Goal: Task Accomplishment & Management: Contribute content

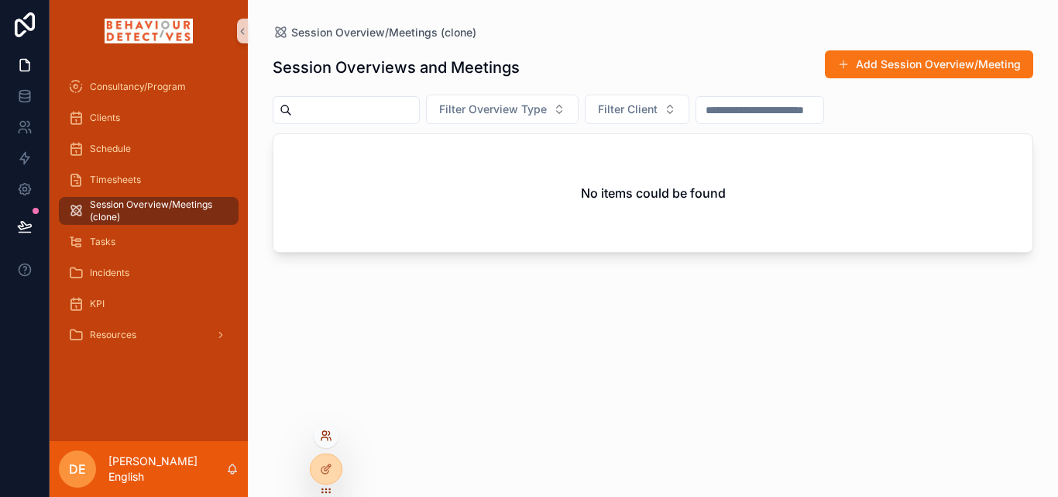
click at [326, 432] on icon at bounding box center [324, 433] width 4 height 4
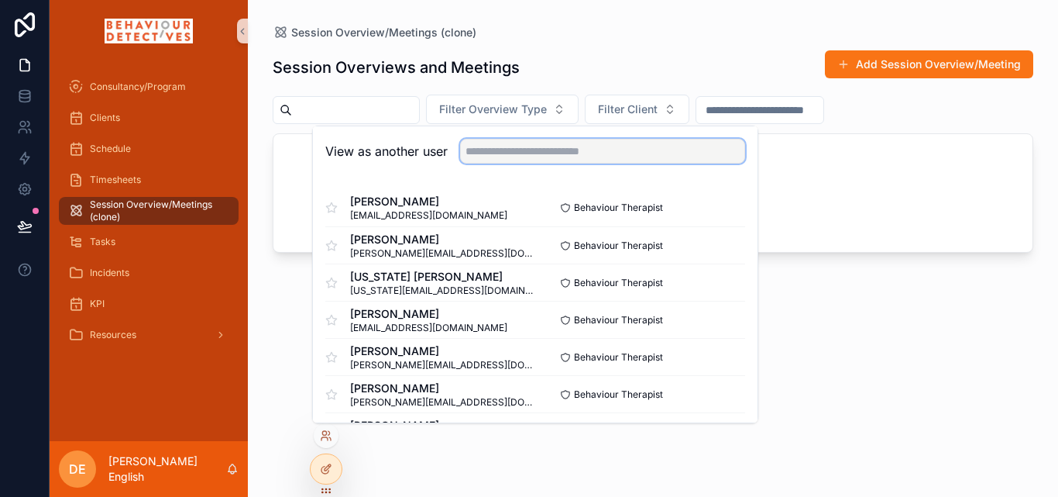
click at [518, 158] on input "text" at bounding box center [602, 151] width 285 height 25
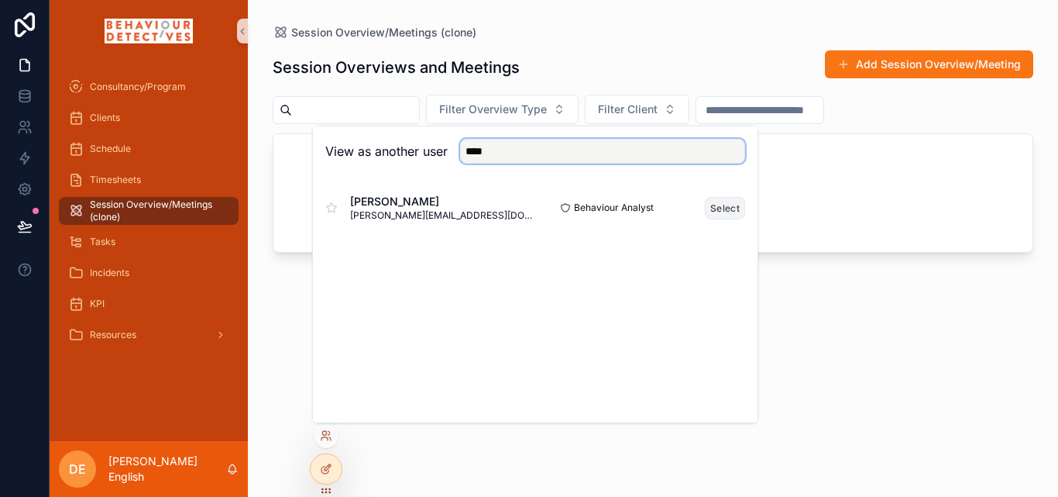
type input "****"
click at [721, 214] on button "Select" at bounding box center [725, 208] width 40 height 22
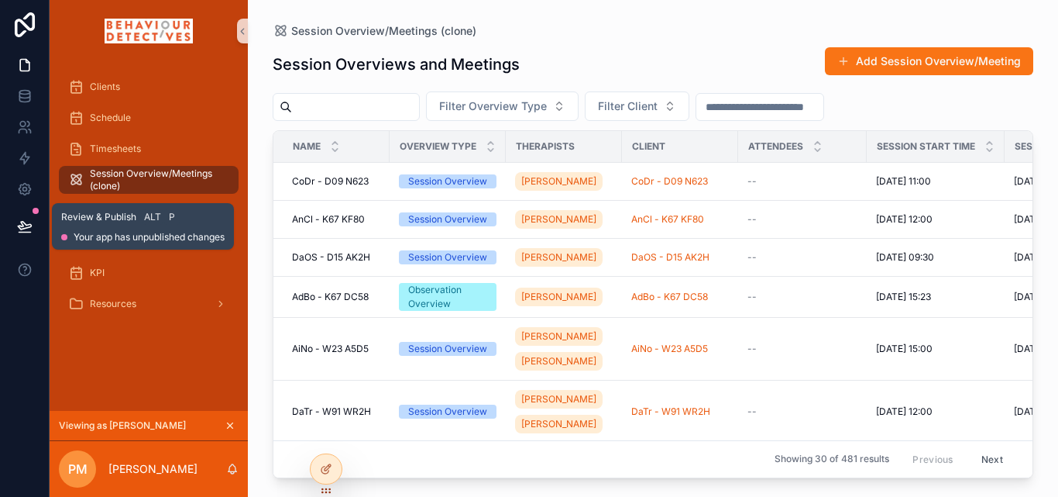
click at [26, 228] on icon at bounding box center [24, 226] width 13 height 8
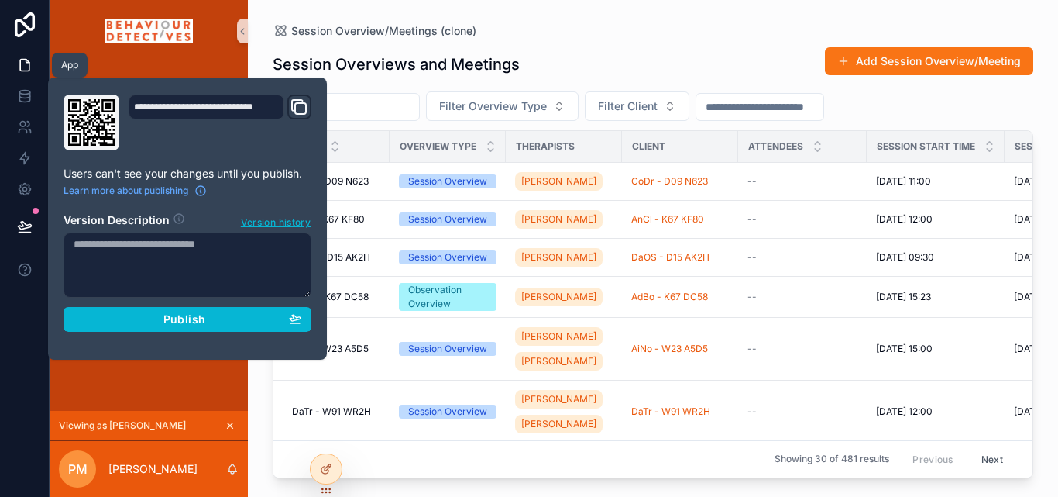
click at [26, 69] on icon at bounding box center [24, 64] width 15 height 15
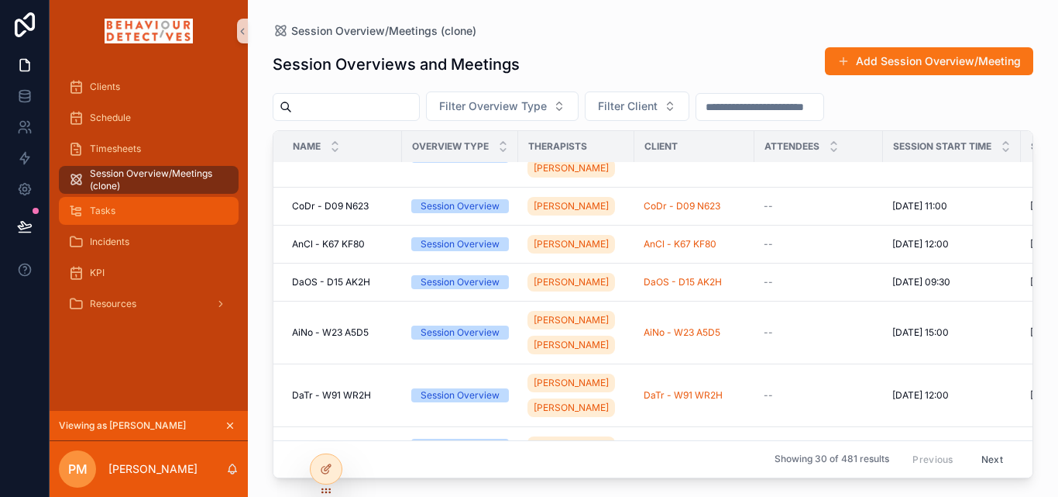
scroll to position [852, 0]
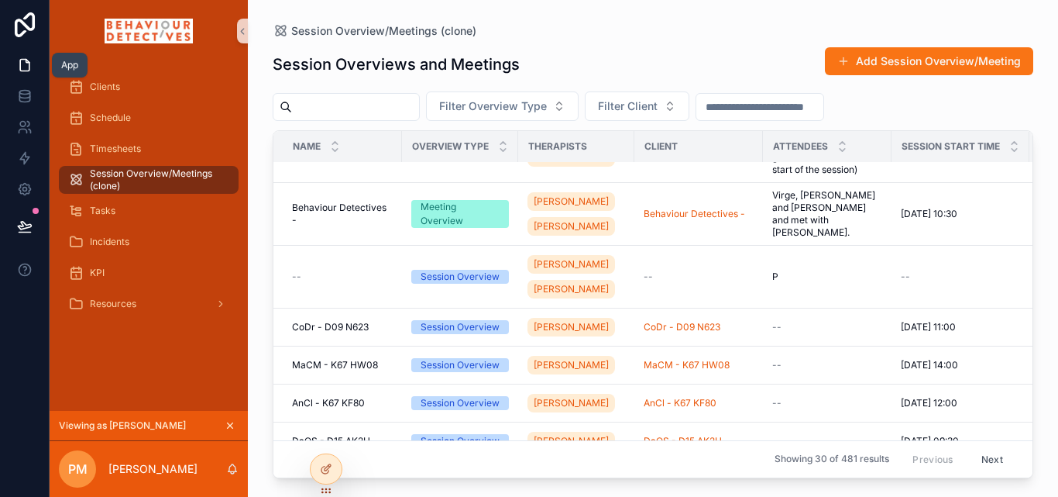
click at [26, 70] on icon at bounding box center [24, 64] width 15 height 15
click at [335, 470] on div at bounding box center [326, 468] width 31 height 29
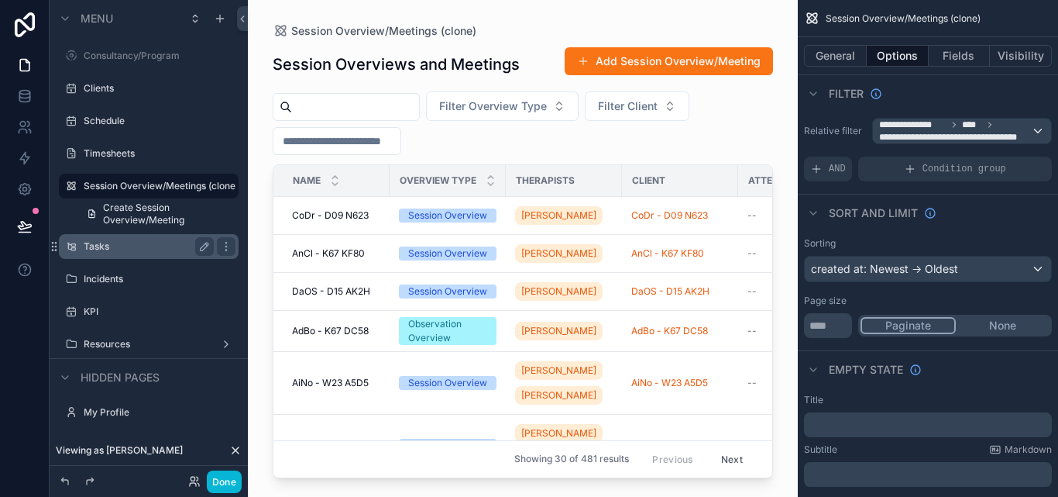
click at [156, 247] on label "Tasks" at bounding box center [146, 246] width 124 height 12
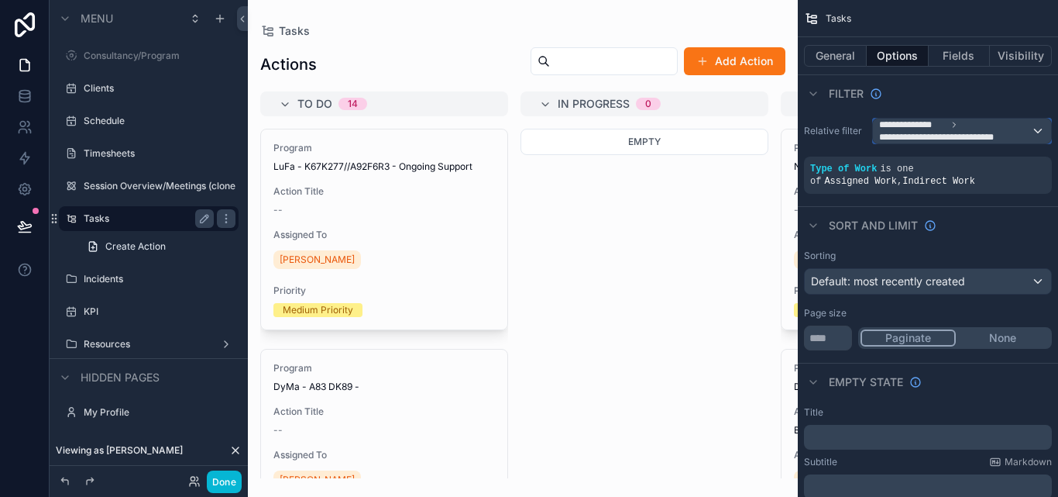
click at [966, 126] on span "**********" at bounding box center [955, 131] width 152 height 25
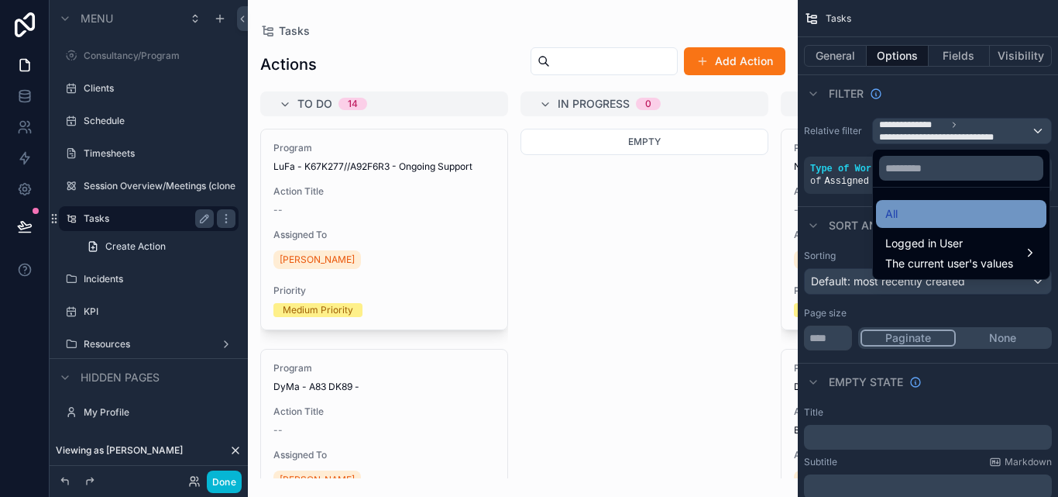
click at [921, 214] on div "All" at bounding box center [962, 214] width 152 height 19
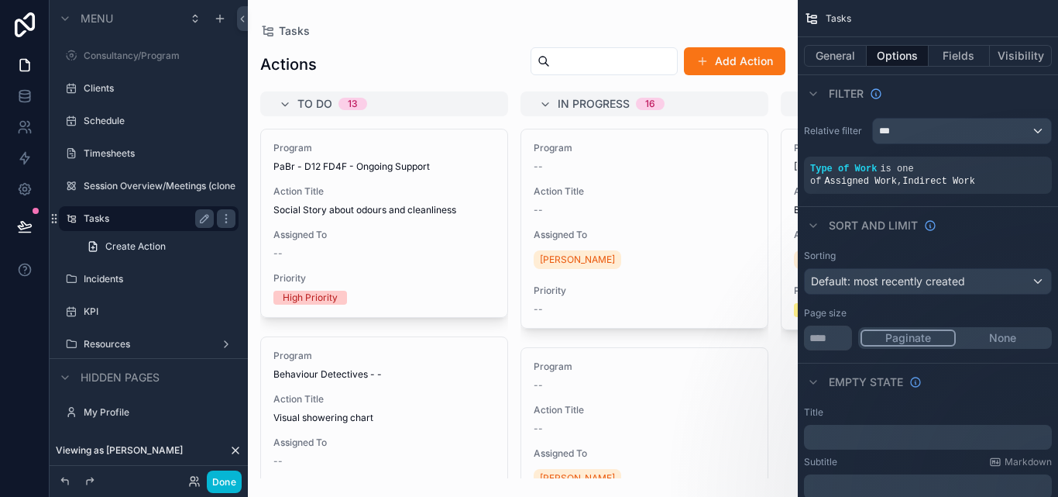
drag, startPoint x: 411, startPoint y: 473, endPoint x: 552, endPoint y: 462, distance: 140.6
click at [552, 462] on div "scrollable content" at bounding box center [523, 248] width 550 height 497
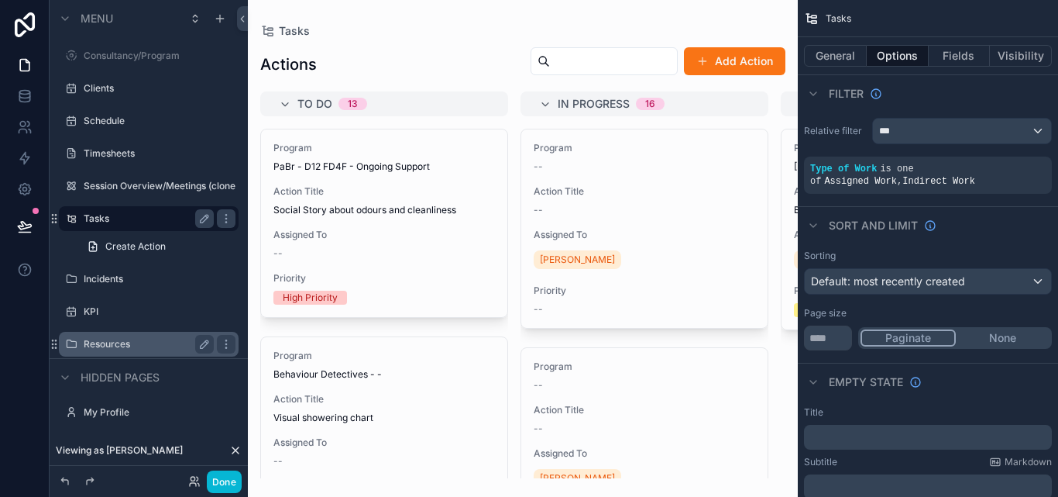
click at [140, 349] on label "Resources" at bounding box center [146, 344] width 124 height 12
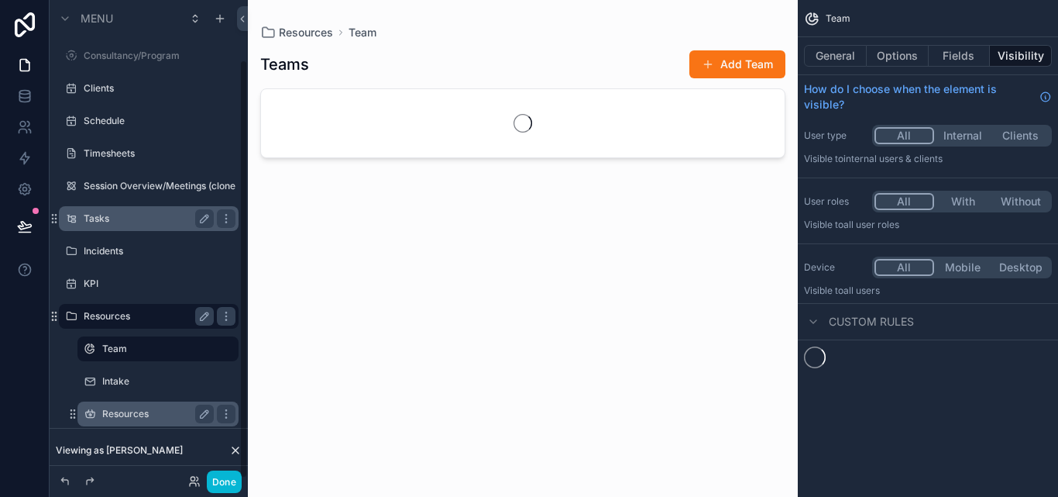
scroll to position [67, 0]
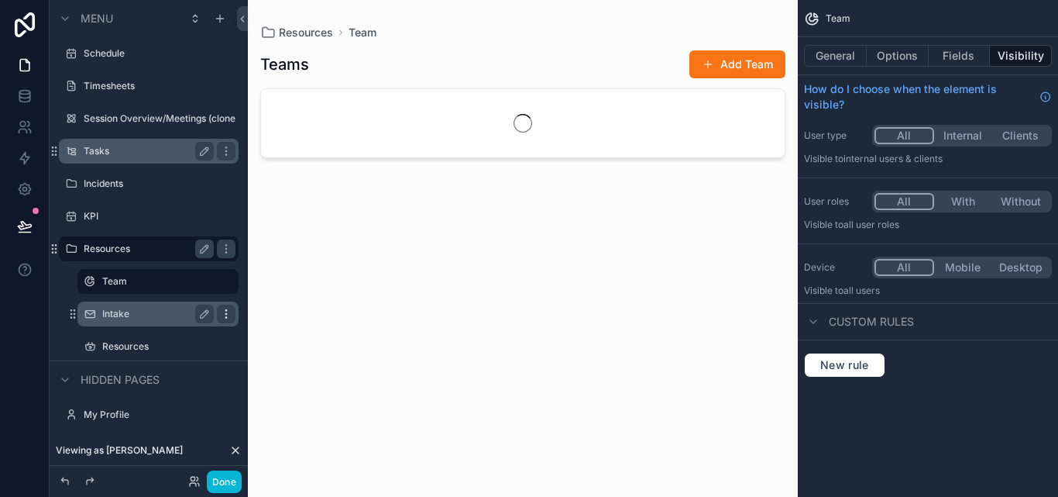
click at [229, 314] on icon "scrollable content" at bounding box center [226, 314] width 12 height 12
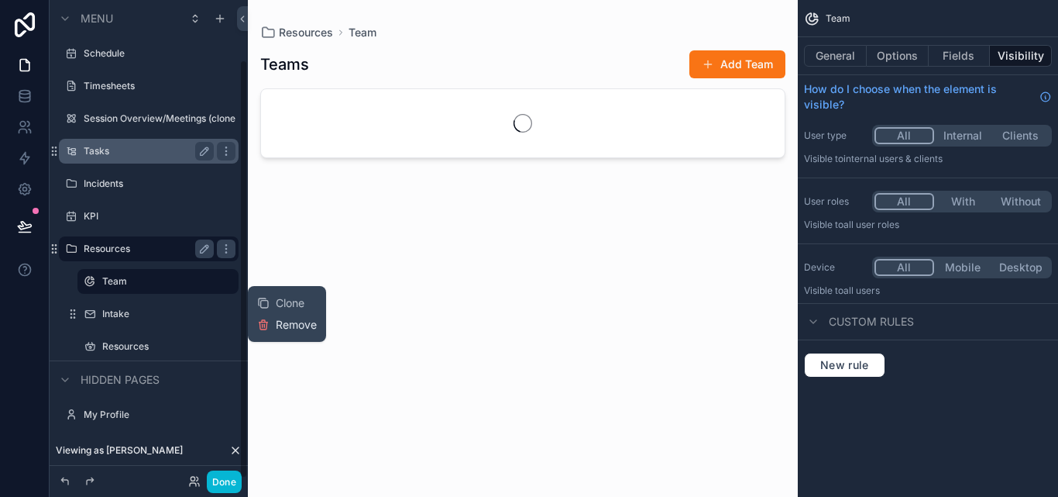
click at [273, 322] on button "Remove" at bounding box center [287, 324] width 60 height 15
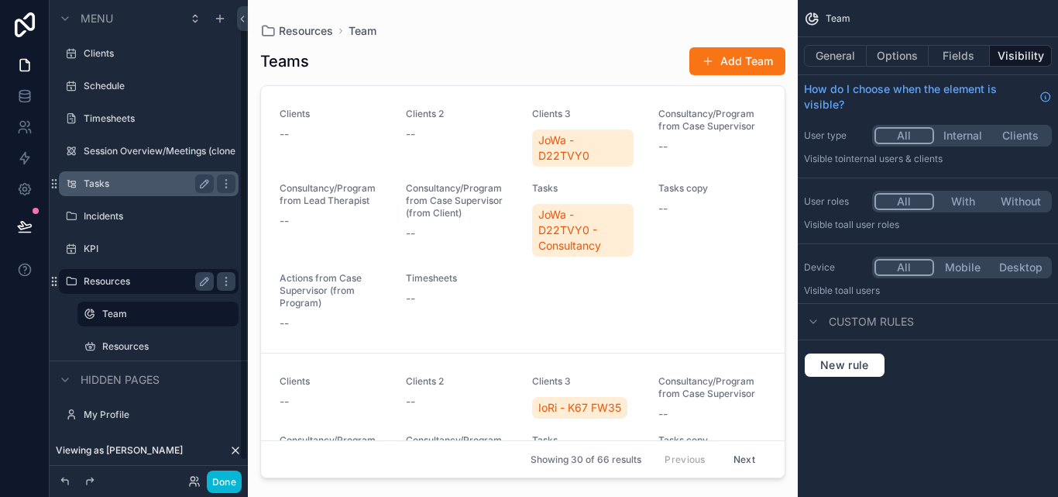
scroll to position [0, 0]
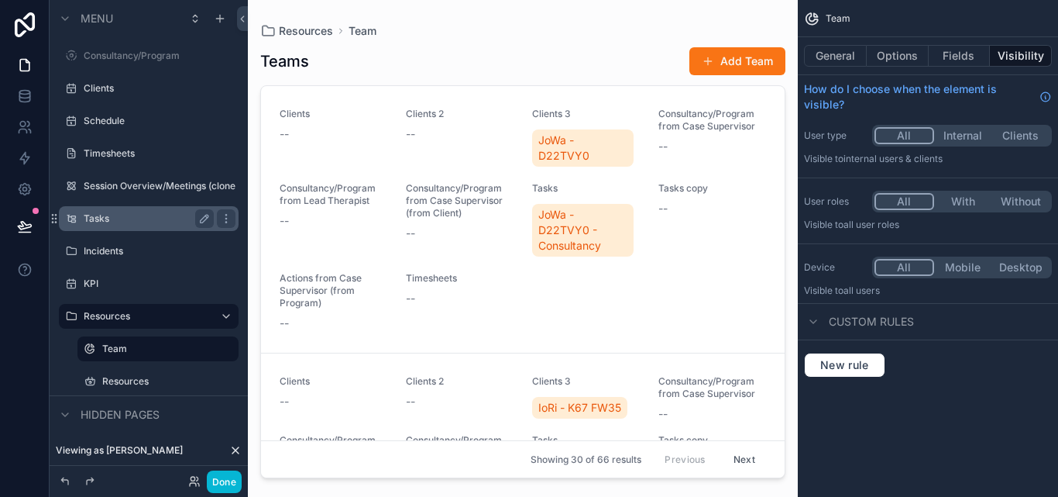
click at [126, 211] on div "Tasks" at bounding box center [149, 218] width 130 height 19
click at [127, 215] on label "Tasks" at bounding box center [146, 218] width 124 height 12
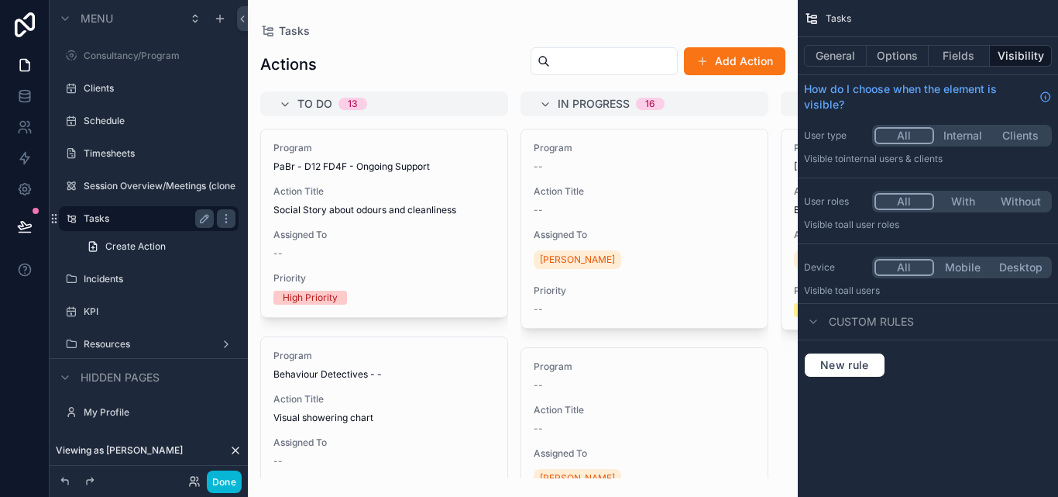
click at [151, 218] on label "Tasks" at bounding box center [146, 218] width 124 height 12
click at [136, 218] on label "Tasks" at bounding box center [146, 218] width 124 height 12
click at [503, 156] on div "scrollable content" at bounding box center [523, 248] width 550 height 497
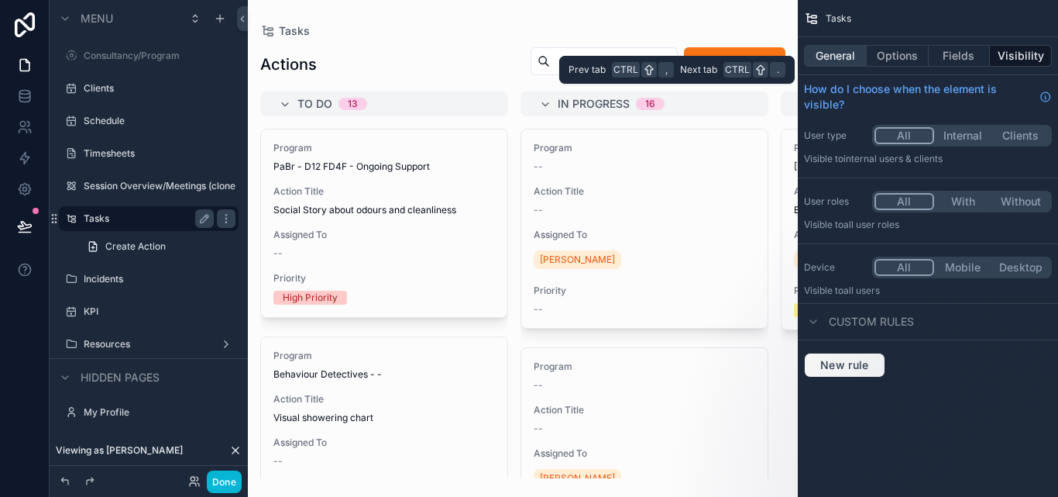
click at [853, 60] on button "General" at bounding box center [835, 56] width 63 height 22
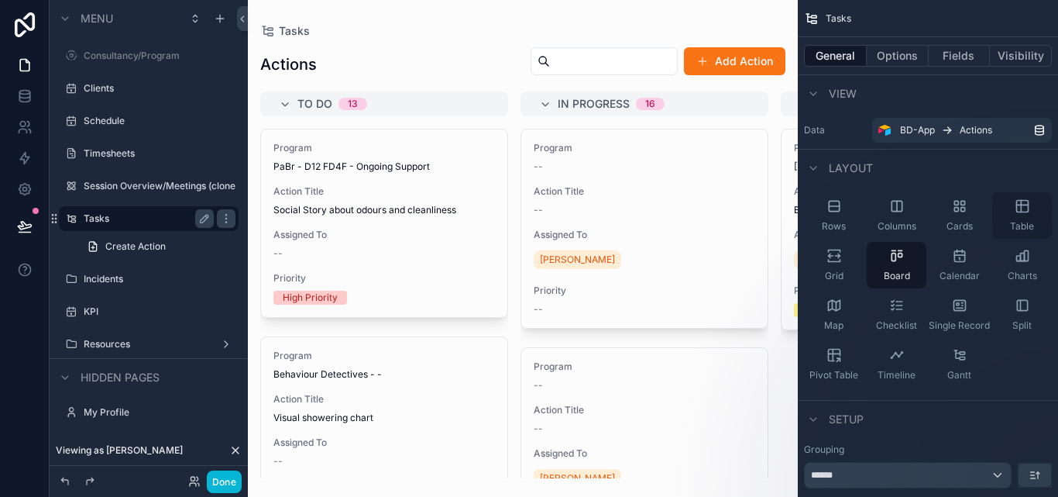
click at [1027, 217] on div "Table" at bounding box center [1022, 215] width 60 height 46
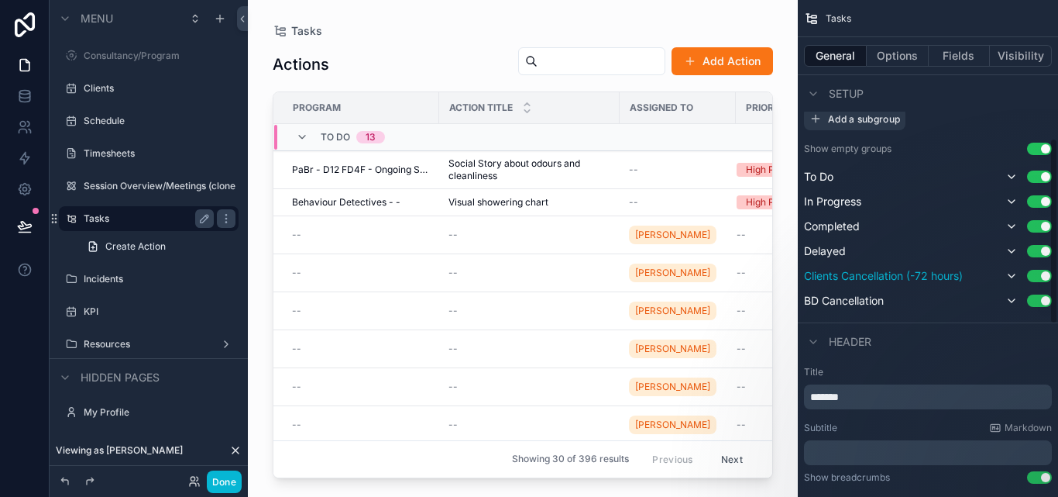
scroll to position [310, 0]
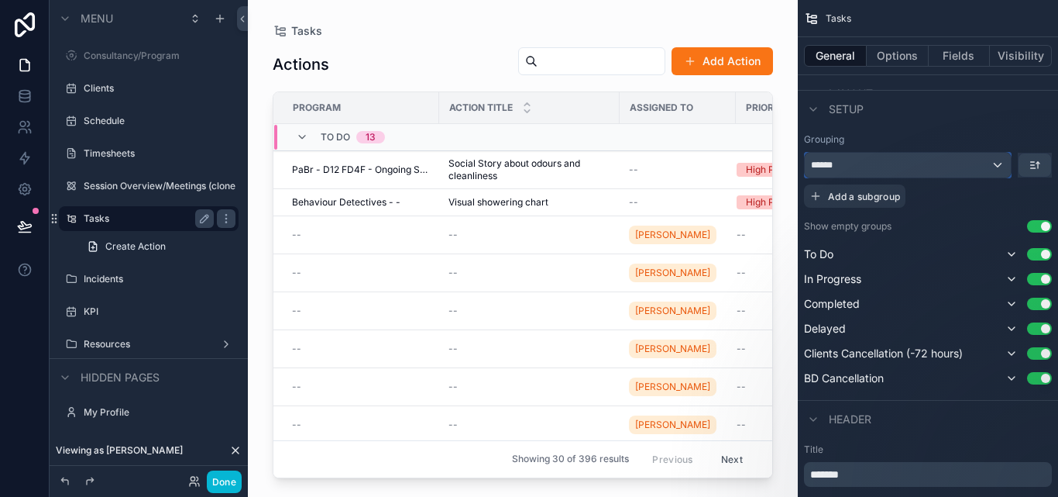
click at [963, 161] on div "******" at bounding box center [908, 165] width 206 height 25
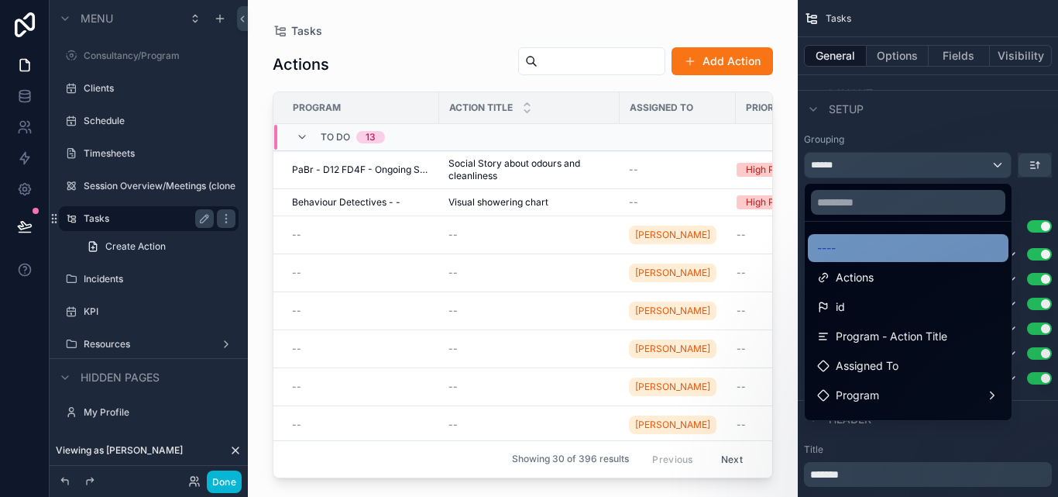
click at [920, 248] on div "----" at bounding box center [908, 248] width 182 height 19
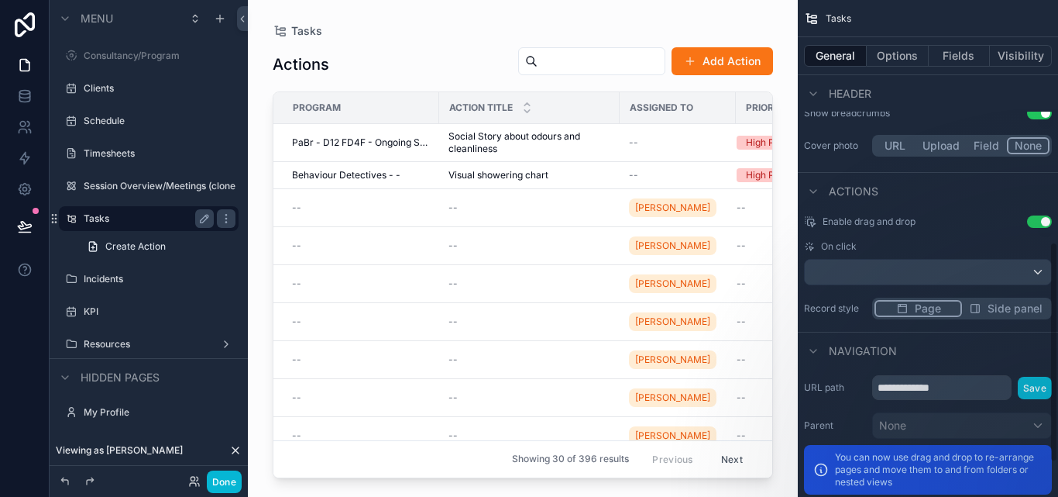
scroll to position [621, 0]
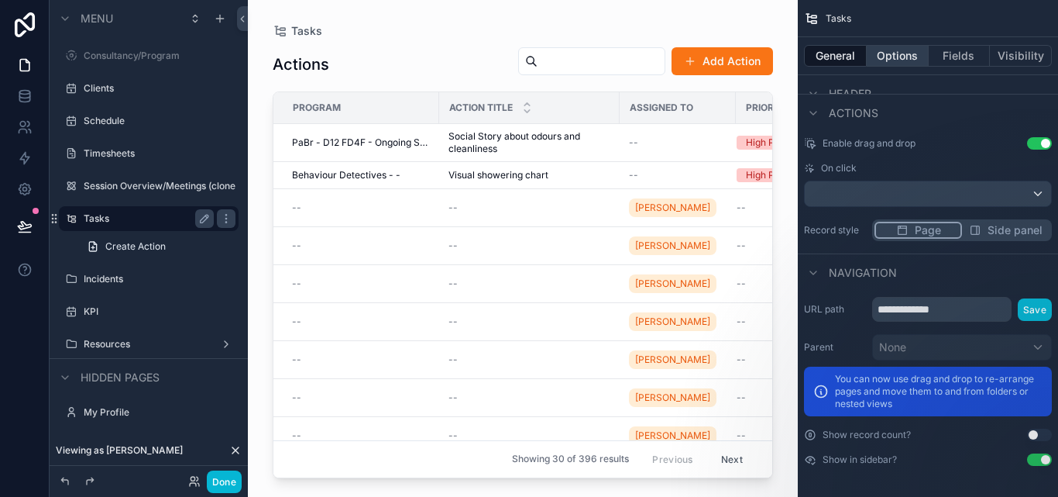
click at [906, 60] on button "Options" at bounding box center [898, 56] width 62 height 22
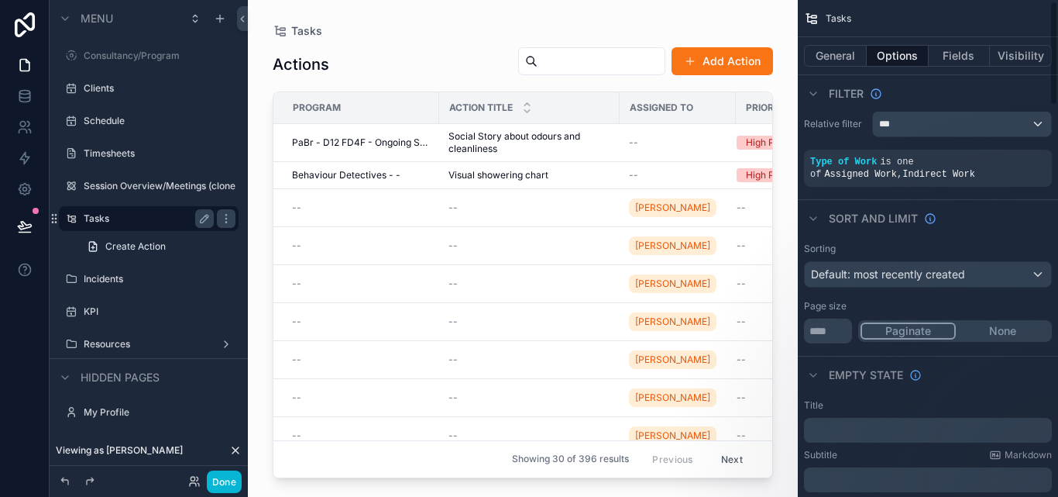
scroll to position [0, 0]
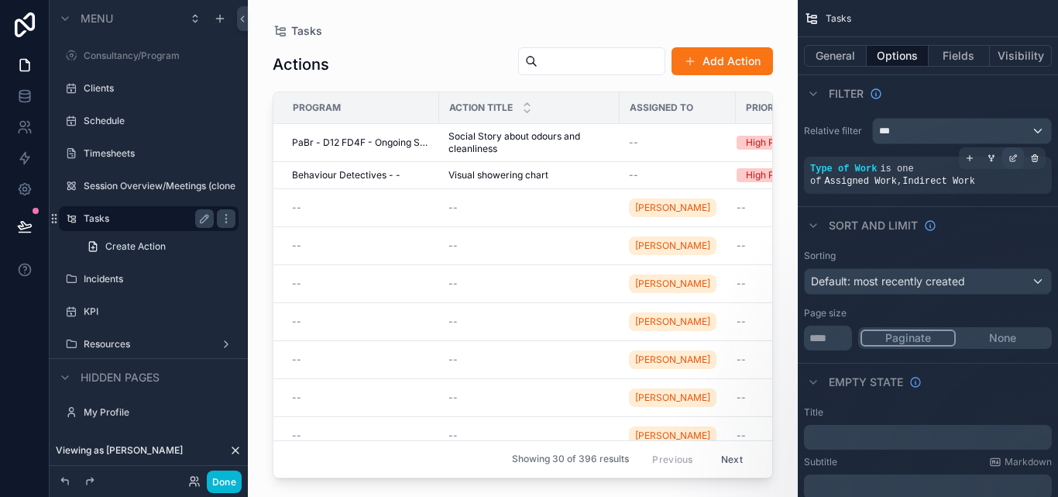
click at [1007, 160] on div "scrollable content" at bounding box center [1013, 158] width 22 height 22
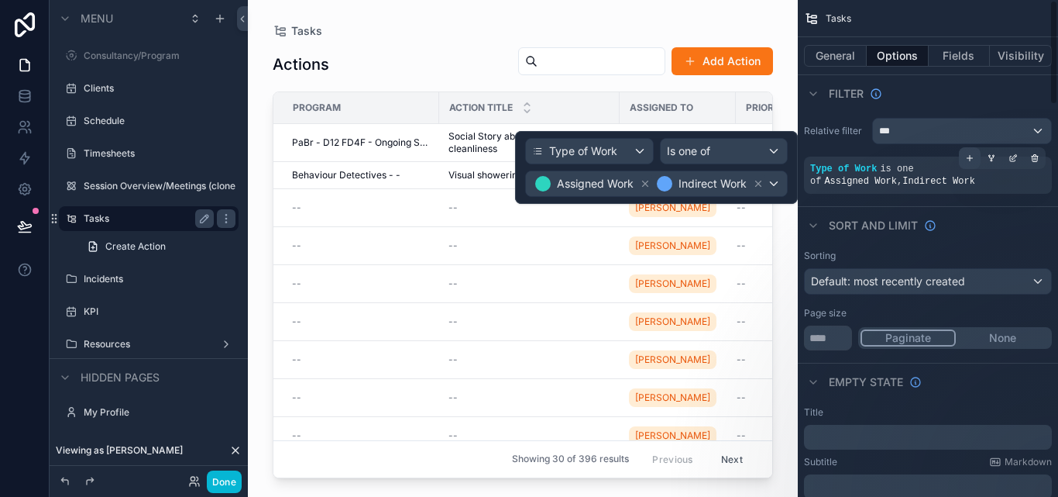
click at [969, 159] on icon "scrollable content" at bounding box center [969, 157] width 9 height 9
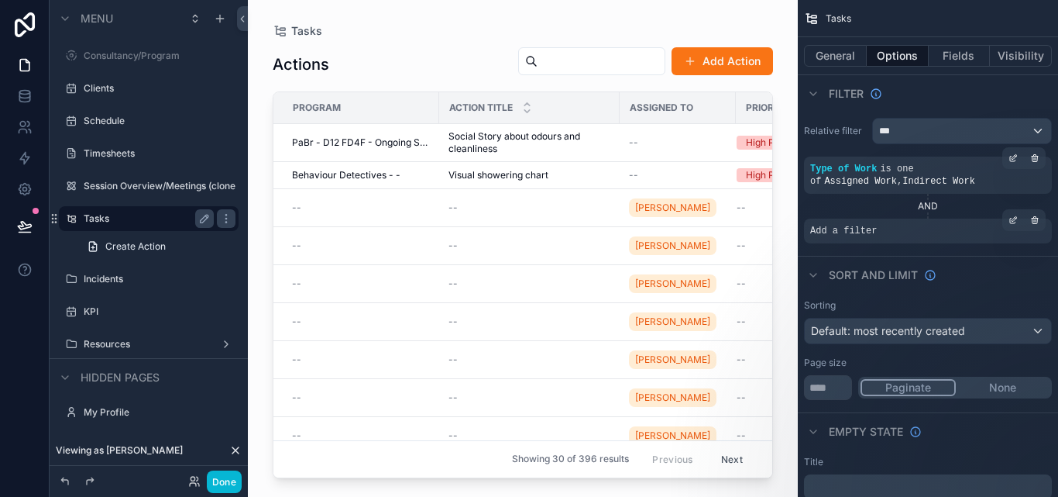
click at [906, 227] on div "Add a filter" at bounding box center [928, 230] width 248 height 25
click at [1012, 220] on icon "scrollable content" at bounding box center [1013, 219] width 9 height 9
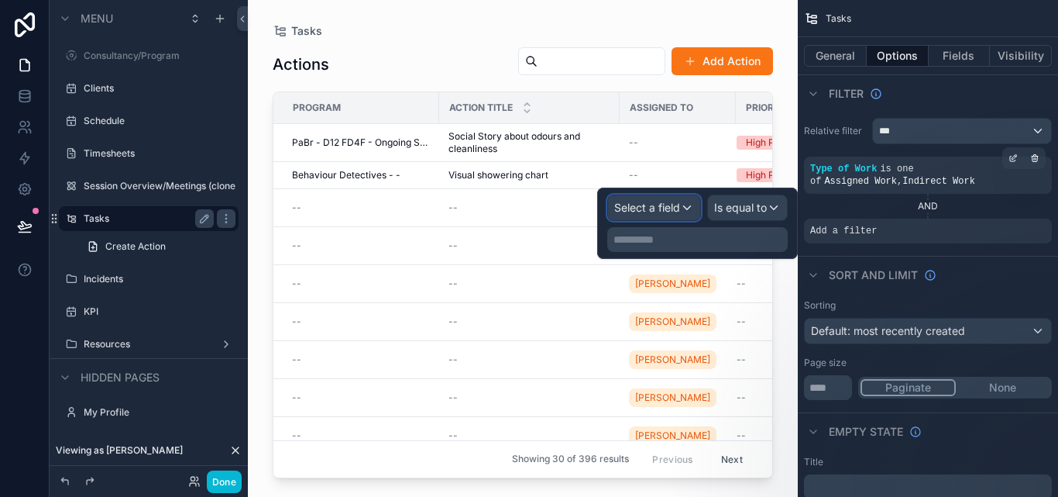
click at [651, 207] on span "Select a field" at bounding box center [647, 207] width 66 height 13
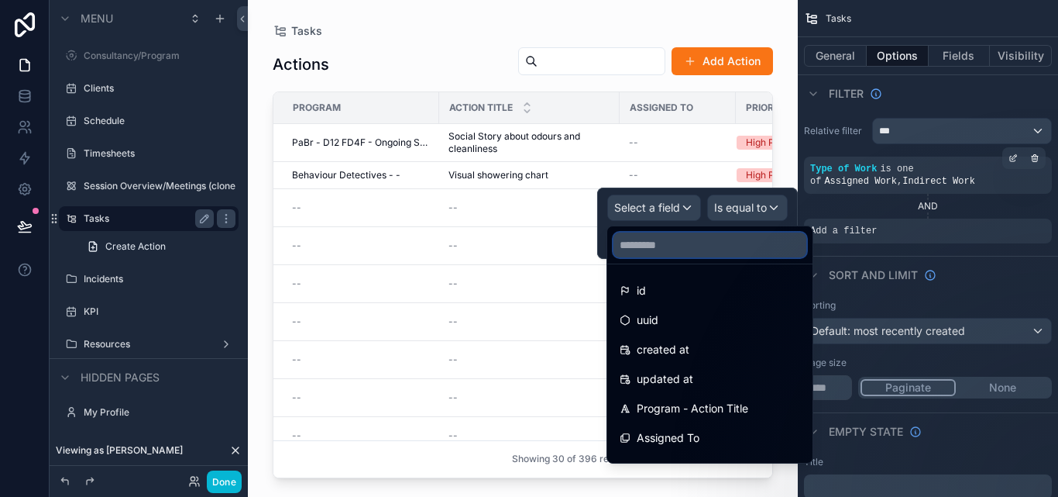
click at [683, 247] on input "text" at bounding box center [710, 244] width 193 height 25
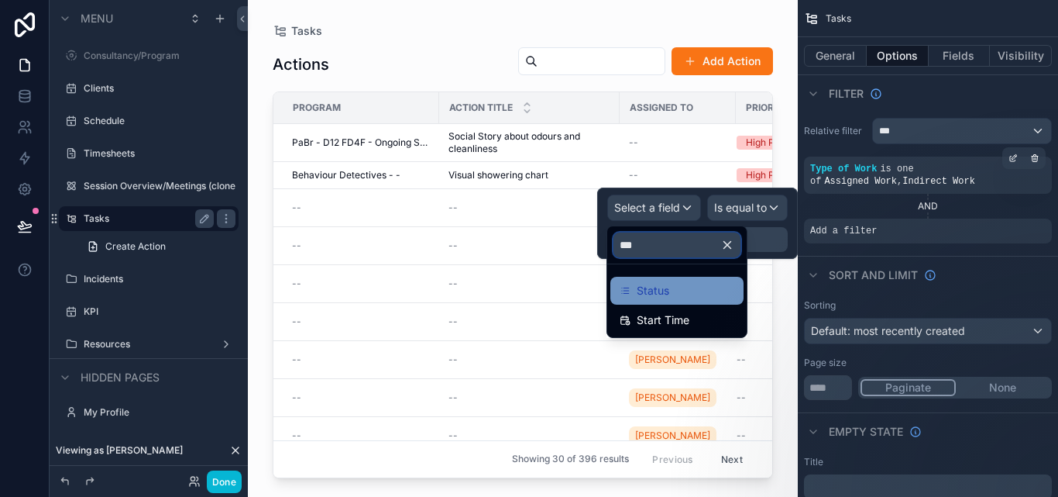
type input "***"
click at [680, 283] on div "Status" at bounding box center [677, 290] width 115 height 19
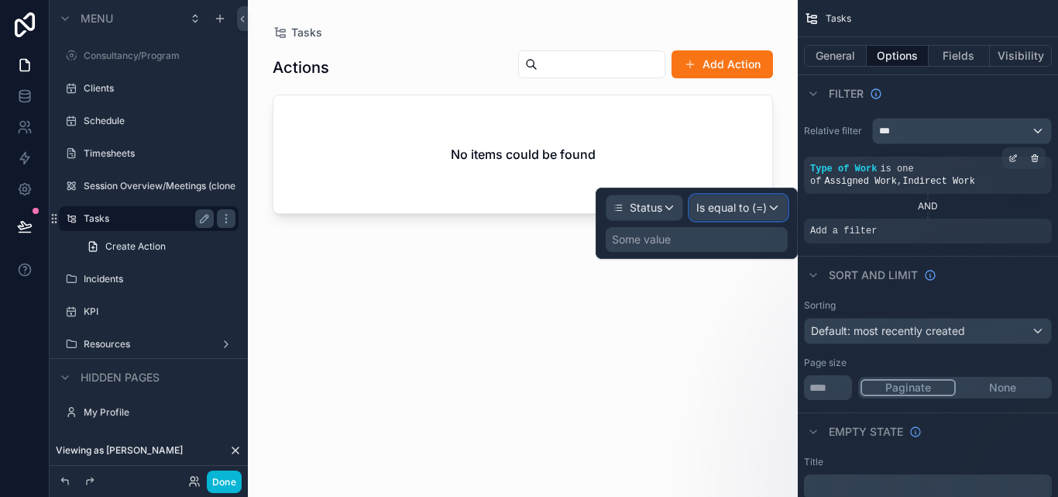
click at [737, 211] on span "Is equal to (=)" at bounding box center [731, 207] width 70 height 15
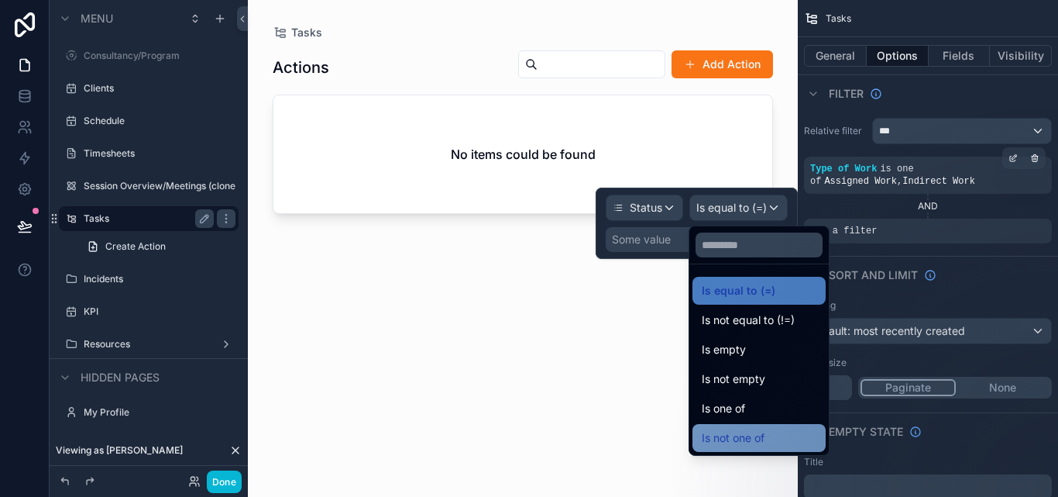
click at [745, 441] on span "Is not one of" at bounding box center [733, 437] width 63 height 19
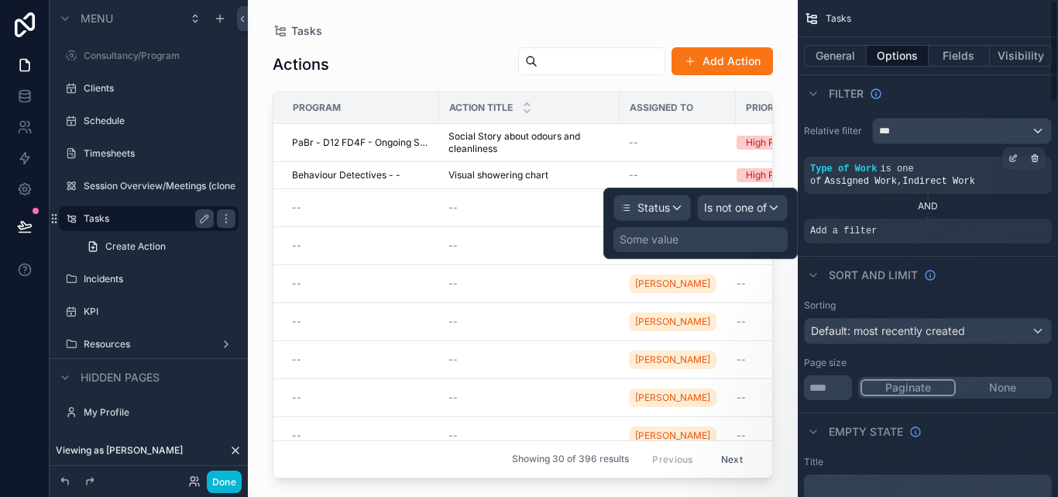
click at [707, 236] on div "Some value" at bounding box center [701, 239] width 174 height 25
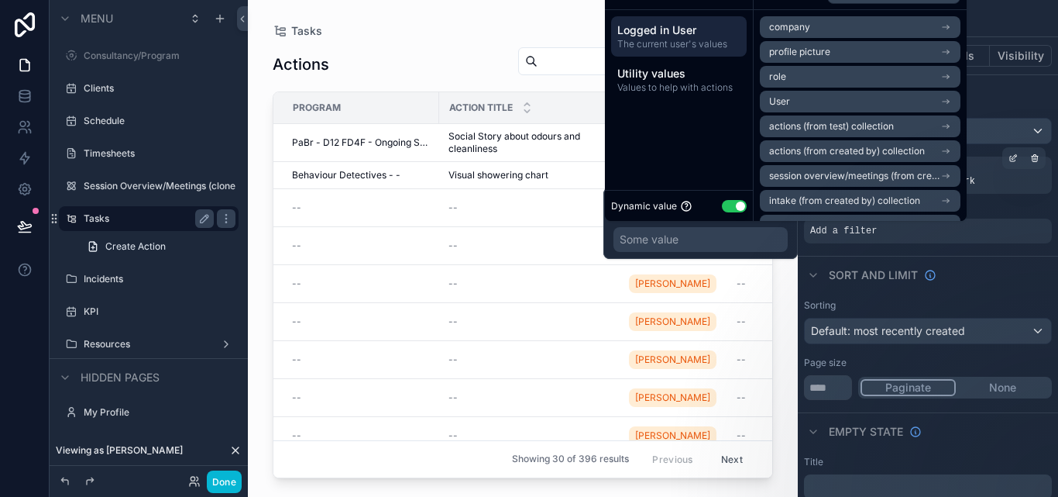
click at [737, 202] on button "Use setting" at bounding box center [734, 206] width 25 height 12
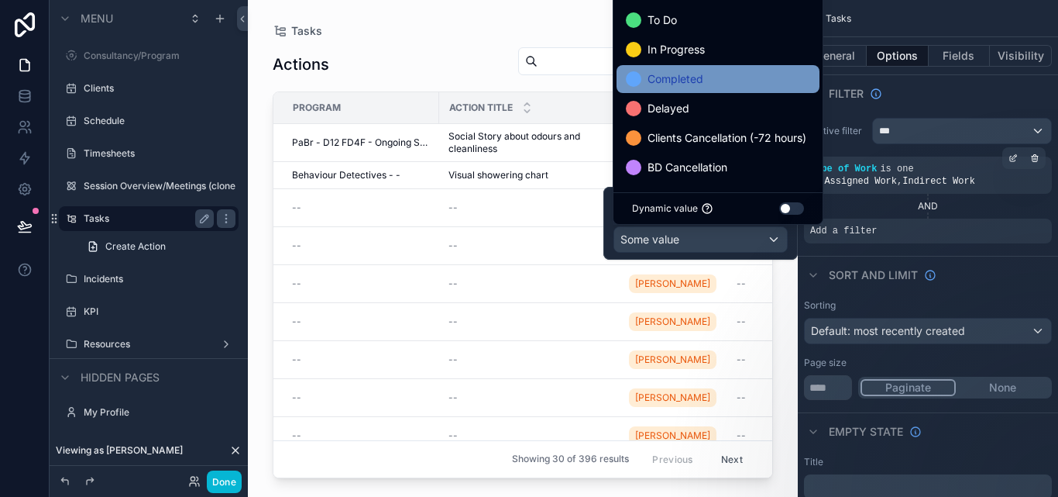
click at [694, 79] on span "Completed" at bounding box center [676, 79] width 56 height 19
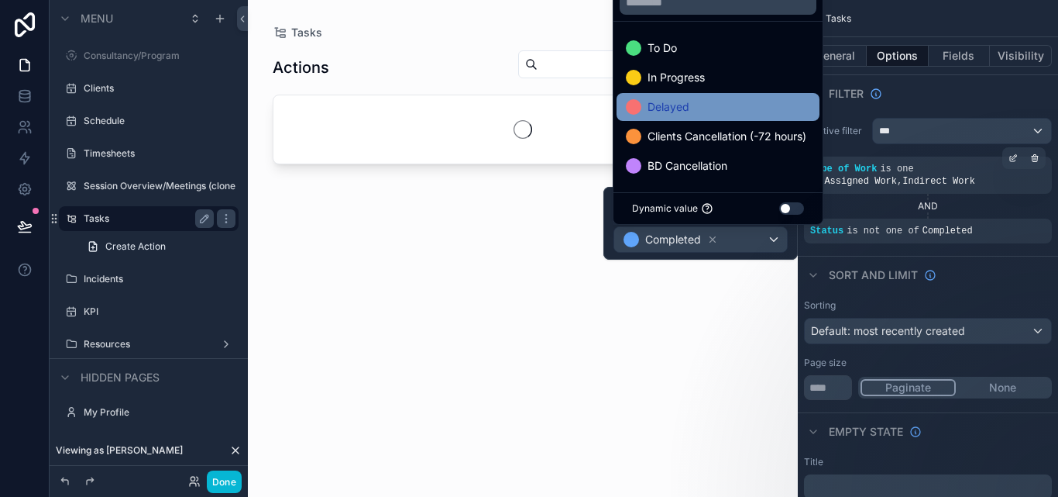
click at [694, 104] on div "Delayed" at bounding box center [718, 107] width 184 height 19
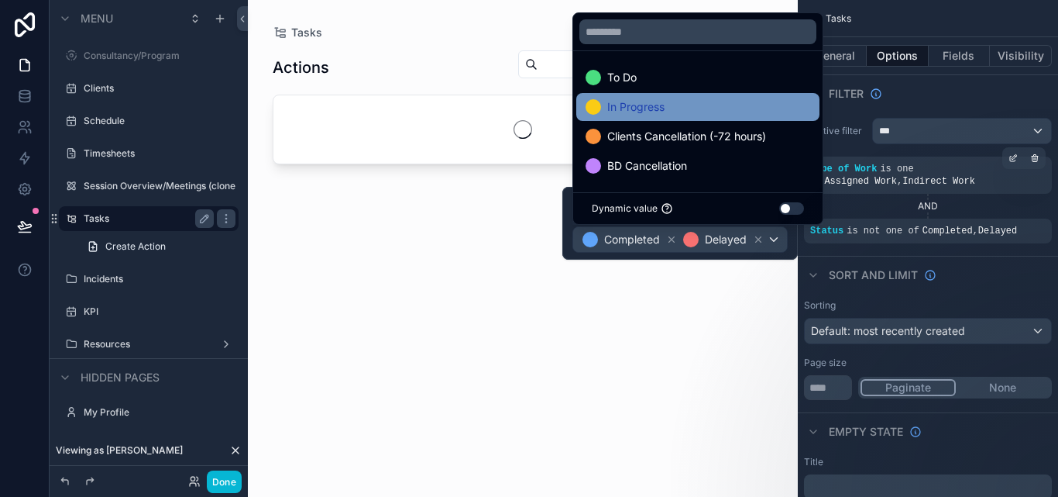
click at [697, 128] on span "Clients Cancellation (-72 hours)" at bounding box center [686, 136] width 159 height 19
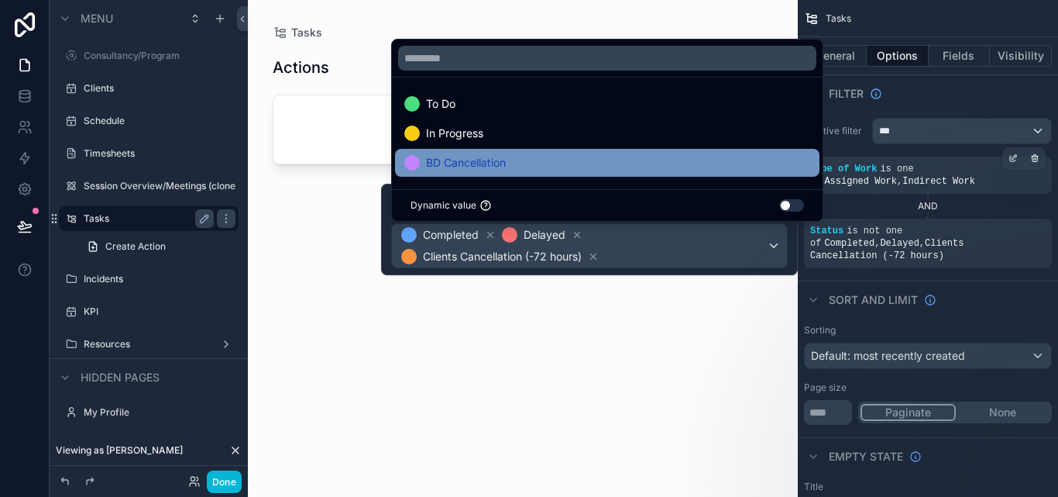
click at [674, 170] on div "BD Cancellation" at bounding box center [607, 162] width 406 height 19
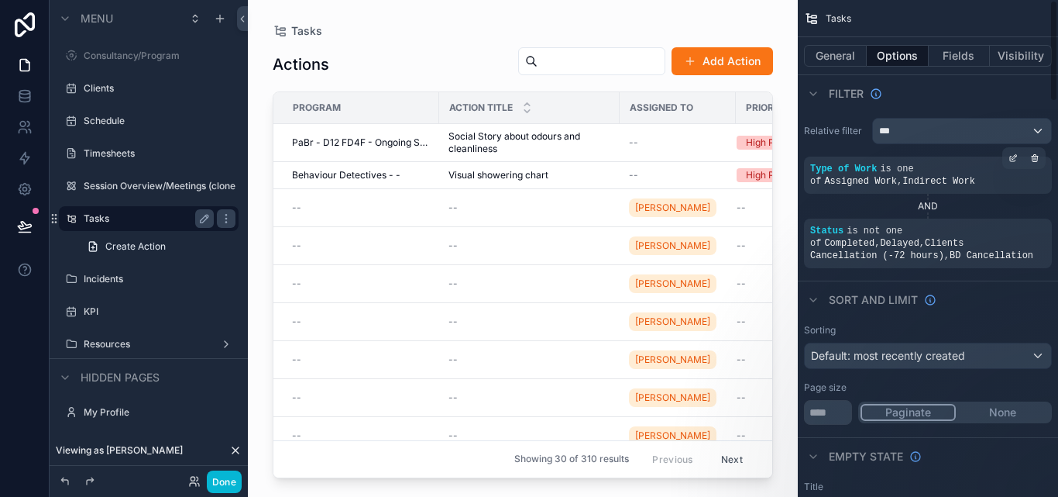
click at [919, 95] on div "Filter" at bounding box center [928, 92] width 260 height 37
click at [1012, 157] on icon "scrollable content" at bounding box center [1013, 157] width 9 height 9
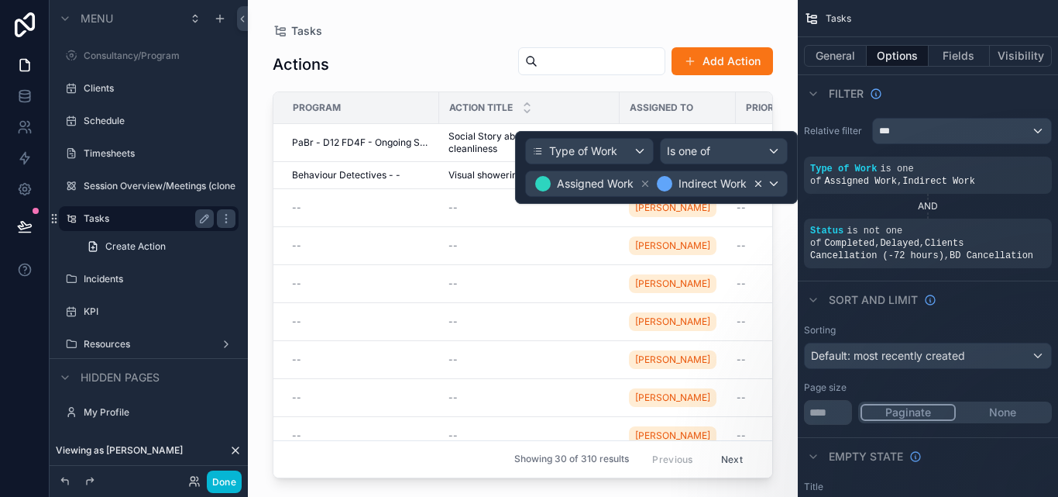
click at [756, 184] on icon at bounding box center [758, 183] width 11 height 11
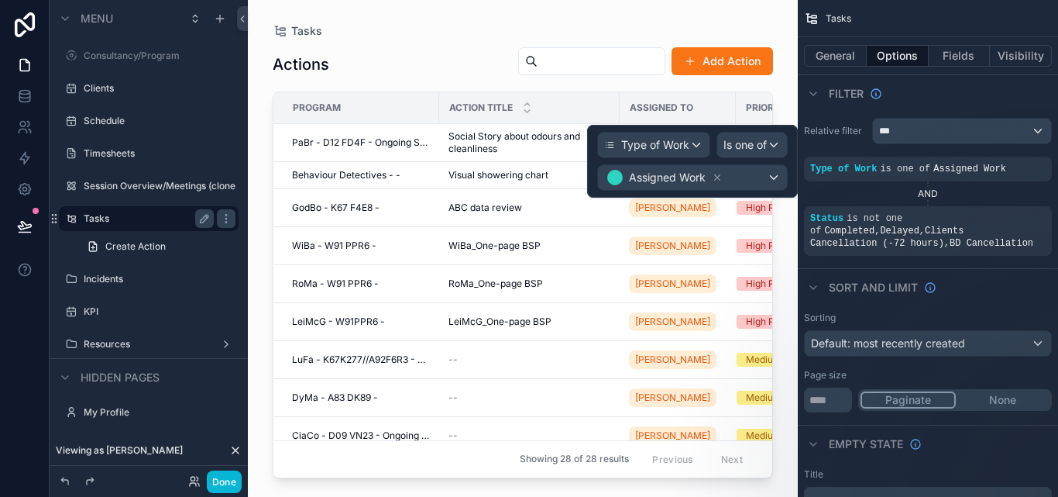
click at [848, 113] on div "Relative filter *** Type of Work is one of Assigned Work AND Status is not one …" at bounding box center [928, 187] width 260 height 150
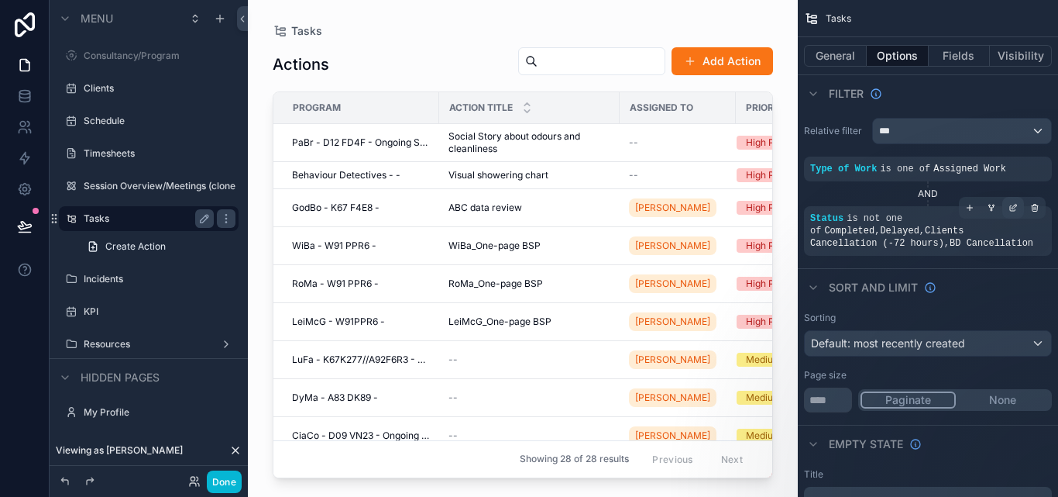
click at [1009, 206] on icon "scrollable content" at bounding box center [1013, 207] width 9 height 9
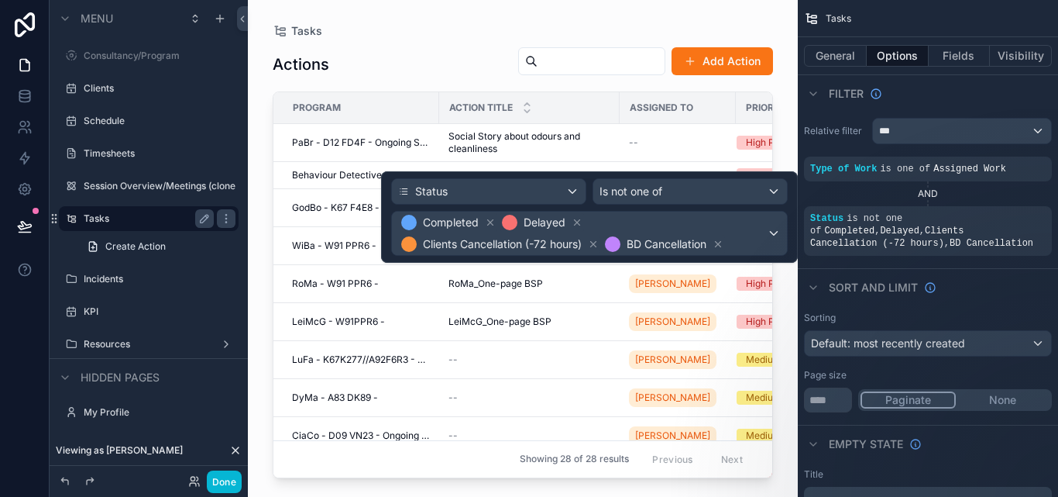
click at [823, 143] on div "Relative filter ***" at bounding box center [928, 131] width 248 height 26
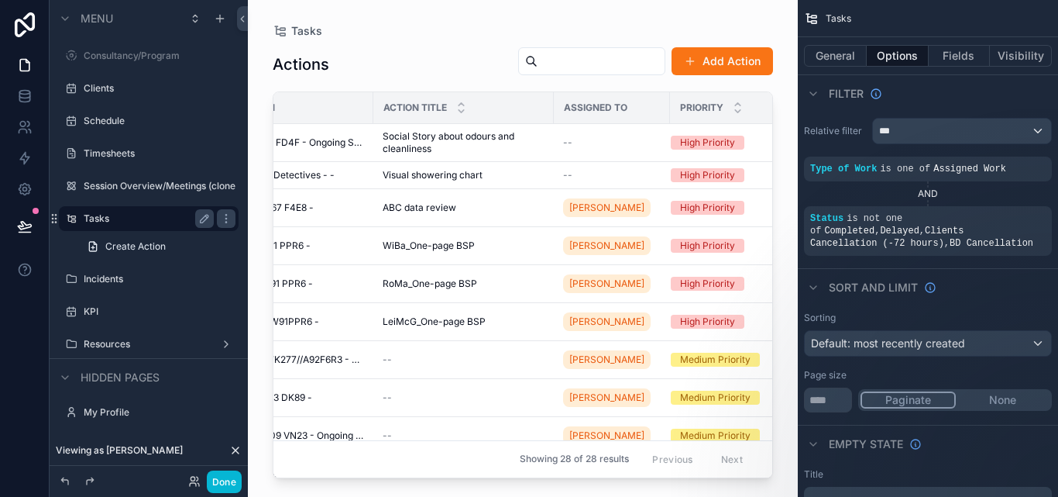
scroll to position [0, 93]
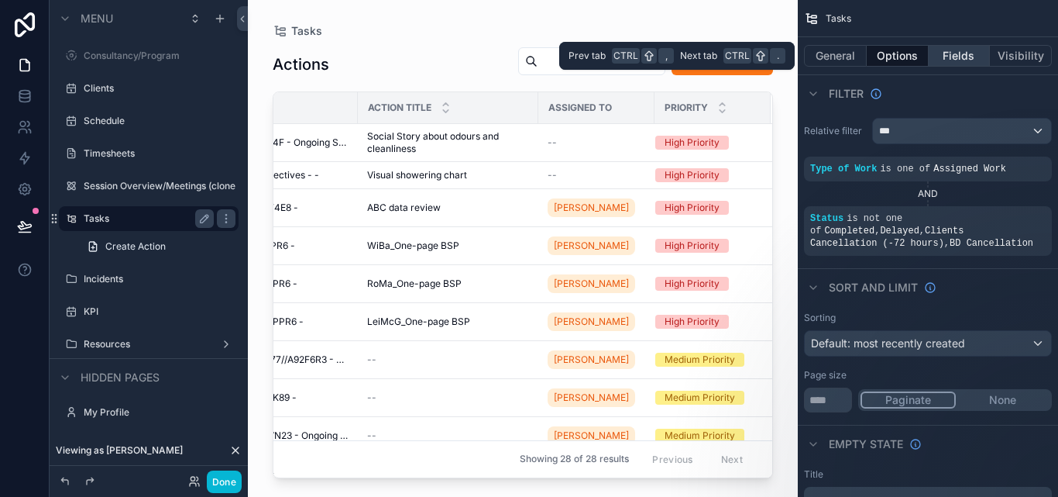
click at [961, 62] on button "Fields" at bounding box center [960, 56] width 62 height 22
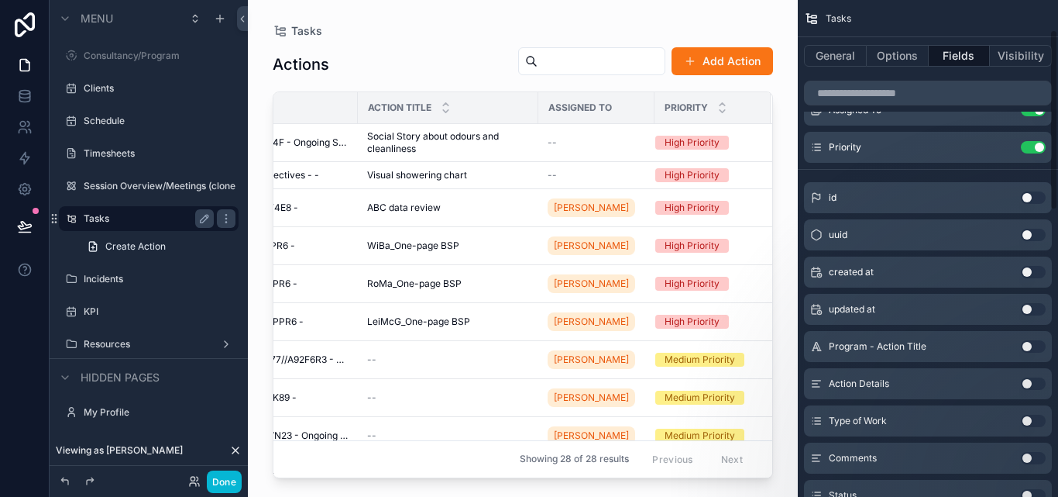
scroll to position [155, 0]
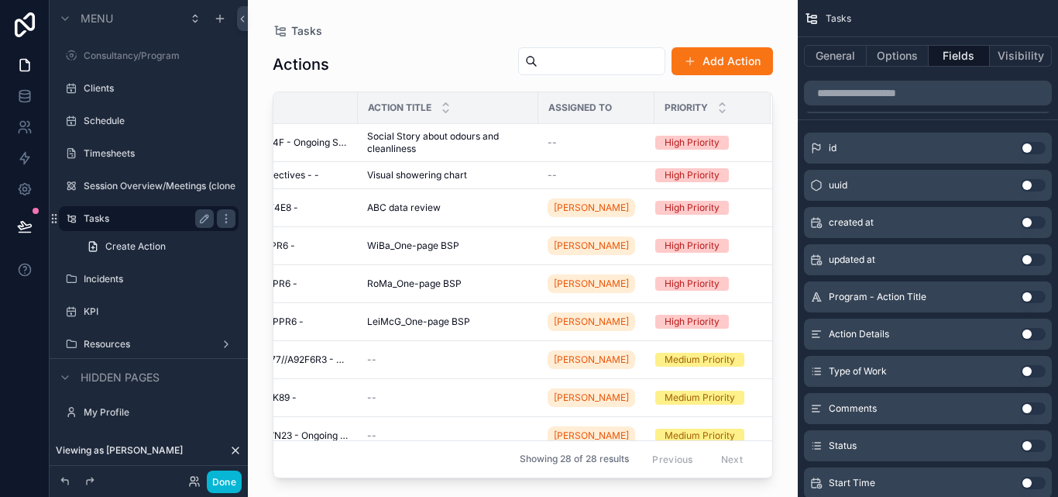
click at [1033, 331] on button "Use setting" at bounding box center [1033, 334] width 25 height 12
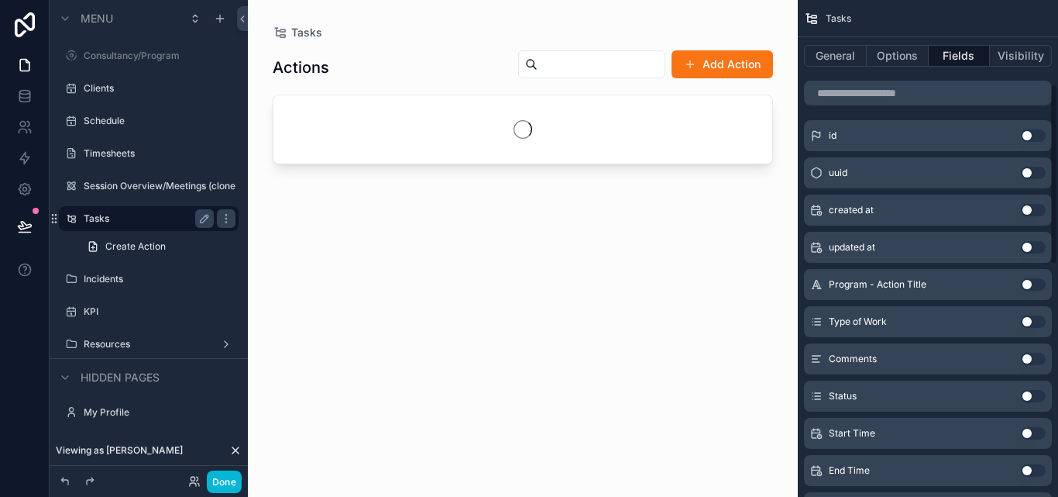
scroll to position [232, 0]
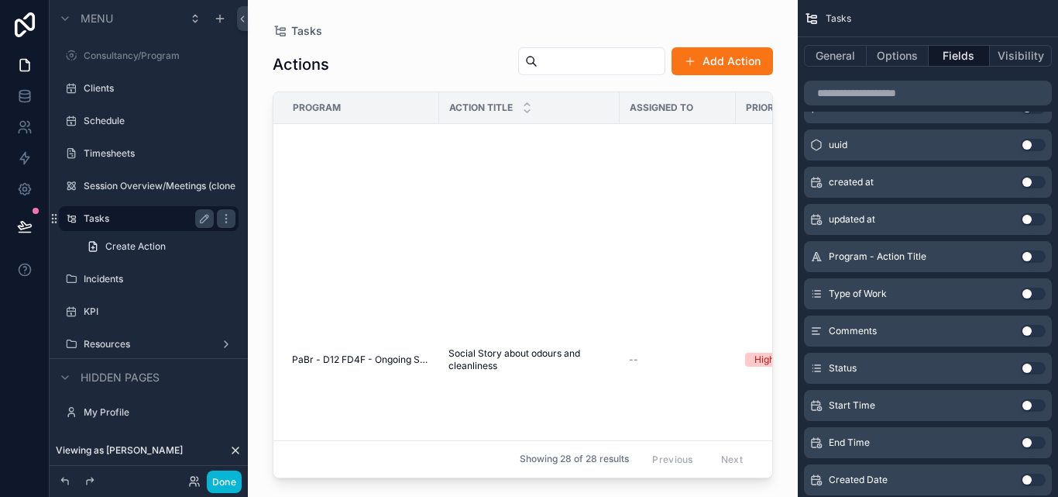
click at [1030, 366] on button "Use setting" at bounding box center [1033, 368] width 25 height 12
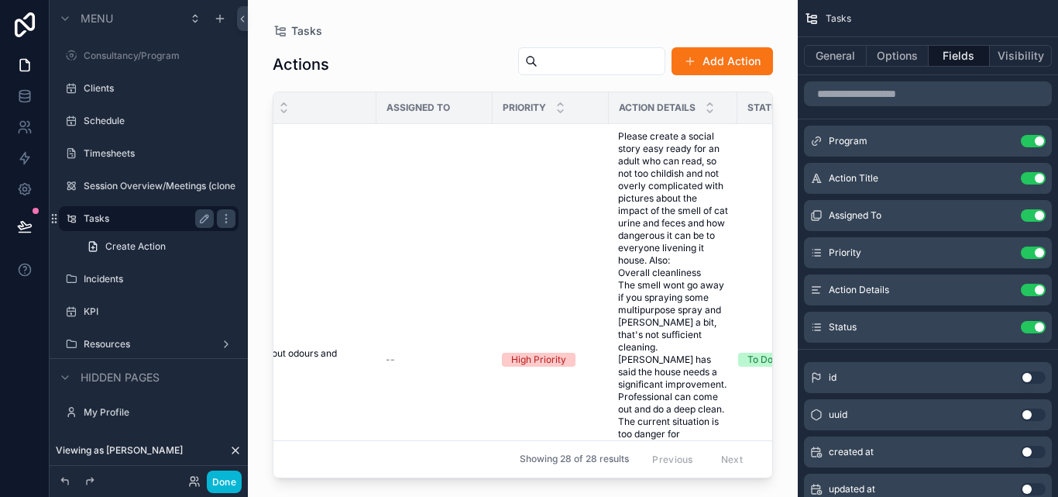
scroll to position [0, 338]
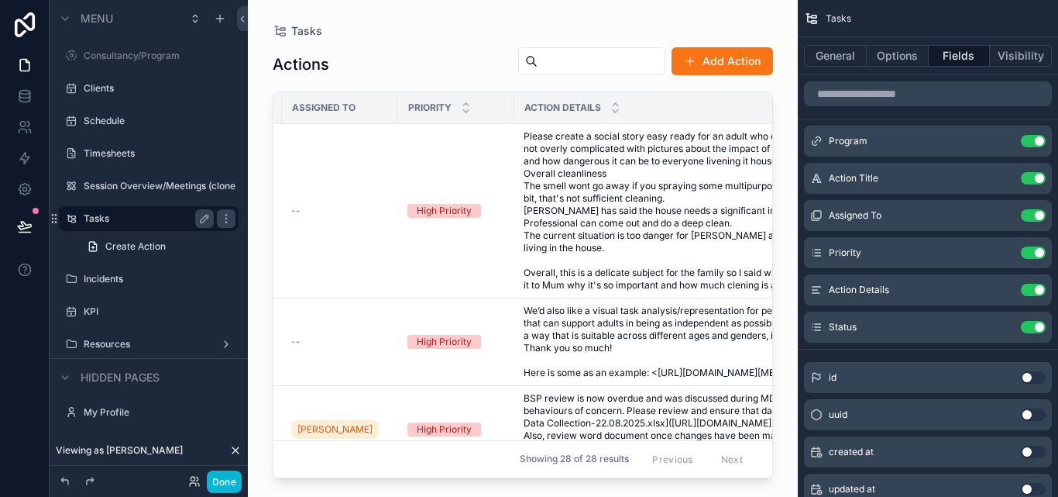
drag, startPoint x: 641, startPoint y: 108, endPoint x: 926, endPoint y: 105, distance: 285.1
click at [926, 105] on div "Consultancy/Program Clients Schedule Timesheets Session Overview/Meetings (clon…" at bounding box center [653, 248] width 810 height 497
click at [1003, 291] on icon "scrollable content" at bounding box center [1004, 288] width 6 height 6
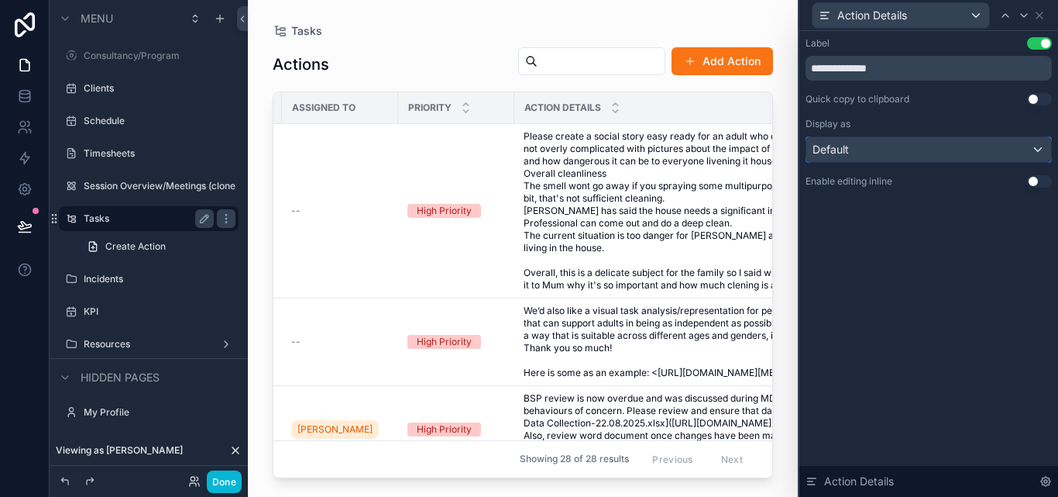
click at [940, 153] on div "Default" at bounding box center [928, 149] width 245 height 25
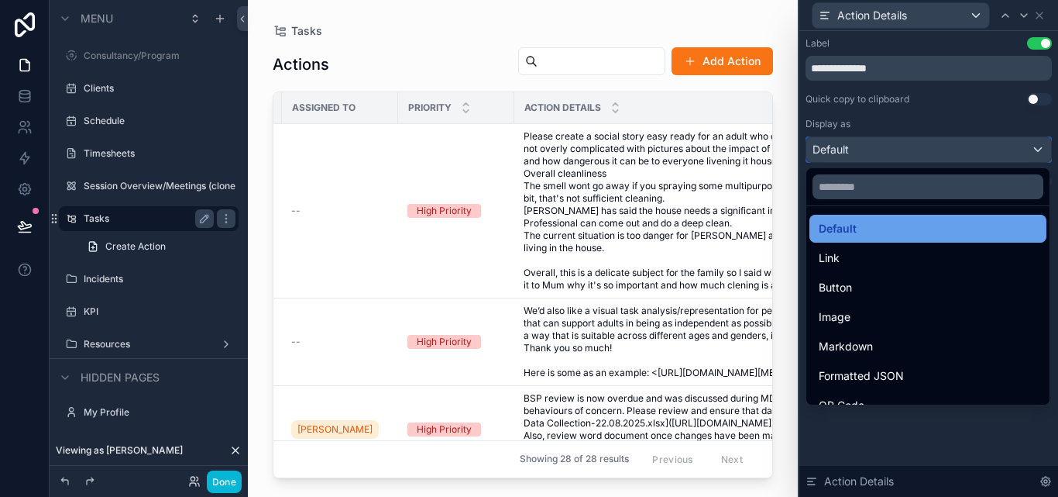
scroll to position [0, 0]
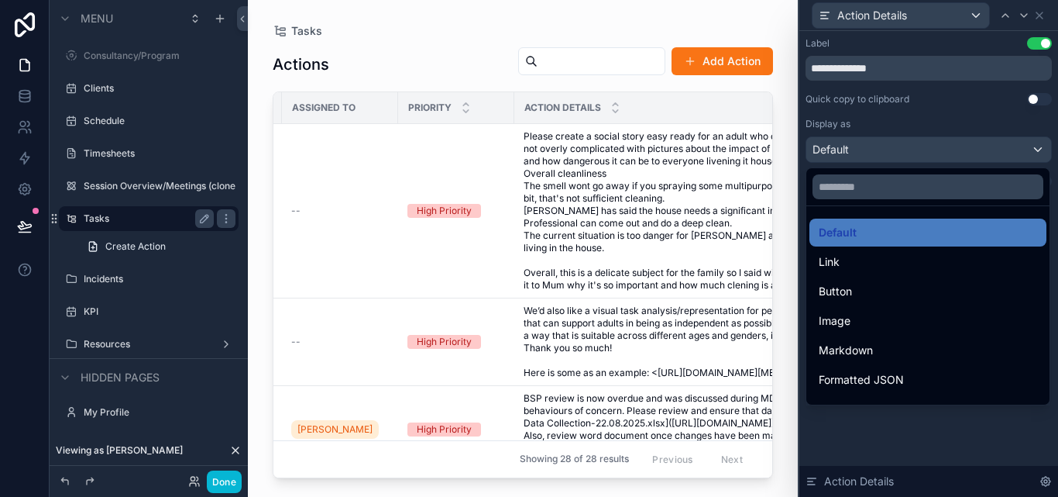
click at [929, 119] on div at bounding box center [929, 248] width 259 height 497
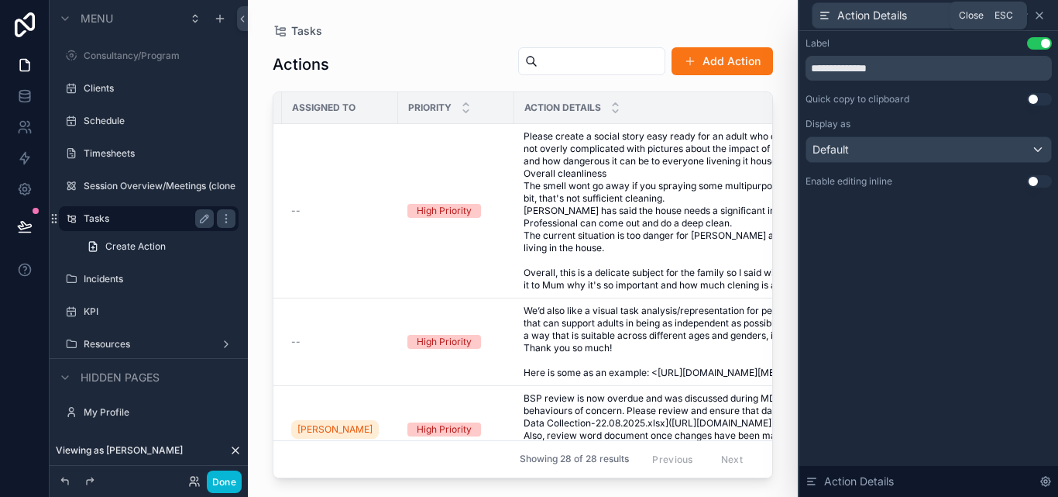
click at [1040, 17] on icon at bounding box center [1039, 15] width 12 height 12
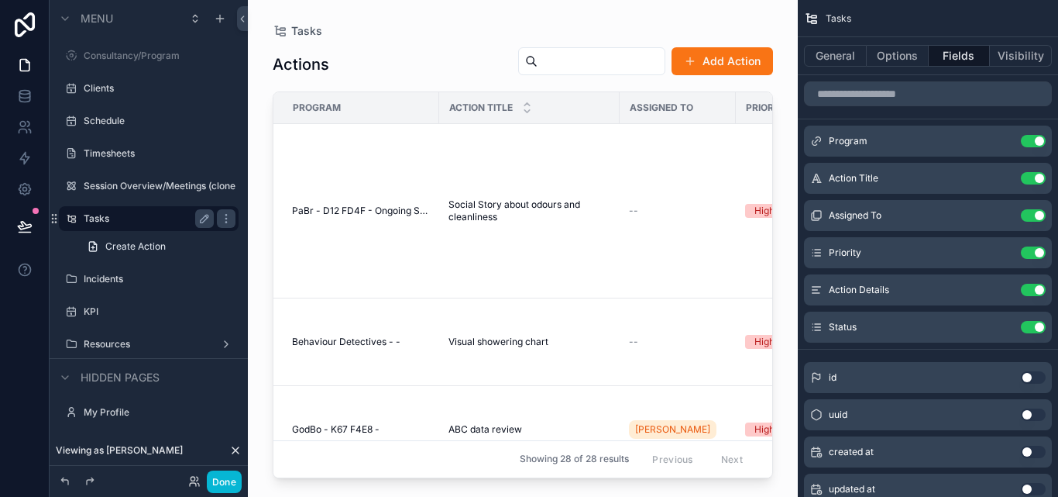
scroll to position [0, 623]
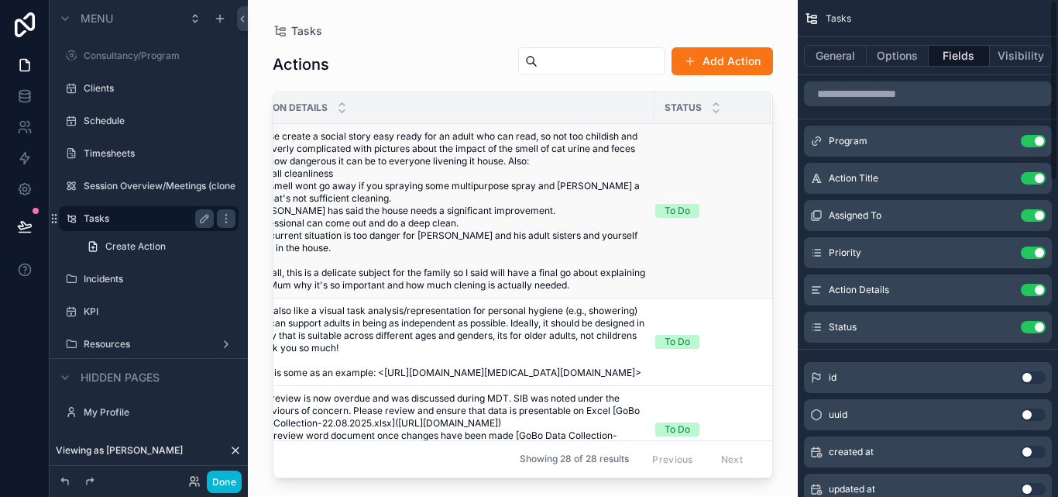
click at [631, 218] on span "Please create a social story easy ready for an adult who can read, so not too c…" at bounding box center [447, 210] width 395 height 161
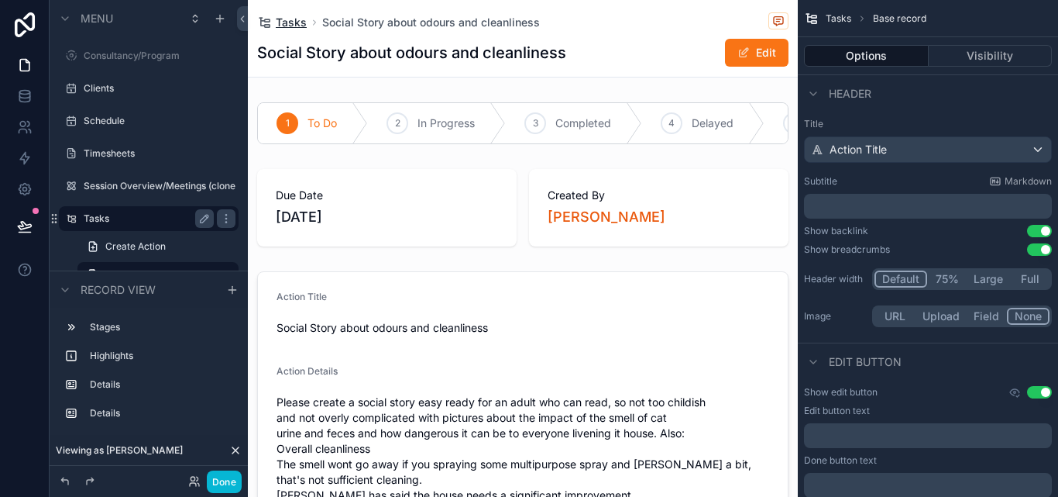
click at [294, 25] on span "Tasks" at bounding box center [291, 22] width 31 height 15
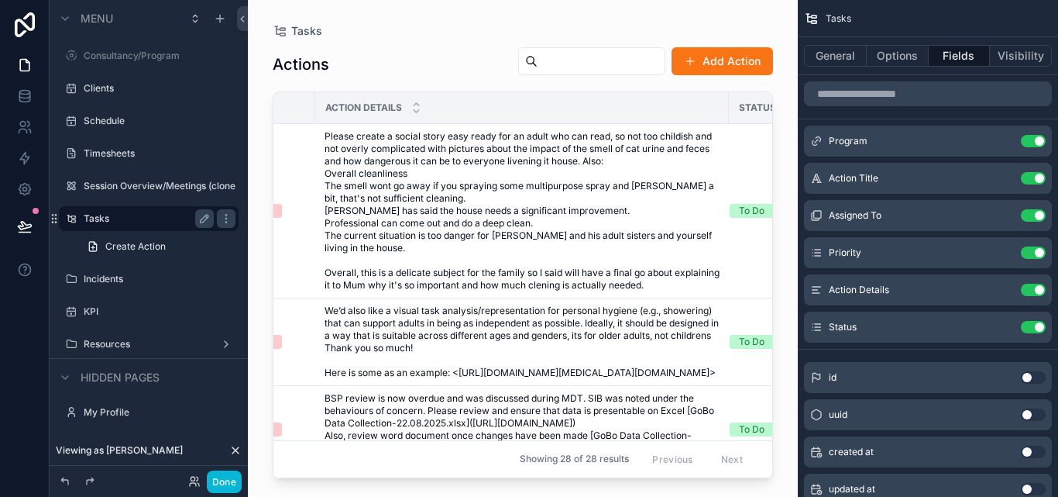
scroll to position [0, 623]
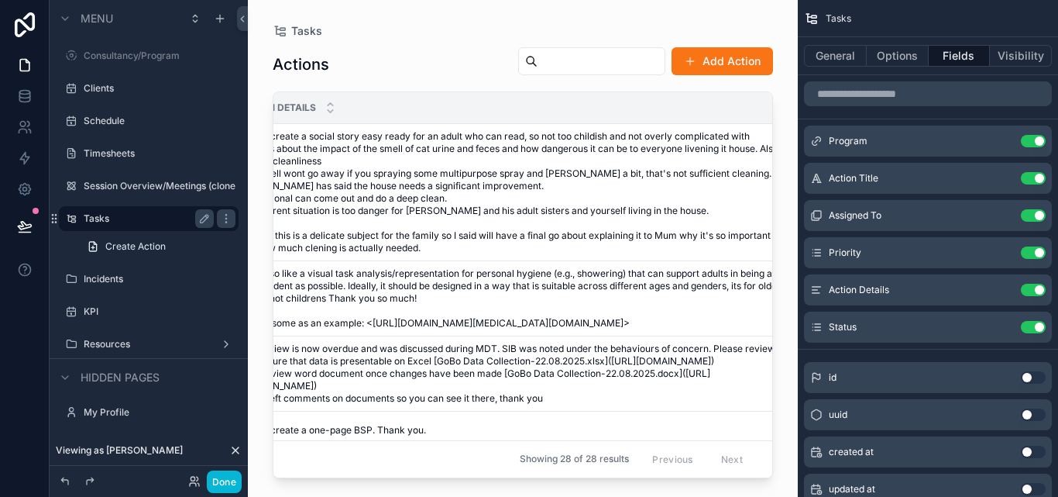
drag, startPoint x: 641, startPoint y: 108, endPoint x: 793, endPoint y: 105, distance: 151.9
click at [793, 105] on div "Tasks Actions Add Action Program Action Title Assigned To Priority Action Detai…" at bounding box center [523, 239] width 550 height 478
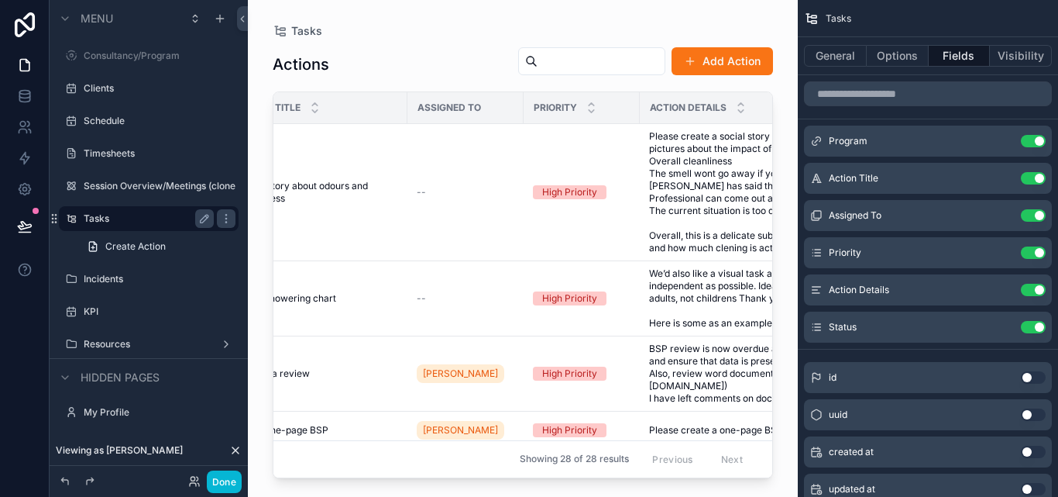
scroll to position [0, 287]
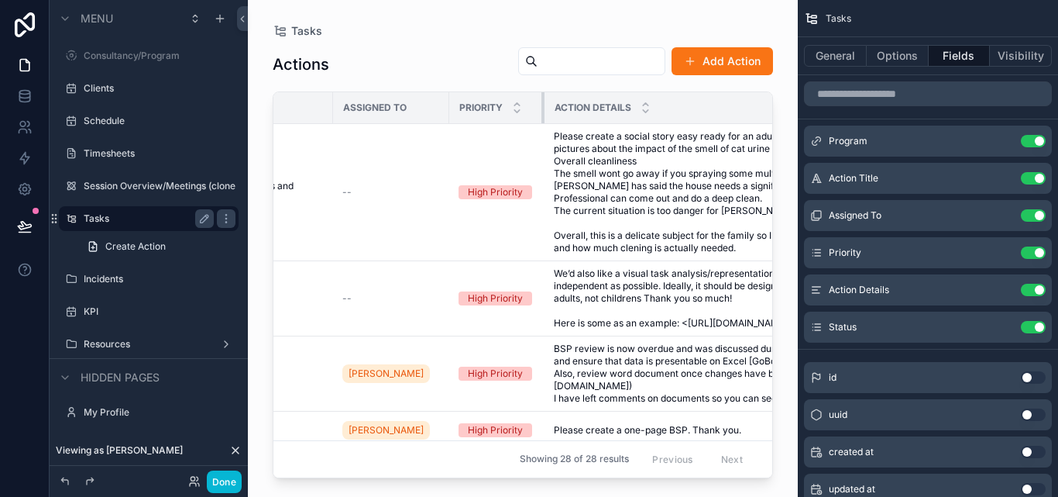
drag, startPoint x: 565, startPoint y: 108, endPoint x: 544, endPoint y: 114, distance: 21.8
click at [544, 114] on div "scrollable content" at bounding box center [545, 107] width 6 height 31
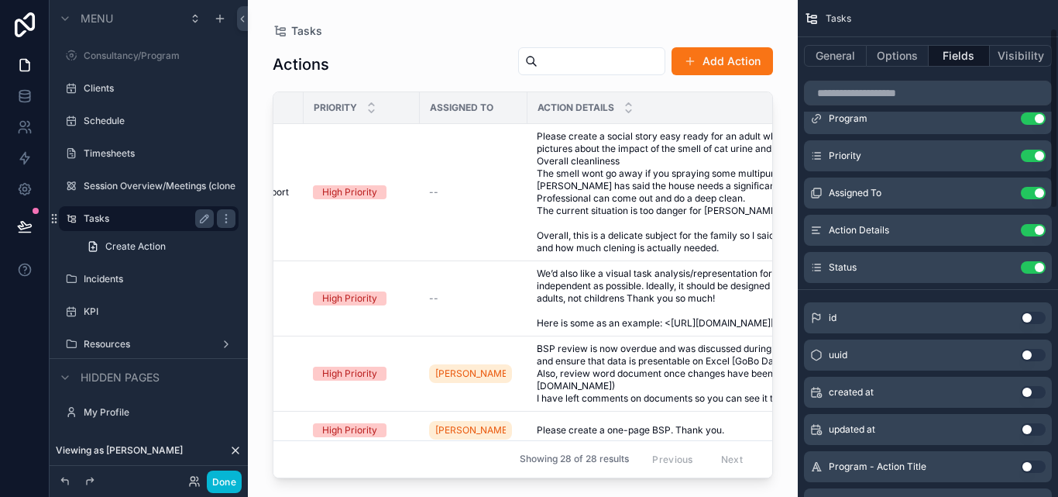
scroll to position [77, 0]
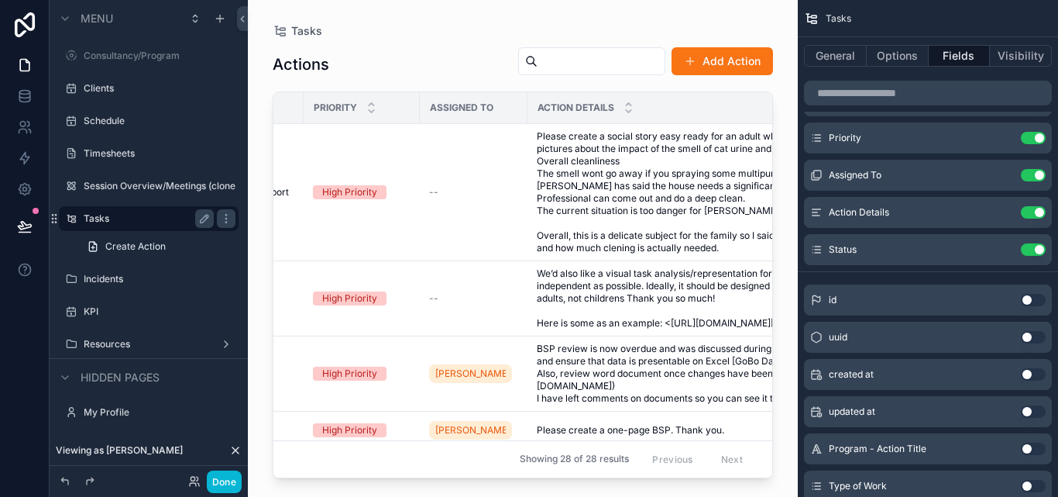
click at [1030, 374] on button "Use setting" at bounding box center [1033, 374] width 25 height 12
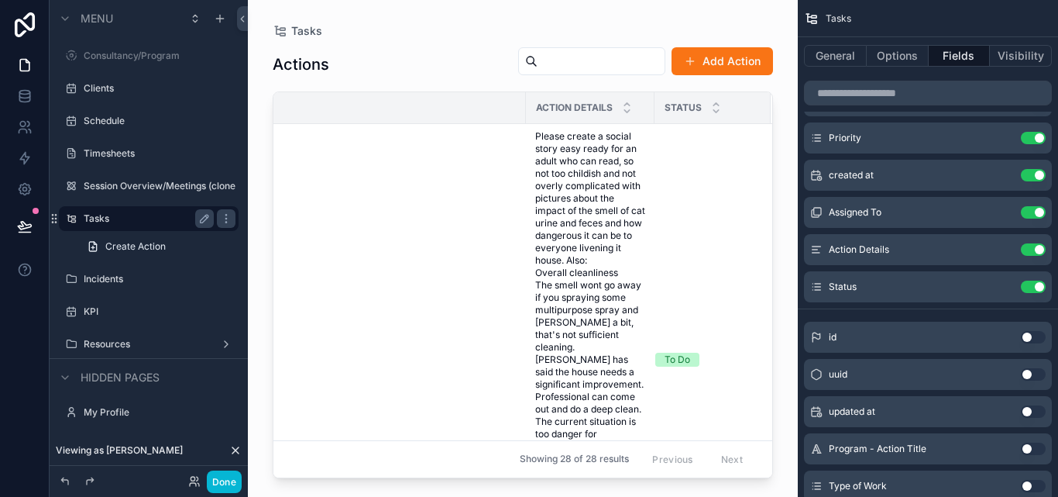
scroll to position [0, 872]
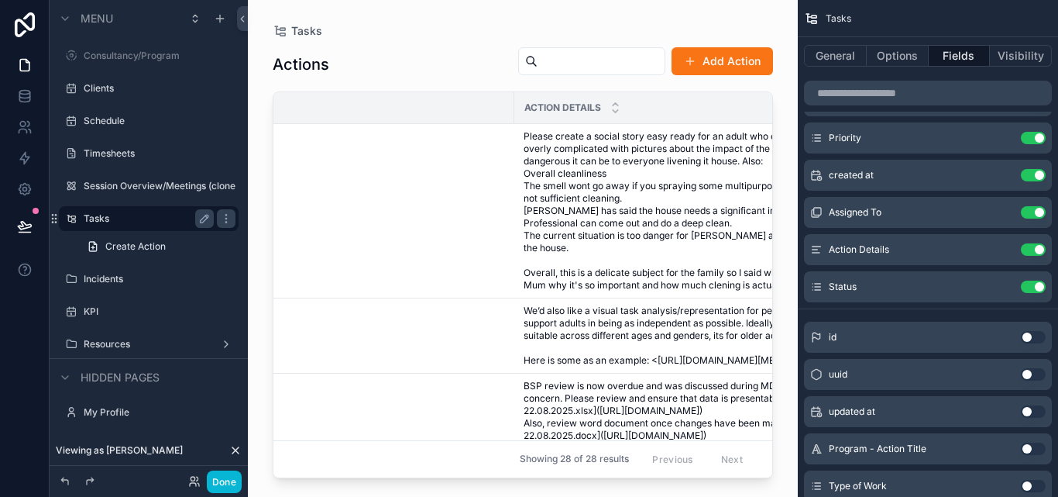
drag, startPoint x: 641, startPoint y: 108, endPoint x: 965, endPoint y: 103, distance: 323.1
click at [965, 103] on div "Consultancy/Program Clients Schedule Timesheets Session Overview/Meetings (clon…" at bounding box center [653, 248] width 810 height 497
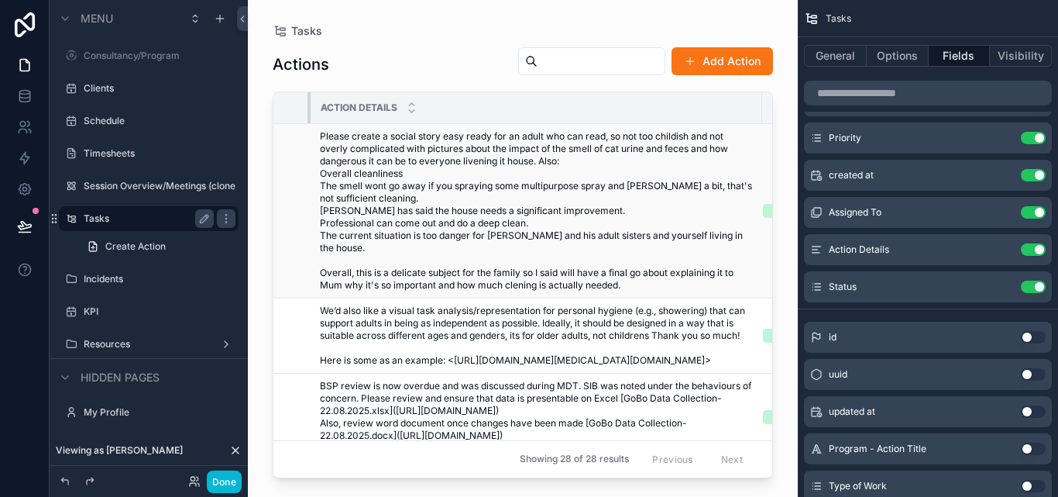
drag, startPoint x: 511, startPoint y: 107, endPoint x: 303, endPoint y: 138, distance: 210.7
click at [304, 123] on th "Assigned To" at bounding box center [135, 108] width 349 height 32
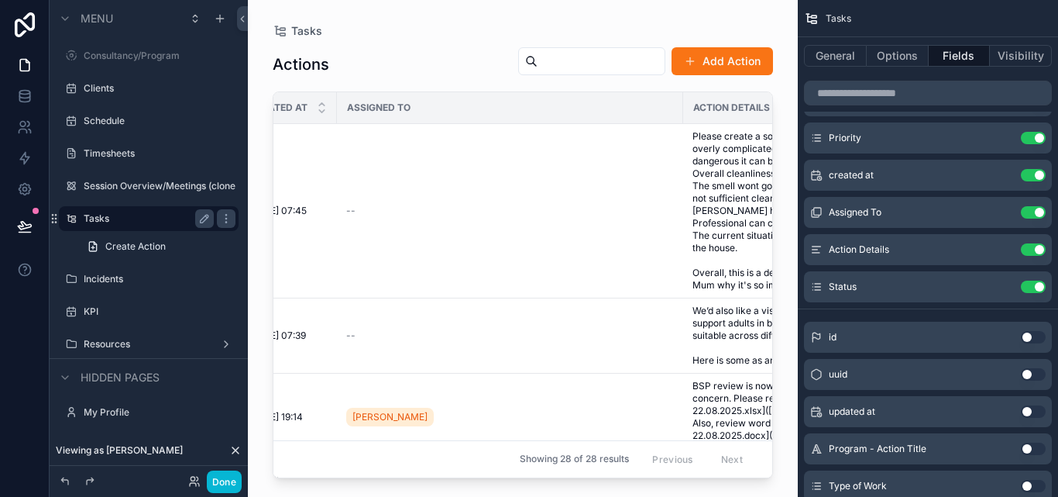
scroll to position [0, 593]
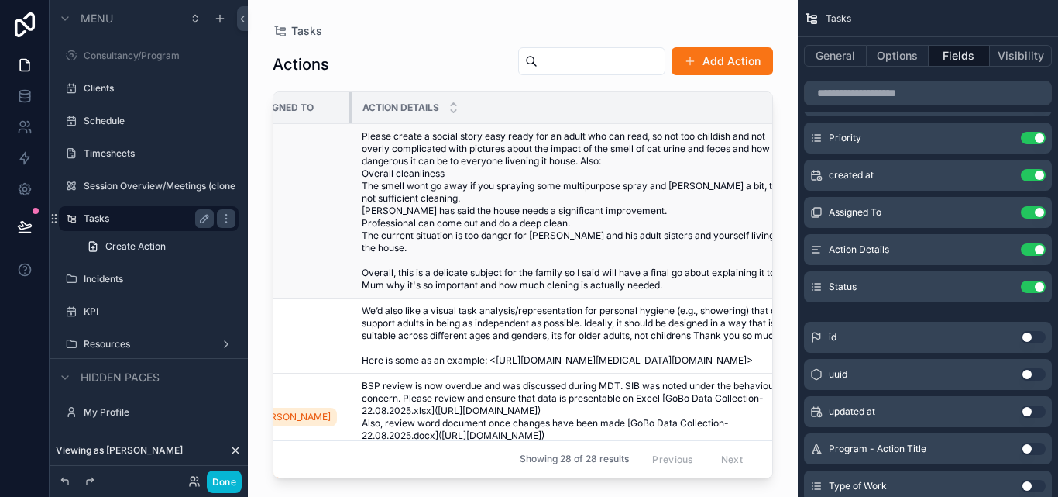
drag, startPoint x: 585, startPoint y: 107, endPoint x: 345, endPoint y: 128, distance: 241.1
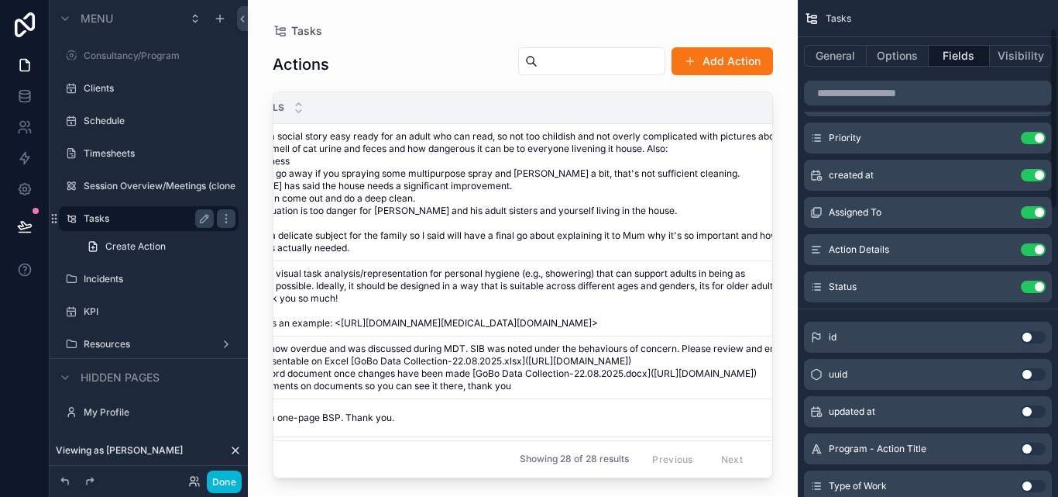
drag, startPoint x: 640, startPoint y: 104, endPoint x: 800, endPoint y: 112, distance: 160.6
click at [800, 112] on div "Consultancy/Program Clients Schedule Timesheets Session Overview/Meetings (clon…" at bounding box center [653, 248] width 810 height 497
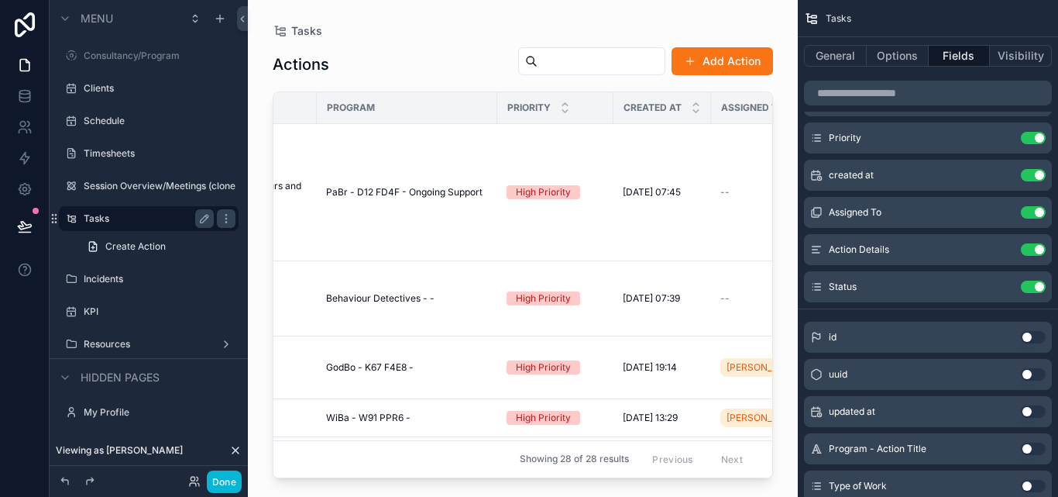
scroll to position [0, 0]
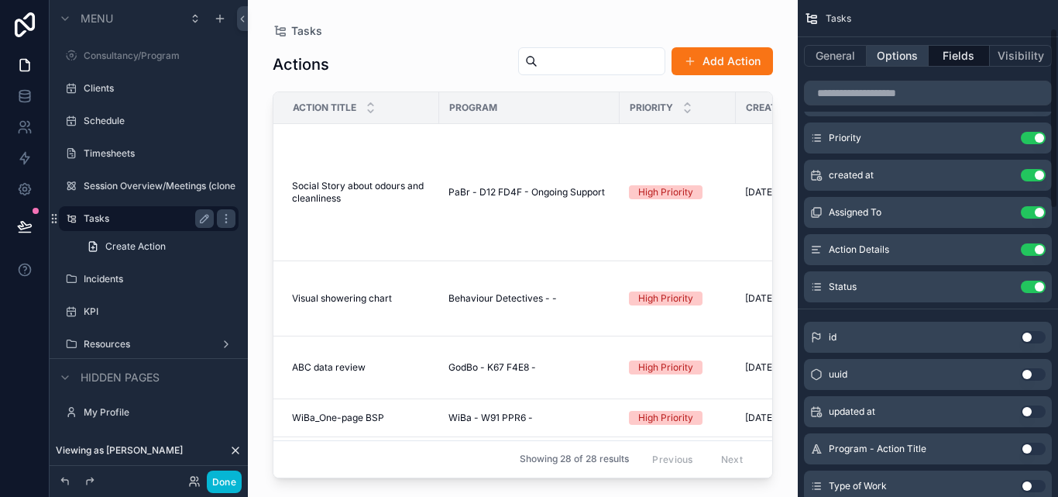
click at [886, 54] on button "Options" at bounding box center [898, 56] width 62 height 22
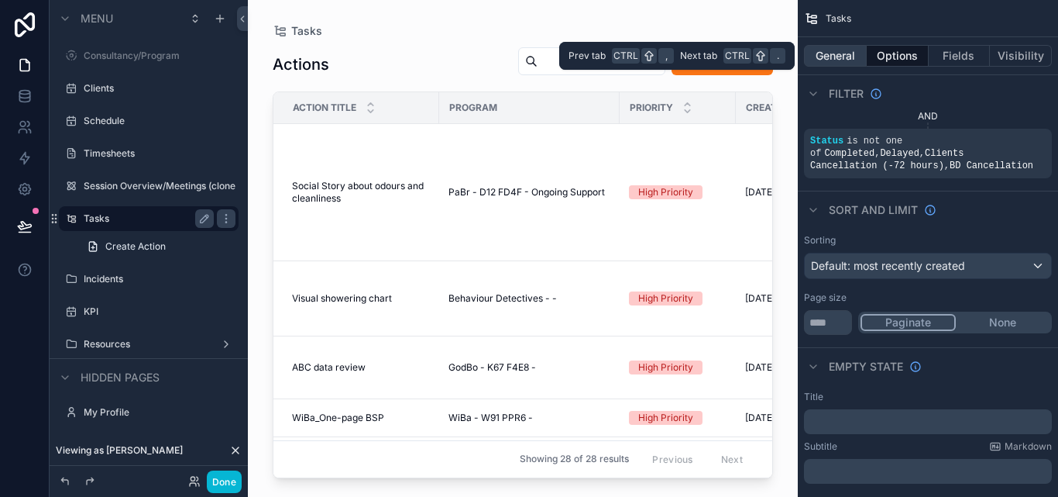
click at [852, 54] on button "General" at bounding box center [835, 56] width 63 height 22
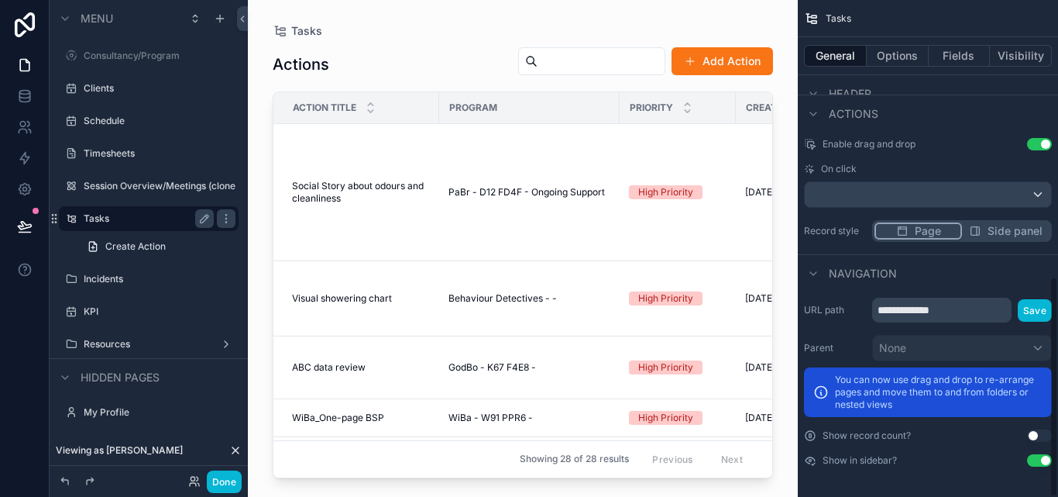
scroll to position [621, 0]
click at [916, 58] on button "Options" at bounding box center [898, 56] width 62 height 22
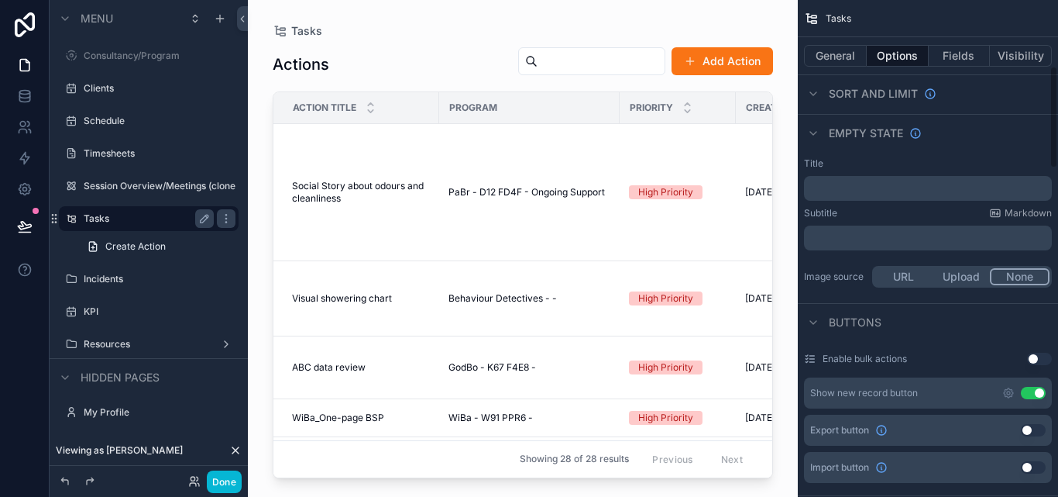
scroll to position [388, 0]
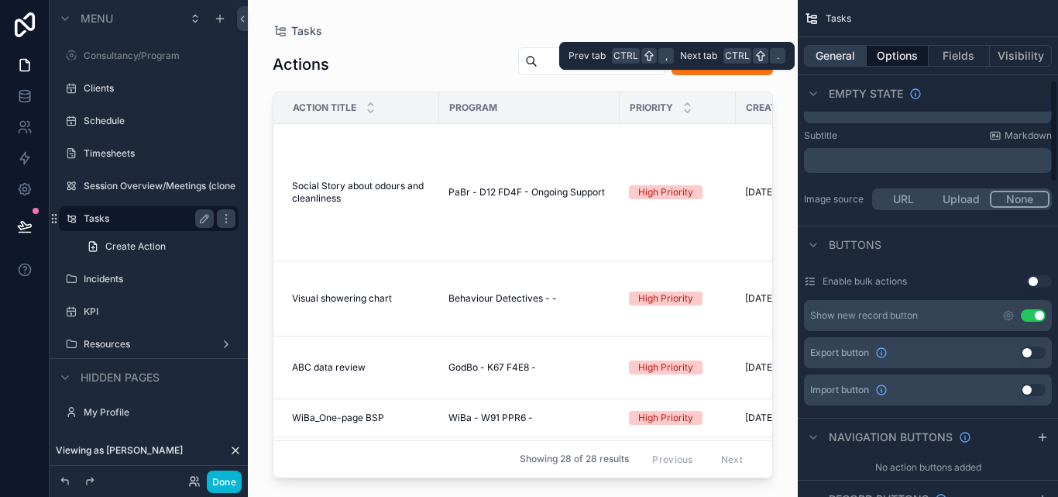
click at [838, 59] on button "General" at bounding box center [835, 56] width 63 height 22
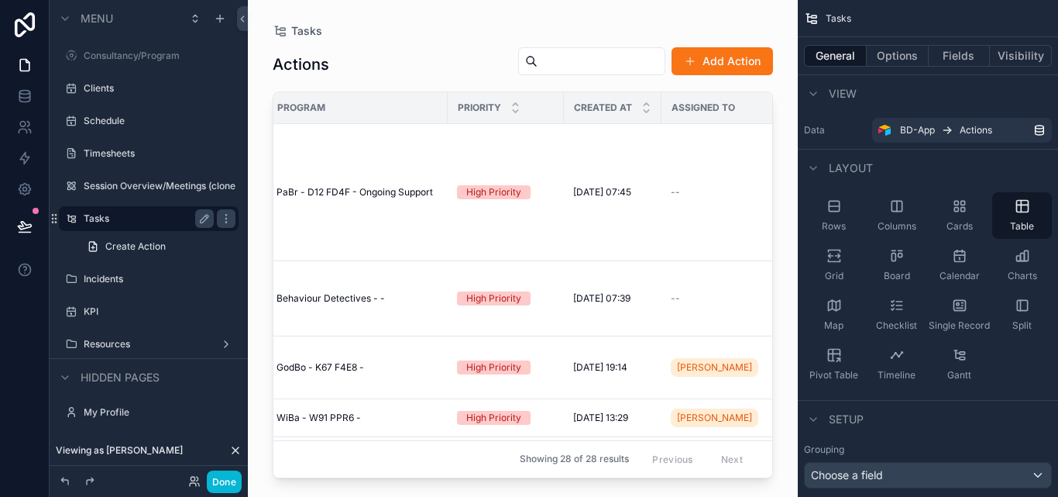
scroll to position [0, 0]
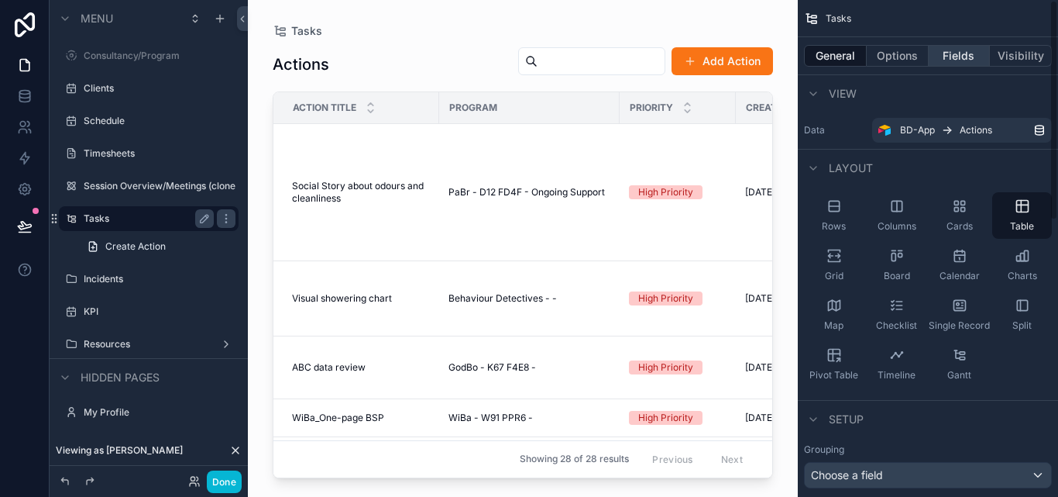
click at [956, 60] on button "Fields" at bounding box center [960, 56] width 62 height 22
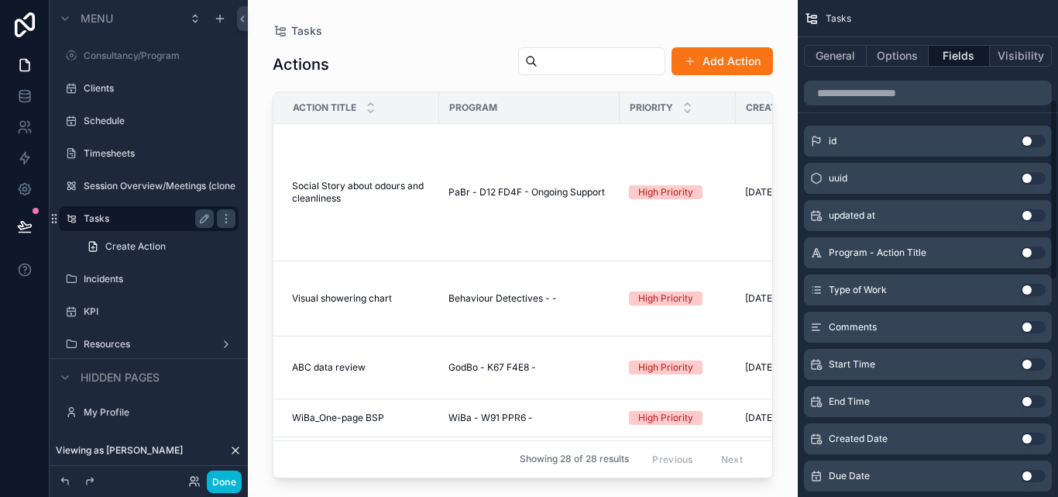
scroll to position [310, 0]
click at [1037, 291] on button "Use setting" at bounding box center [1033, 290] width 25 height 12
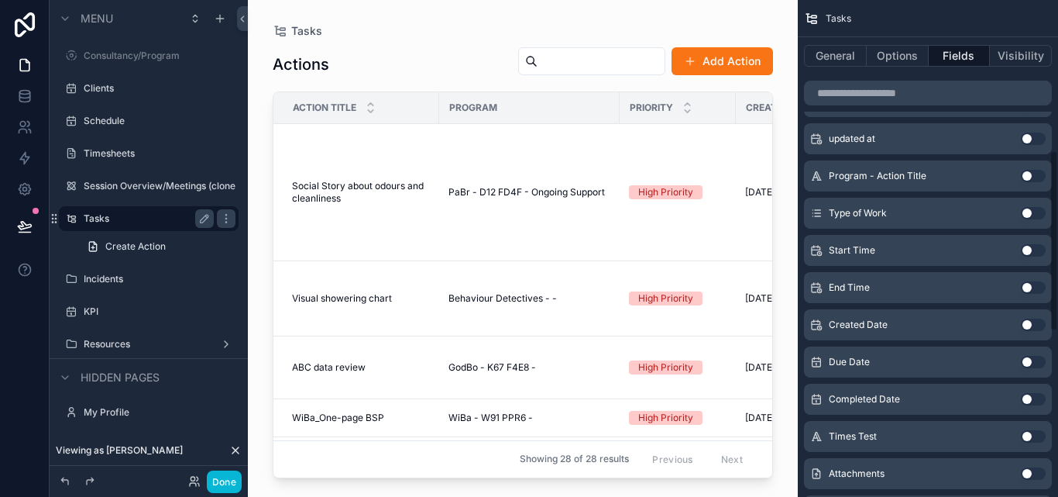
scroll to position [465, 0]
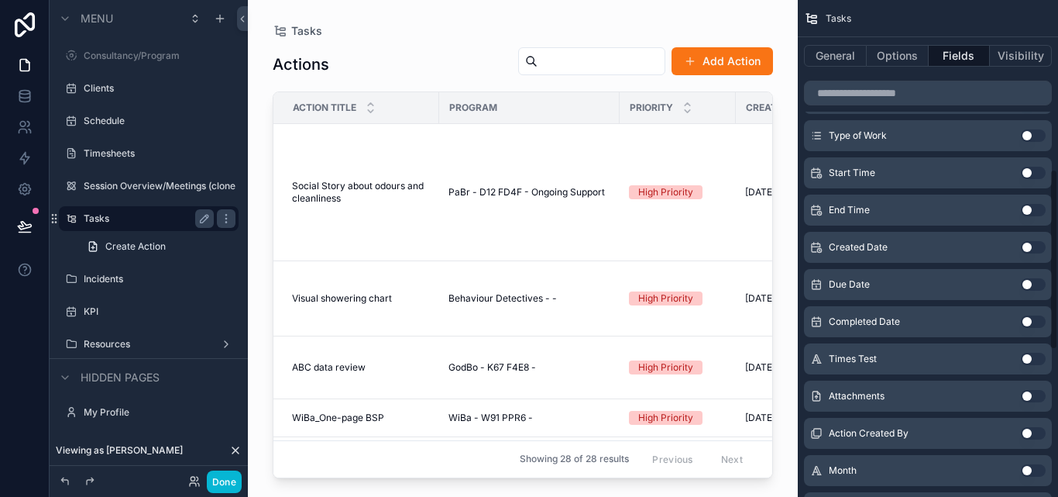
click at [1028, 280] on button "Use setting" at bounding box center [1033, 284] width 25 height 12
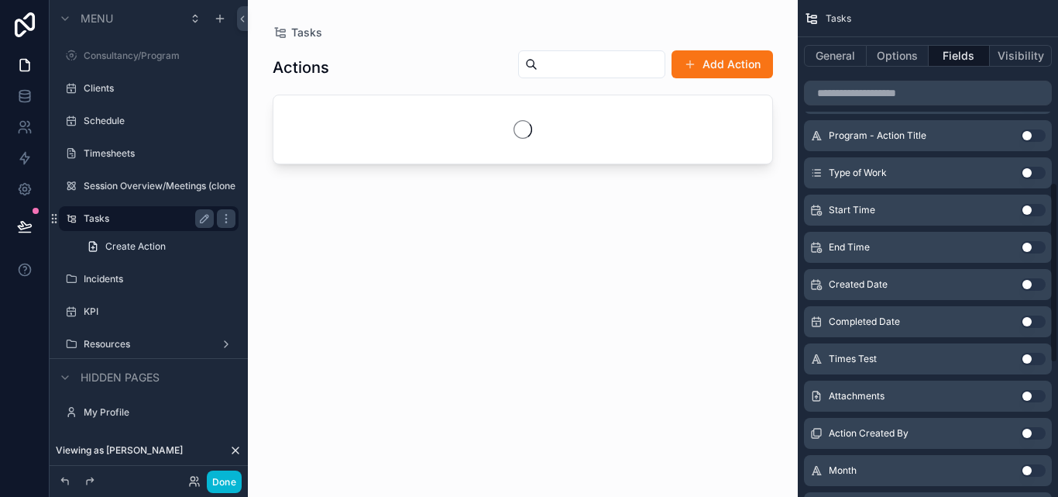
scroll to position [502, 0]
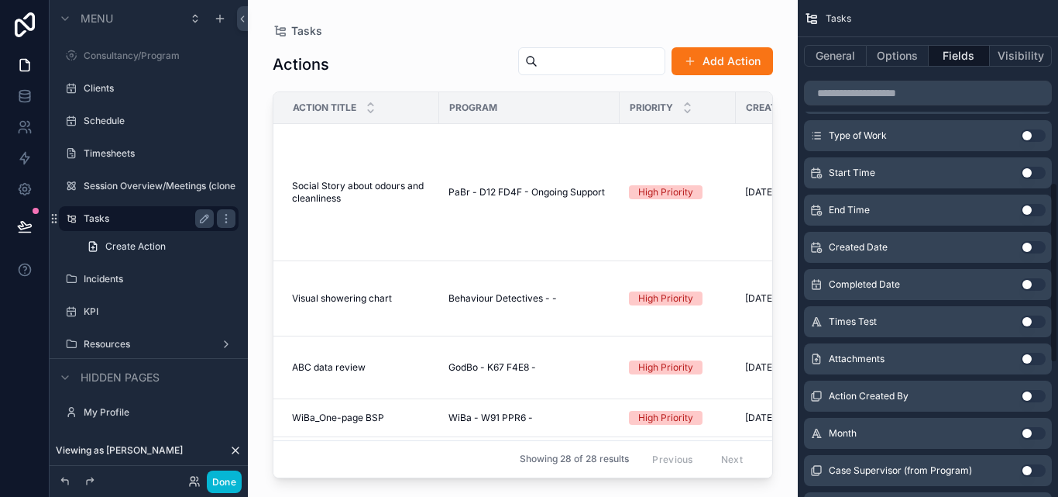
click at [1033, 284] on button "Use setting" at bounding box center [1033, 284] width 25 height 12
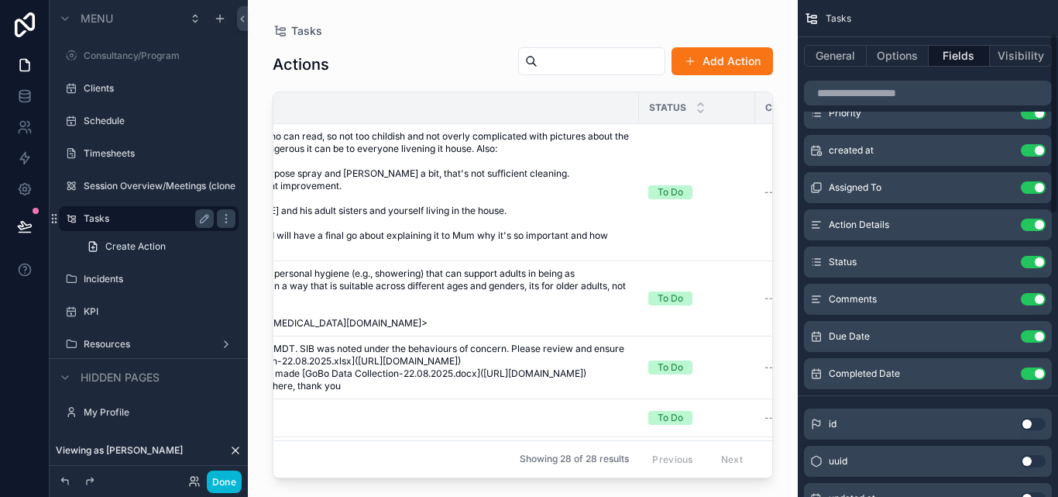
scroll to position [74, 0]
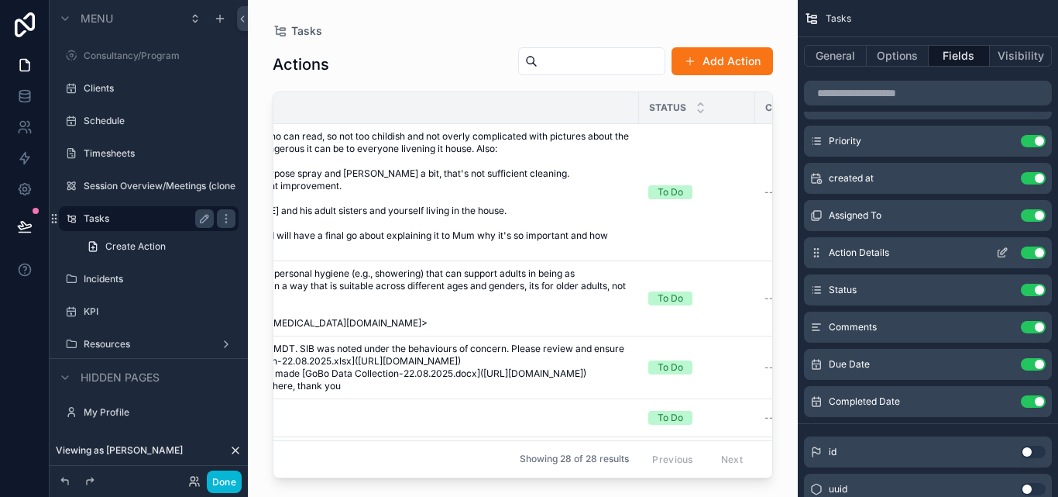
click at [1004, 253] on icon "scrollable content" at bounding box center [1002, 252] width 12 height 12
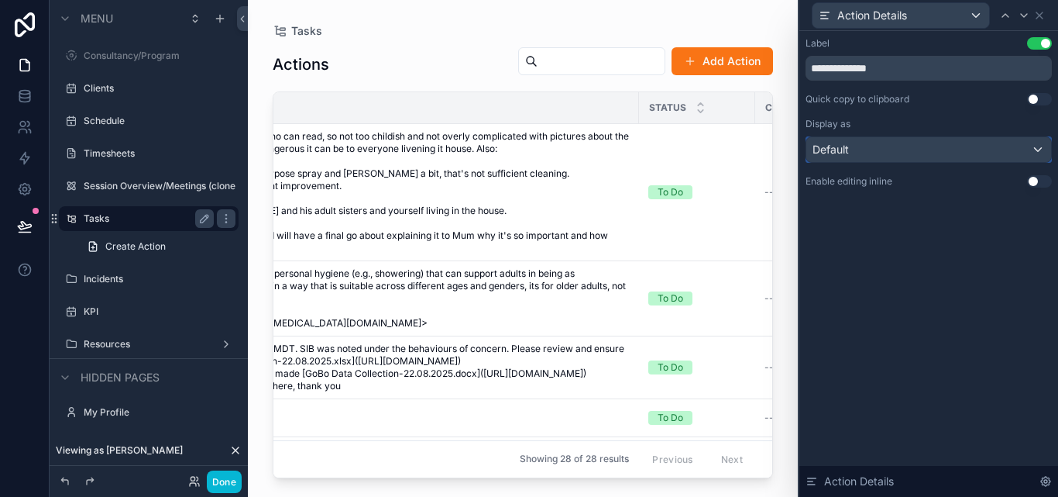
click at [956, 147] on div "Default" at bounding box center [928, 149] width 245 height 25
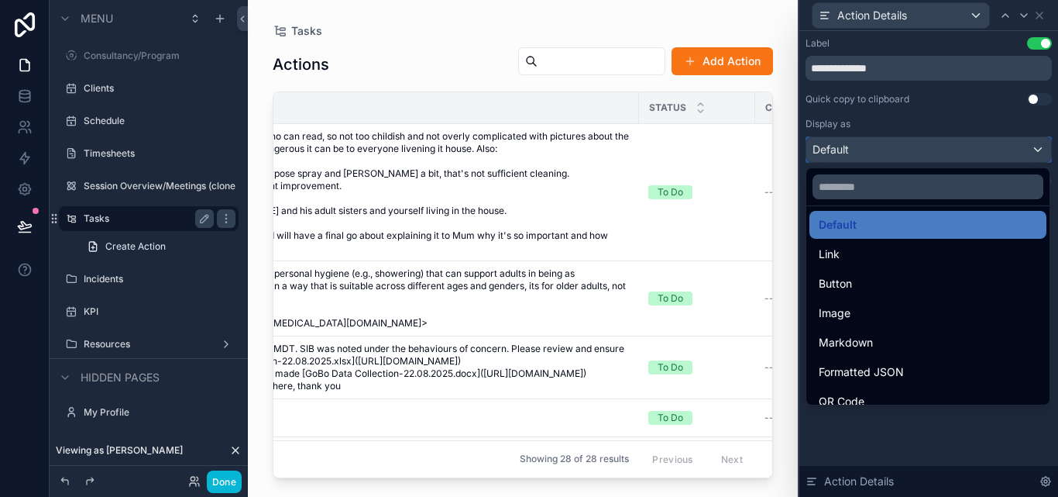
scroll to position [0, 0]
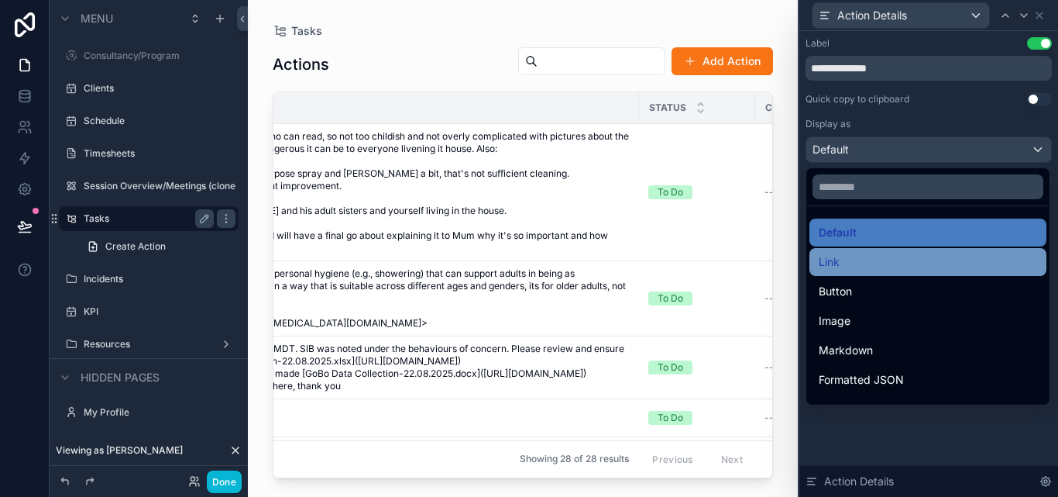
click at [877, 258] on div "Link" at bounding box center [928, 262] width 218 height 19
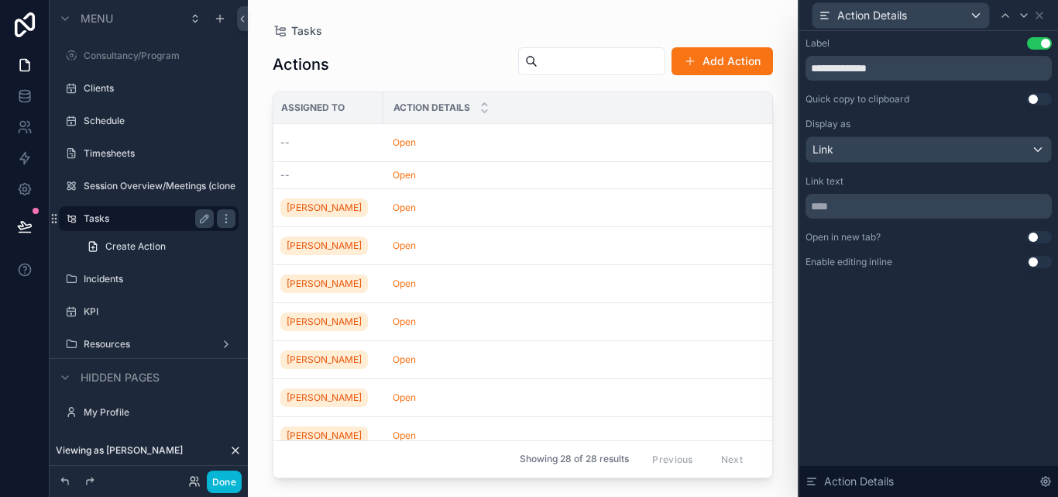
scroll to position [0, 559]
click at [858, 148] on div "Link" at bounding box center [928, 149] width 245 height 25
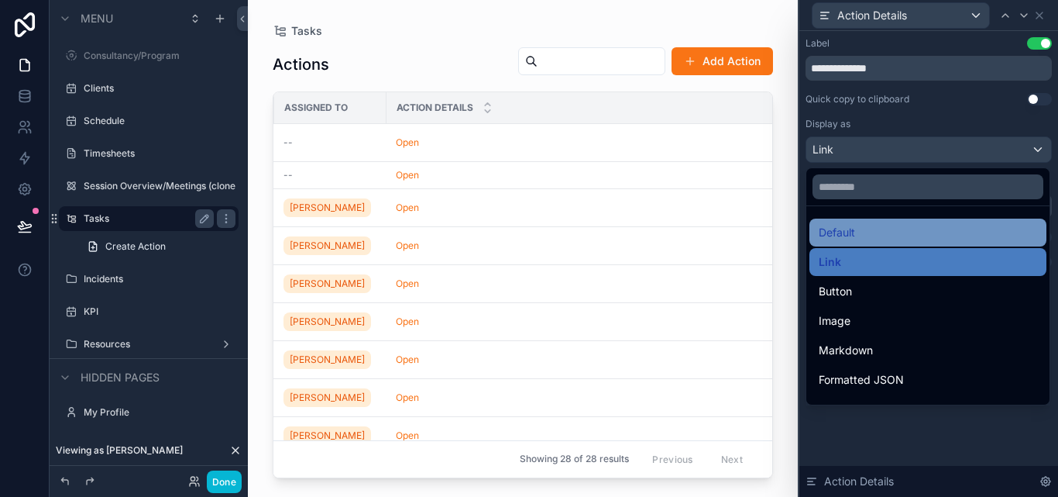
click at [868, 239] on div "Default" at bounding box center [928, 232] width 218 height 19
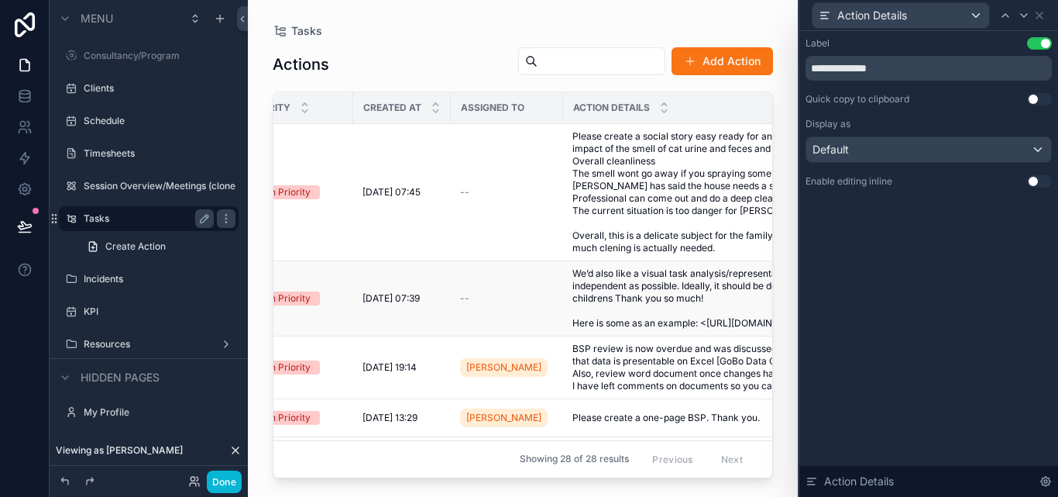
scroll to position [0, 366]
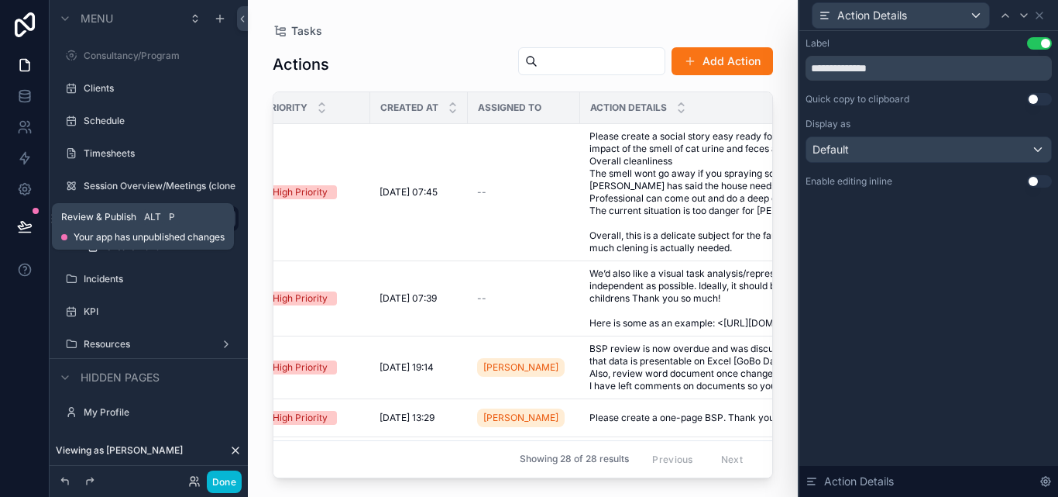
click at [30, 226] on icon at bounding box center [24, 226] width 13 height 8
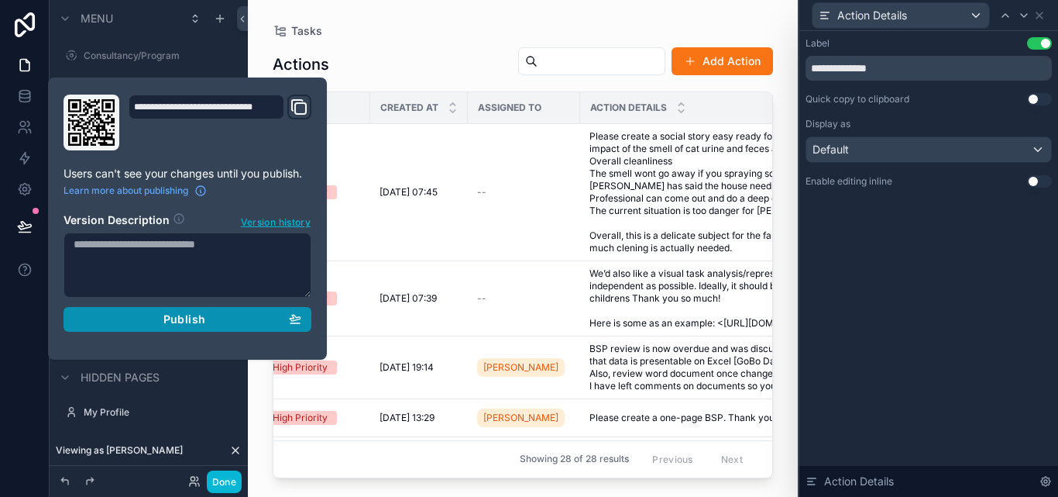
click at [219, 315] on div "Publish" at bounding box center [188, 319] width 228 height 14
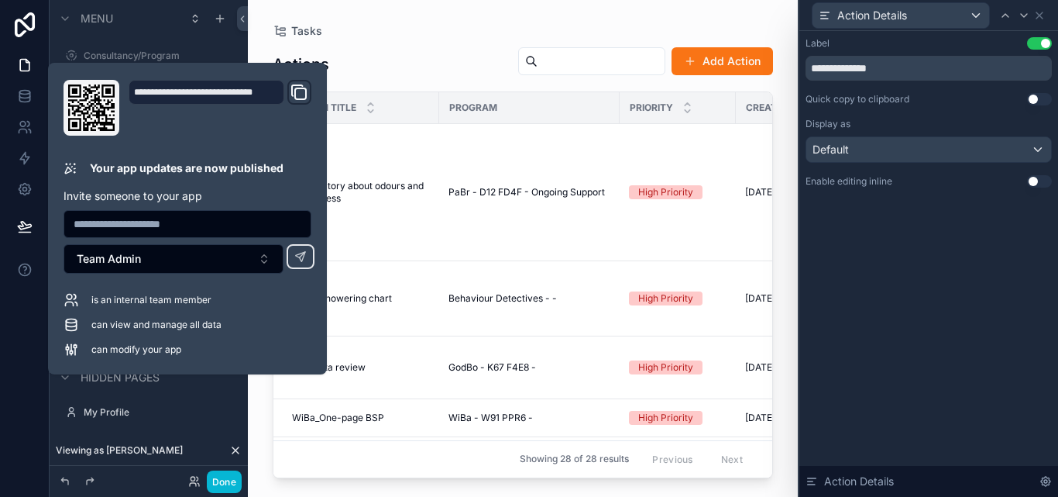
click at [397, 38] on div "Actions Add Action Action Title Program Priority Created at Assigned To Action …" at bounding box center [523, 257] width 500 height 441
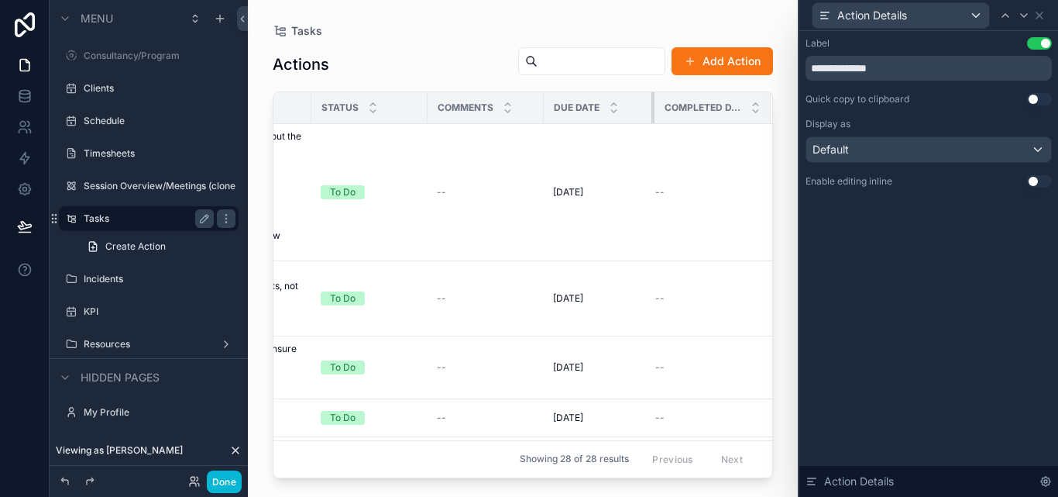
scroll to position [0, 1249]
click at [633, 111] on th "Due Date" at bounding box center [601, 108] width 108 height 32
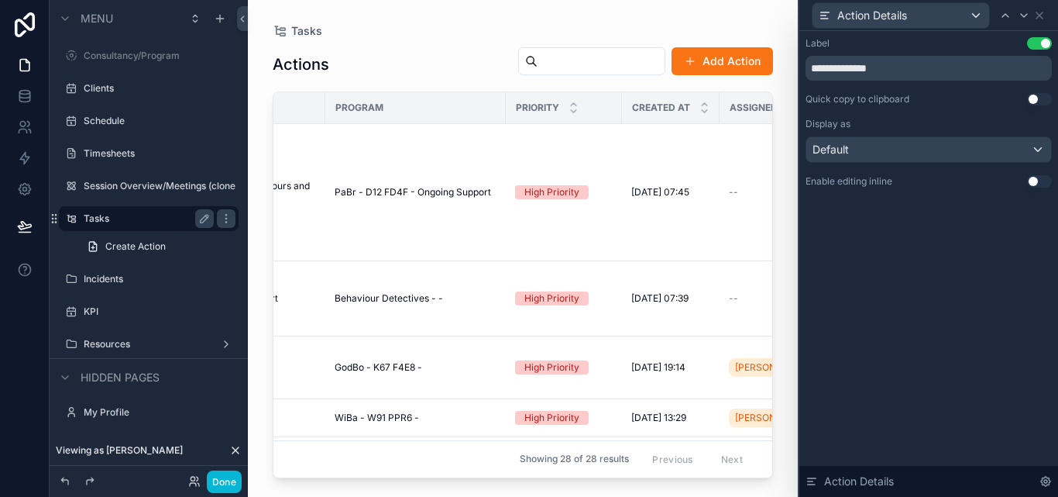
scroll to position [0, 0]
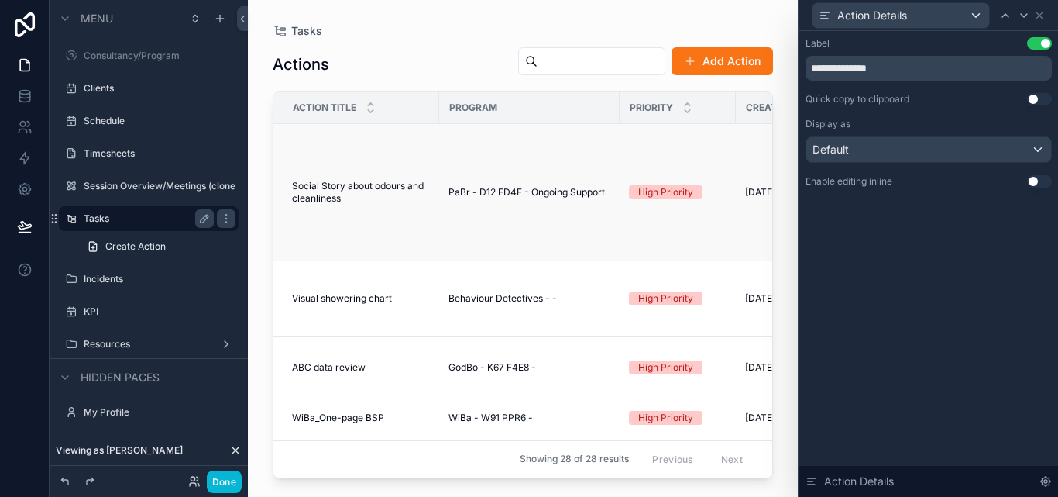
click at [378, 233] on td "Social Story about odours and cleanliness Social Story about odours and cleanli…" at bounding box center [356, 192] width 166 height 137
click at [1041, 10] on icon at bounding box center [1039, 15] width 12 height 12
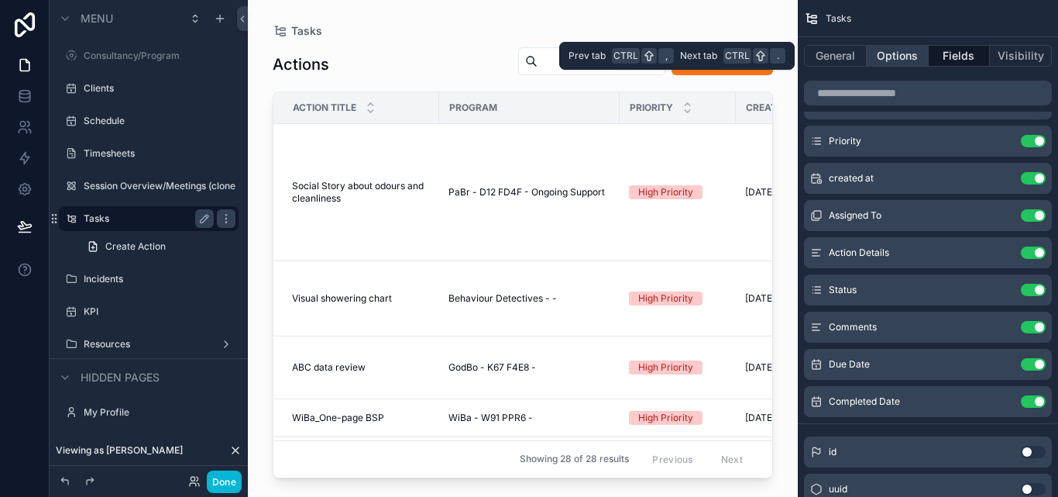
click at [903, 54] on button "Options" at bounding box center [898, 56] width 62 height 22
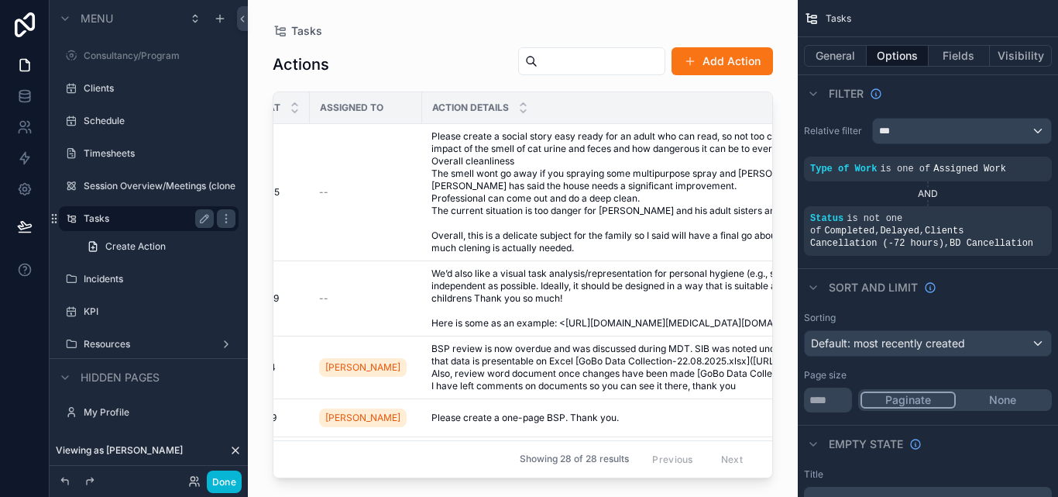
scroll to position [0, 374]
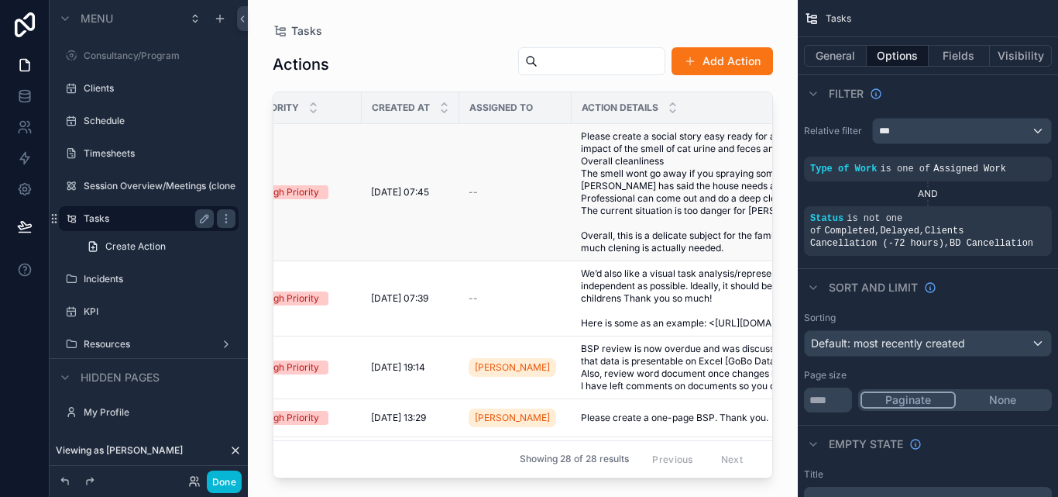
click at [513, 183] on td "--" at bounding box center [515, 192] width 112 height 137
click at [967, 52] on button "Fields" at bounding box center [960, 56] width 62 height 22
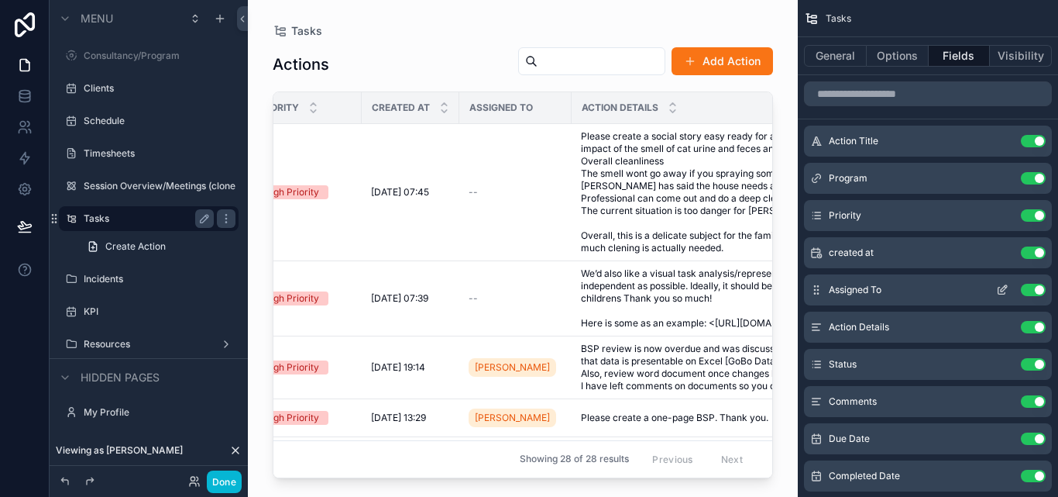
click at [1006, 286] on icon "scrollable content" at bounding box center [1002, 290] width 12 height 12
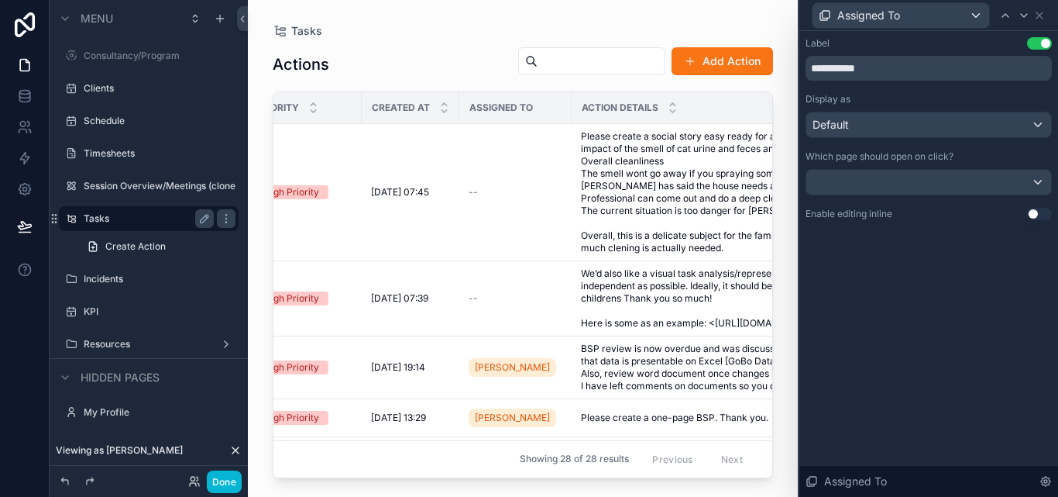
click at [1042, 214] on button "Use setting" at bounding box center [1039, 214] width 25 height 12
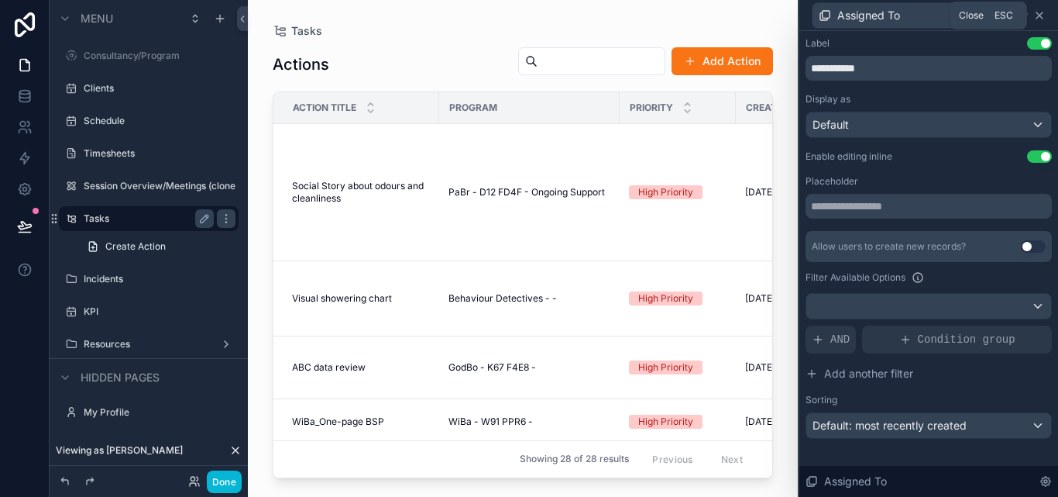
click at [1044, 21] on icon at bounding box center [1039, 15] width 12 height 12
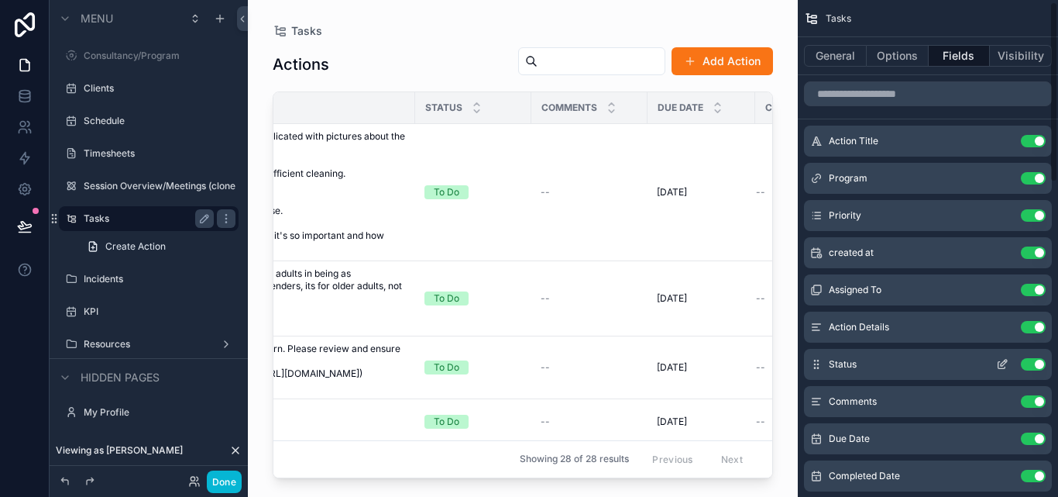
scroll to position [77, 0]
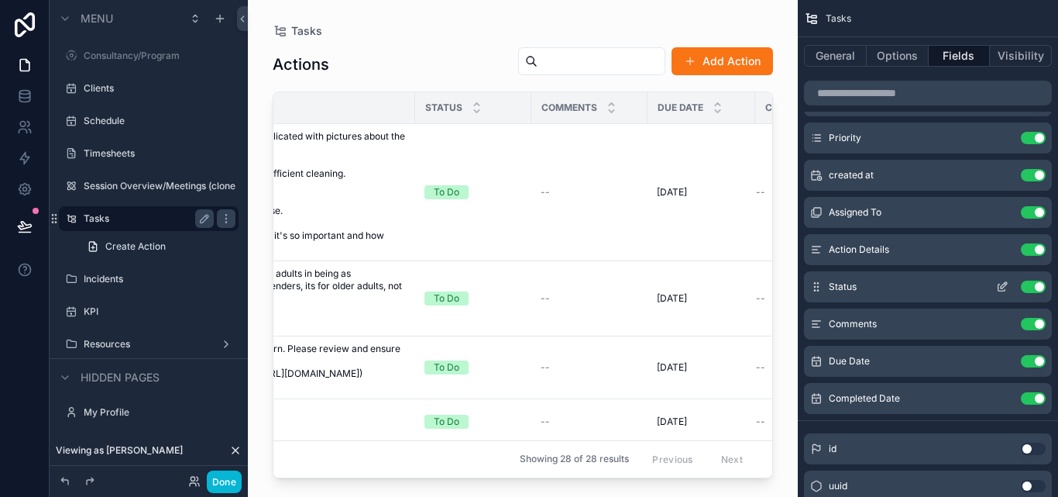
click at [1002, 283] on icon "scrollable content" at bounding box center [1002, 286] width 12 height 12
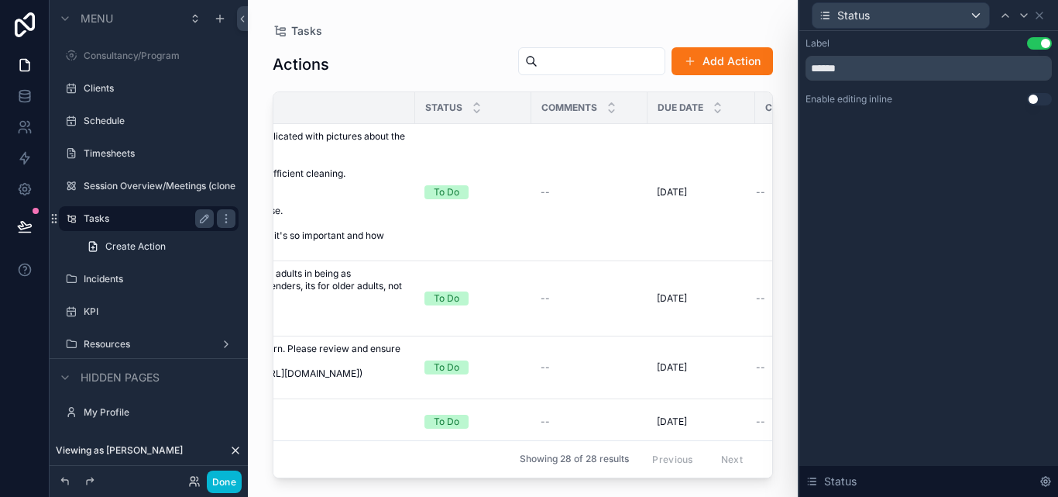
click at [1033, 95] on button "Use setting" at bounding box center [1039, 99] width 25 height 12
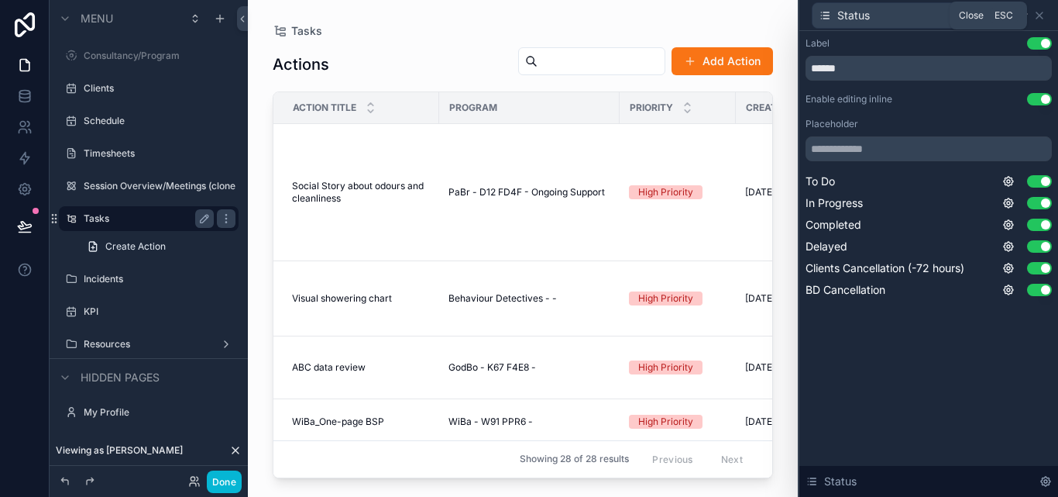
click at [1039, 12] on icon at bounding box center [1039, 15] width 12 height 12
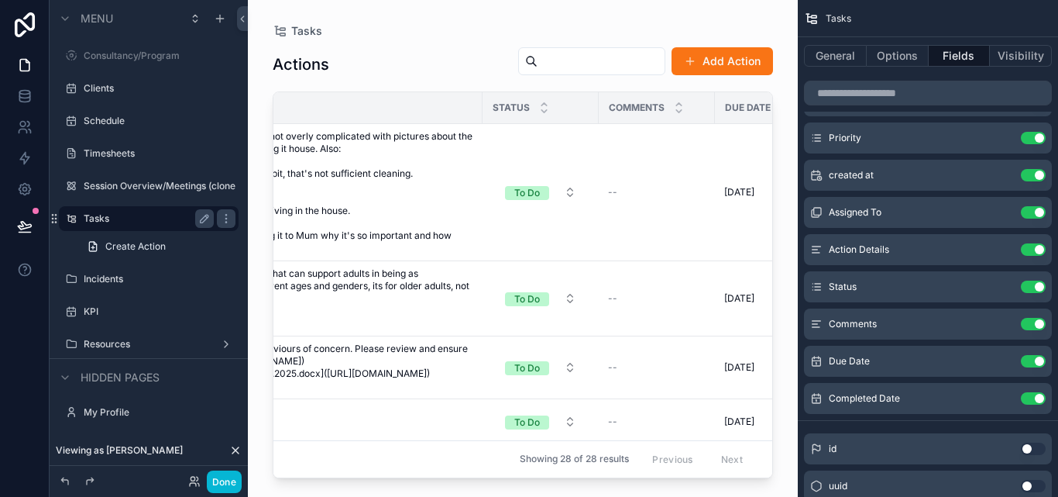
scroll to position [0, 1261]
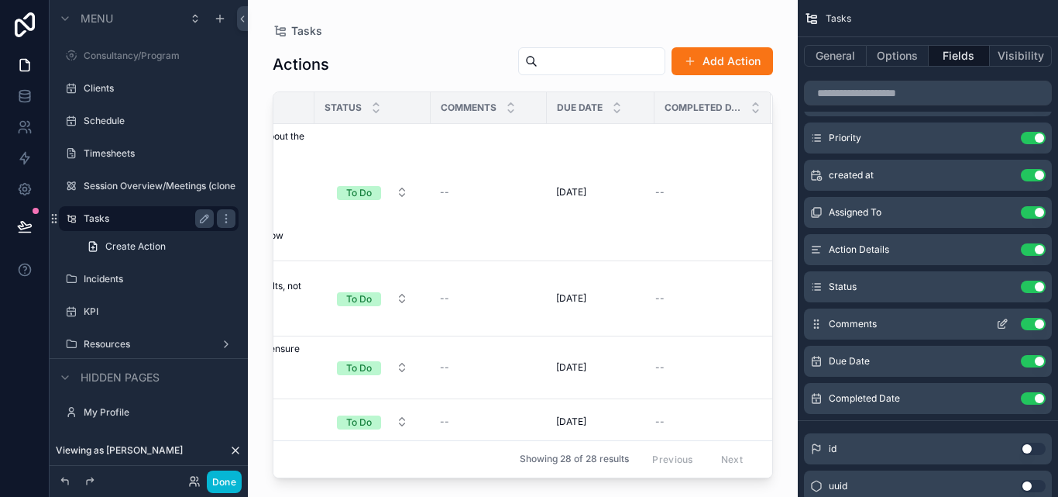
click at [1000, 321] on icon "scrollable content" at bounding box center [1002, 324] width 12 height 12
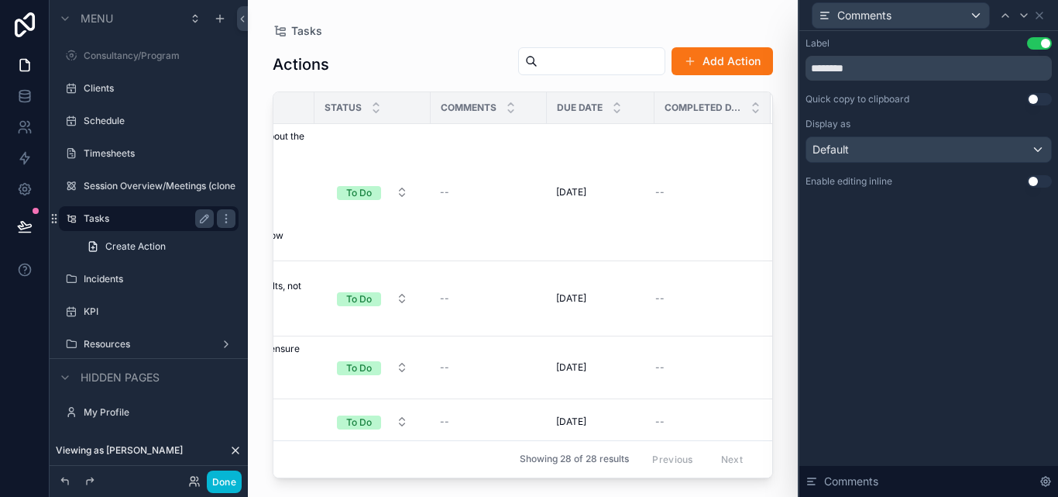
click at [1033, 178] on button "Use setting" at bounding box center [1039, 181] width 25 height 12
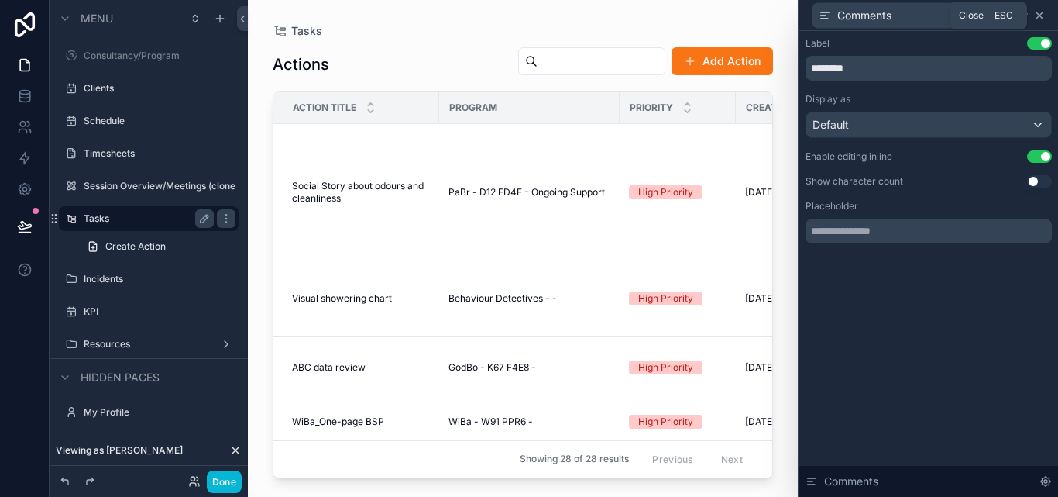
click at [1041, 12] on icon at bounding box center [1039, 15] width 12 height 12
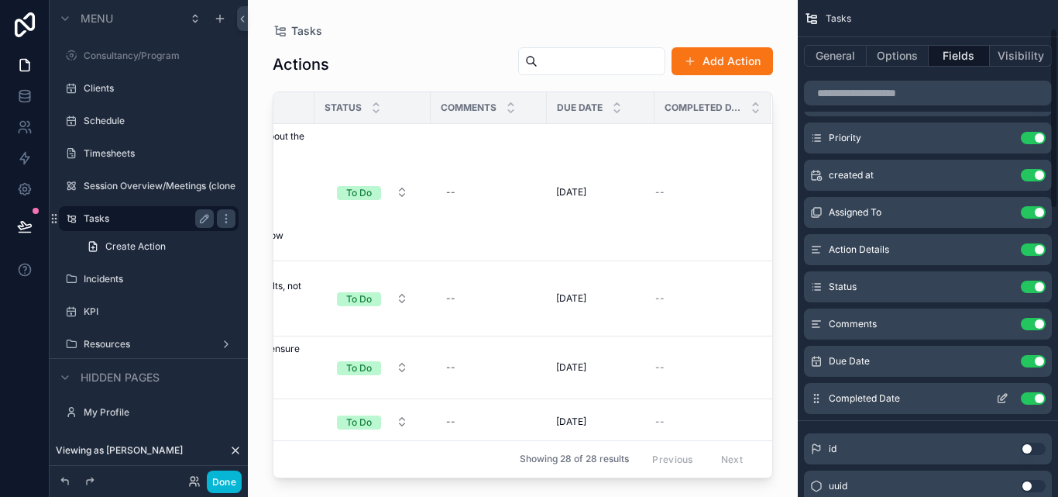
click at [1001, 398] on icon "scrollable content" at bounding box center [1004, 397] width 6 height 6
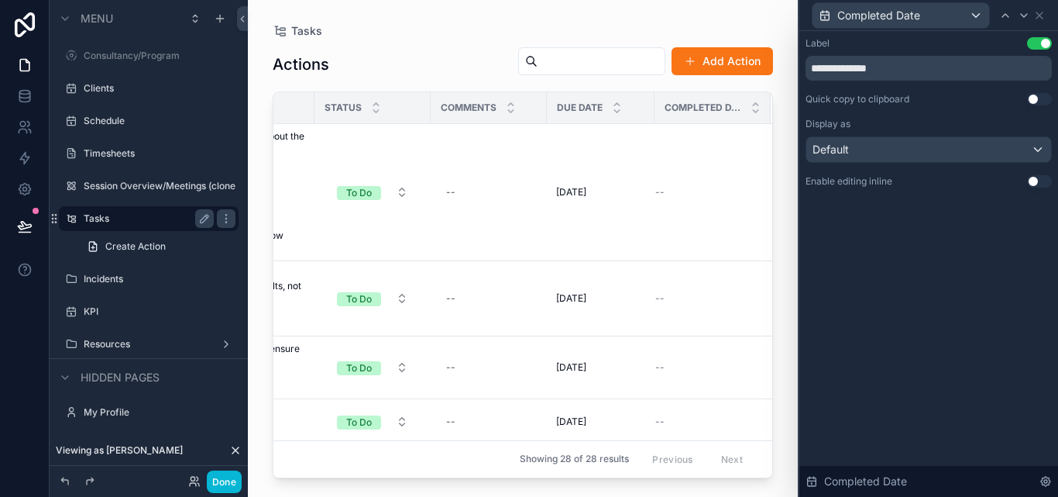
click at [1036, 177] on button "Use setting" at bounding box center [1039, 181] width 25 height 12
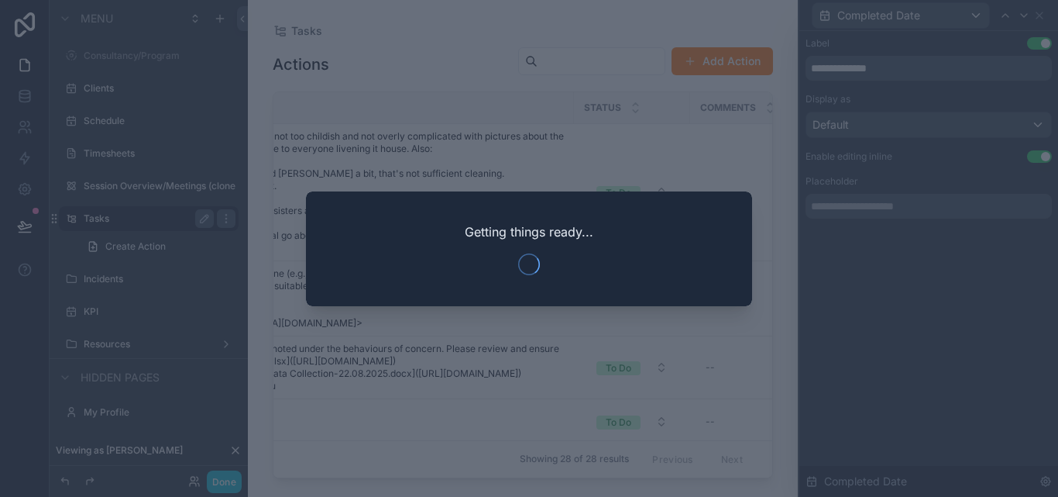
scroll to position [0, 0]
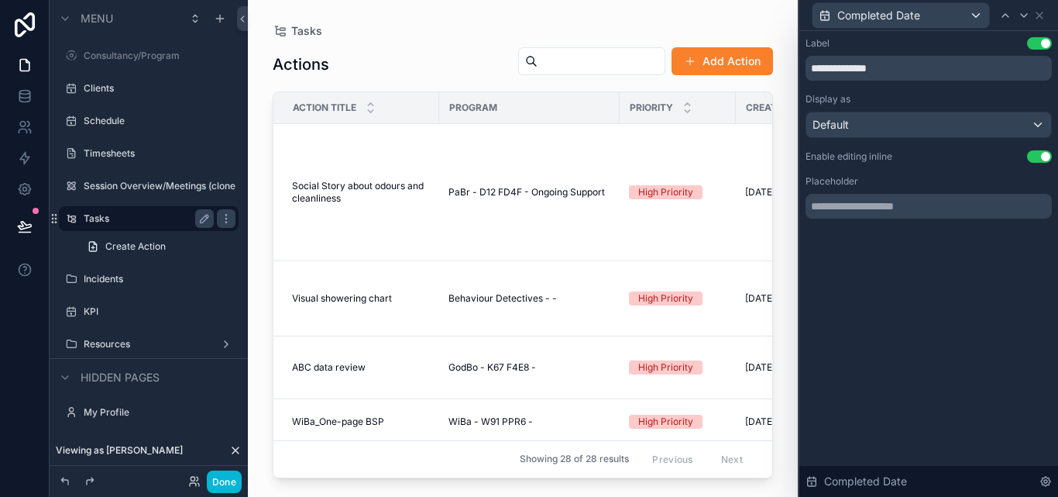
click at [725, 65] on button "Add Action" at bounding box center [722, 61] width 101 height 28
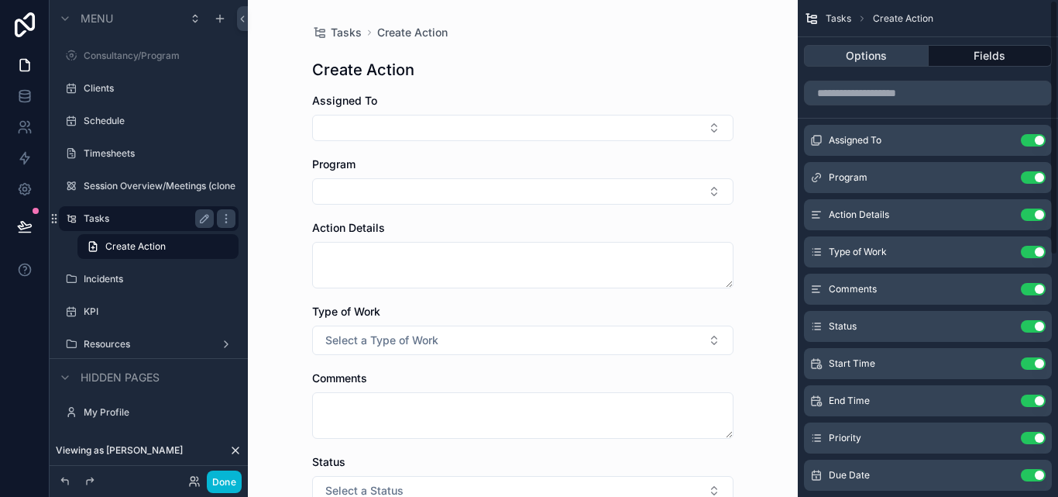
click at [875, 55] on button "Options" at bounding box center [866, 56] width 125 height 22
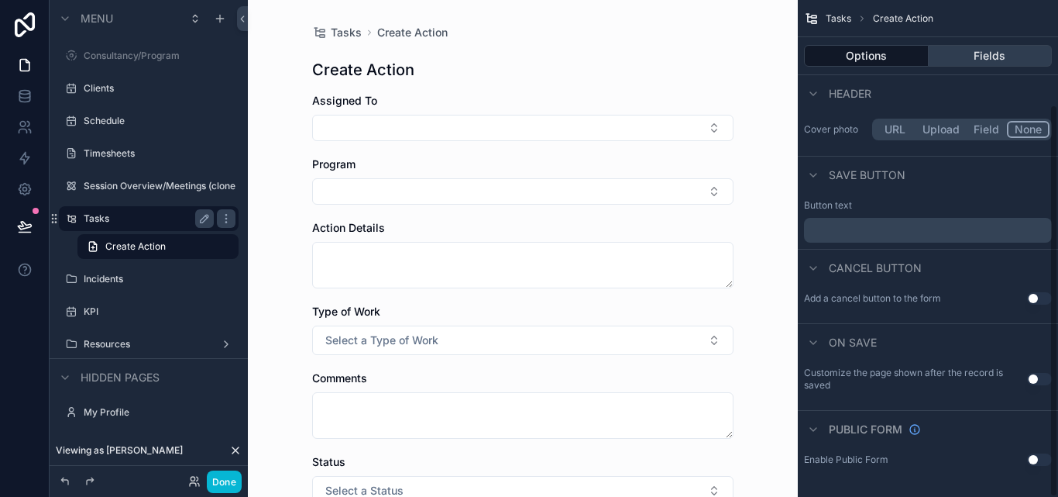
click at [980, 64] on button "Fields" at bounding box center [991, 56] width 124 height 22
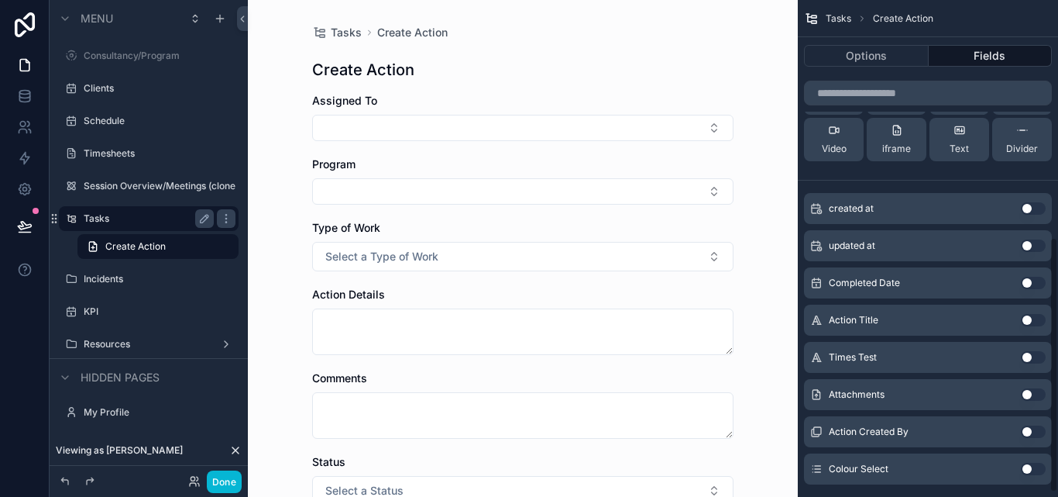
scroll to position [465, 0]
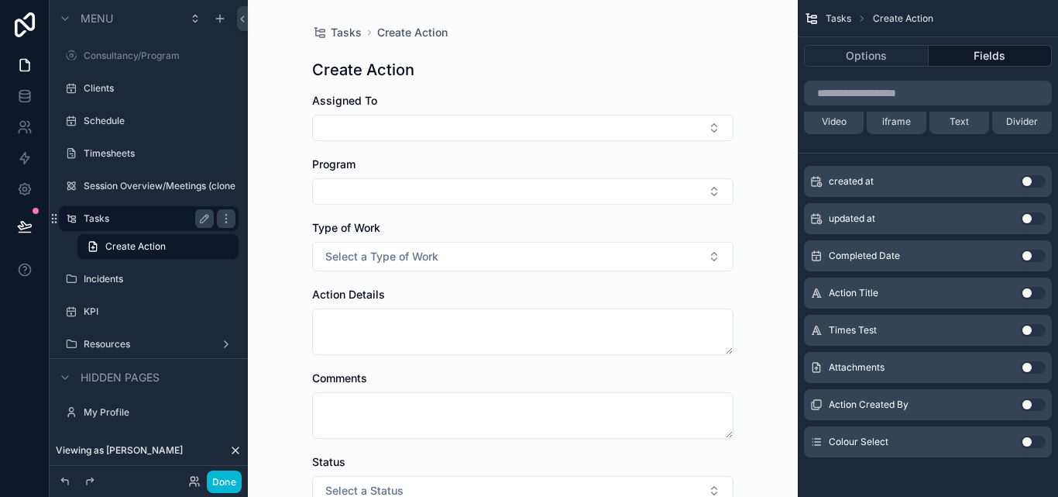
click at [1030, 290] on button "Use setting" at bounding box center [1033, 293] width 25 height 12
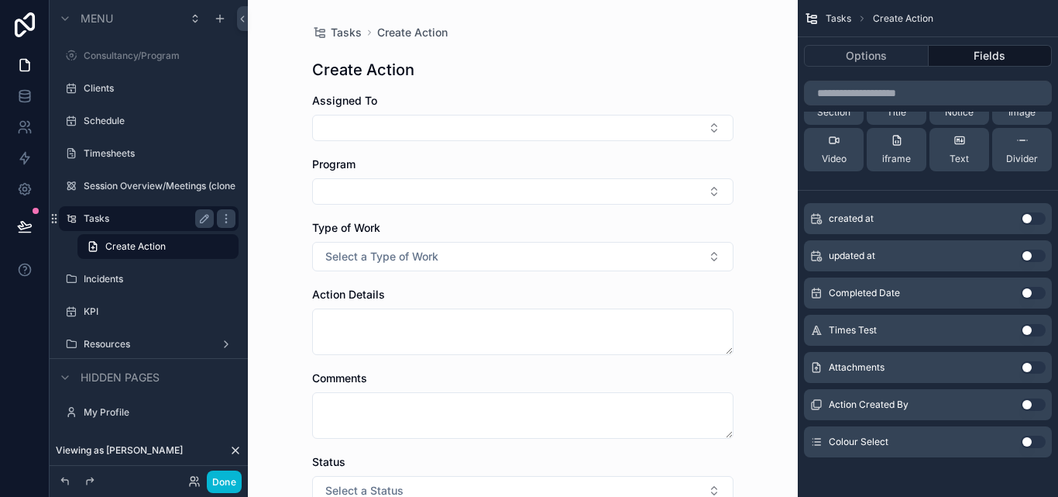
click at [1024, 368] on button "Use setting" at bounding box center [1033, 367] width 25 height 12
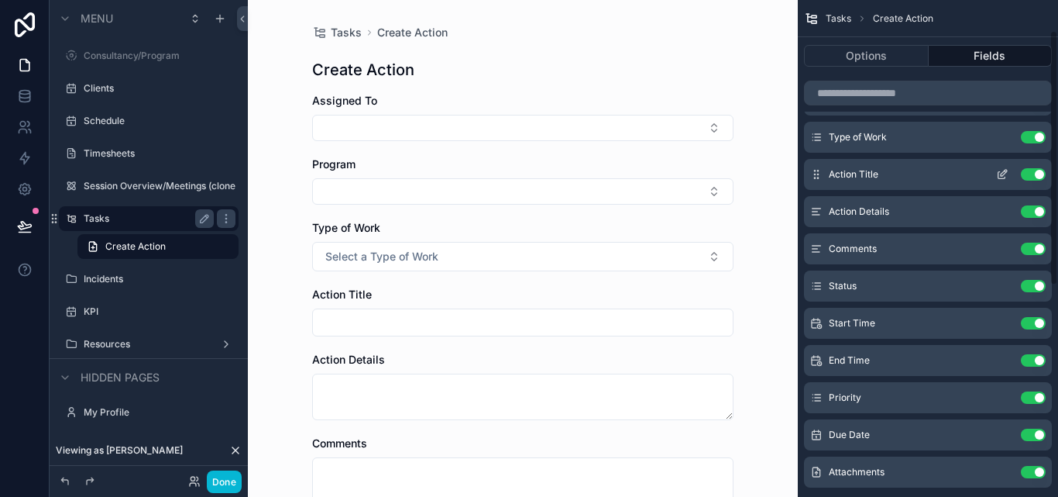
scroll to position [0, 0]
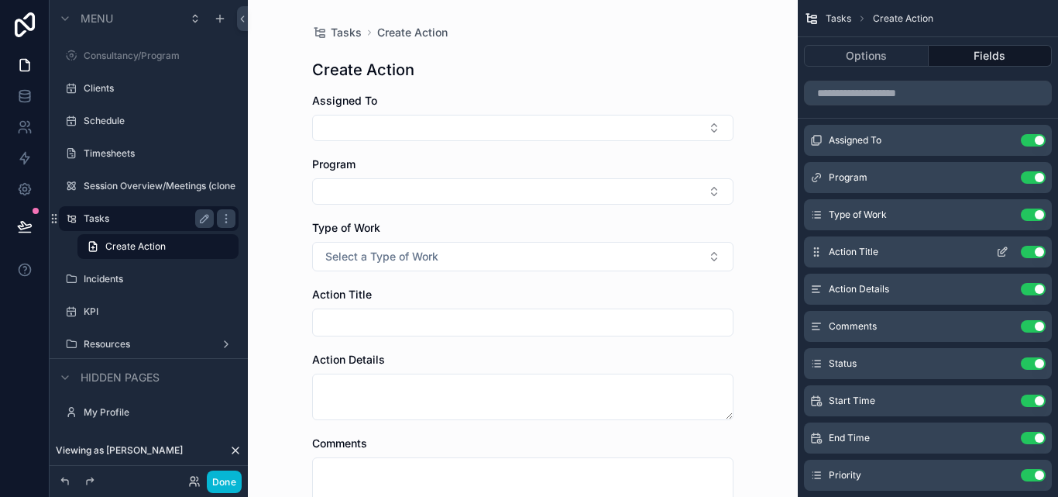
click at [999, 252] on icon "scrollable content" at bounding box center [1002, 252] width 12 height 12
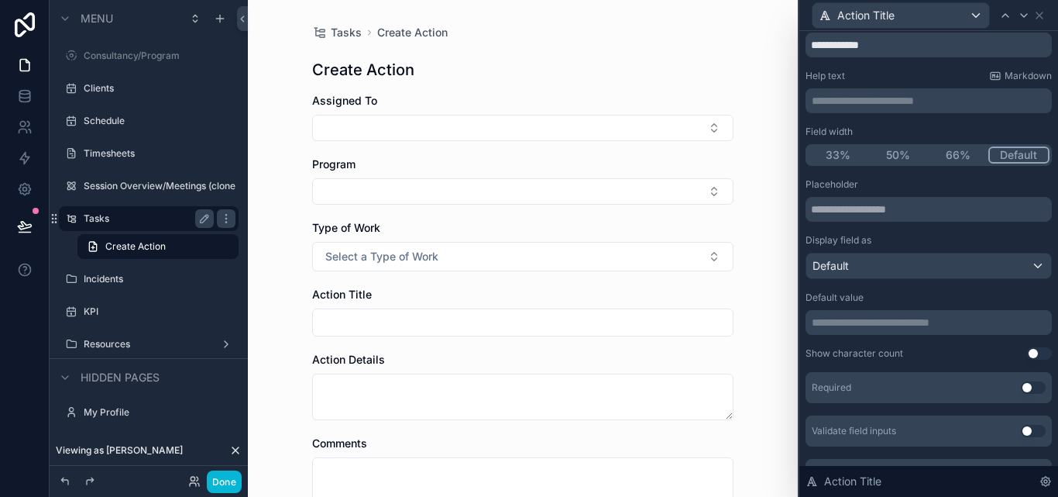
scroll to position [77, 0]
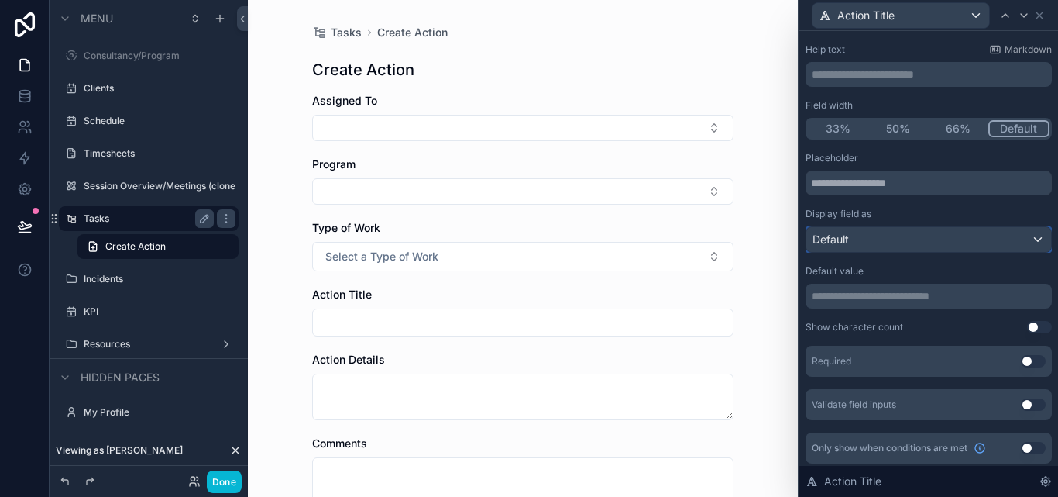
click at [921, 239] on div "Default" at bounding box center [928, 239] width 245 height 25
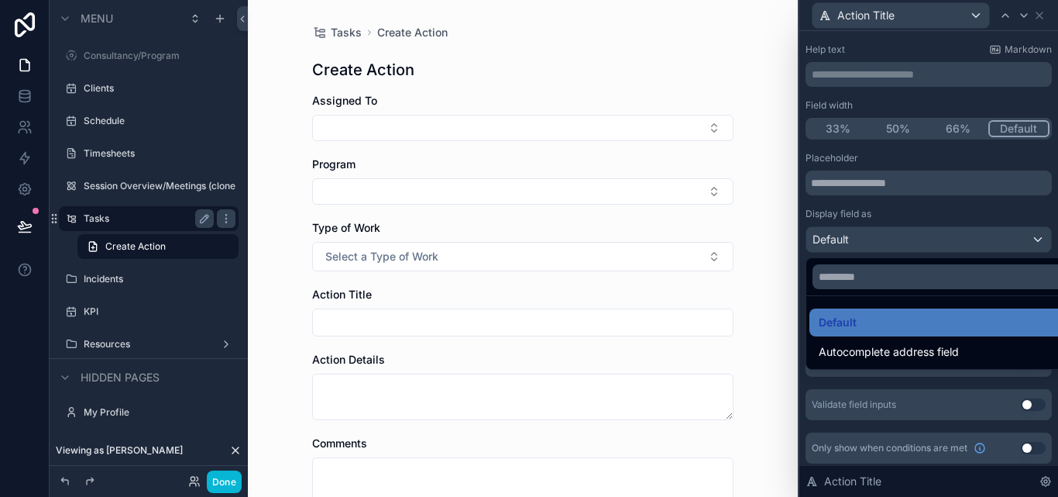
click at [921, 239] on div at bounding box center [929, 248] width 259 height 497
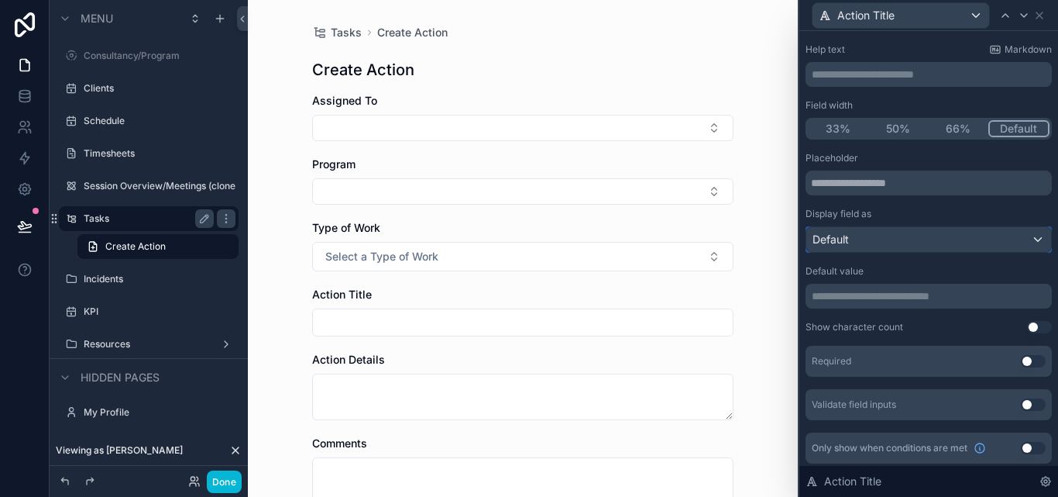
click at [921, 239] on div "Default" at bounding box center [928, 239] width 245 height 25
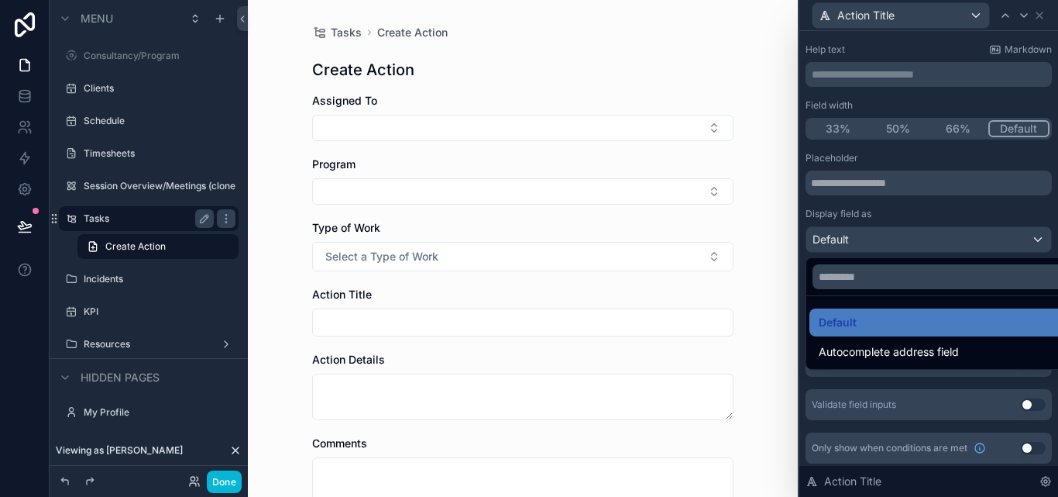
click at [921, 239] on div at bounding box center [929, 248] width 259 height 497
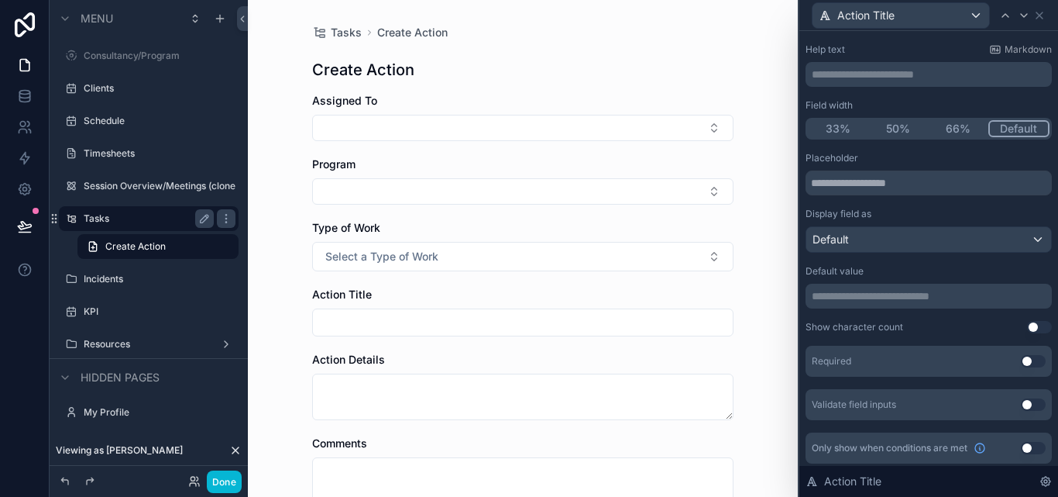
scroll to position [81, 0]
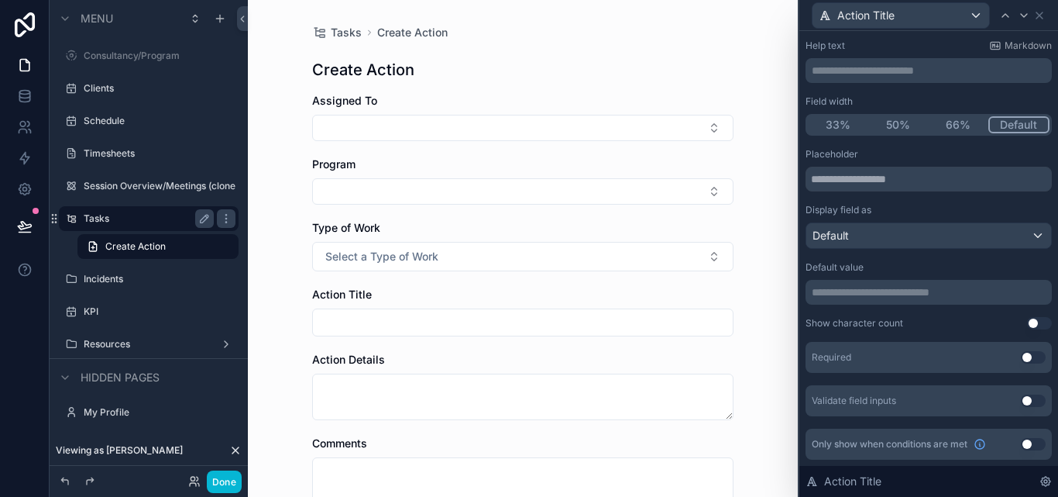
click at [1021, 442] on button "Use setting" at bounding box center [1033, 444] width 25 height 12
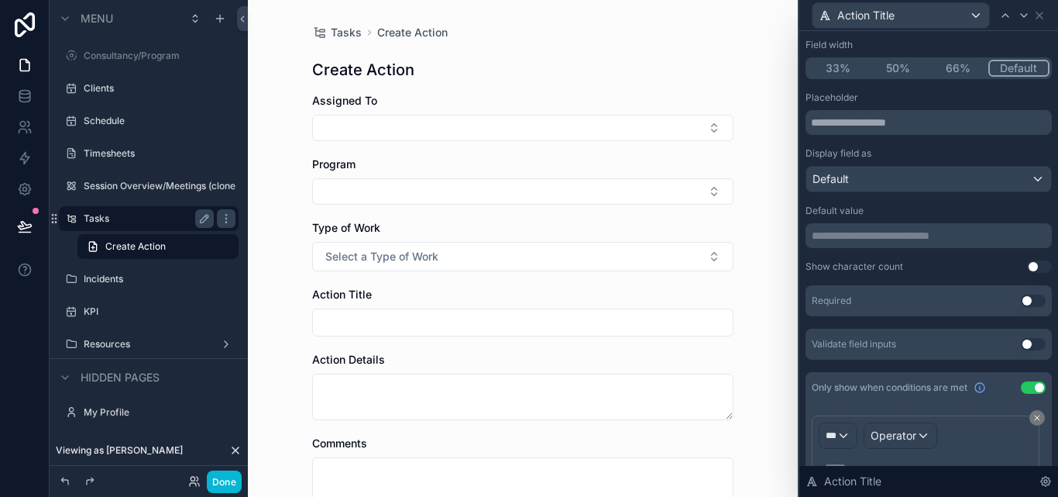
scroll to position [213, 0]
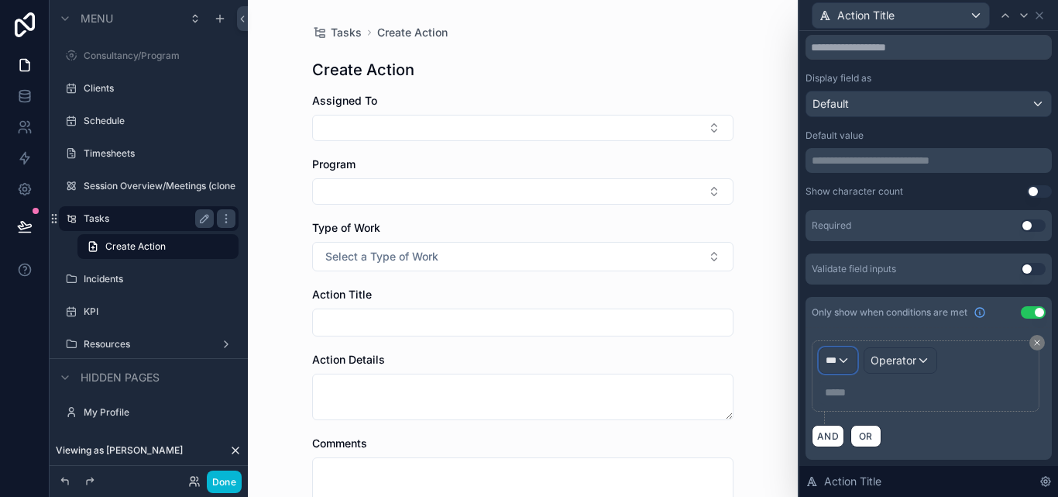
click at [844, 366] on div "***" at bounding box center [838, 360] width 37 height 25
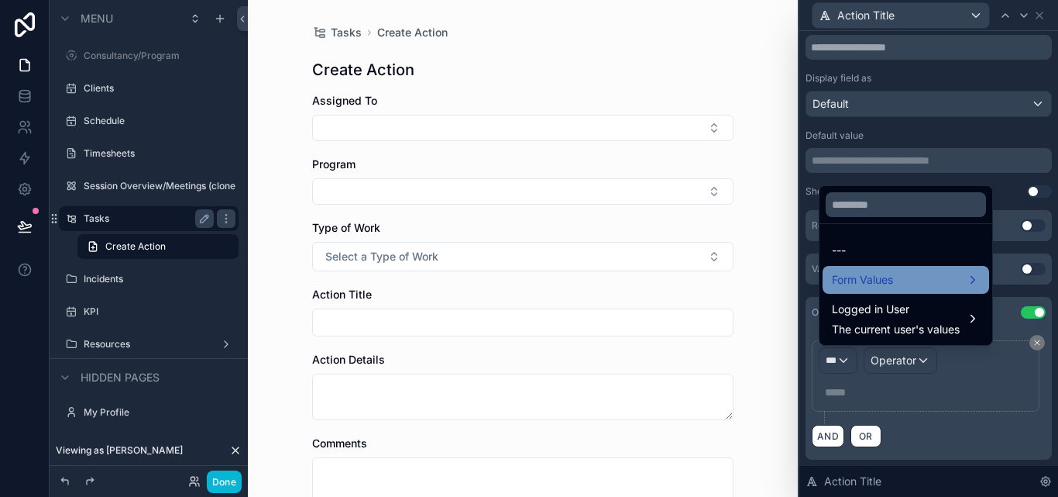
click at [904, 277] on div "Form Values" at bounding box center [906, 279] width 148 height 19
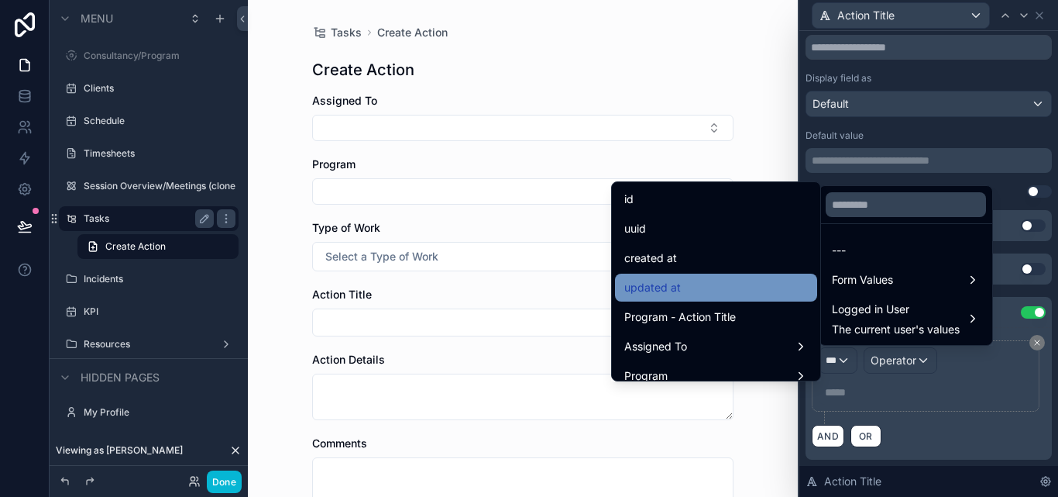
scroll to position [77, 0]
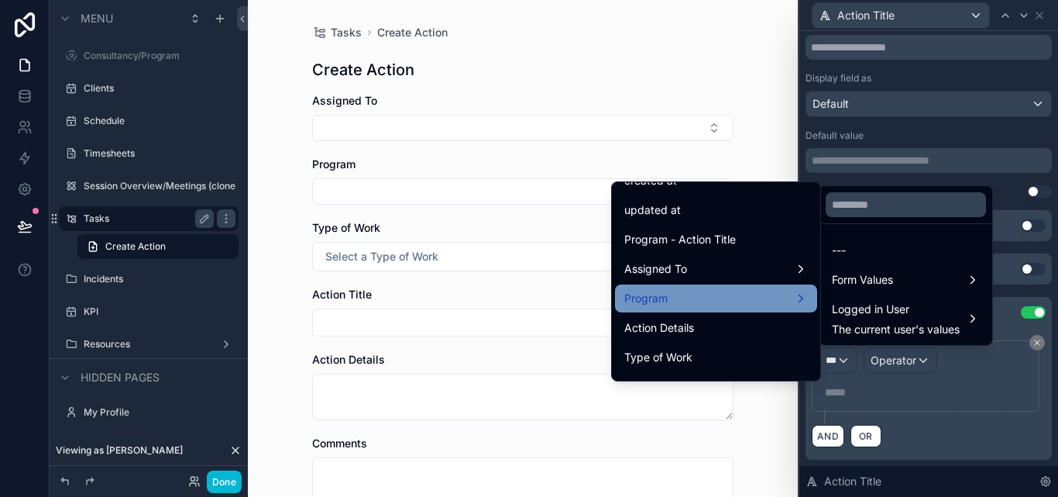
click at [727, 295] on div "Program" at bounding box center [716, 298] width 184 height 19
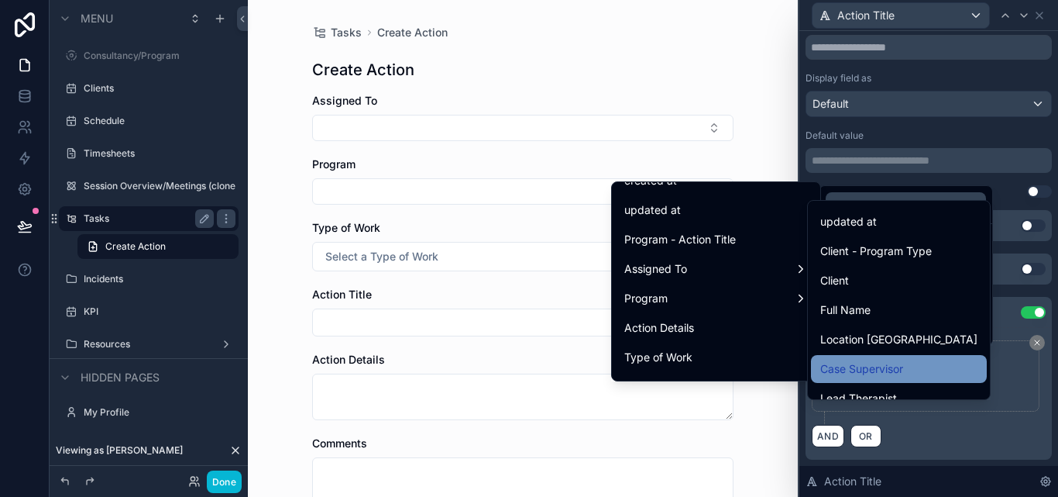
scroll to position [0, 0]
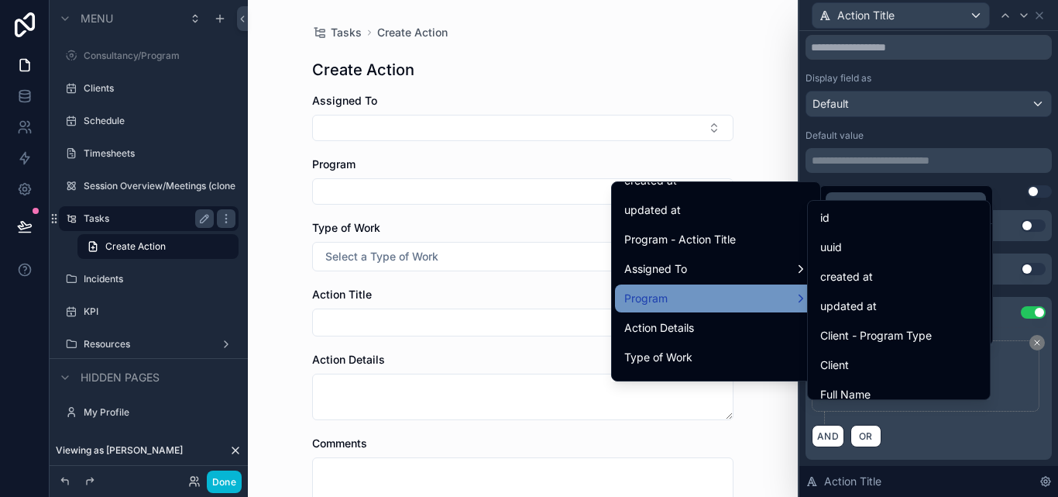
click at [774, 290] on div "Program" at bounding box center [716, 298] width 184 height 19
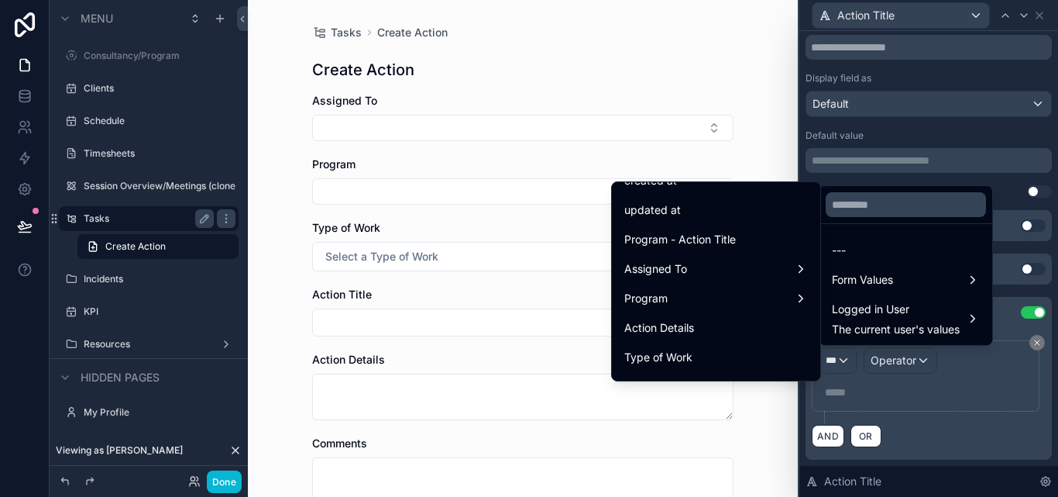
click at [906, 364] on div at bounding box center [929, 248] width 259 height 497
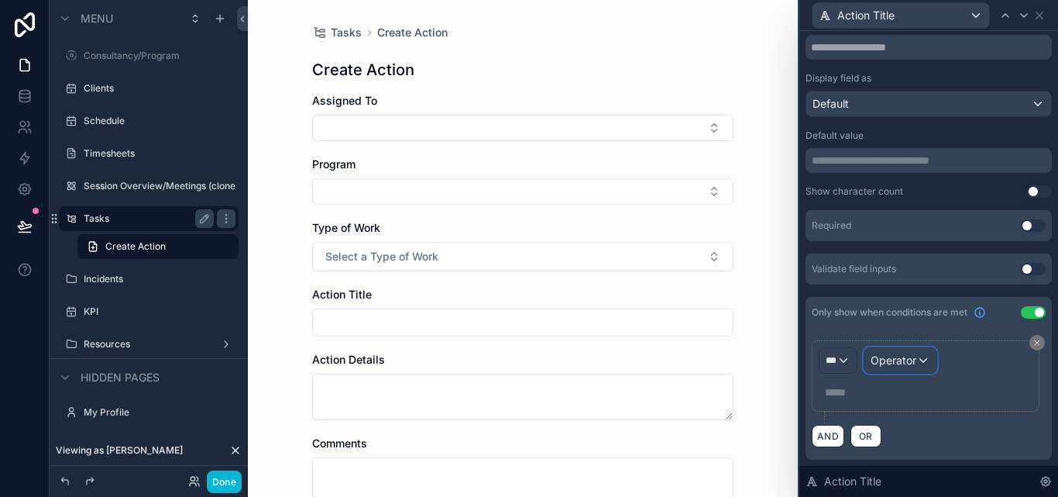
click at [884, 360] on span "Operator" at bounding box center [894, 359] width 46 height 13
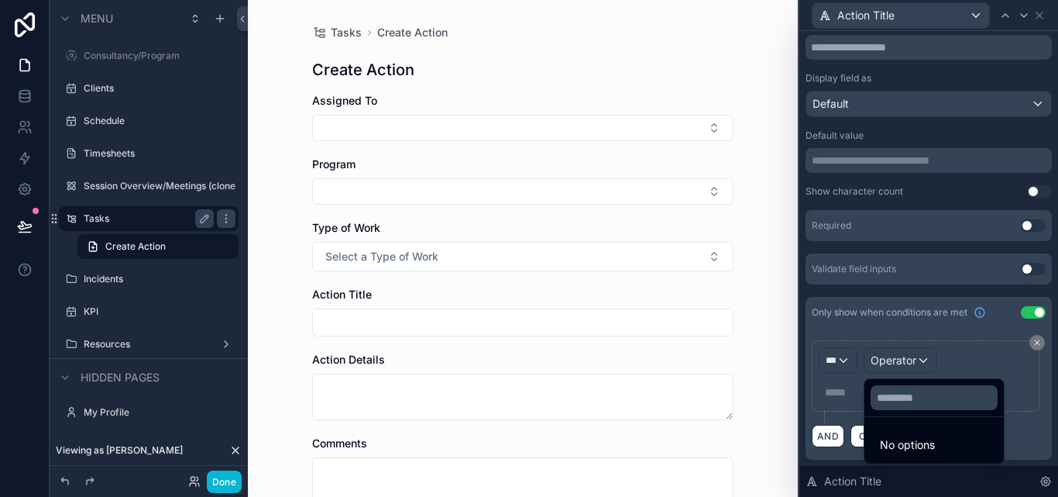
click at [844, 362] on div at bounding box center [929, 248] width 259 height 497
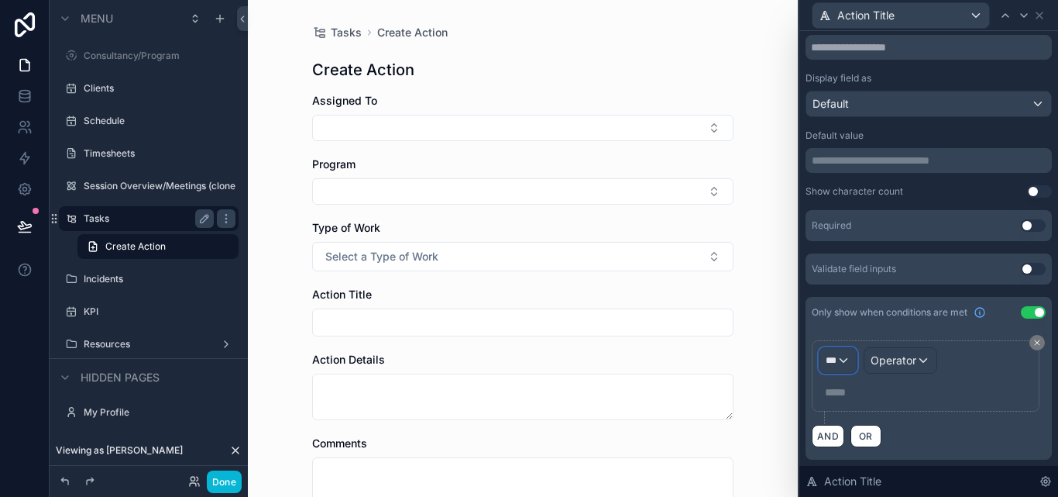
click at [844, 362] on div "***" at bounding box center [838, 360] width 37 height 25
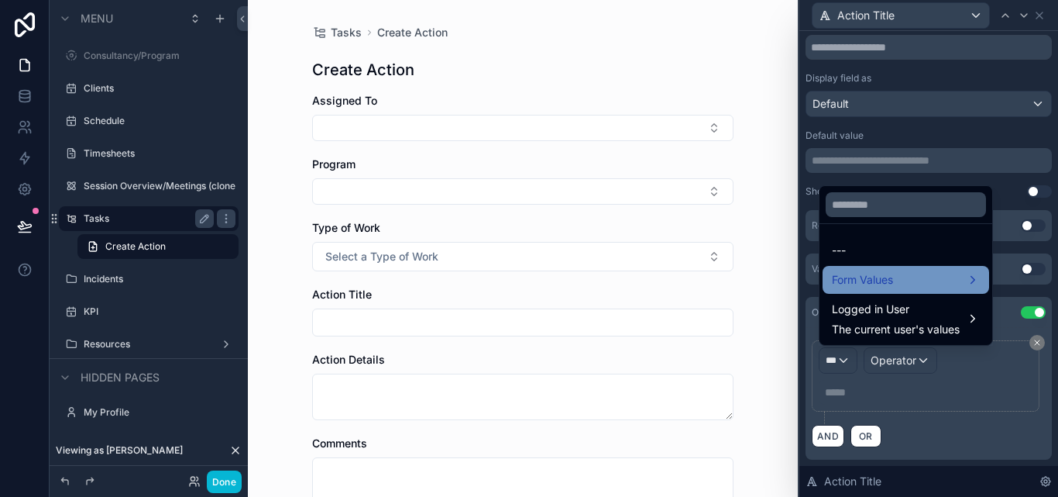
click at [925, 280] on div "Form Values" at bounding box center [906, 279] width 148 height 19
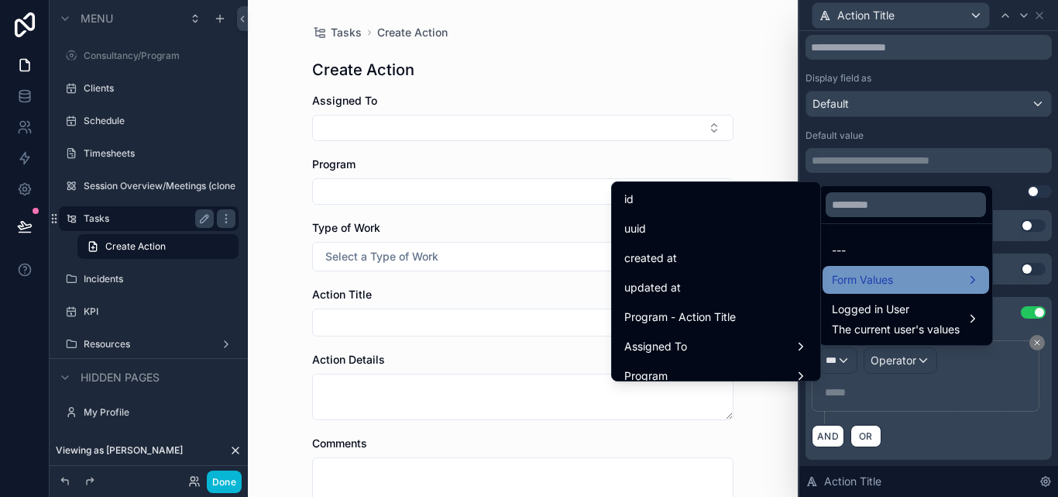
click at [925, 280] on div "Form Values" at bounding box center [906, 279] width 148 height 19
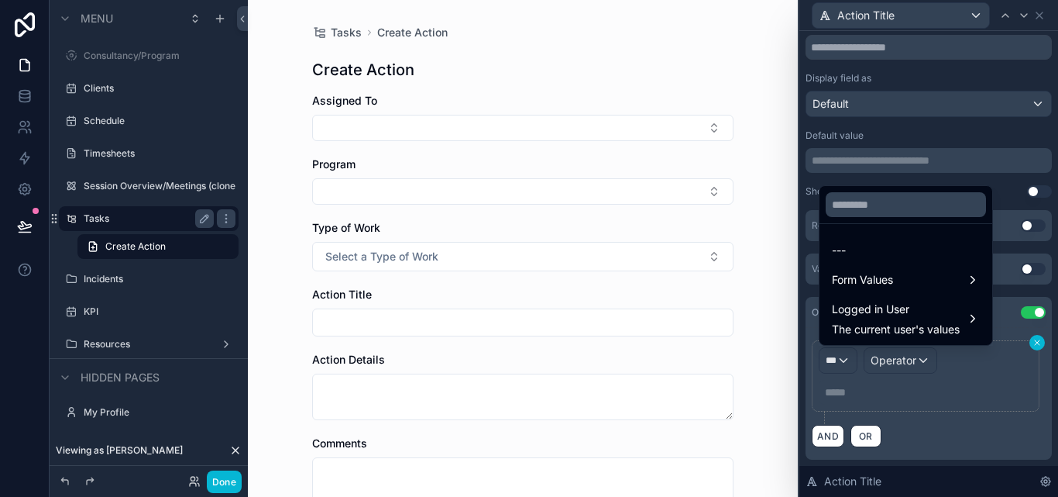
click at [1028, 339] on div at bounding box center [929, 248] width 259 height 497
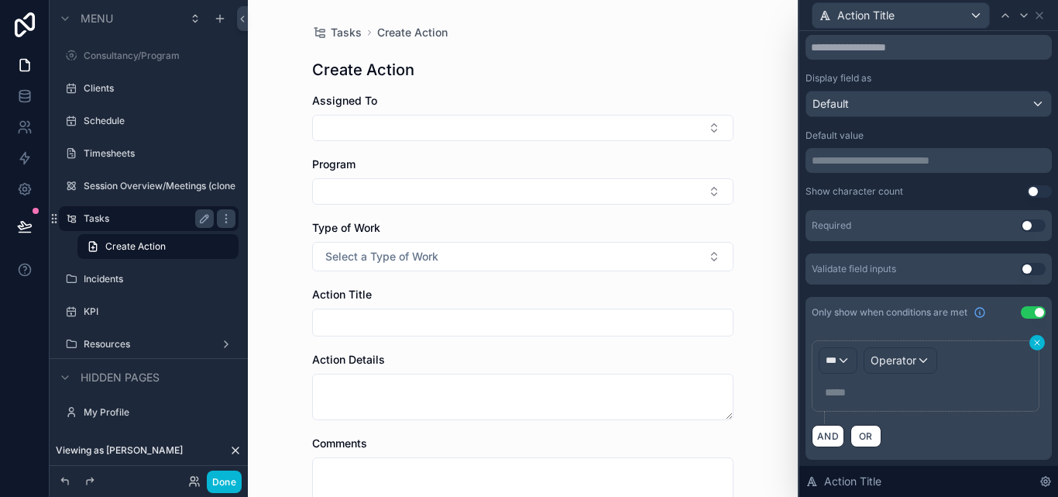
click at [1033, 341] on icon at bounding box center [1037, 342] width 9 height 9
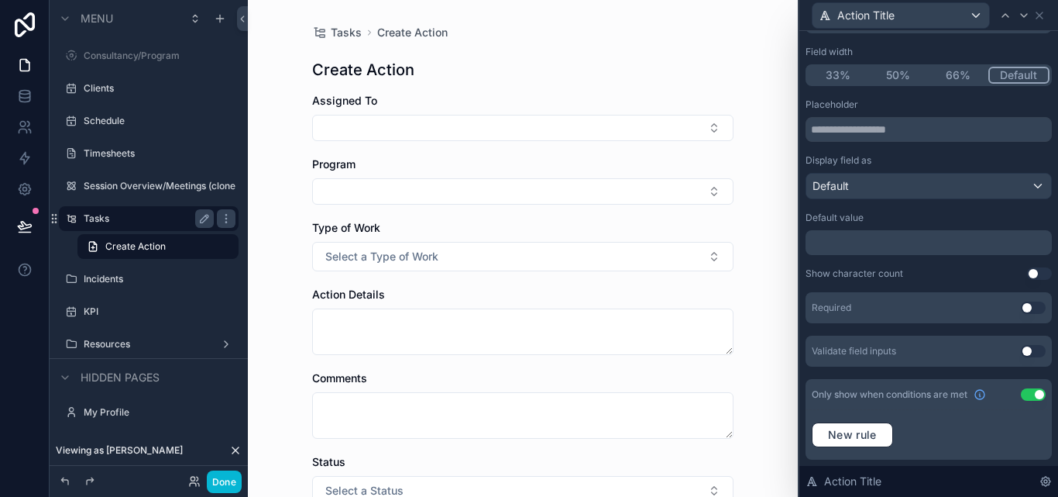
scroll to position [131, 0]
drag, startPoint x: 1021, startPoint y: 392, endPoint x: 948, endPoint y: 389, distance: 72.9
click at [1021, 393] on button "Use setting" at bounding box center [1033, 394] width 25 height 12
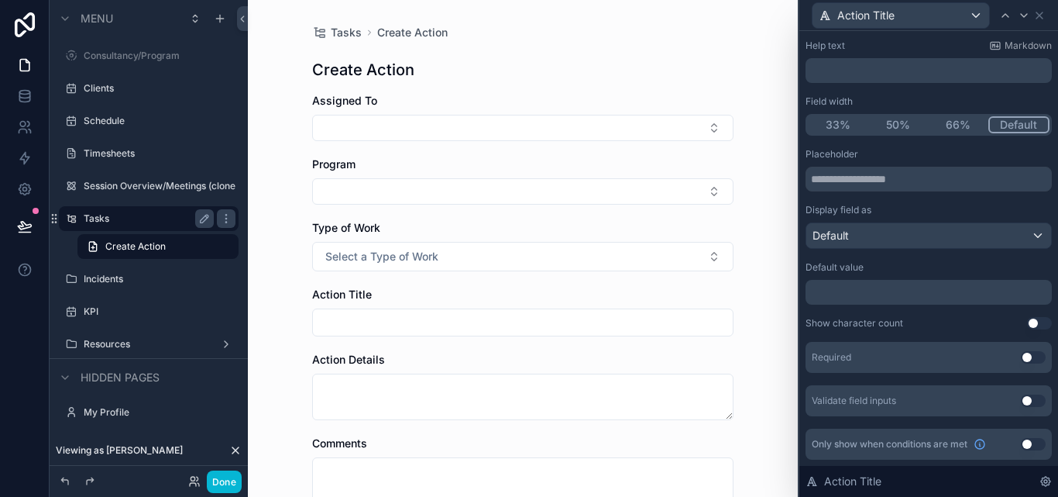
scroll to position [81, 0]
click at [1021, 440] on button "Use setting" at bounding box center [1033, 444] width 25 height 12
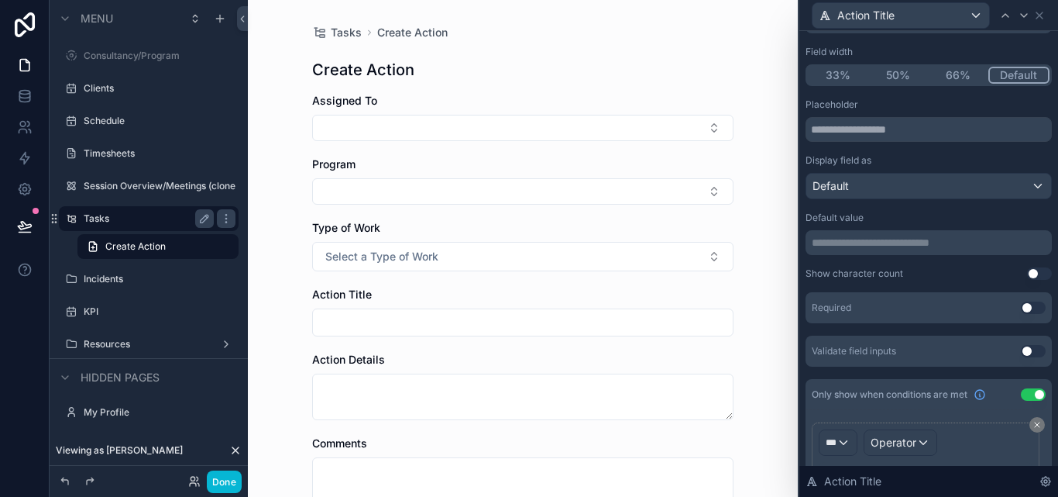
scroll to position [208, 0]
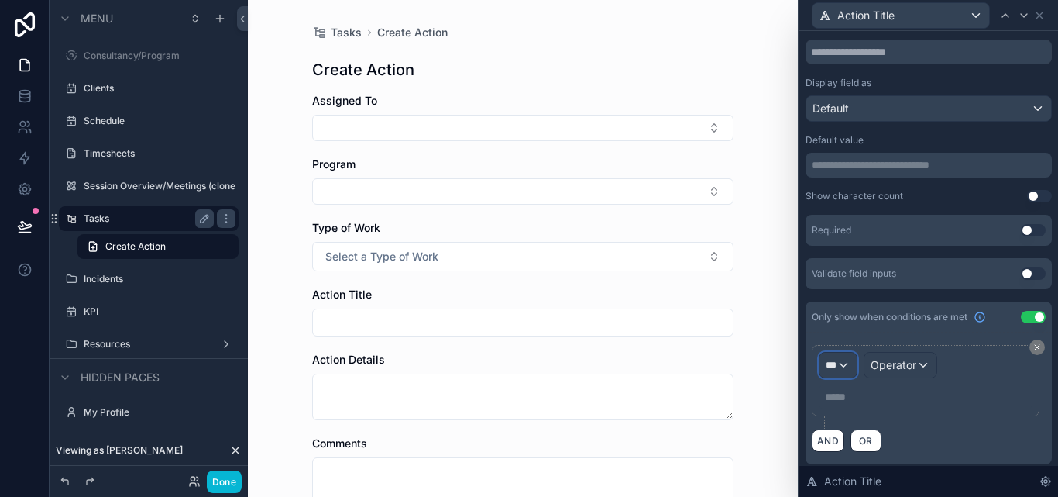
click at [850, 366] on div "***" at bounding box center [838, 364] width 37 height 25
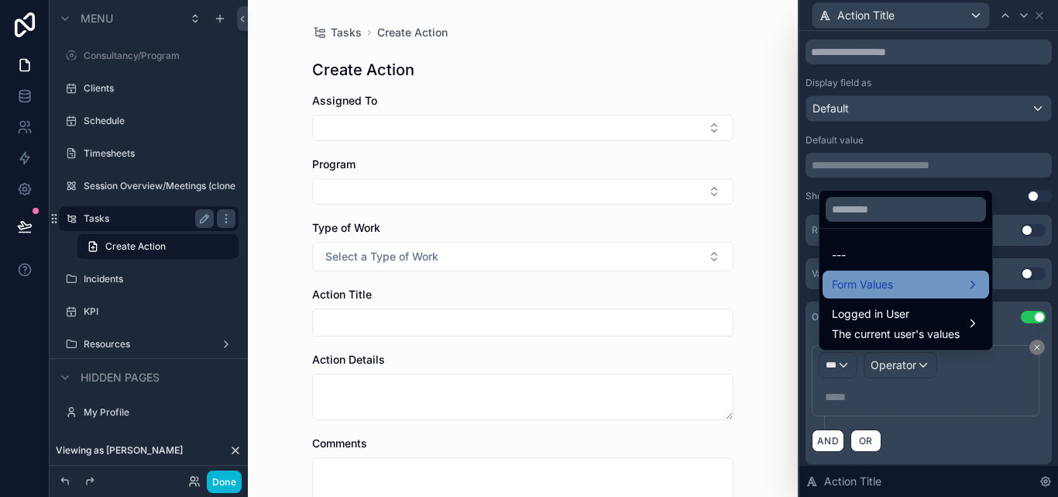
click at [885, 282] on span "Form Values" at bounding box center [862, 284] width 61 height 19
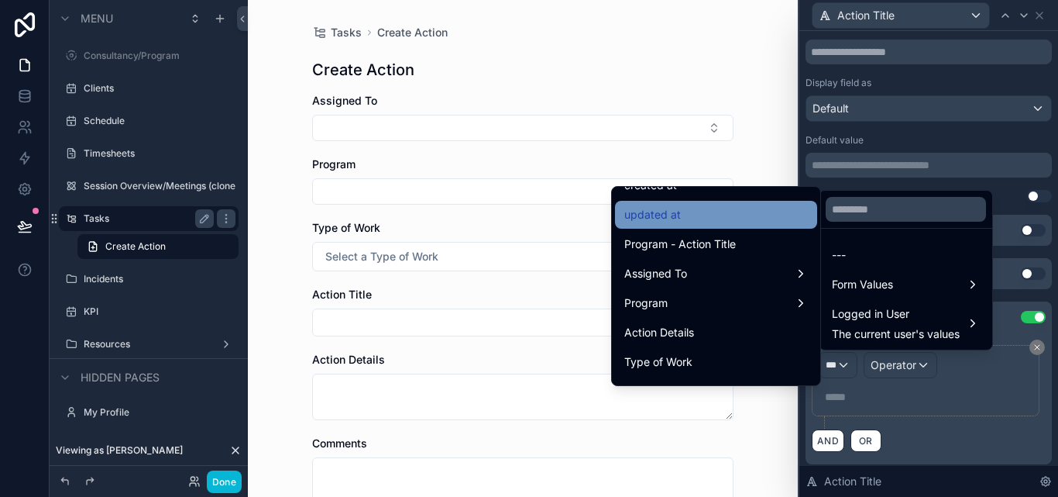
scroll to position [155, 0]
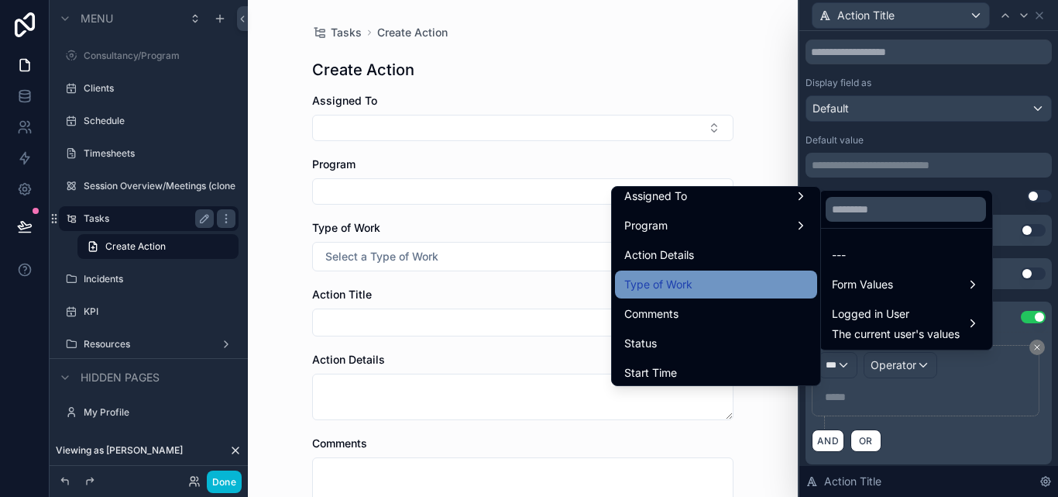
click at [717, 279] on div "Type of Work" at bounding box center [716, 284] width 184 height 19
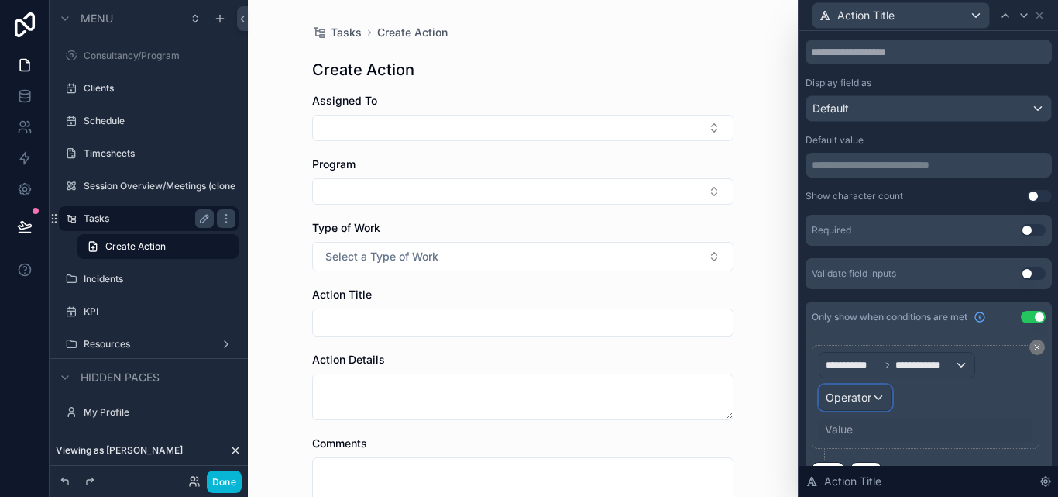
click at [879, 397] on div "Operator" at bounding box center [856, 397] width 72 height 25
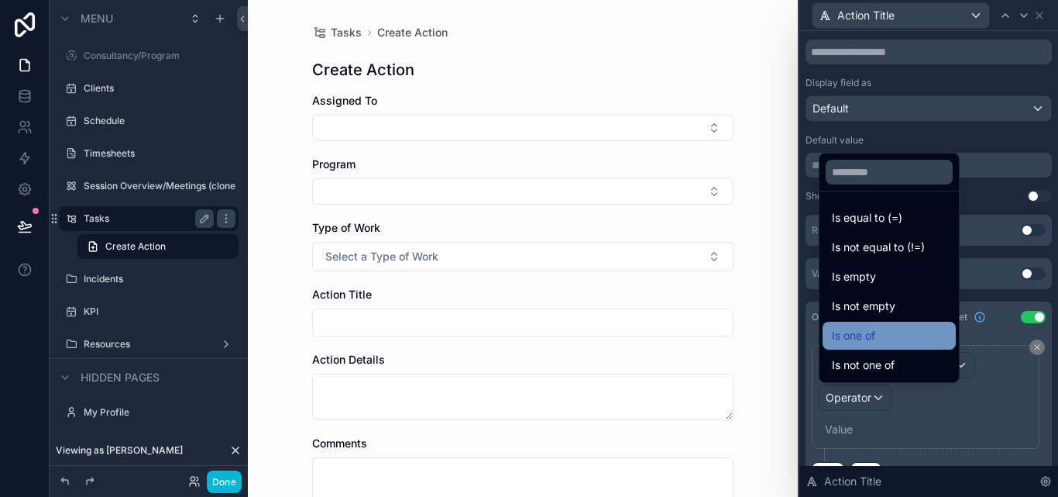
click at [883, 334] on div "Is one of" at bounding box center [889, 335] width 115 height 19
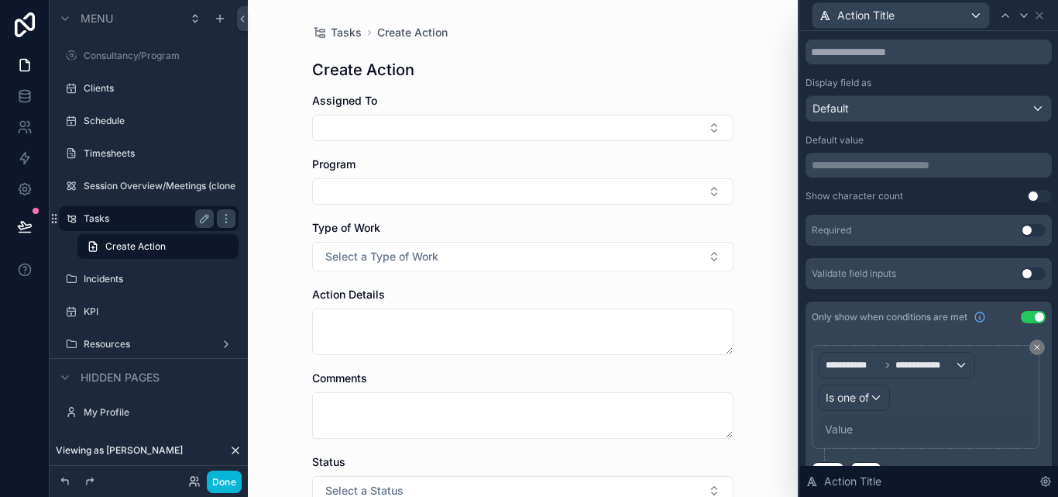
click at [861, 421] on div "Value" at bounding box center [926, 429] width 214 height 25
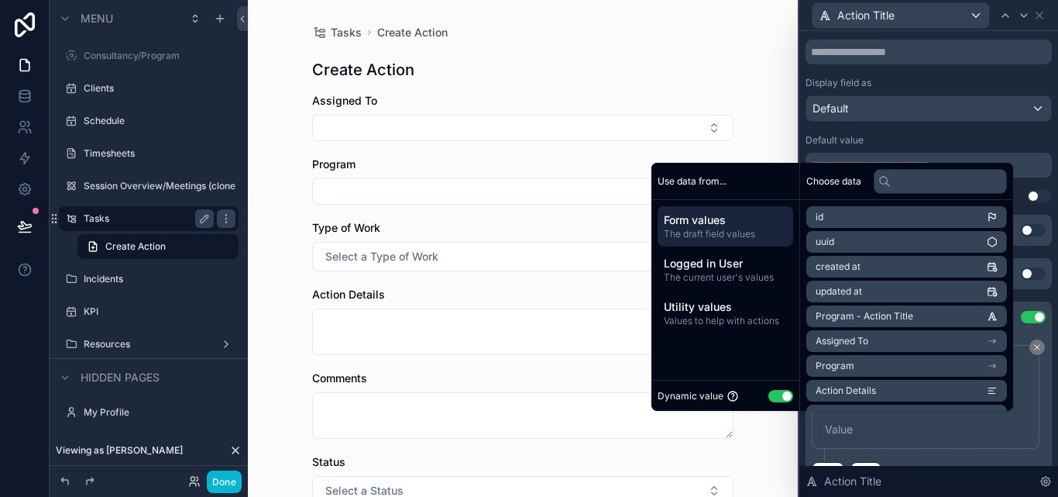
click at [786, 393] on div "Dynamic value Use setting" at bounding box center [726, 395] width 148 height 31
click at [779, 394] on button "Use setting" at bounding box center [781, 396] width 25 height 12
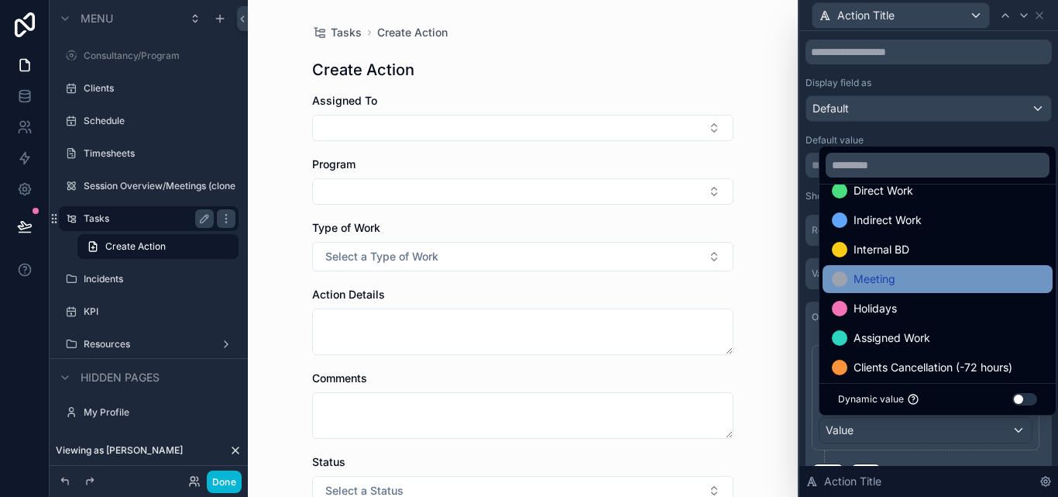
scroll to position [0, 0]
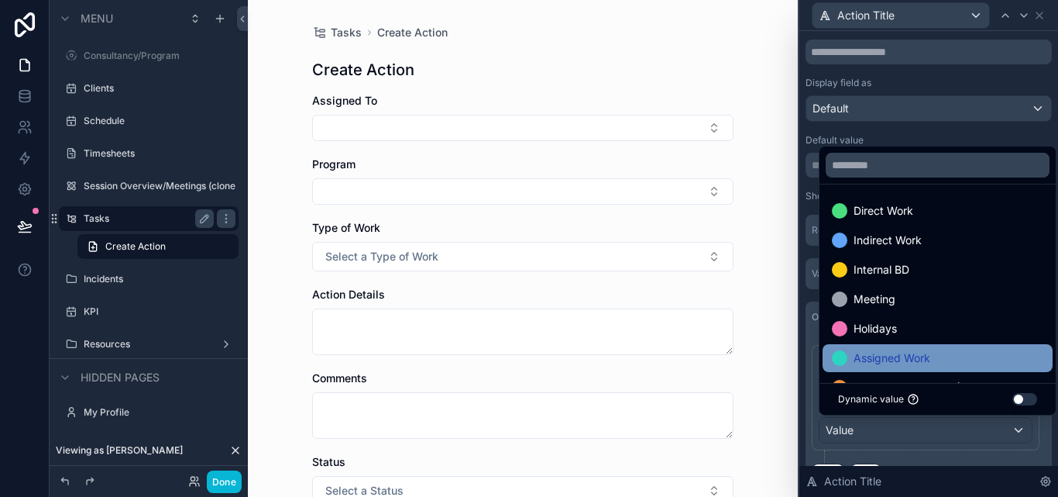
click at [892, 351] on span "Assigned Work" at bounding box center [892, 358] width 77 height 19
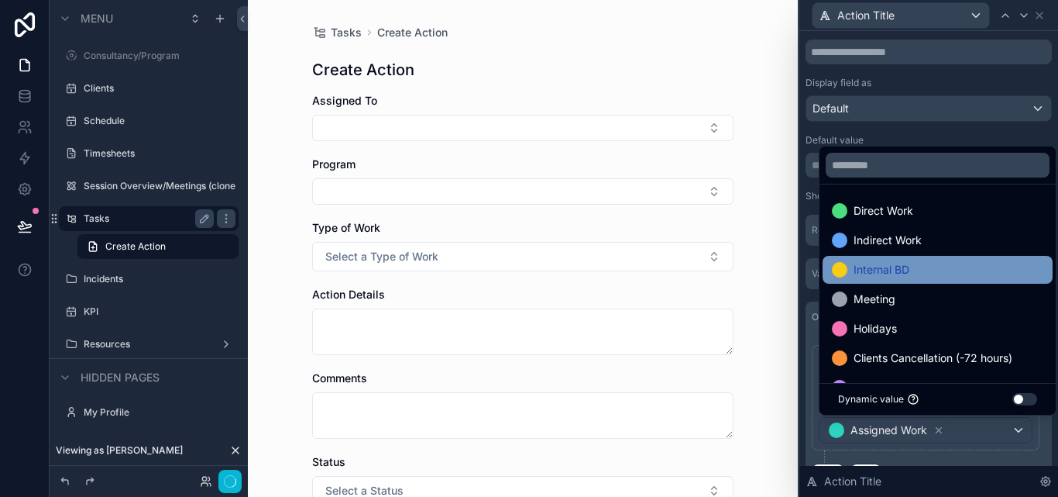
click at [883, 270] on span "Internal BD" at bounding box center [882, 269] width 56 height 19
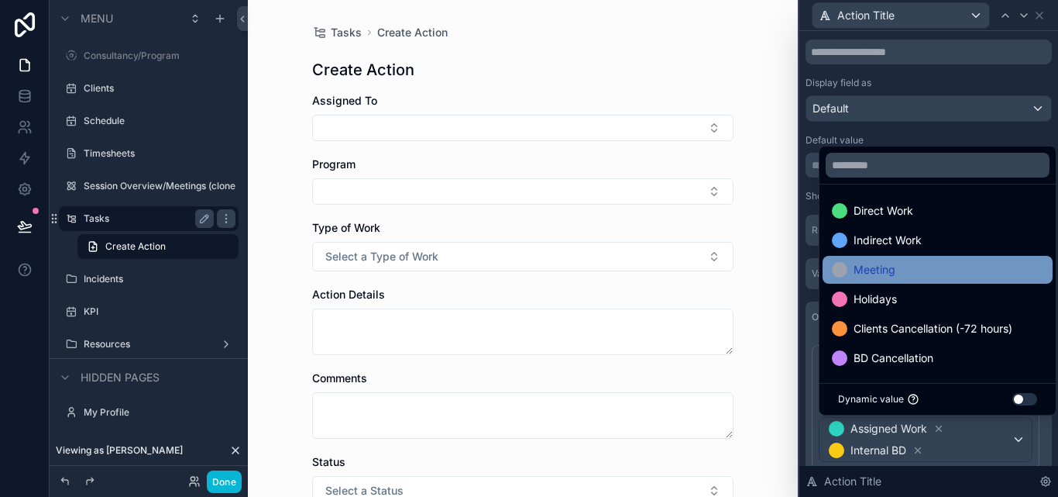
click at [894, 280] on div "Meeting" at bounding box center [938, 270] width 230 height 28
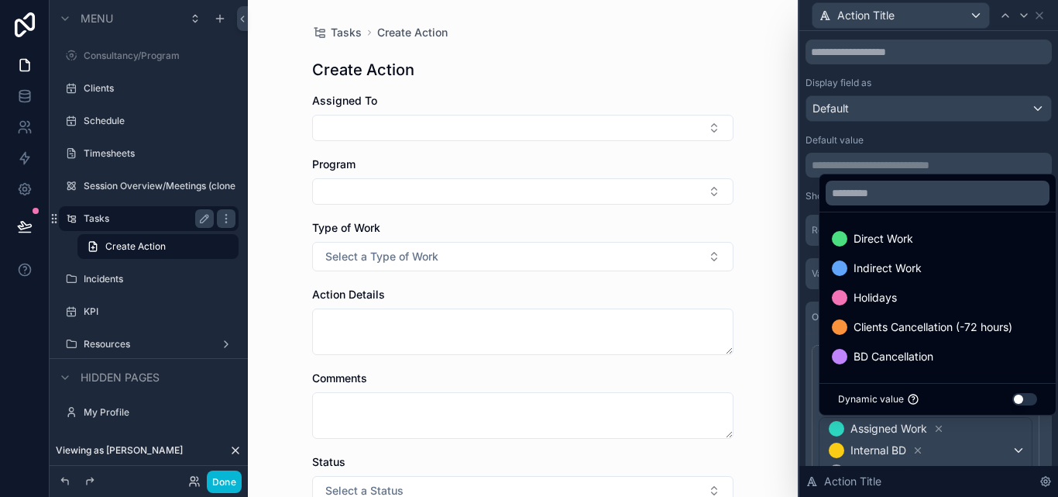
click at [894, 280] on div "Indirect Work" at bounding box center [938, 268] width 230 height 28
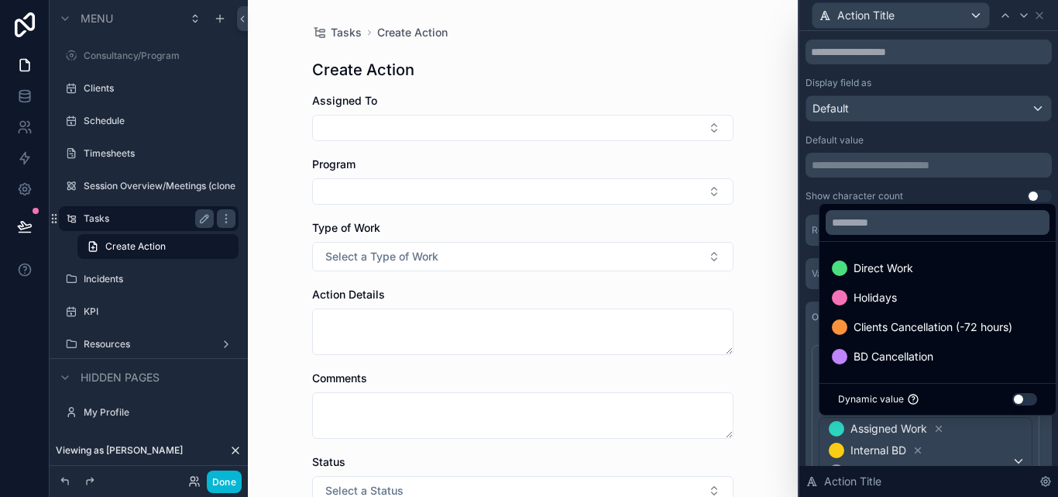
click at [808, 304] on div "Only show when conditions are met Use setting" at bounding box center [929, 316] width 246 height 31
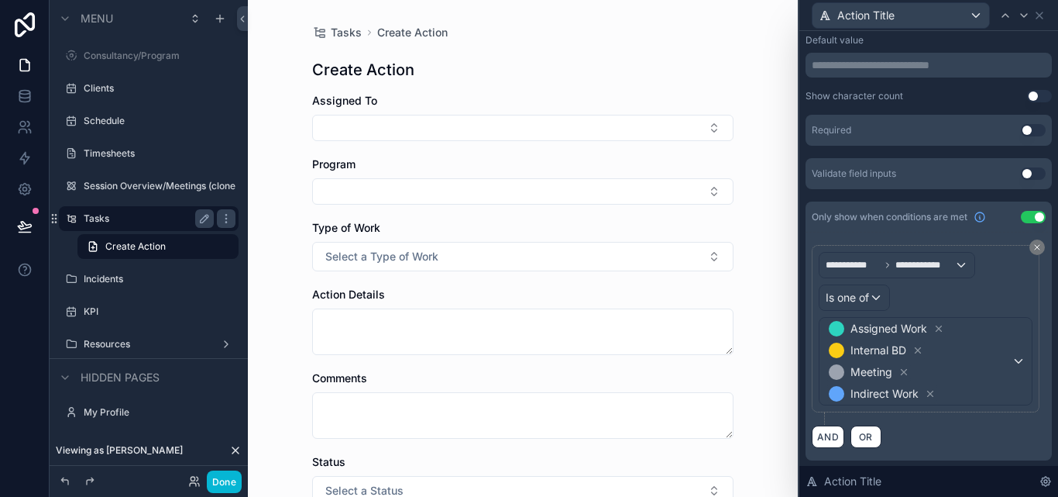
scroll to position [309, 0]
click at [1030, 242] on button at bounding box center [1037, 246] width 15 height 15
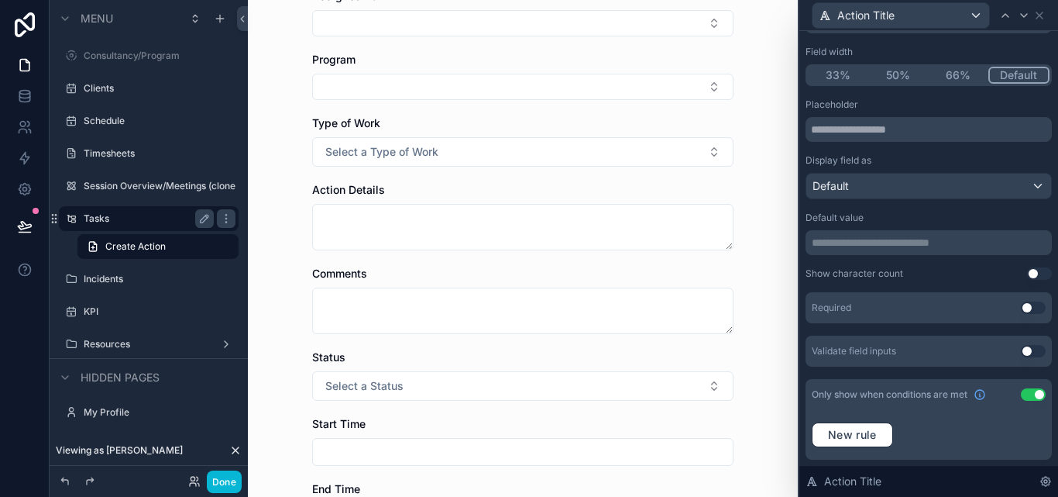
scroll to position [77, 0]
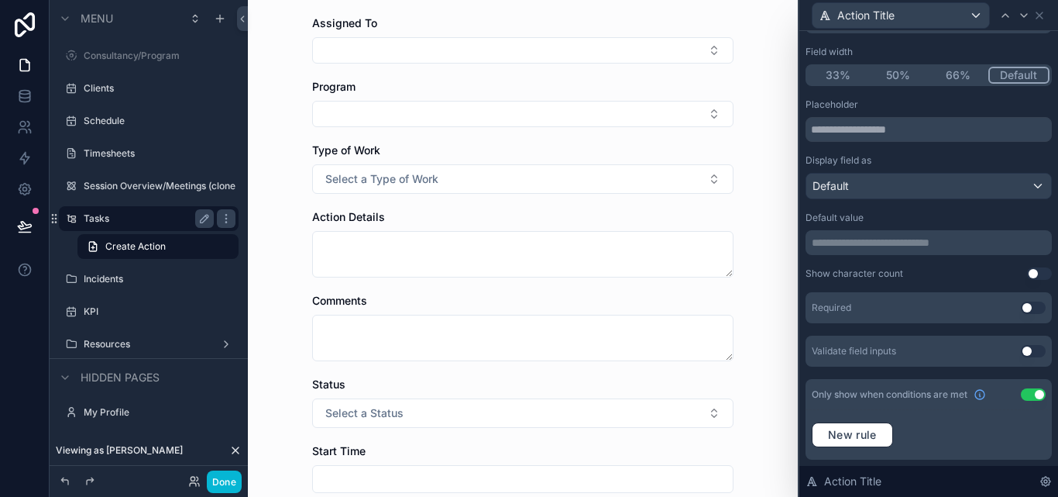
click at [1022, 391] on button "Use setting" at bounding box center [1033, 394] width 25 height 12
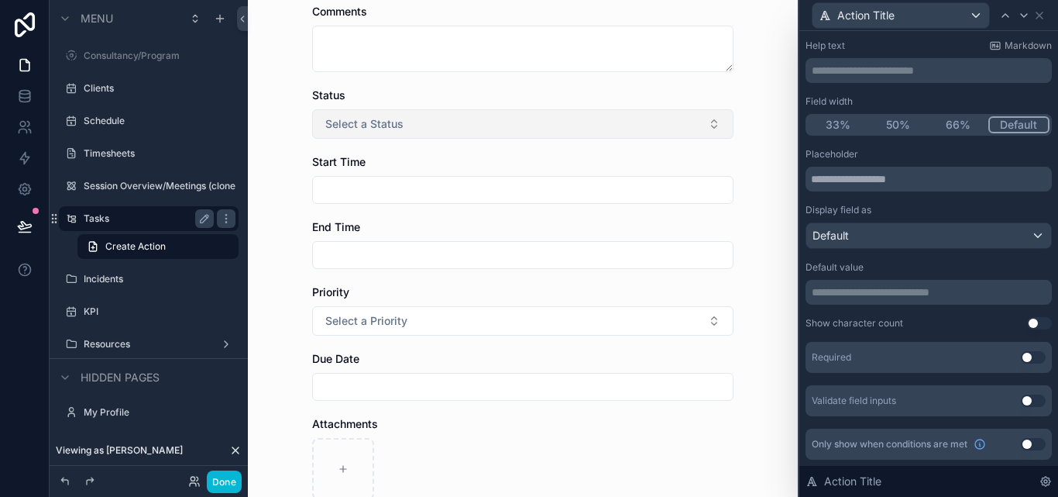
scroll to position [465, 0]
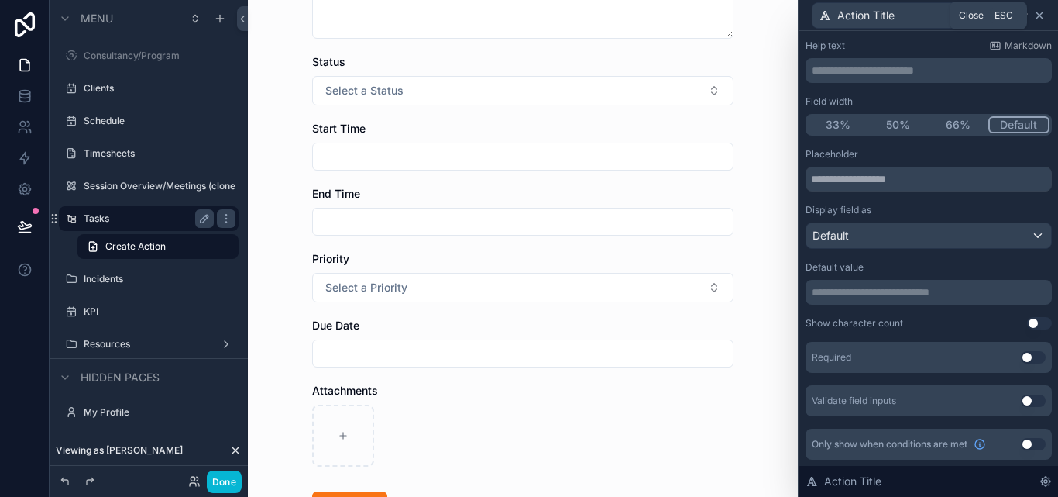
click at [1044, 15] on icon at bounding box center [1039, 15] width 12 height 12
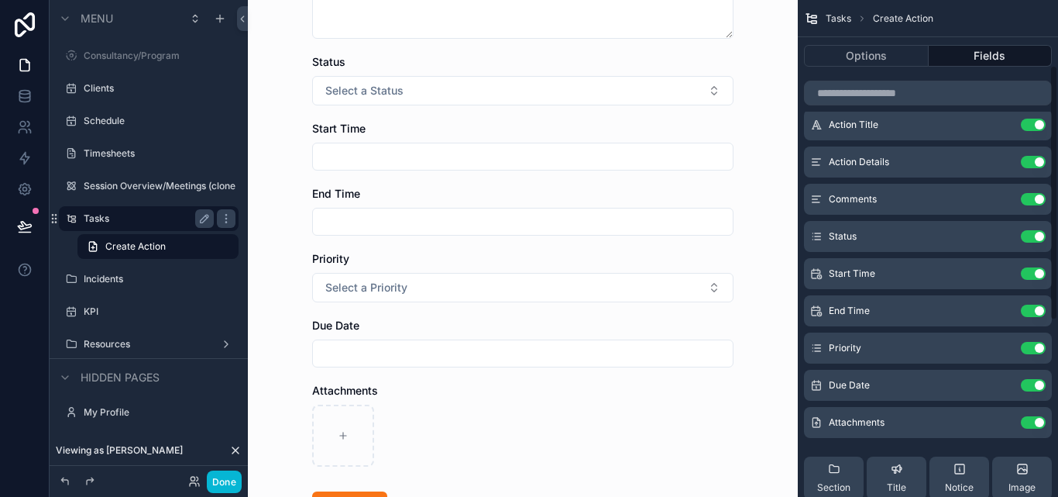
scroll to position [155, 0]
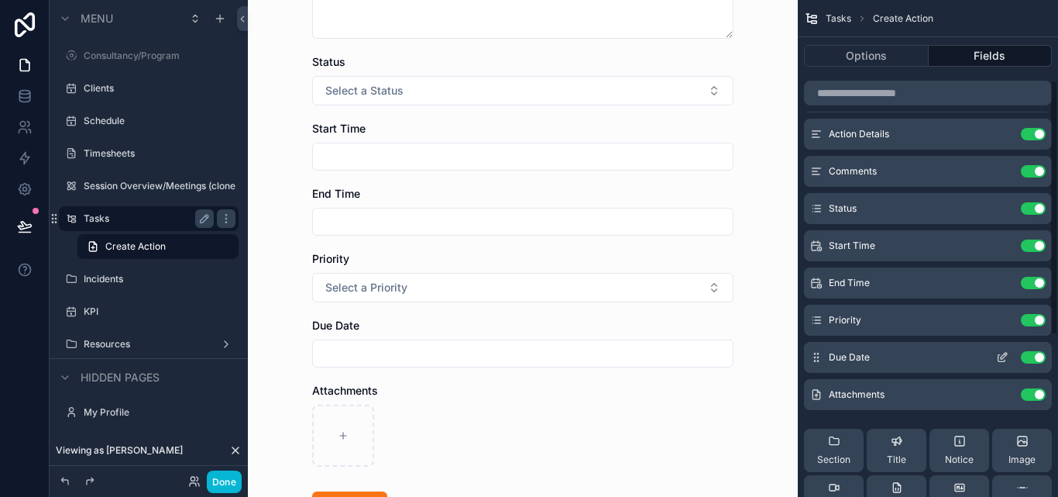
click at [1002, 355] on icon "scrollable content" at bounding box center [1002, 357] width 12 height 12
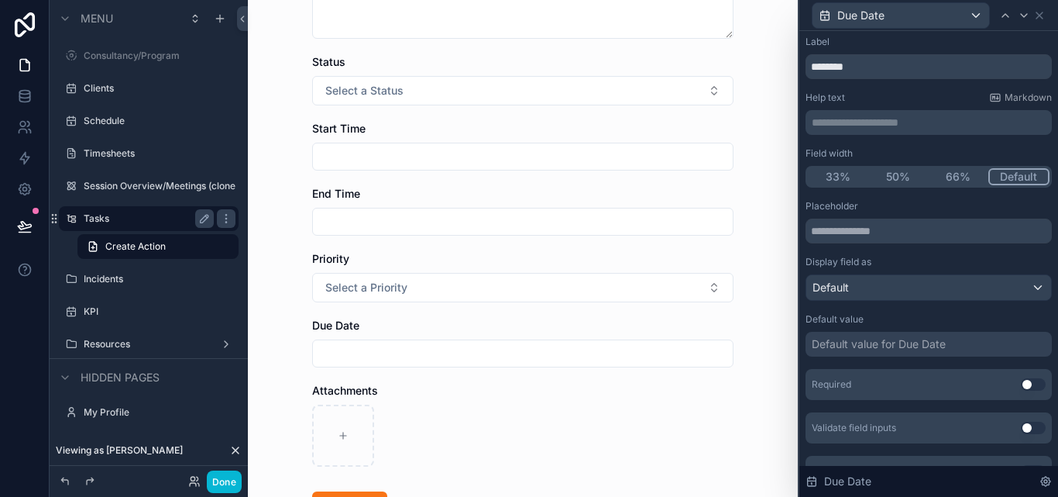
scroll to position [57, 0]
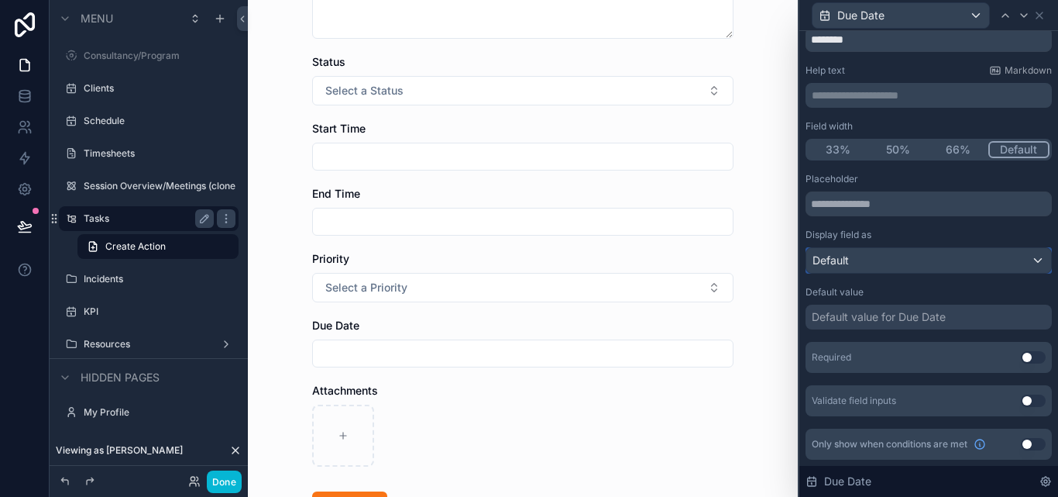
click at [932, 263] on div "Default" at bounding box center [928, 260] width 245 height 25
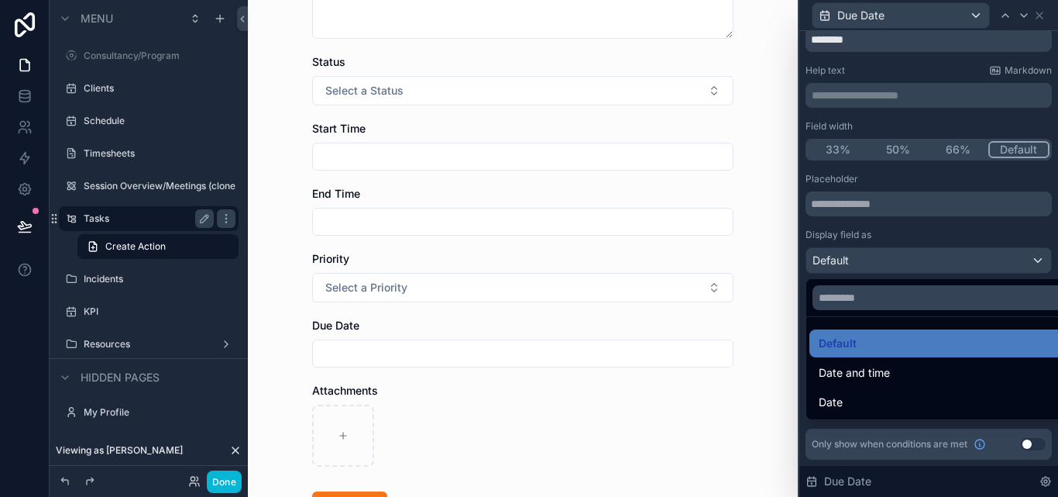
click at [932, 263] on div at bounding box center [929, 248] width 259 height 497
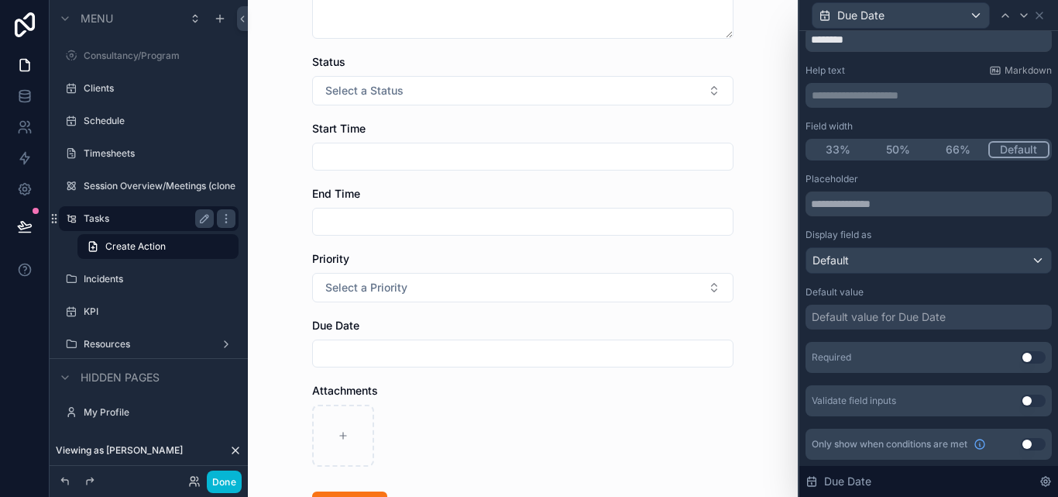
click at [1021, 442] on button "Use setting" at bounding box center [1033, 444] width 25 height 12
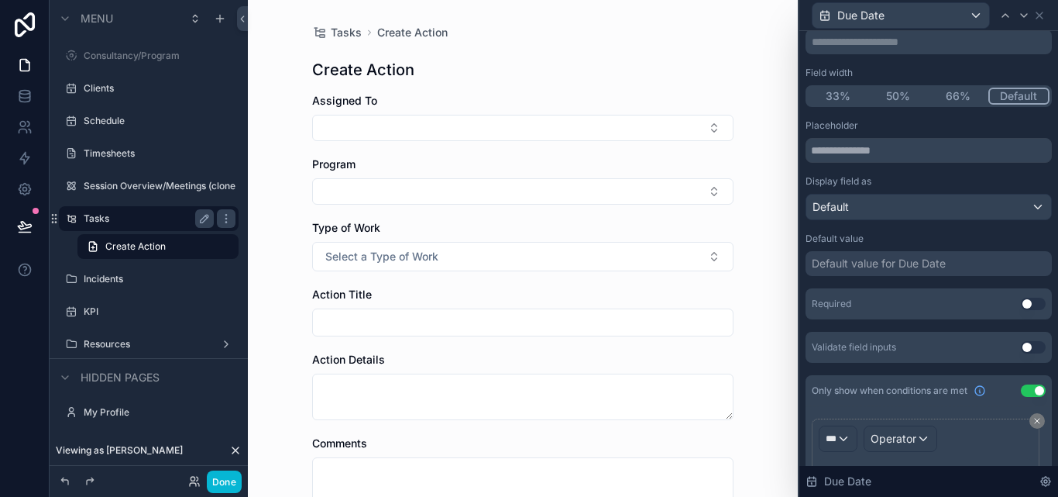
scroll to position [188, 0]
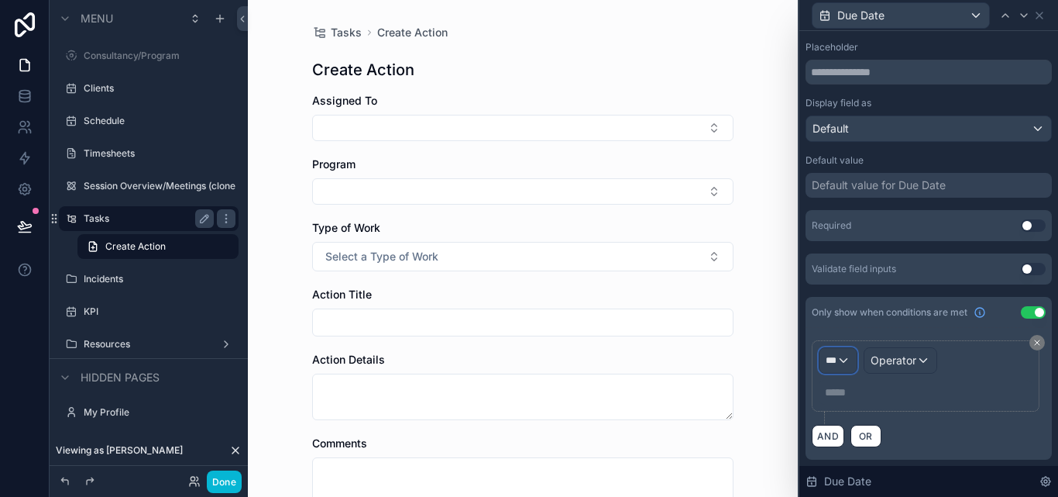
click at [841, 360] on div "***" at bounding box center [838, 360] width 37 height 25
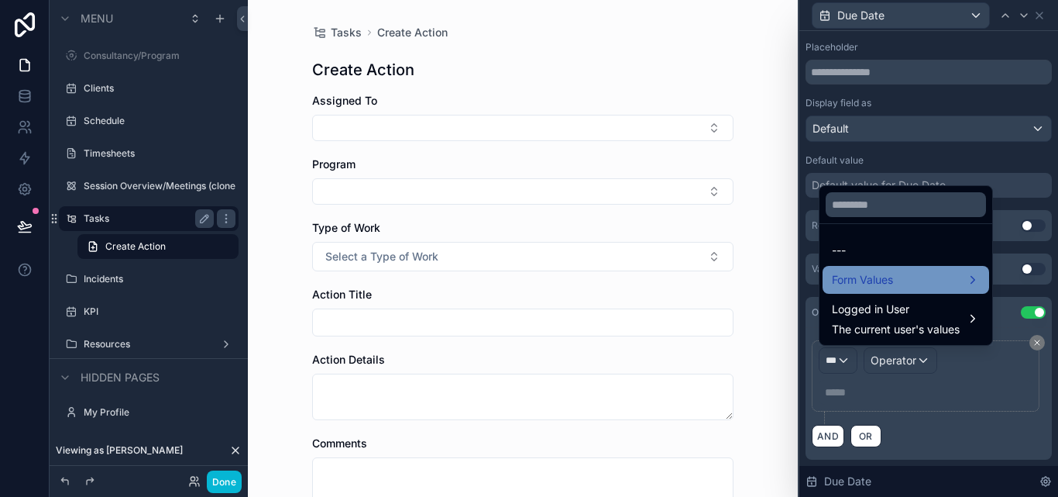
click at [878, 273] on span "Form Values" at bounding box center [862, 279] width 61 height 19
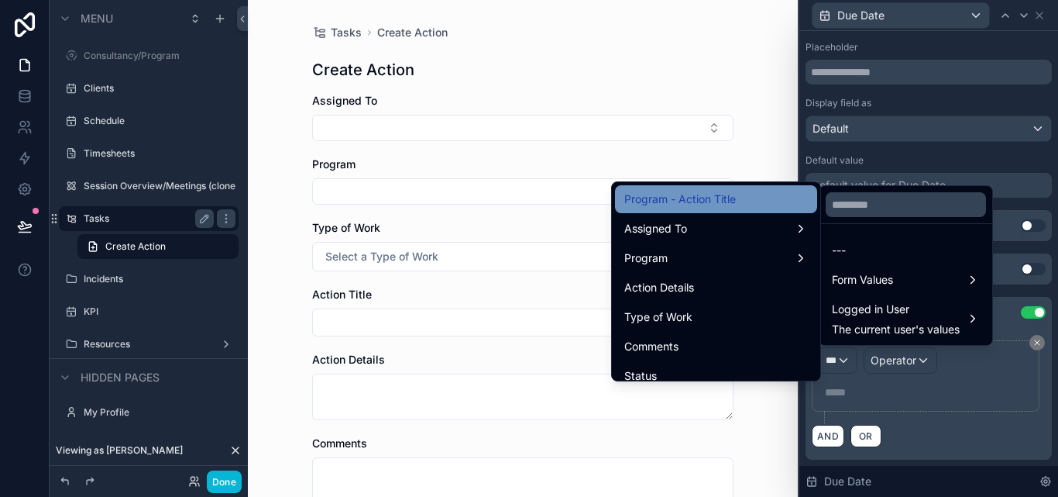
scroll to position [155, 0]
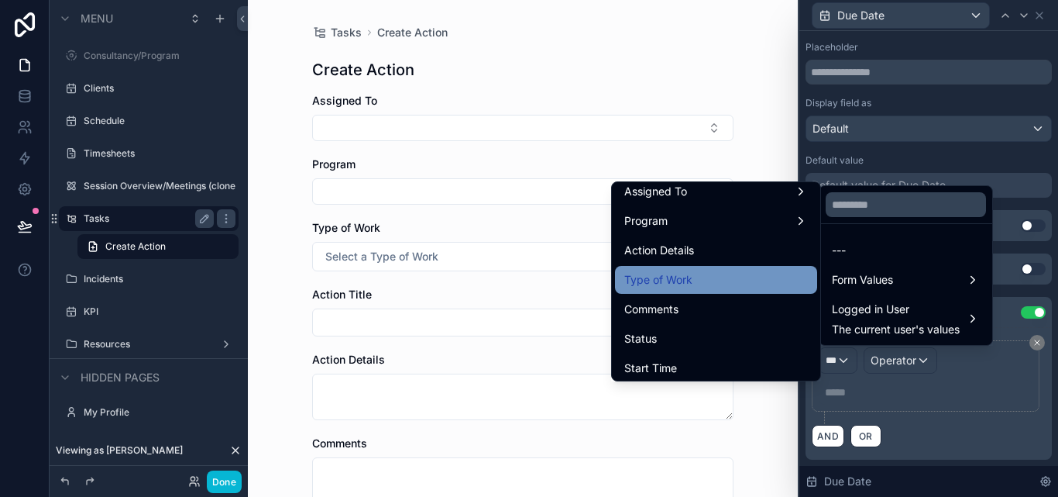
click at [692, 274] on div "Type of Work" at bounding box center [716, 279] width 184 height 19
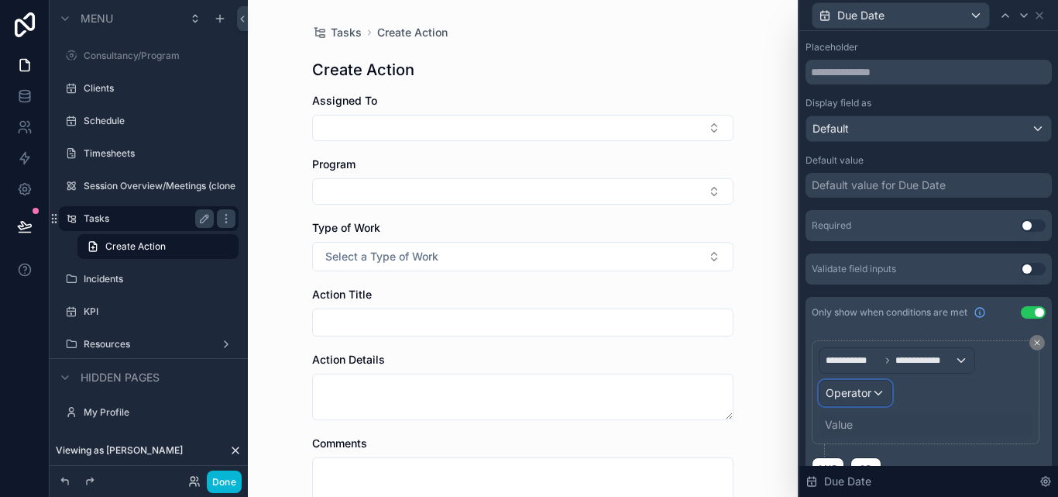
click at [858, 401] on div "Operator" at bounding box center [856, 392] width 72 height 25
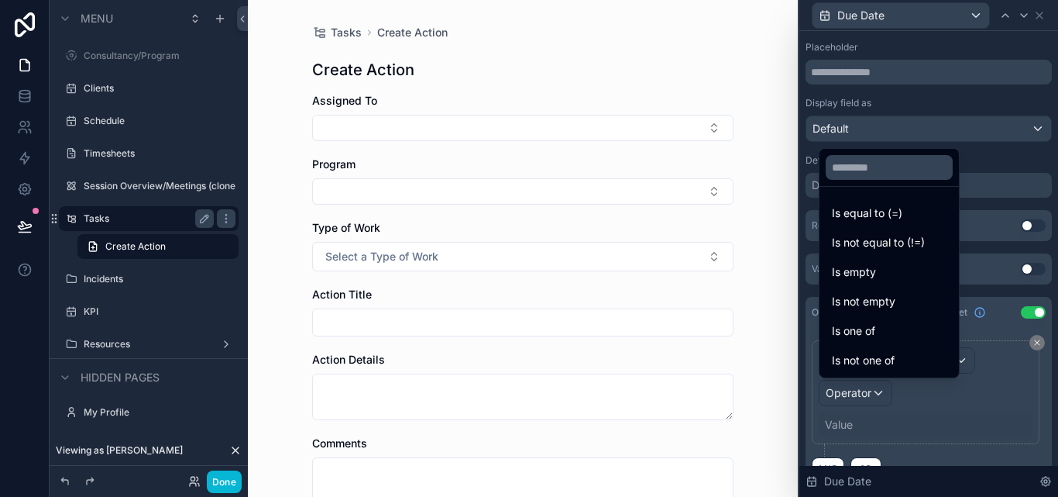
click at [890, 338] on div "Is one of" at bounding box center [889, 331] width 115 height 19
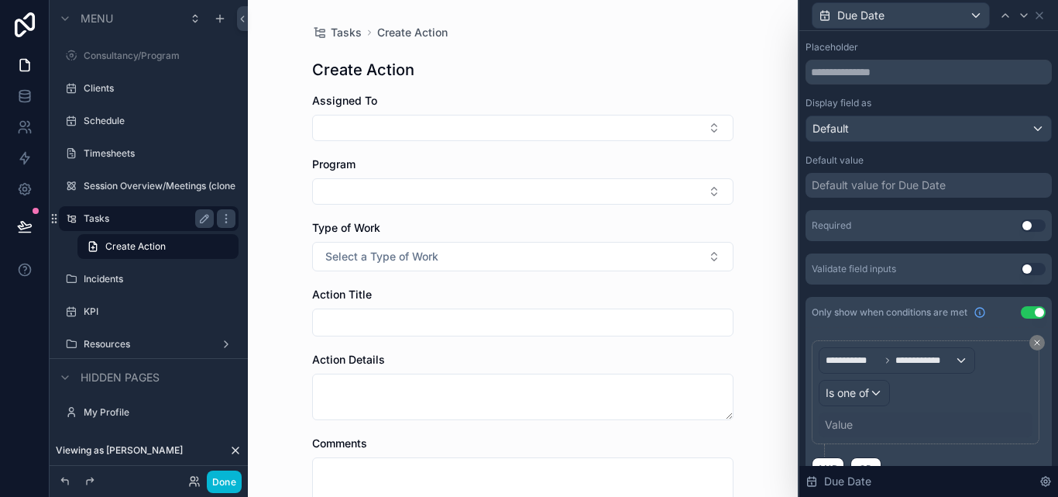
click at [853, 423] on div "Value" at bounding box center [839, 424] width 28 height 15
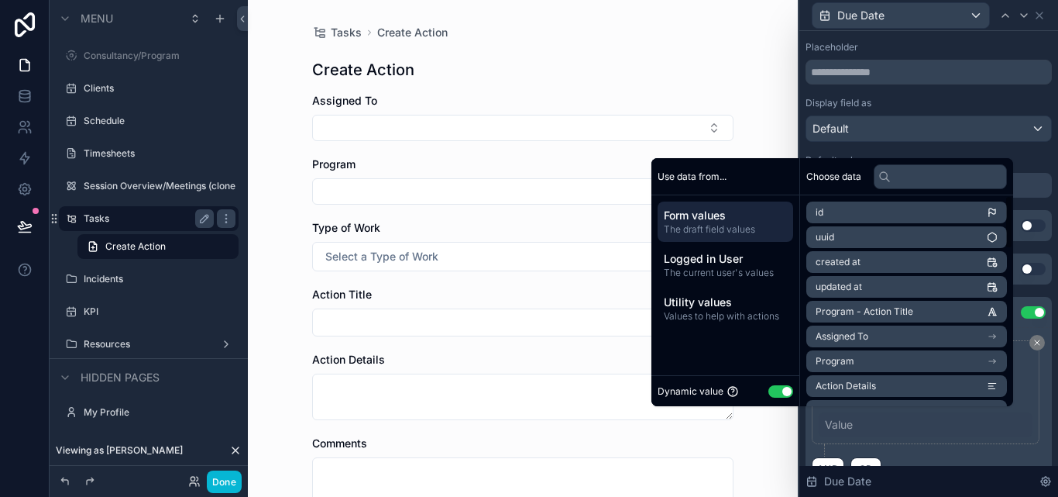
click at [769, 392] on button "Use setting" at bounding box center [781, 391] width 25 height 12
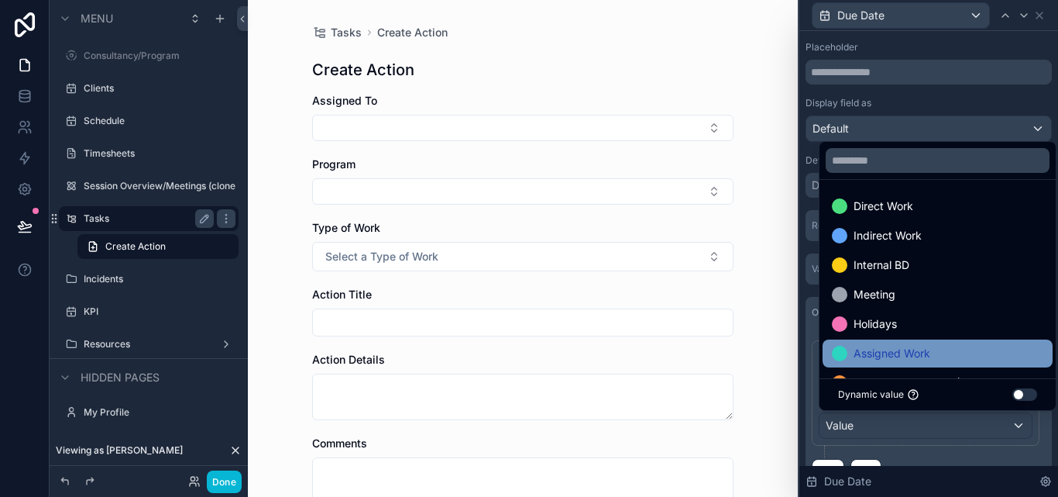
click at [900, 344] on span "Assigned Work" at bounding box center [892, 353] width 77 height 19
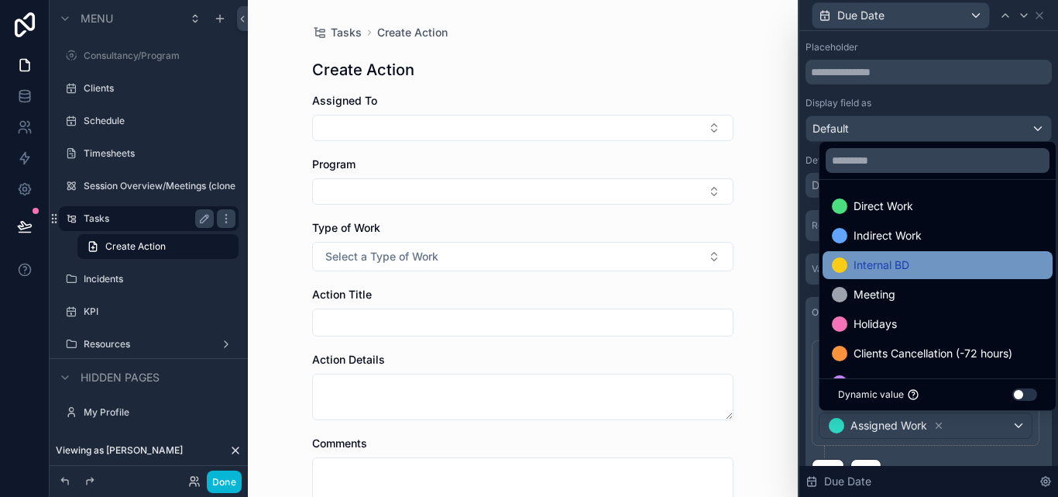
click at [900, 269] on span "Internal BD" at bounding box center [882, 265] width 56 height 19
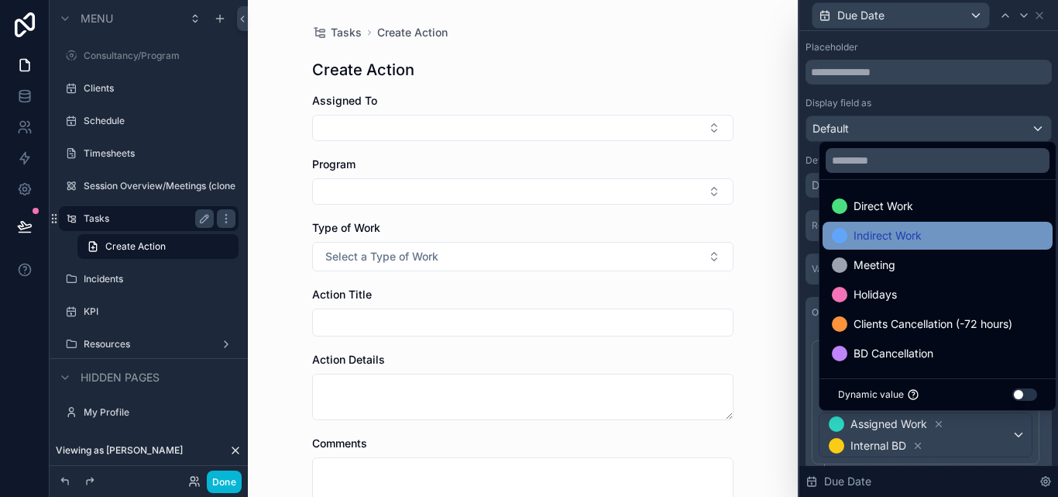
click at [964, 234] on div "Indirect Work" at bounding box center [937, 235] width 211 height 19
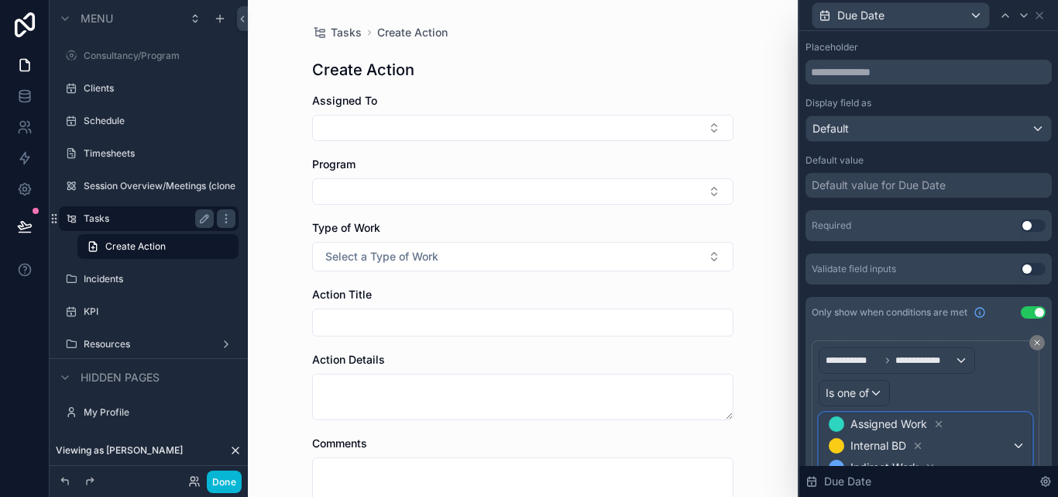
click at [1020, 421] on button "Assigned Work Internal BD Indirect Work" at bounding box center [926, 445] width 214 height 67
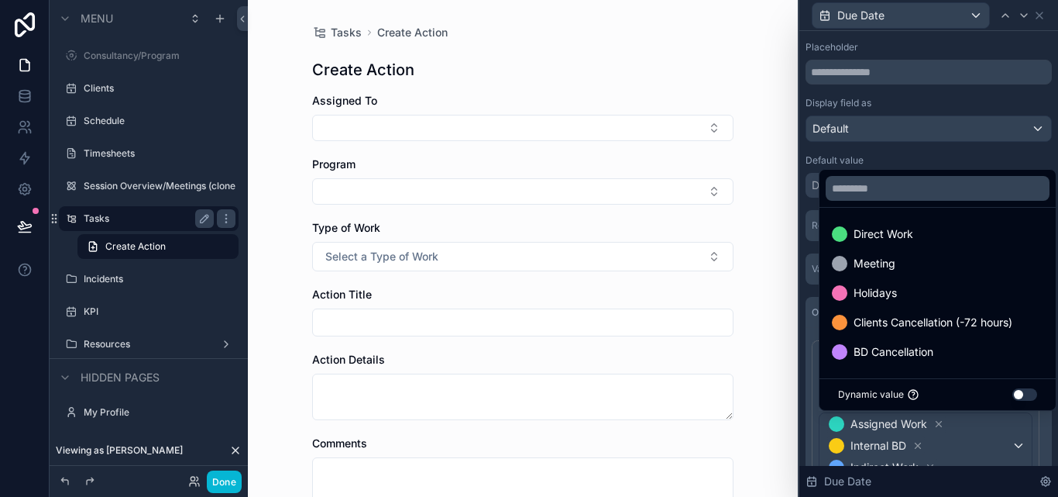
click at [1042, 422] on div at bounding box center [929, 248] width 259 height 497
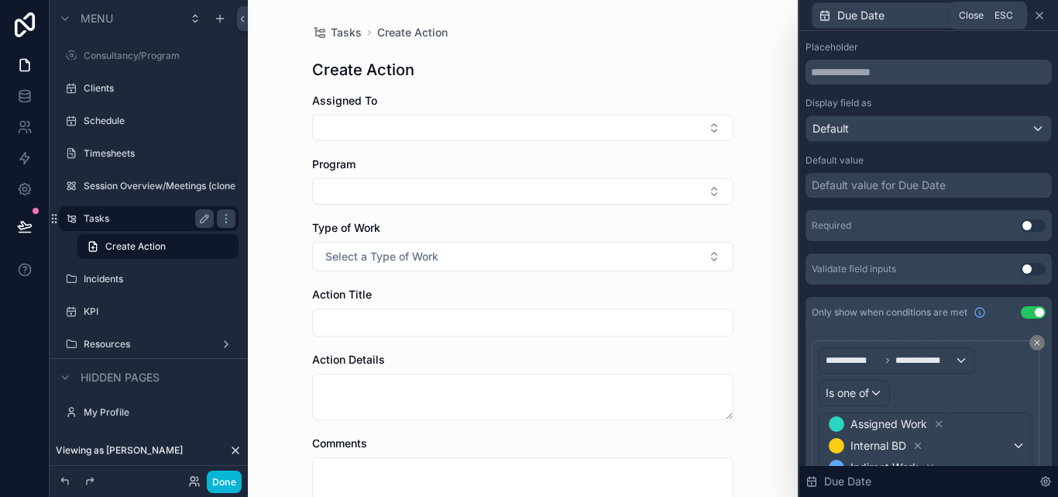
click at [1041, 12] on icon at bounding box center [1039, 15] width 12 height 12
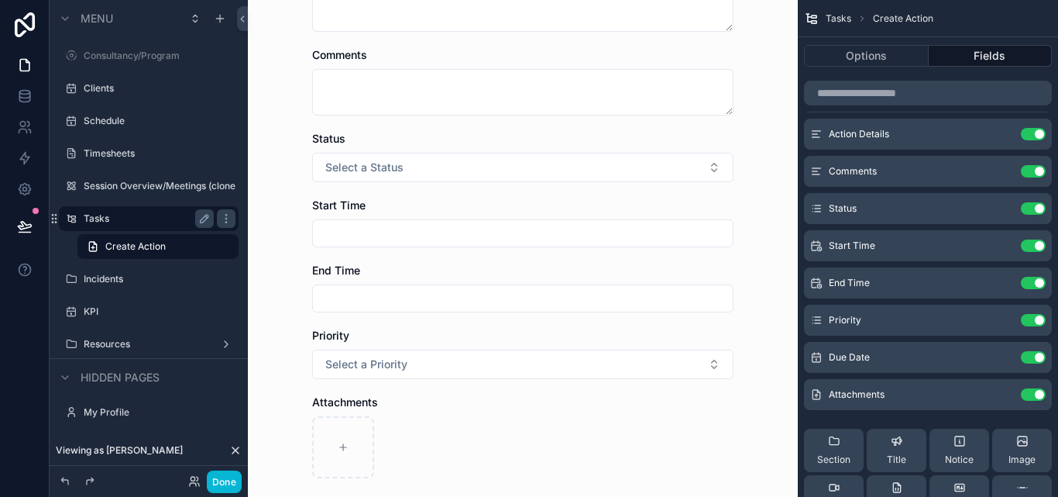
scroll to position [387, 0]
click at [999, 244] on icon "scrollable content" at bounding box center [1002, 246] width 7 height 7
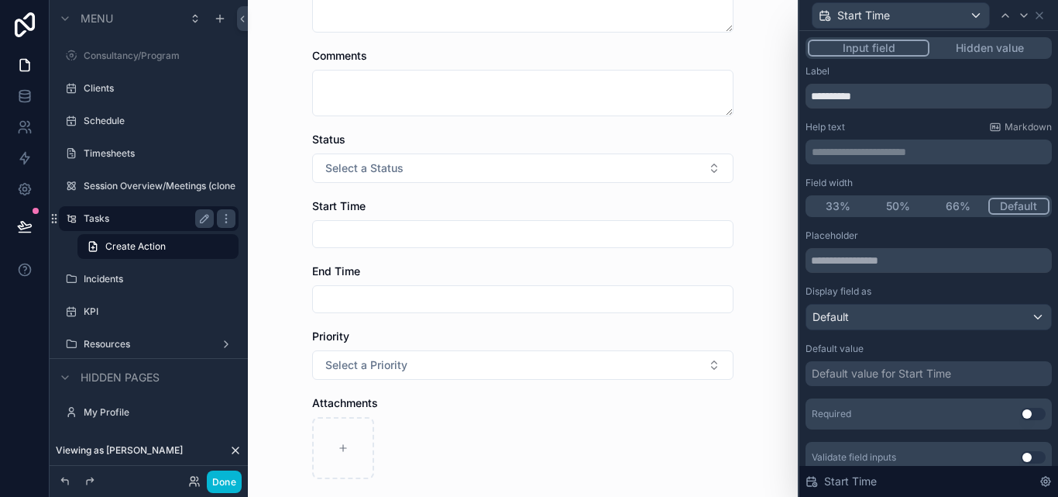
scroll to position [57, 0]
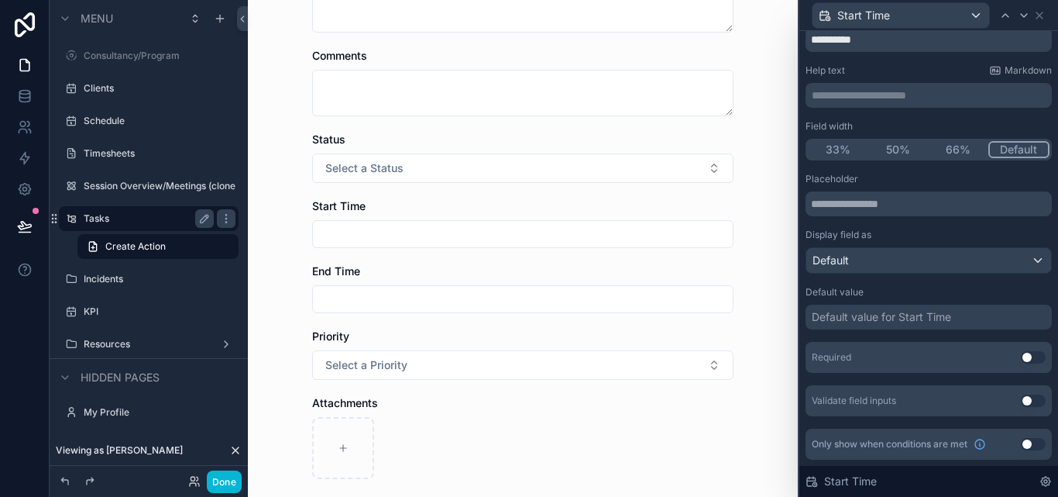
click at [1012, 438] on div "Only show when conditions are met Use setting" at bounding box center [929, 443] width 246 height 31
click at [1021, 438] on button "Use setting" at bounding box center [1033, 444] width 25 height 12
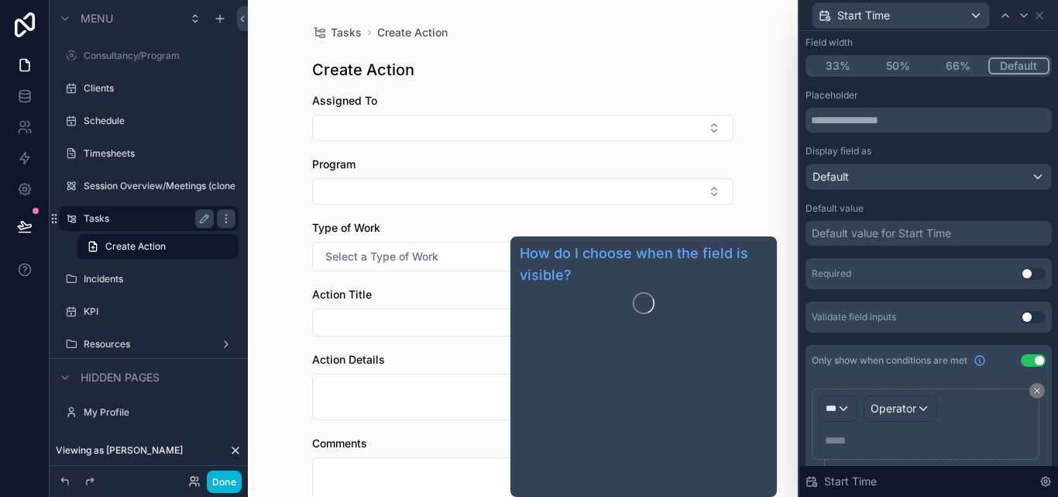
scroll to position [188, 0]
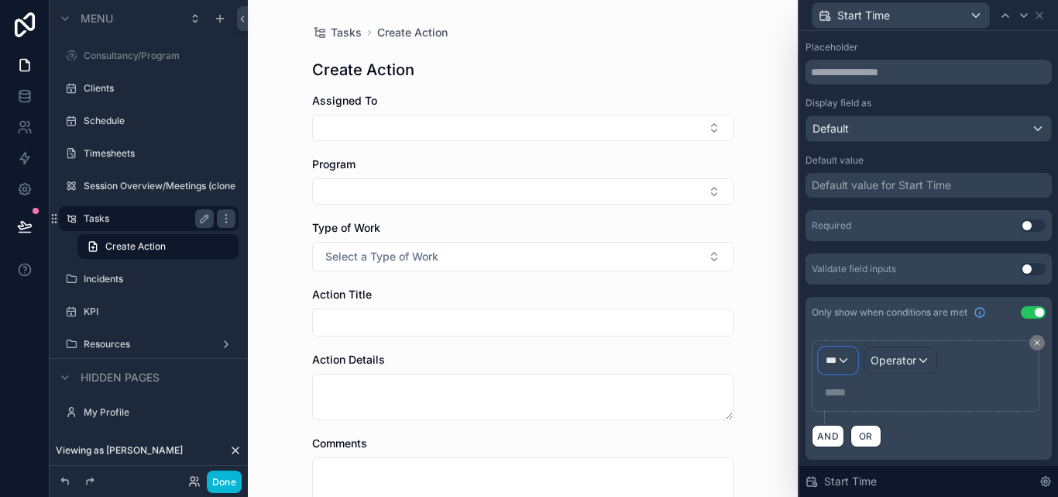
click at [844, 361] on div "***" at bounding box center [838, 360] width 37 height 25
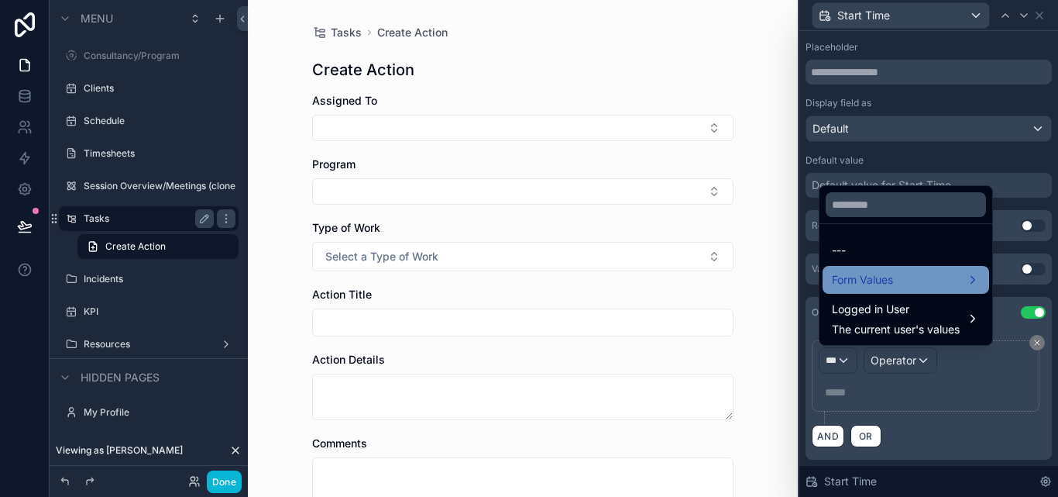
click at [871, 277] on span "Form Values" at bounding box center [862, 279] width 61 height 19
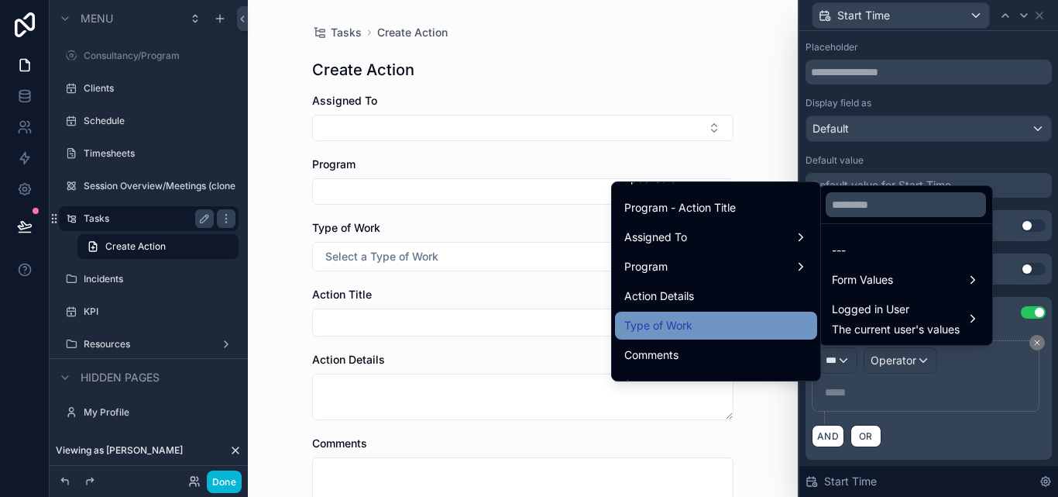
scroll to position [155, 0]
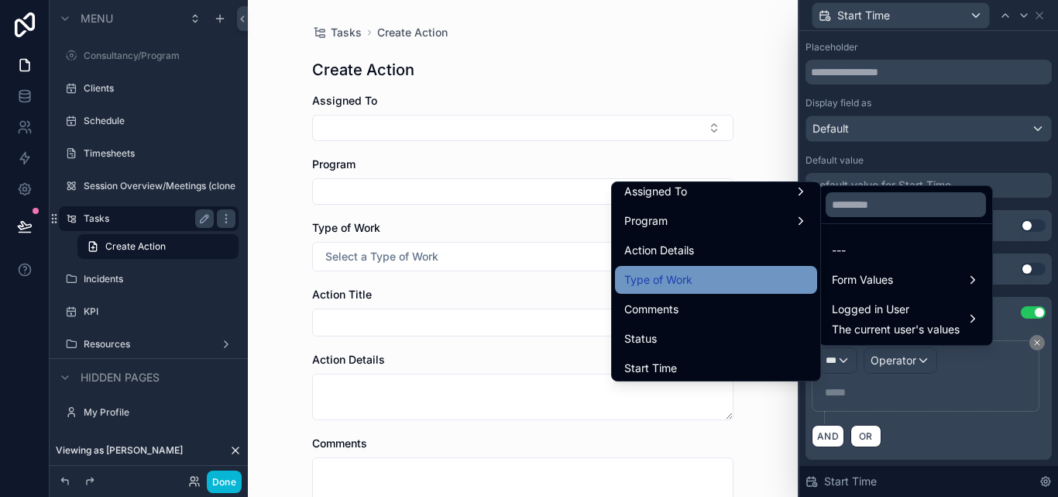
click at [693, 280] on div "Type of Work" at bounding box center [716, 279] width 184 height 19
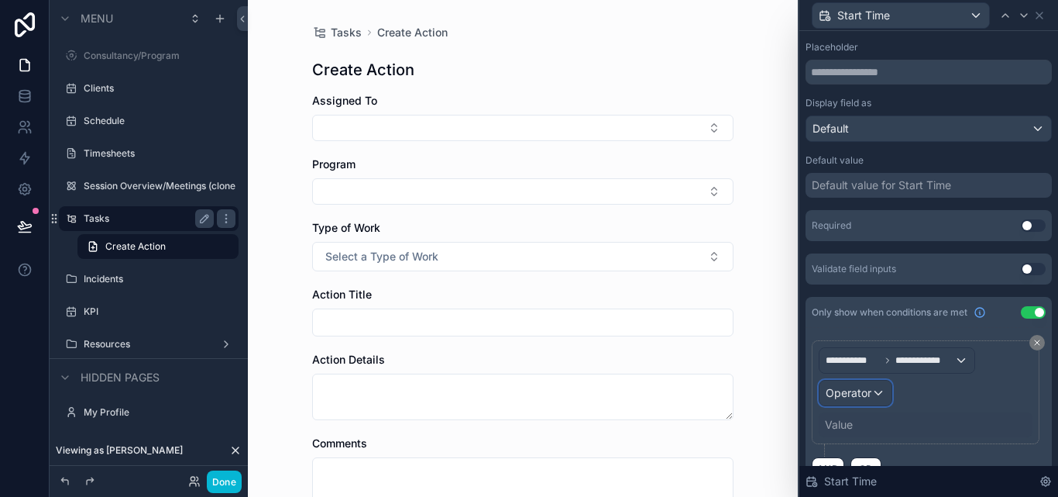
click at [850, 390] on span "Operator" at bounding box center [849, 392] width 46 height 13
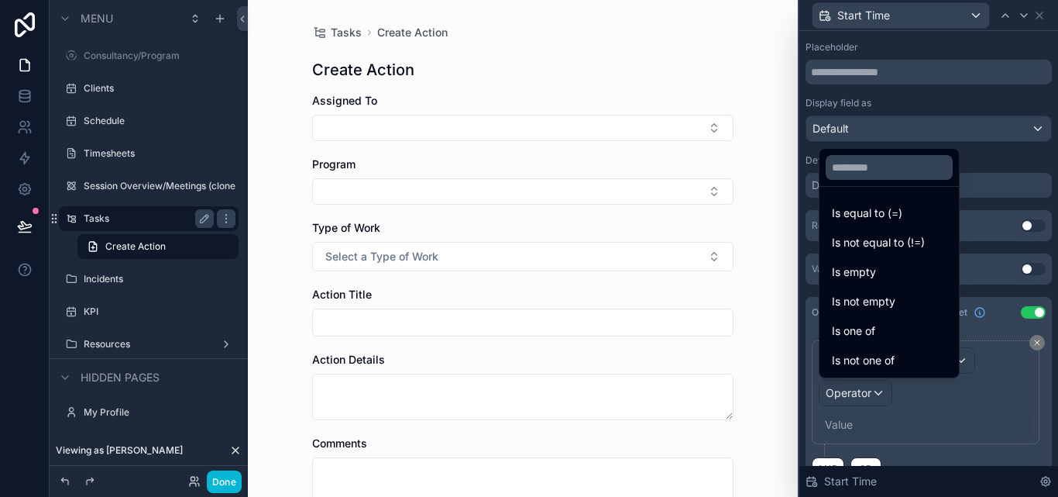
click at [868, 330] on span "Is one of" at bounding box center [853, 331] width 43 height 19
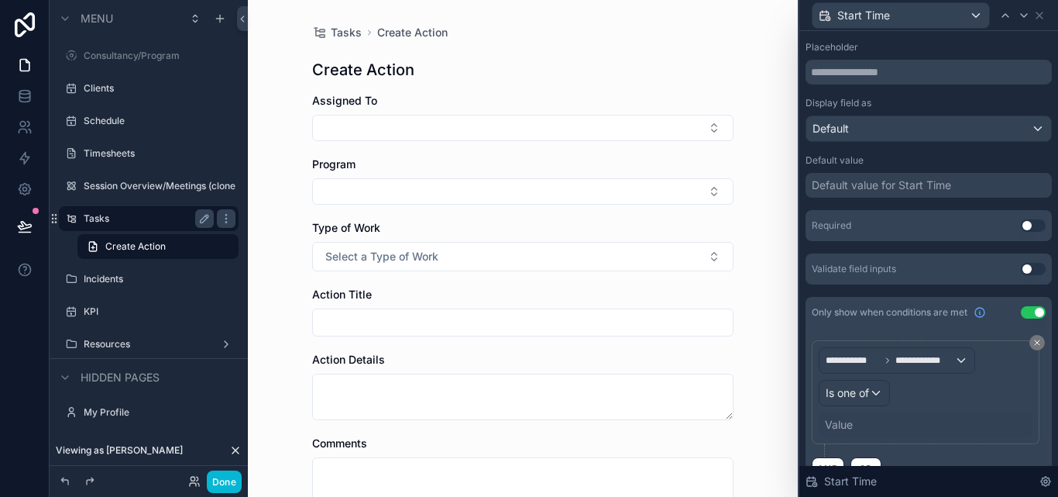
click at [853, 426] on div "Value" at bounding box center [839, 424] width 28 height 15
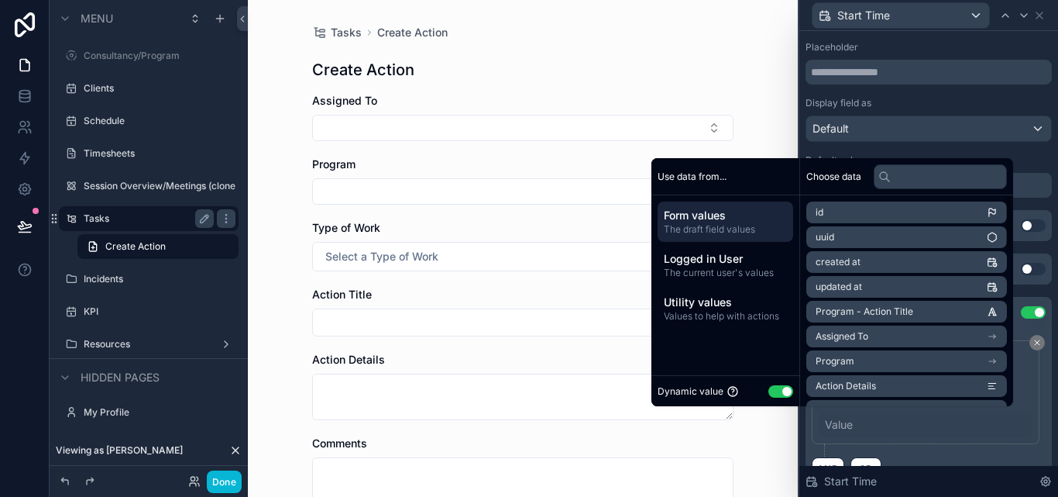
click at [774, 385] on button "Use setting" at bounding box center [781, 391] width 25 height 12
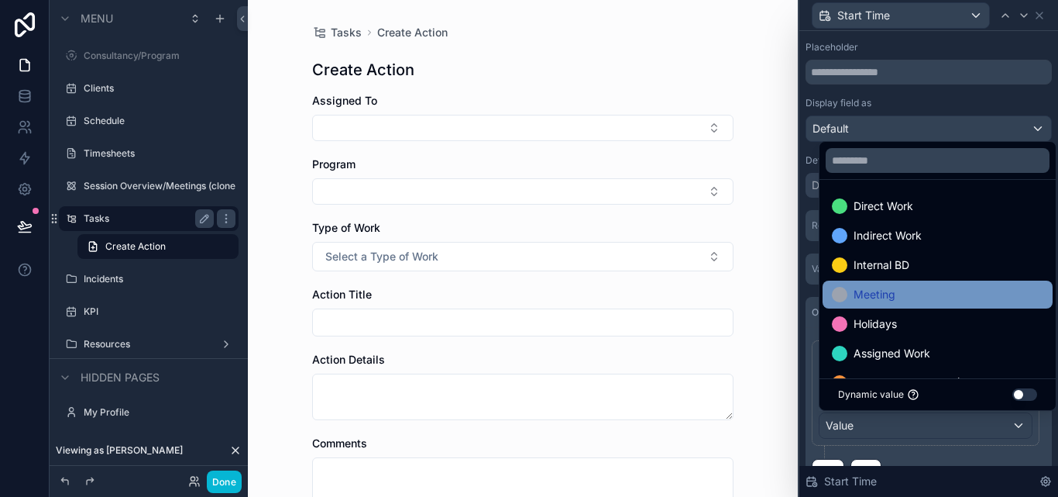
click at [897, 297] on div "Meeting" at bounding box center [937, 294] width 211 height 19
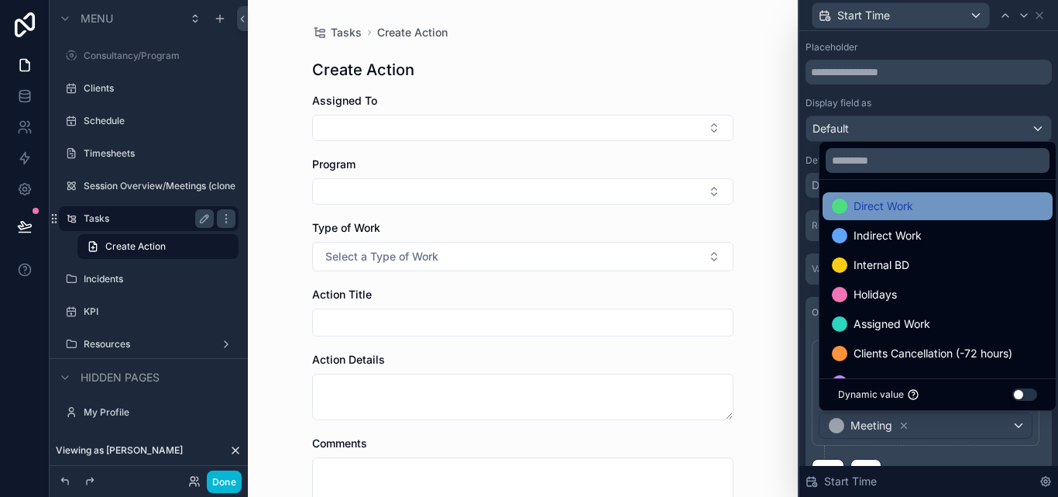
click at [893, 212] on span "Direct Work" at bounding box center [884, 206] width 60 height 19
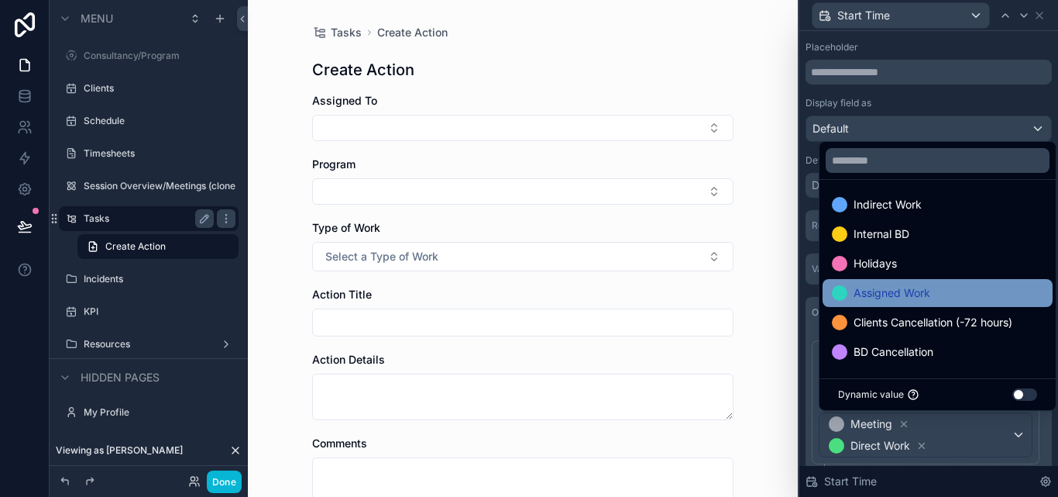
scroll to position [0, 0]
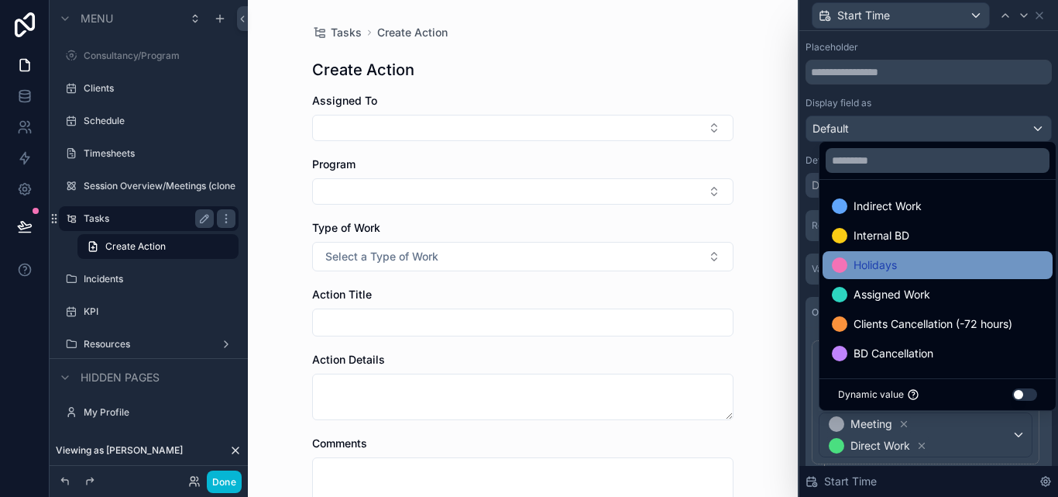
click at [868, 270] on span "Holidays" at bounding box center [875, 265] width 43 height 19
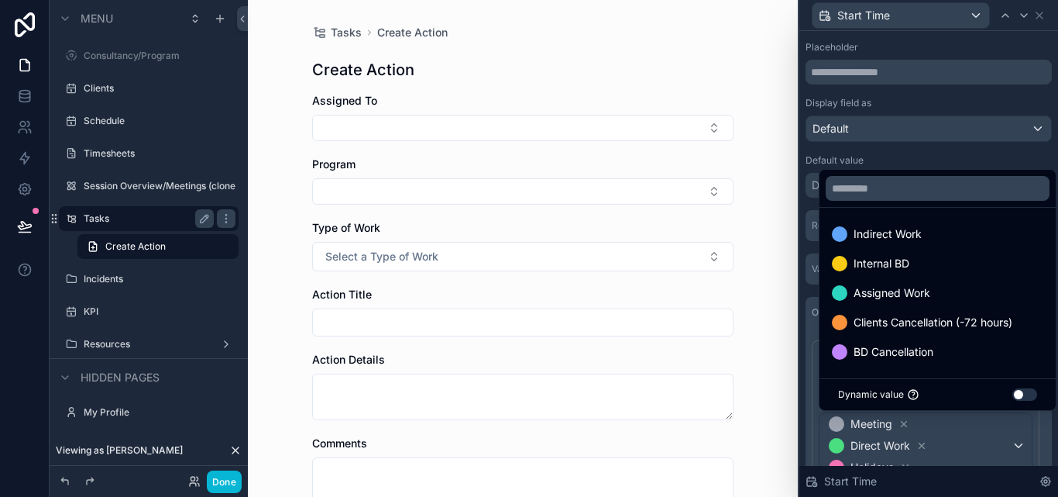
click at [811, 291] on div "**********" at bounding box center [929, 205] width 246 height 657
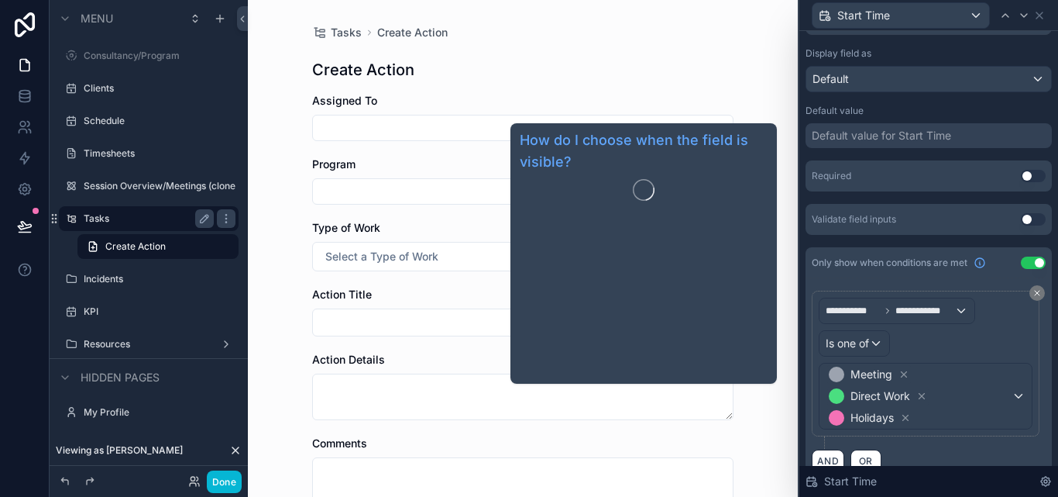
scroll to position [263, 0]
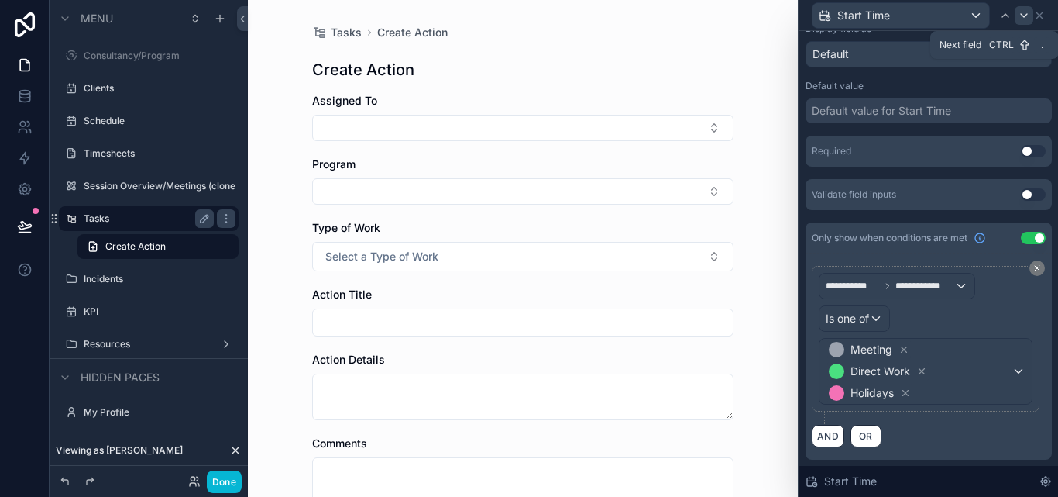
click at [1022, 18] on icon at bounding box center [1024, 15] width 12 height 12
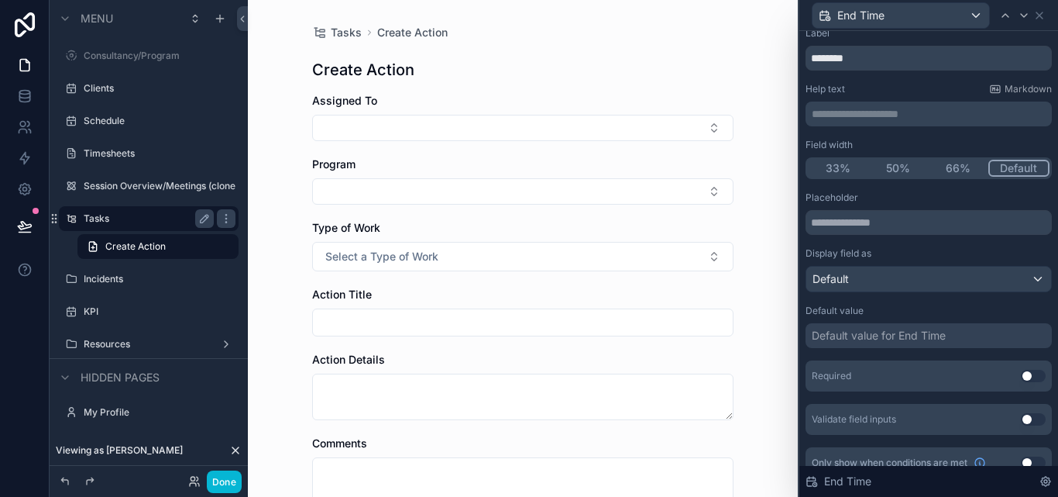
scroll to position [57, 0]
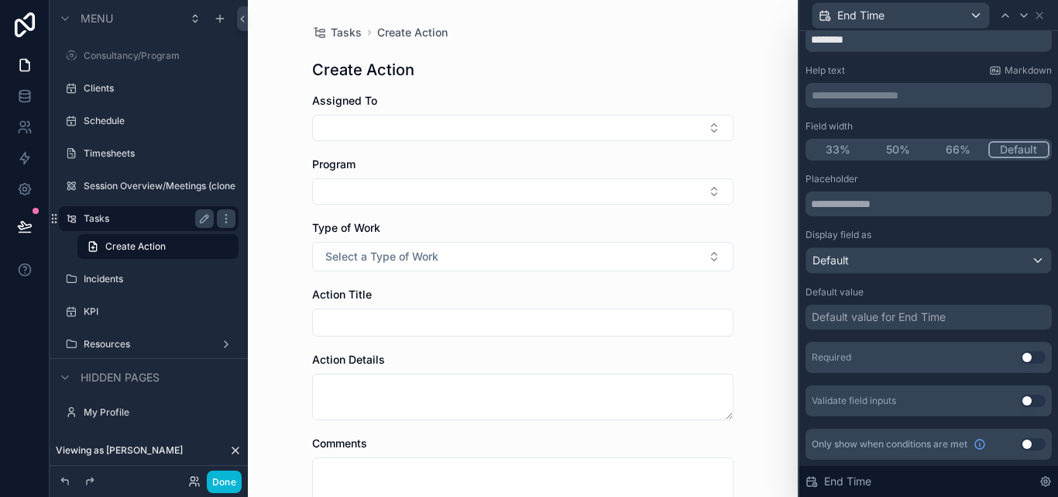
click at [1021, 438] on button "Use setting" at bounding box center [1033, 444] width 25 height 12
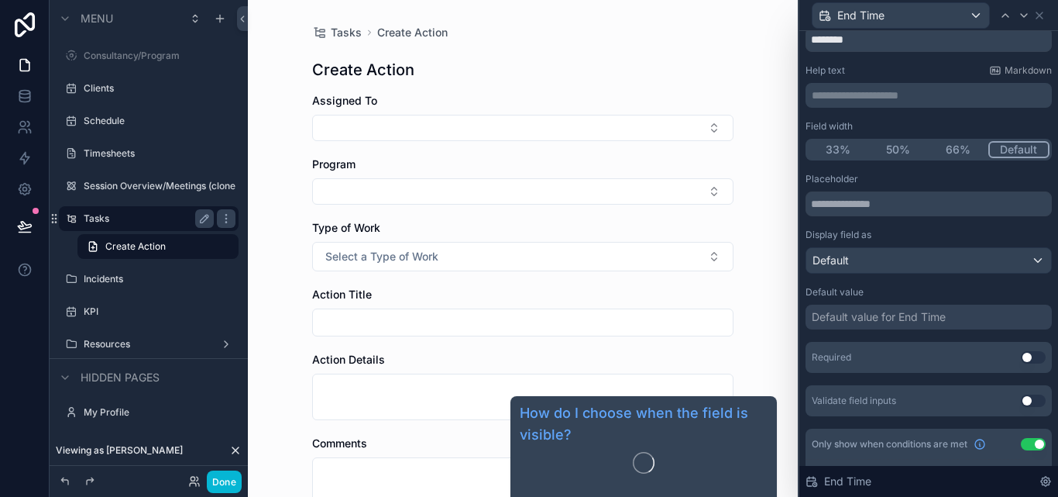
scroll to position [188, 0]
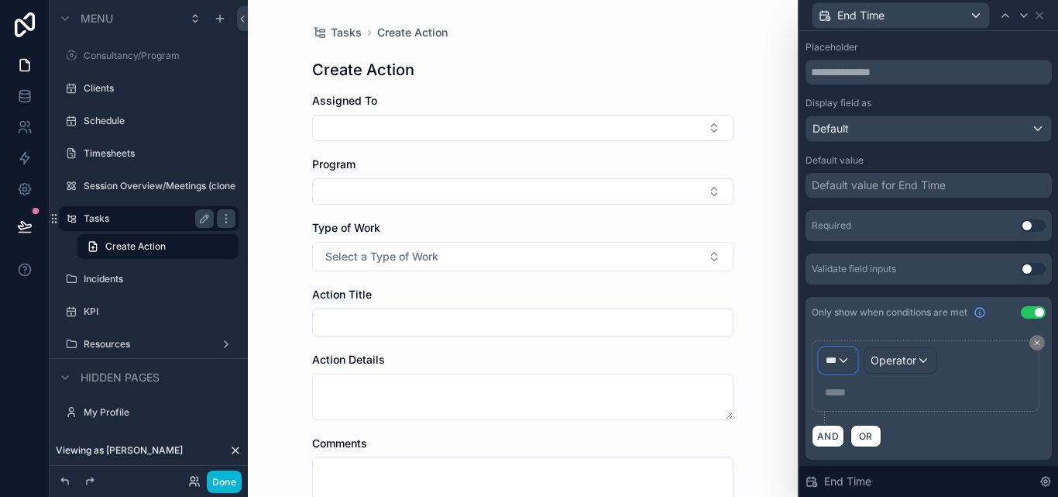
click at [844, 362] on div "***" at bounding box center [838, 360] width 37 height 25
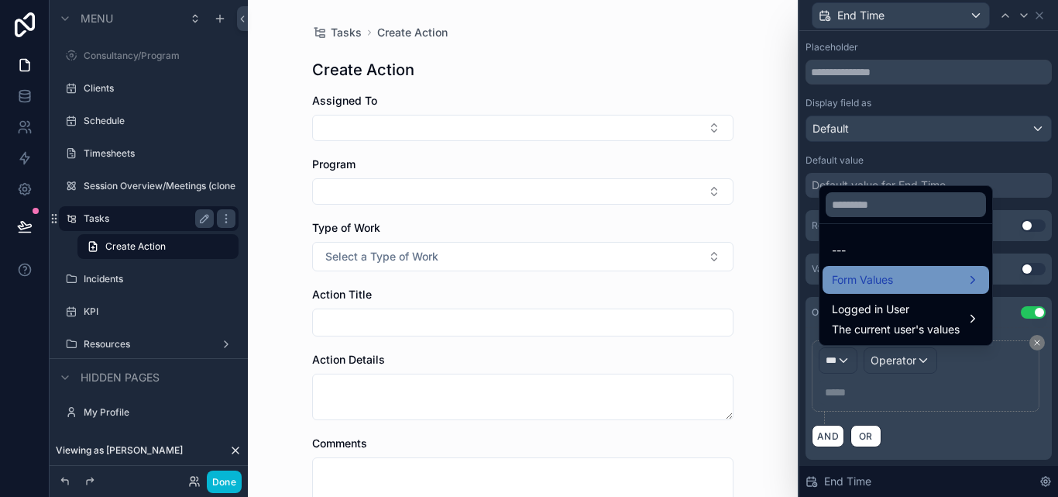
click at [871, 288] on span "Form Values" at bounding box center [862, 279] width 61 height 19
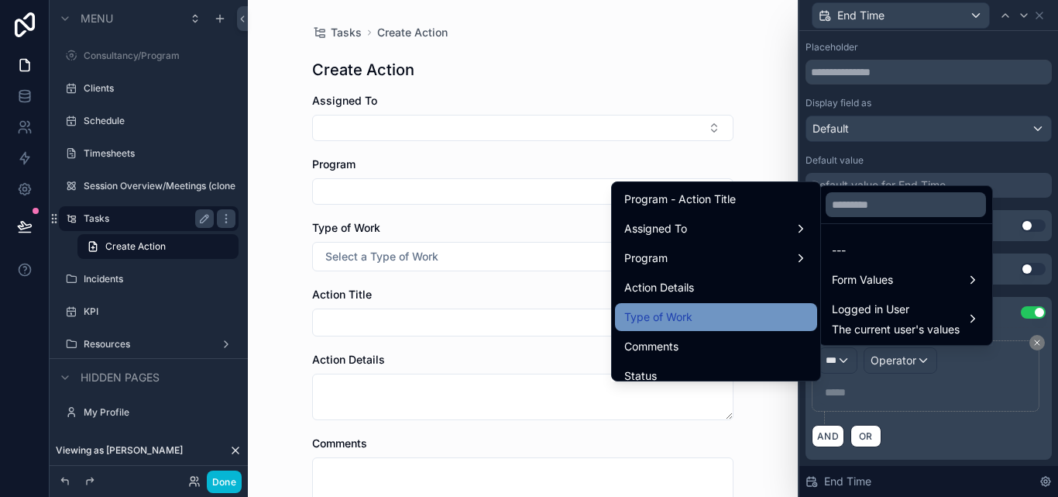
scroll to position [155, 0]
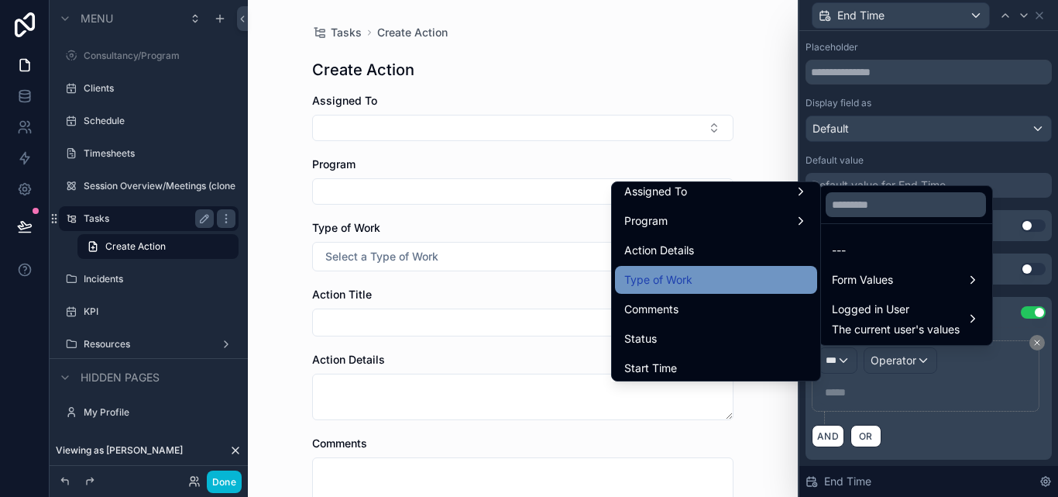
click at [696, 274] on div "Type of Work" at bounding box center [716, 279] width 184 height 19
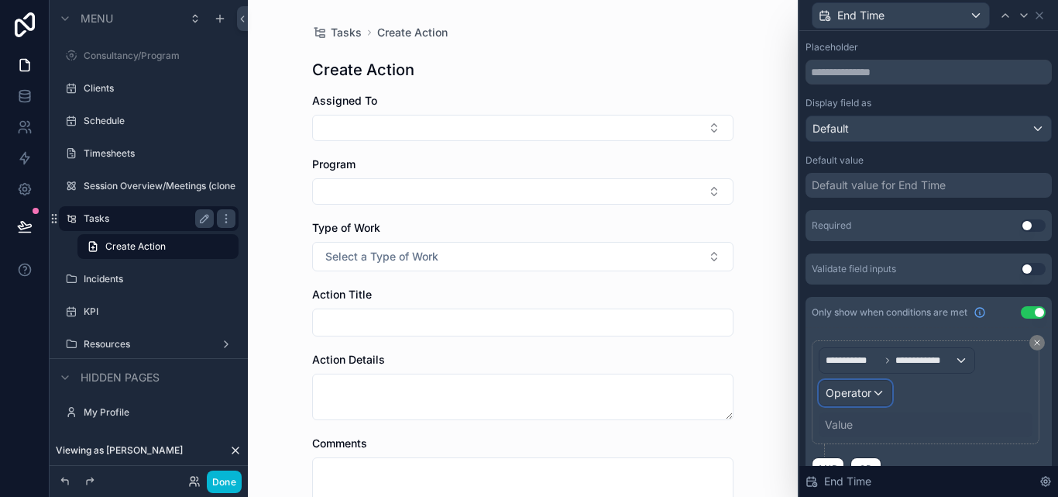
click at [865, 392] on span "Operator" at bounding box center [849, 392] width 46 height 13
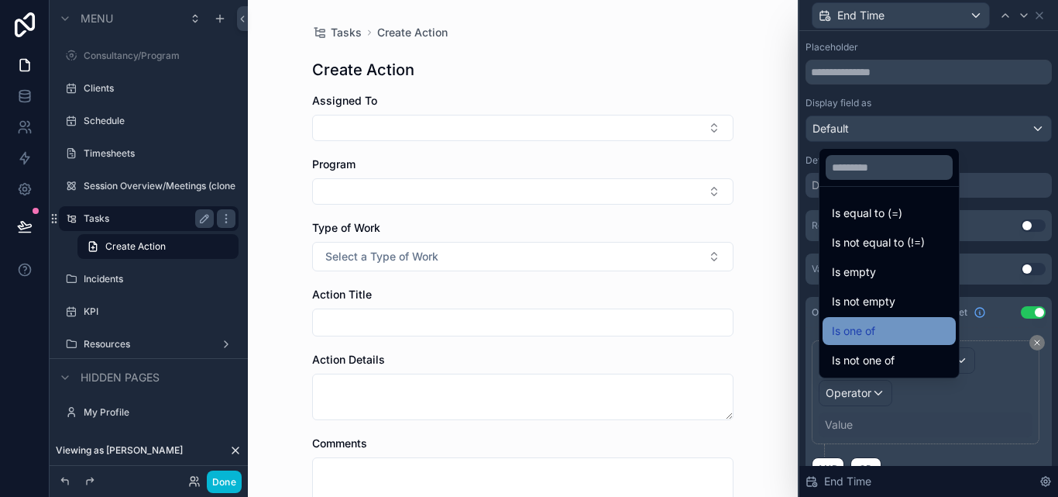
click at [868, 319] on div "Is one of" at bounding box center [889, 331] width 133 height 28
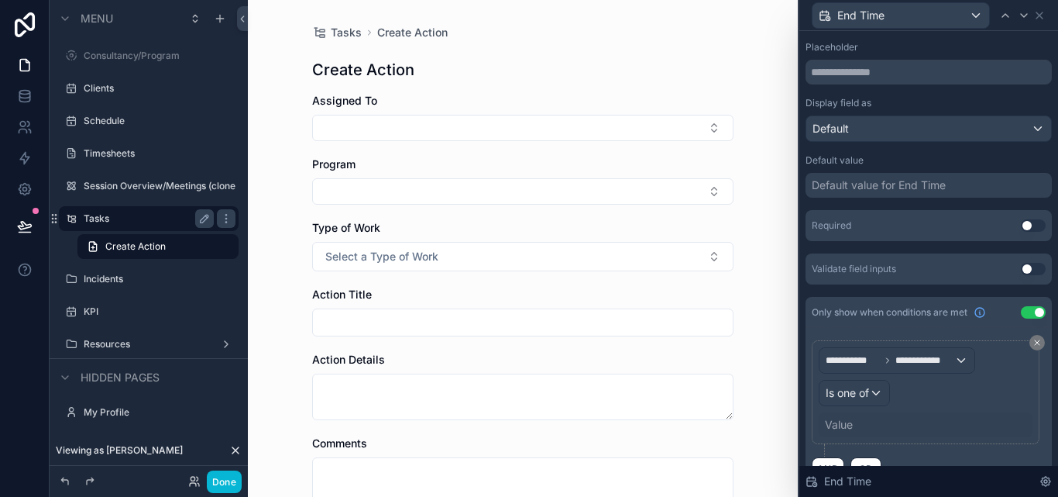
click at [850, 429] on div "Value" at bounding box center [839, 424] width 28 height 15
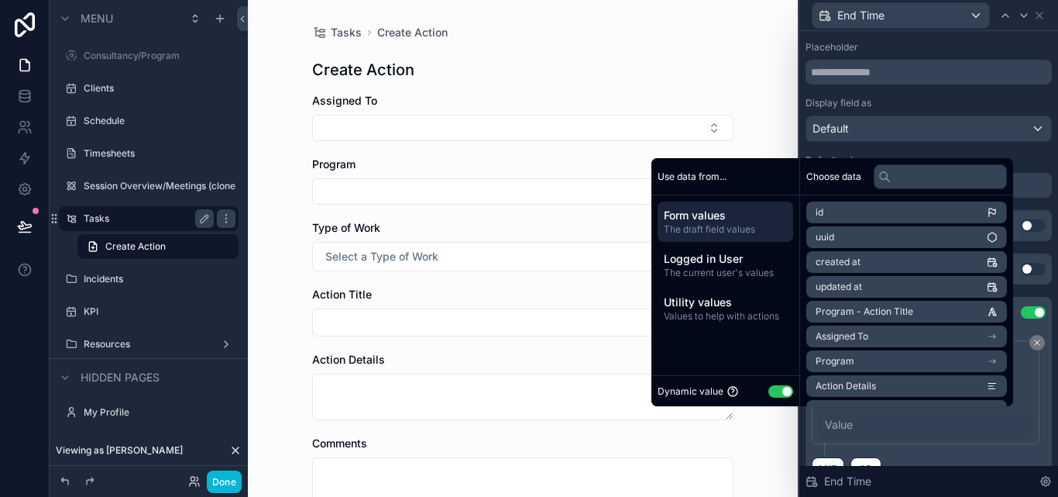
click at [772, 390] on button "Use setting" at bounding box center [781, 391] width 25 height 12
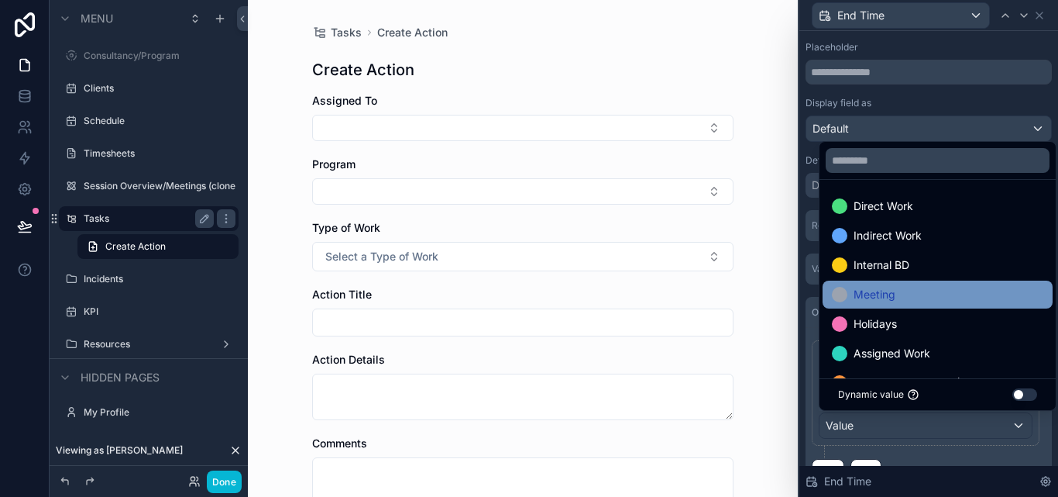
click at [878, 287] on span "Meeting" at bounding box center [875, 294] width 42 height 19
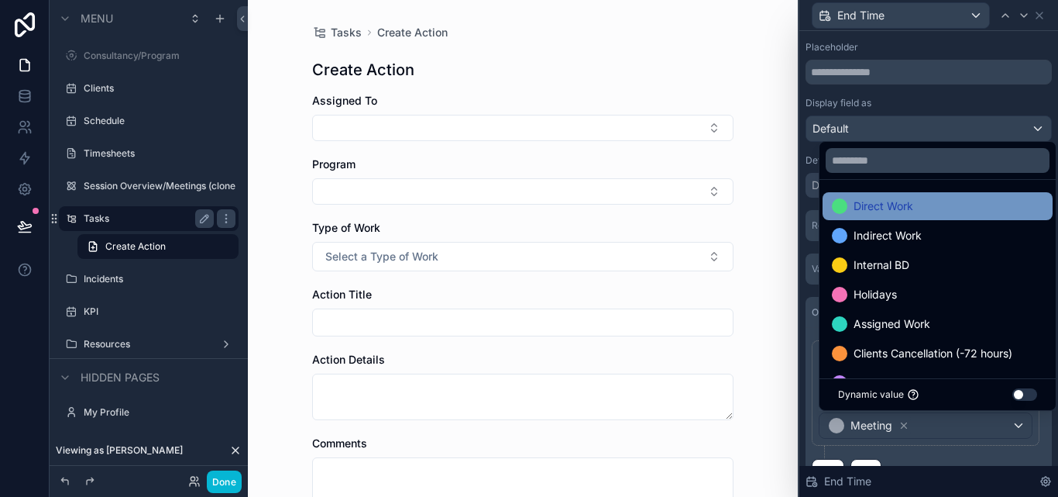
click at [879, 206] on span "Direct Work" at bounding box center [884, 206] width 60 height 19
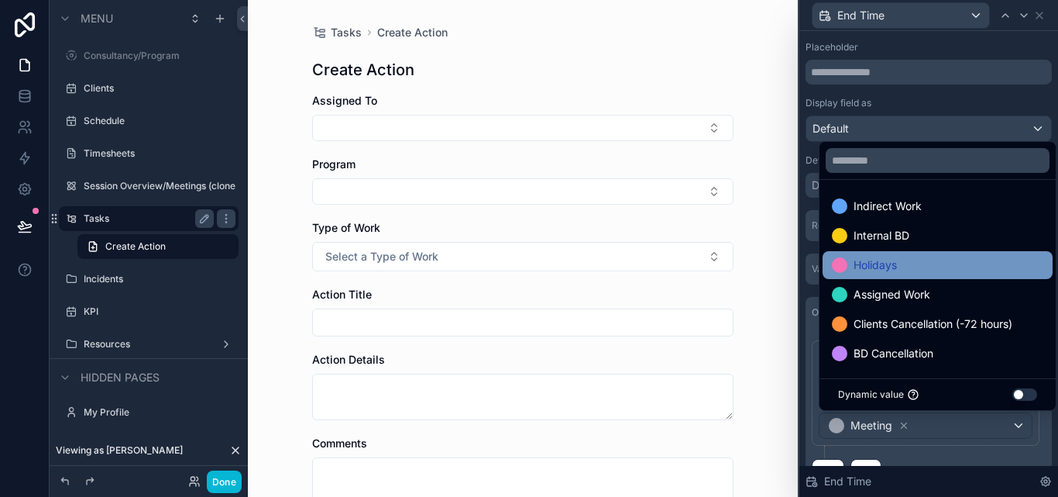
click at [882, 268] on span "Holidays" at bounding box center [875, 265] width 43 height 19
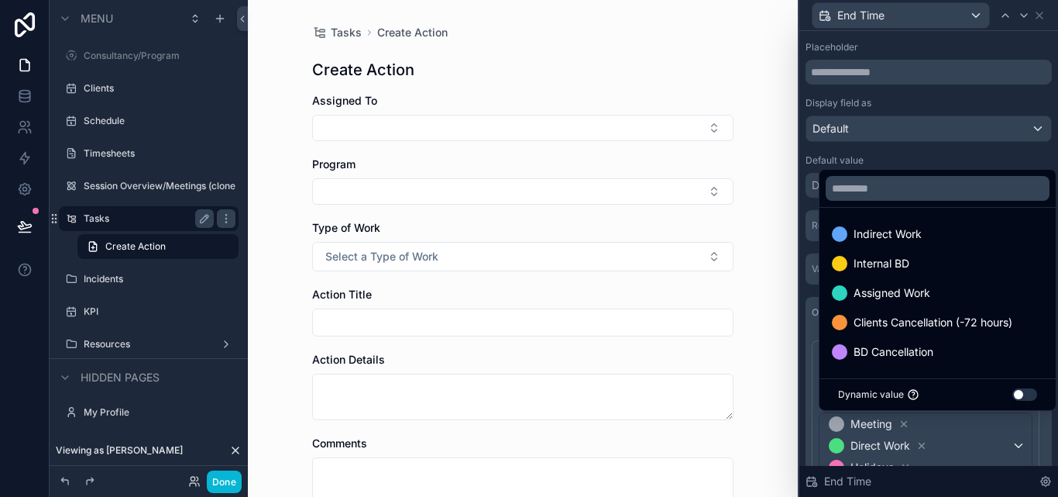
click at [1032, 437] on div "**********" at bounding box center [929, 419] width 234 height 158
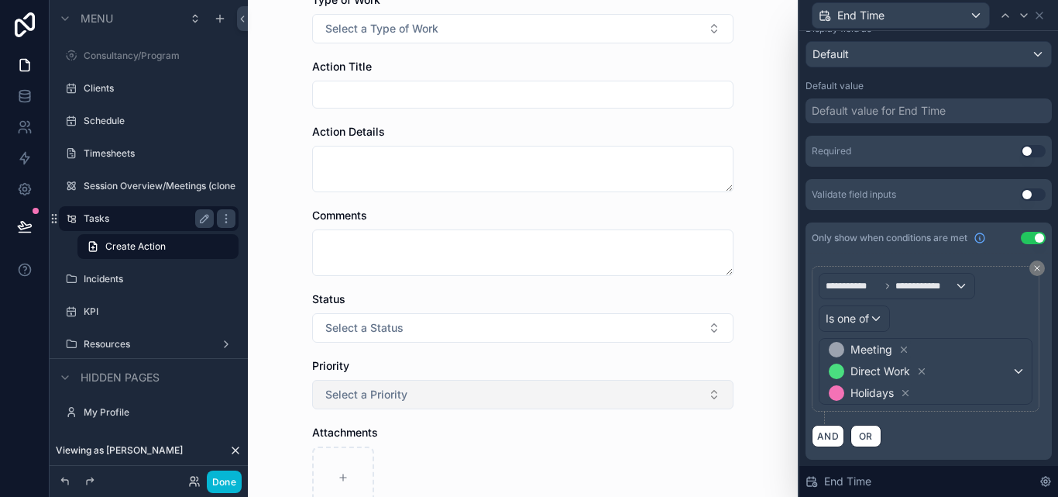
scroll to position [232, 0]
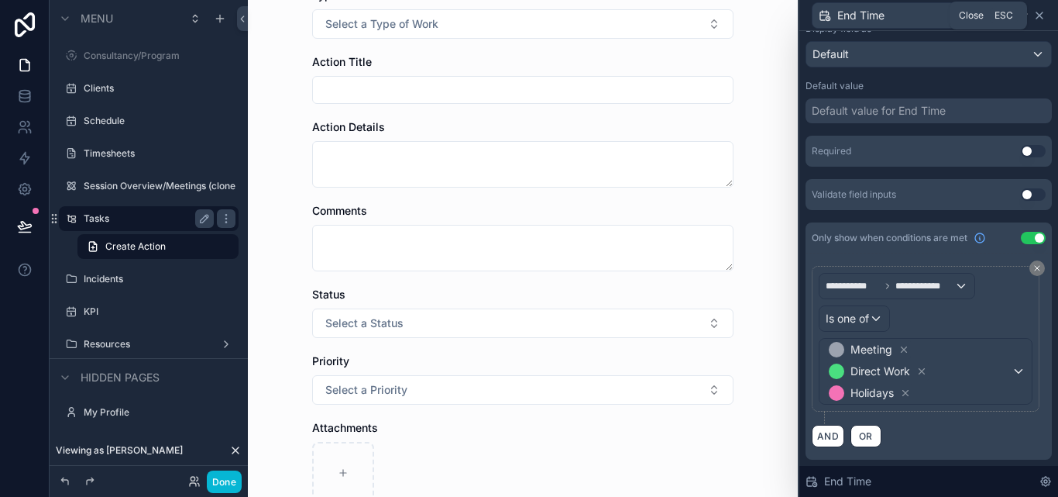
click at [1040, 11] on icon at bounding box center [1039, 15] width 12 height 12
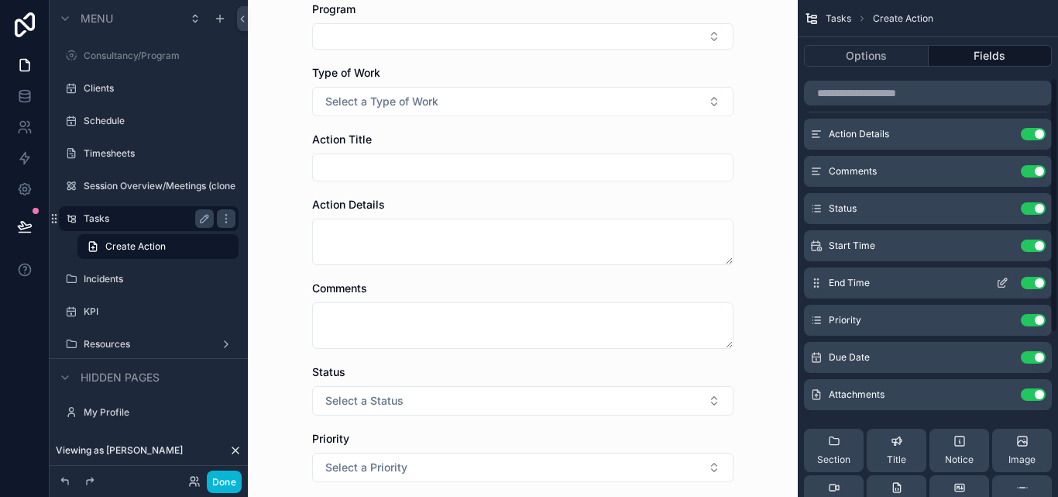
scroll to position [77, 0]
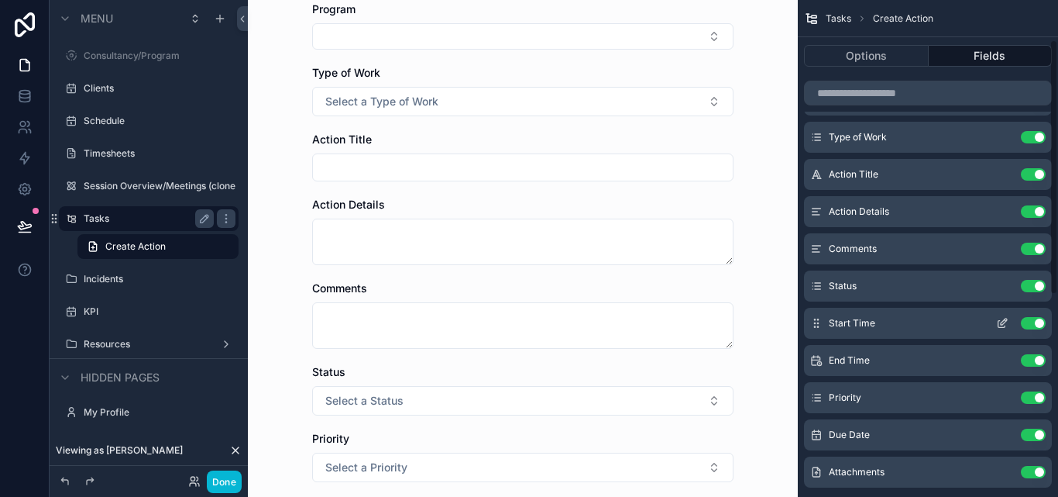
drag, startPoint x: 1035, startPoint y: 249, endPoint x: 975, endPoint y: 274, distance: 65.3
click at [1035, 249] on button "Use setting" at bounding box center [1033, 248] width 25 height 12
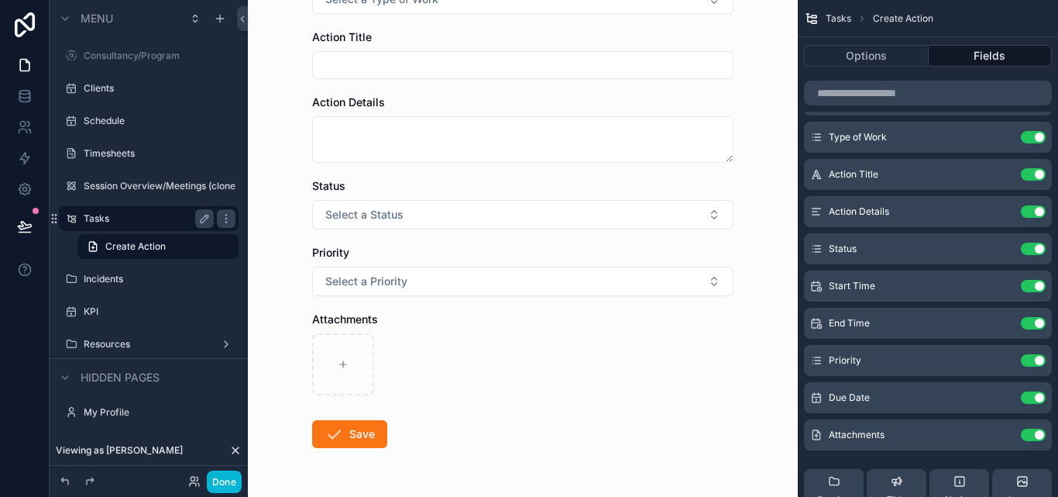
scroll to position [230, 0]
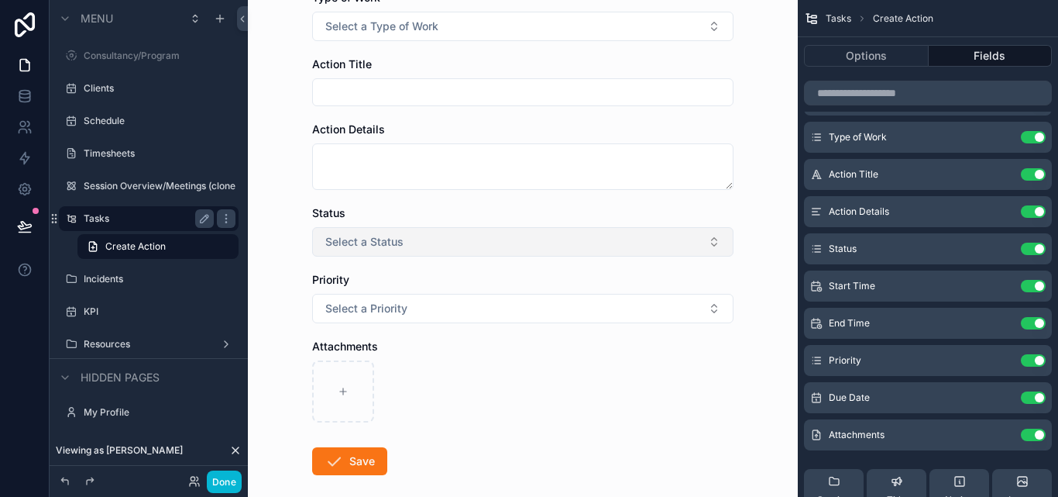
click at [694, 243] on button "Select a Status" at bounding box center [522, 241] width 421 height 29
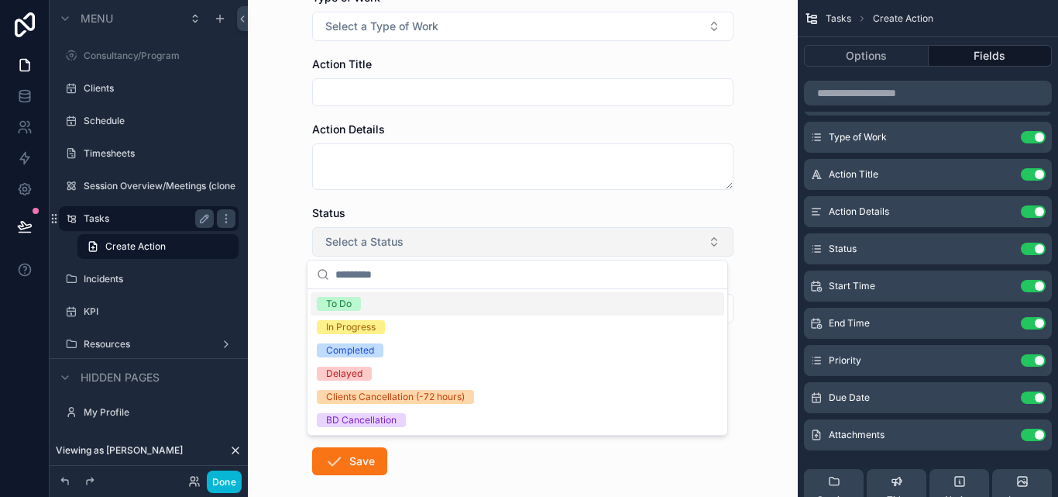
click at [694, 243] on button "Select a Status" at bounding box center [522, 241] width 421 height 29
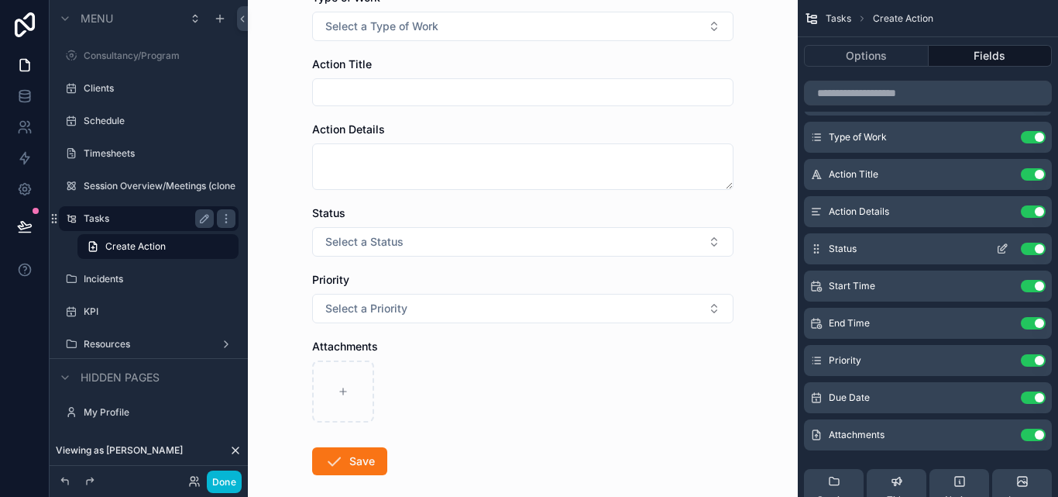
click at [999, 243] on icon "scrollable content" at bounding box center [1002, 248] width 12 height 12
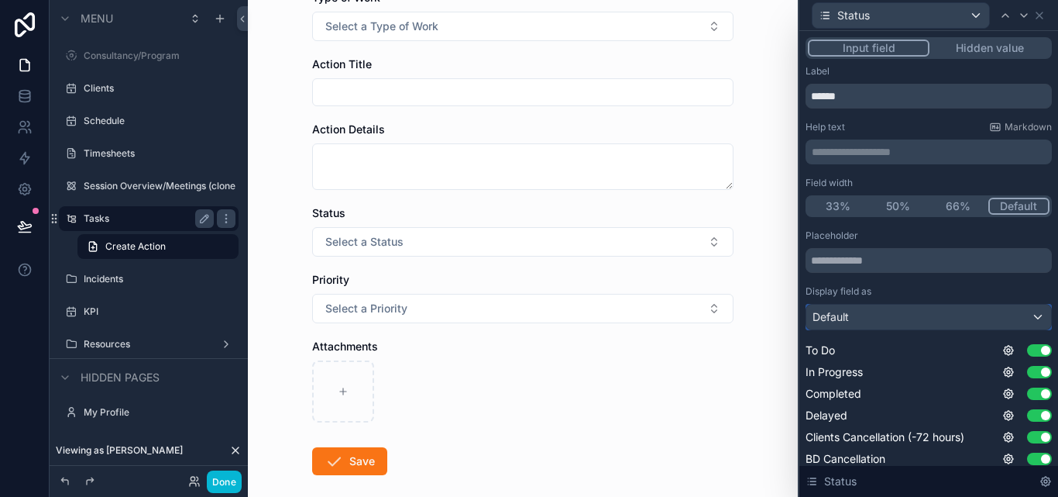
click at [990, 315] on div "Default" at bounding box center [928, 316] width 245 height 25
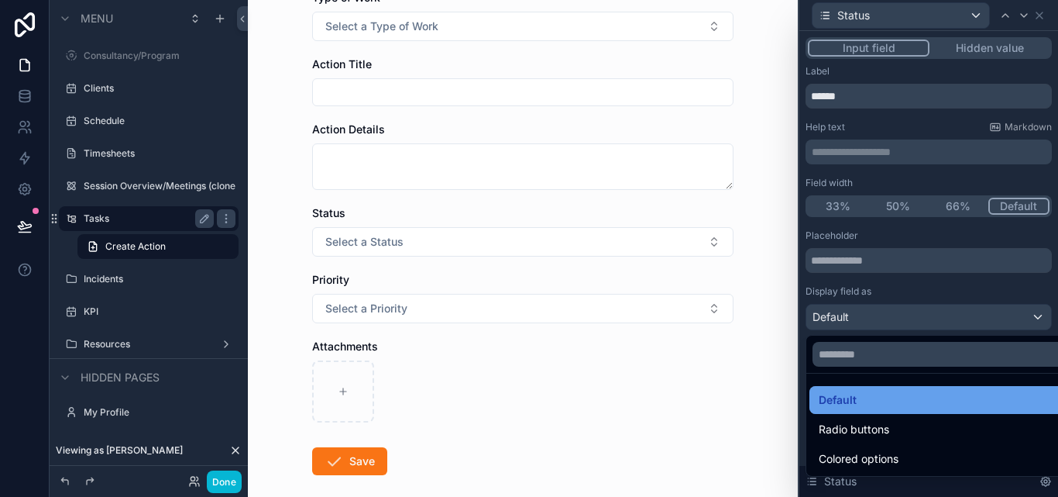
click at [888, 403] on div "Default" at bounding box center [941, 399] width 244 height 19
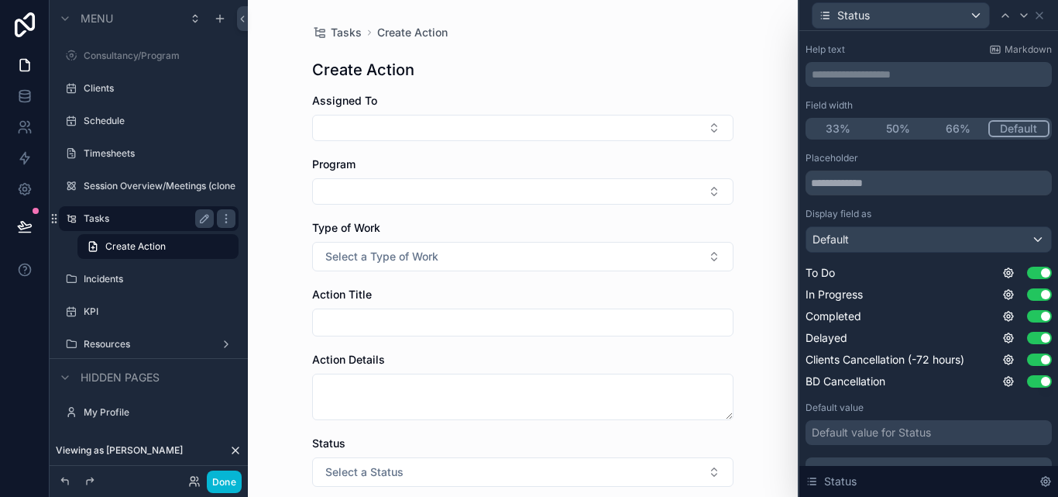
scroll to position [150, 0]
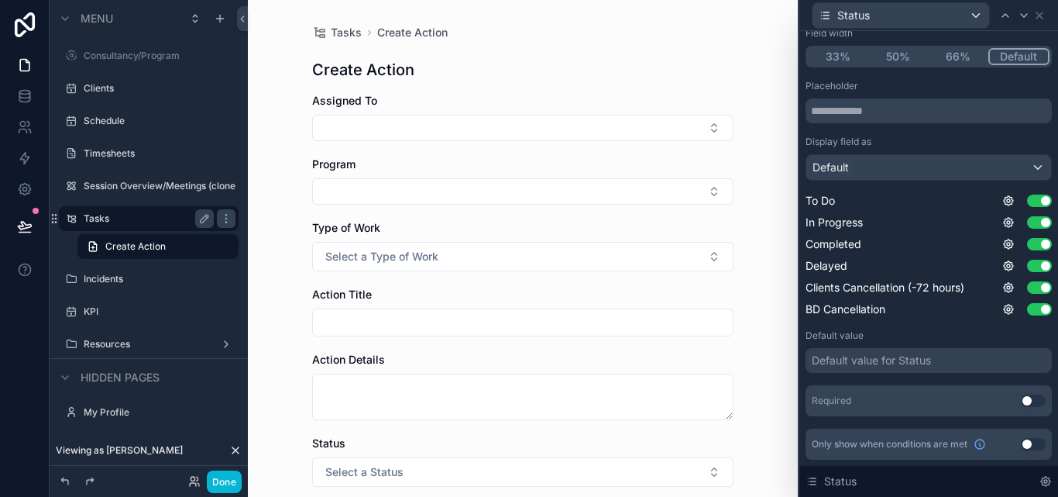
click at [931, 366] on div "Default value for Status" at bounding box center [871, 359] width 119 height 15
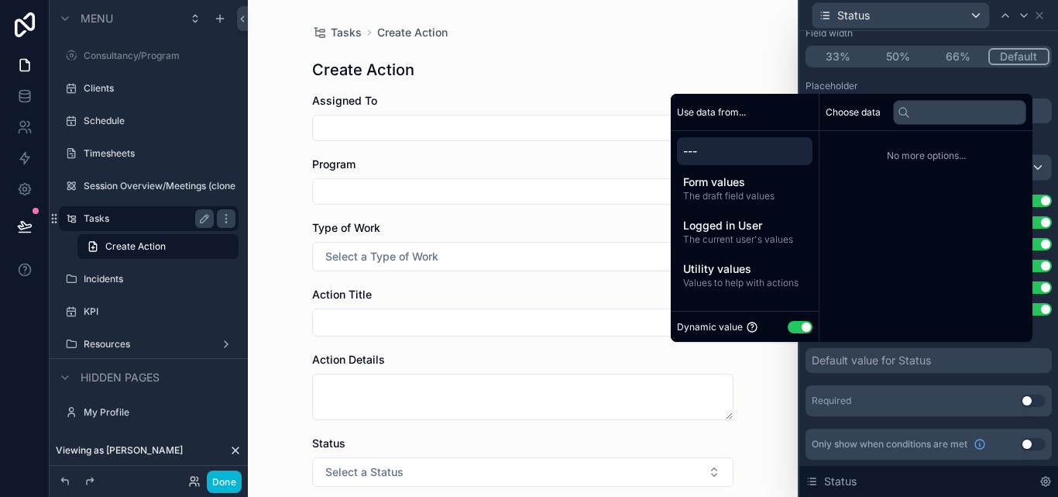
click at [798, 331] on button "Use setting" at bounding box center [800, 327] width 25 height 12
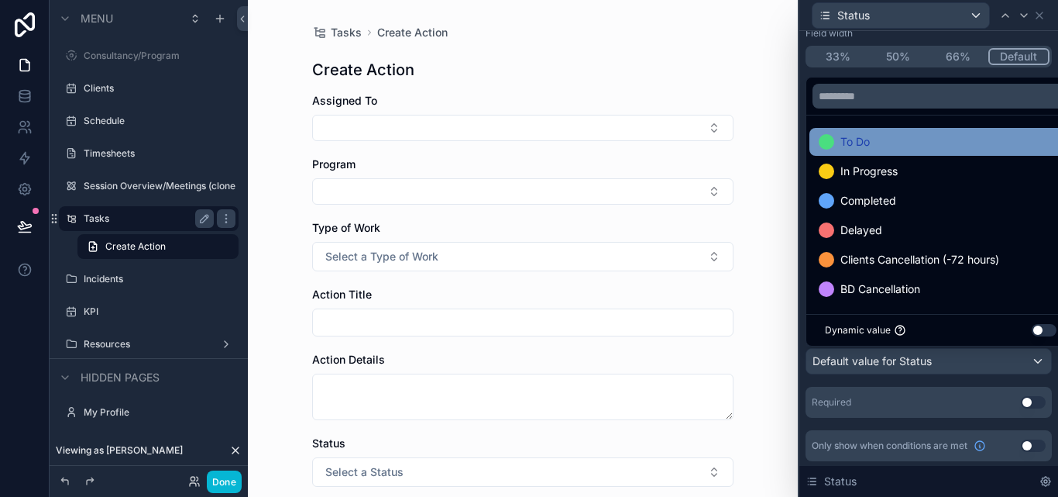
click at [896, 136] on div "To Do" at bounding box center [941, 141] width 244 height 19
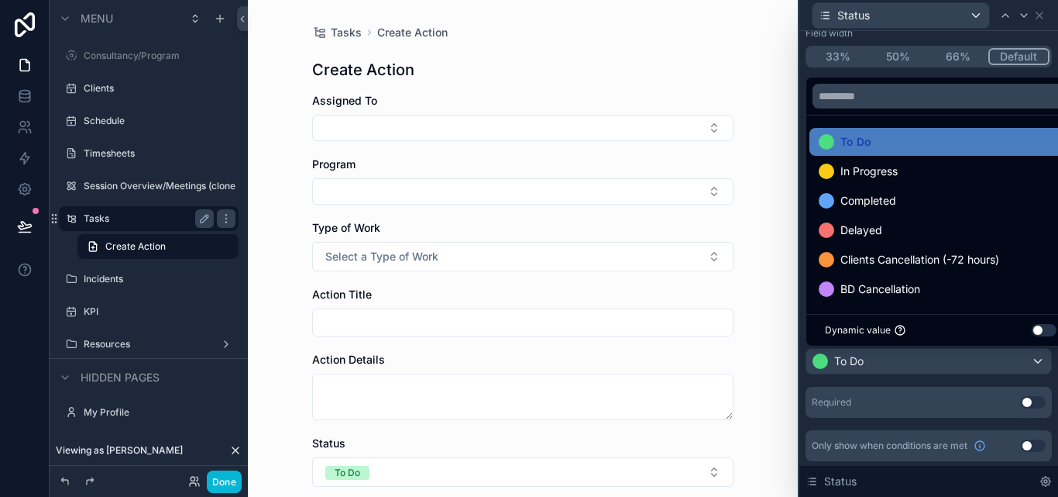
click at [800, 78] on div "**********" at bounding box center [929, 189] width 259 height 617
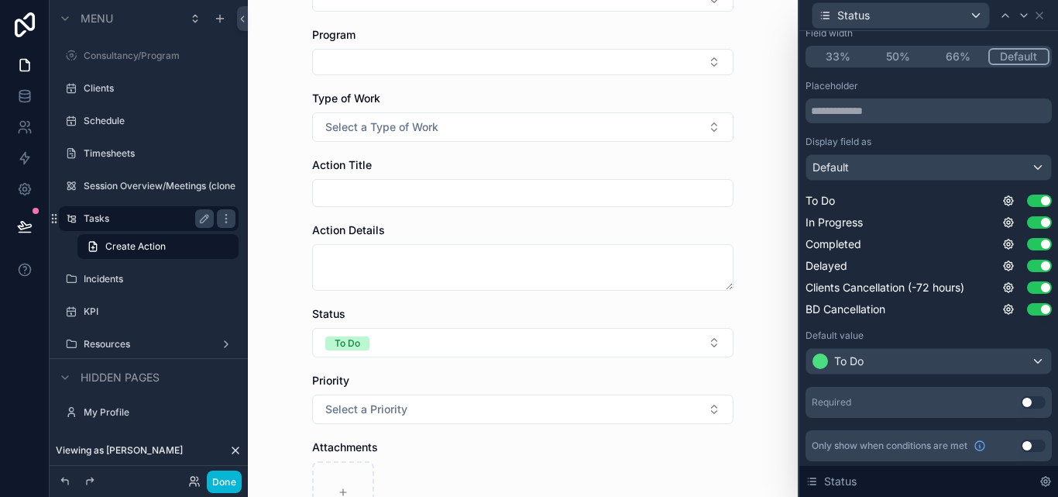
scroll to position [155, 0]
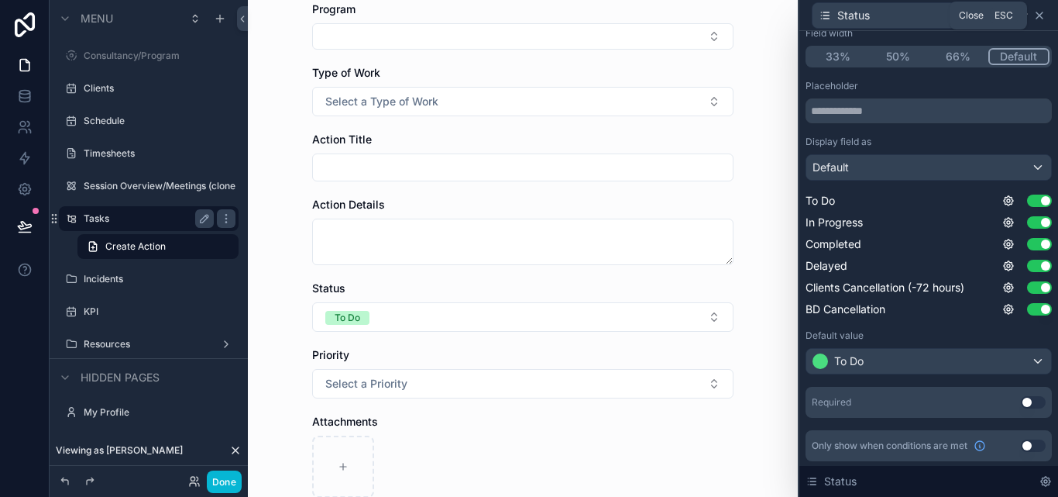
click at [1038, 21] on icon at bounding box center [1039, 15] width 12 height 12
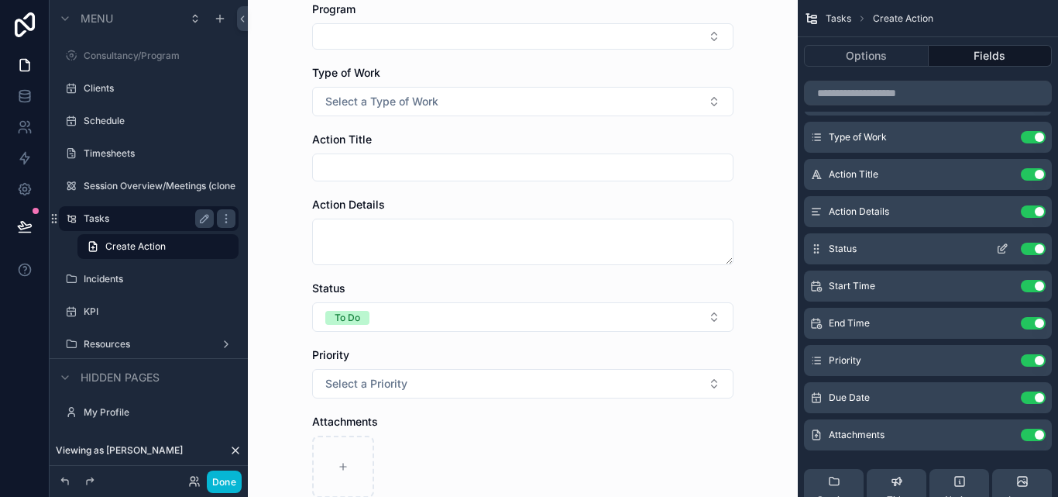
click at [1005, 251] on icon "scrollable content" at bounding box center [1002, 249] width 7 height 7
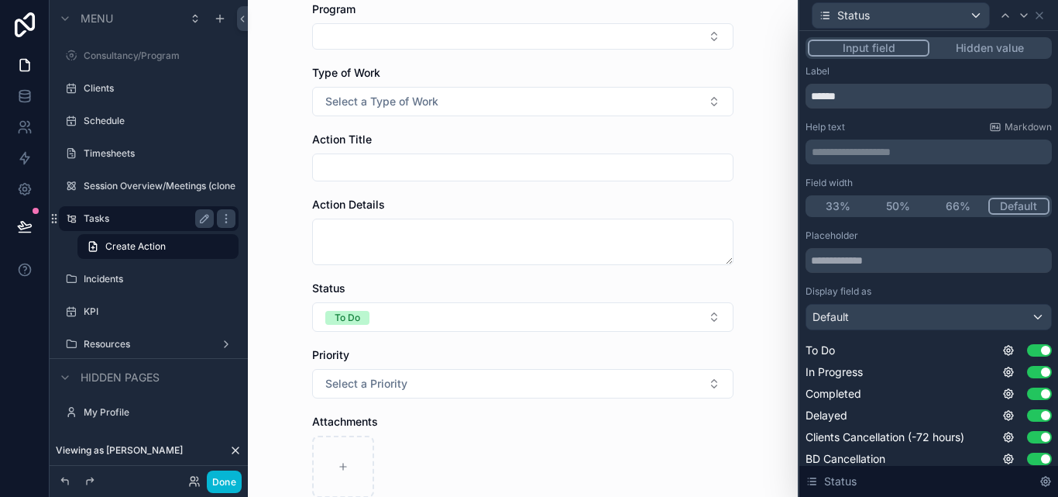
click at [895, 211] on button "50%" at bounding box center [898, 206] width 60 height 17
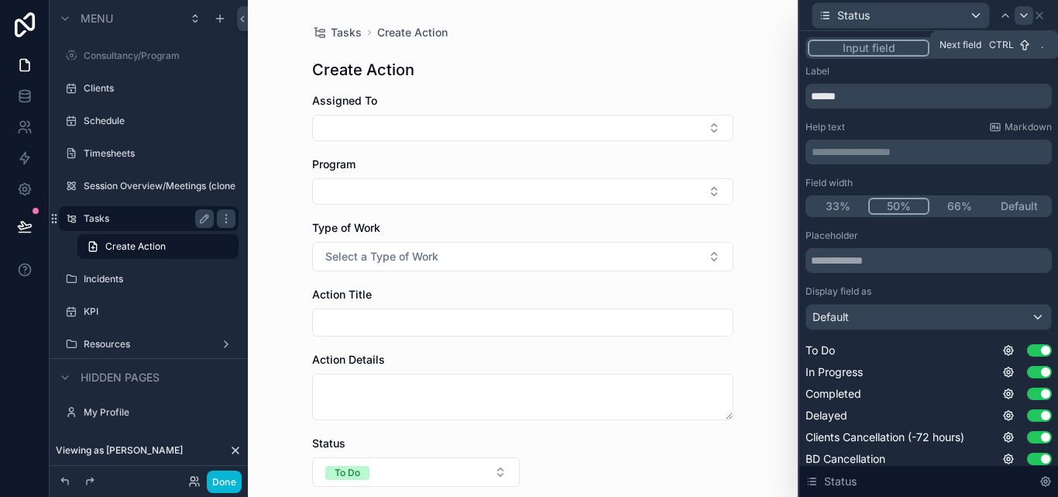
click at [1023, 13] on icon at bounding box center [1024, 15] width 12 height 12
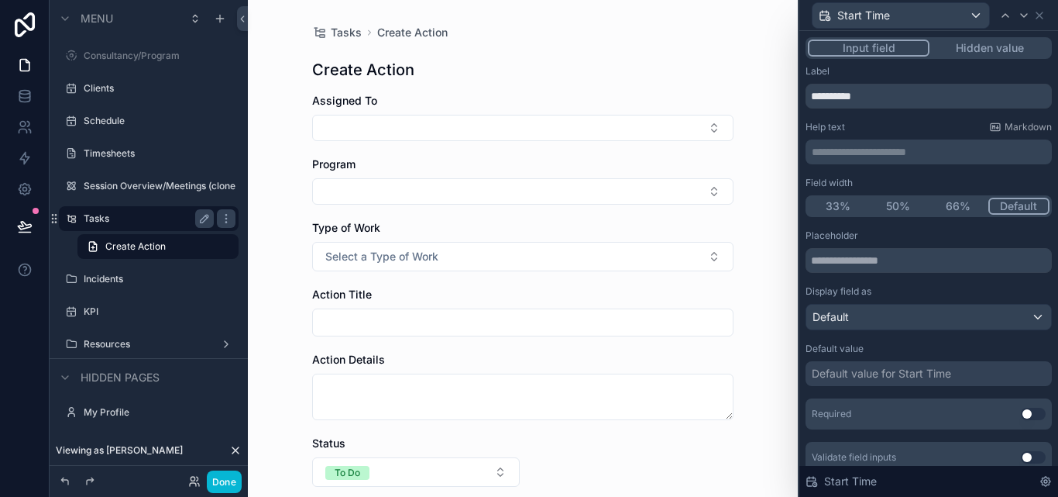
click at [896, 198] on button "50%" at bounding box center [898, 206] width 60 height 17
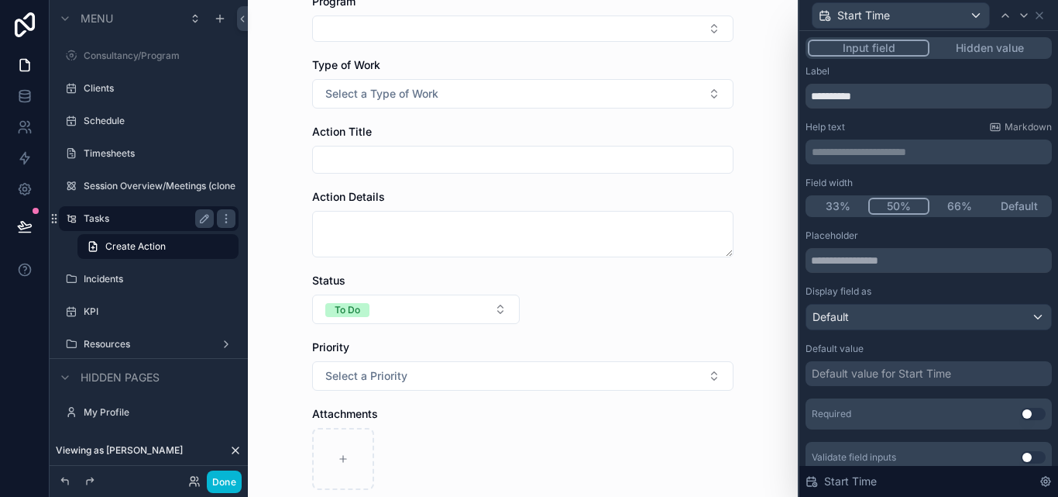
scroll to position [308, 0]
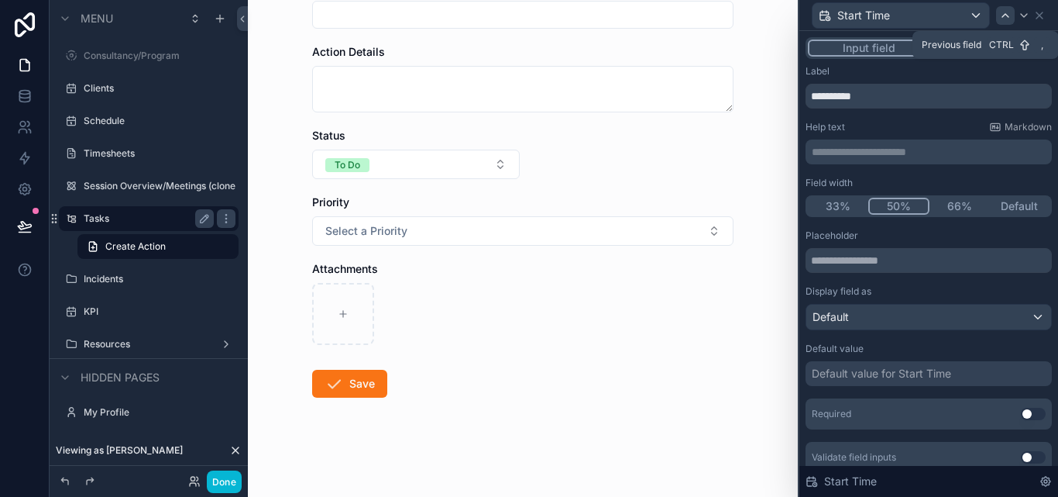
click at [1006, 17] on icon at bounding box center [1005, 15] width 12 height 12
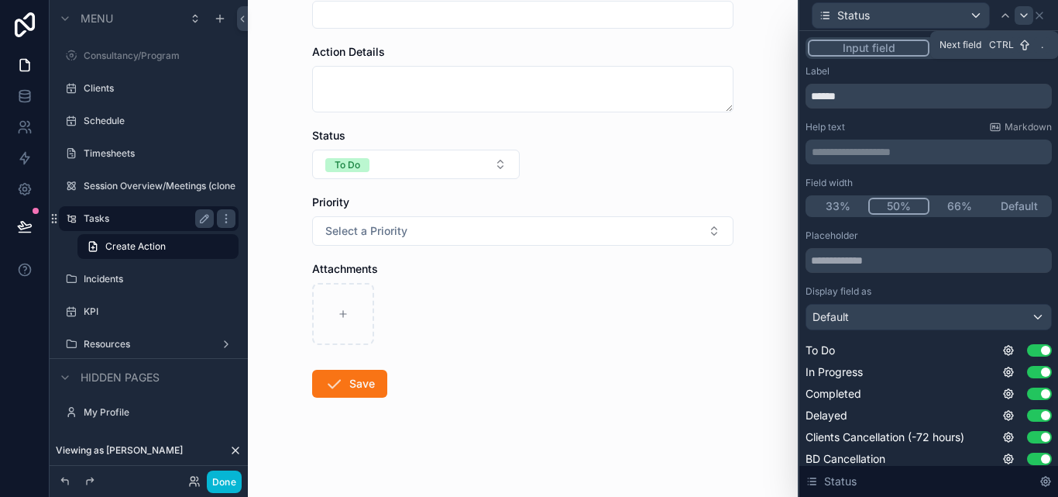
click at [1018, 16] on icon at bounding box center [1024, 15] width 12 height 12
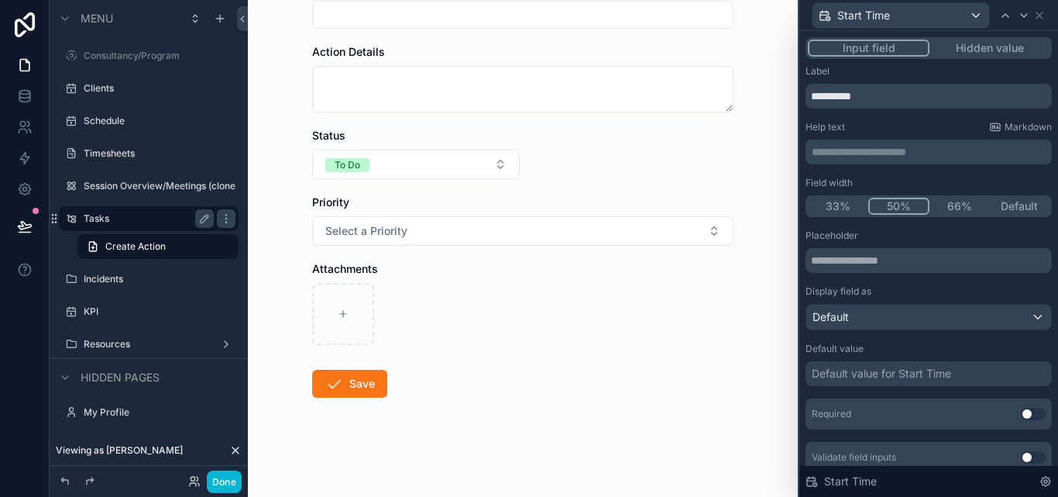
click at [1007, 203] on button "Default" at bounding box center [1020, 206] width 60 height 17
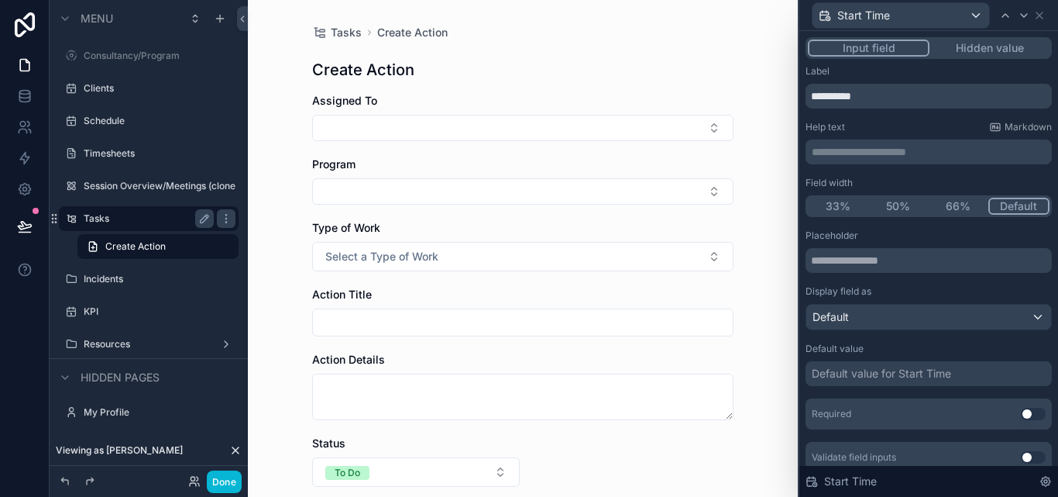
click at [913, 205] on button "50%" at bounding box center [898, 206] width 60 height 17
click at [1023, 12] on icon at bounding box center [1024, 15] width 12 height 12
click at [898, 205] on button "50%" at bounding box center [898, 206] width 60 height 17
click at [1010, 18] on icon at bounding box center [1005, 15] width 12 height 12
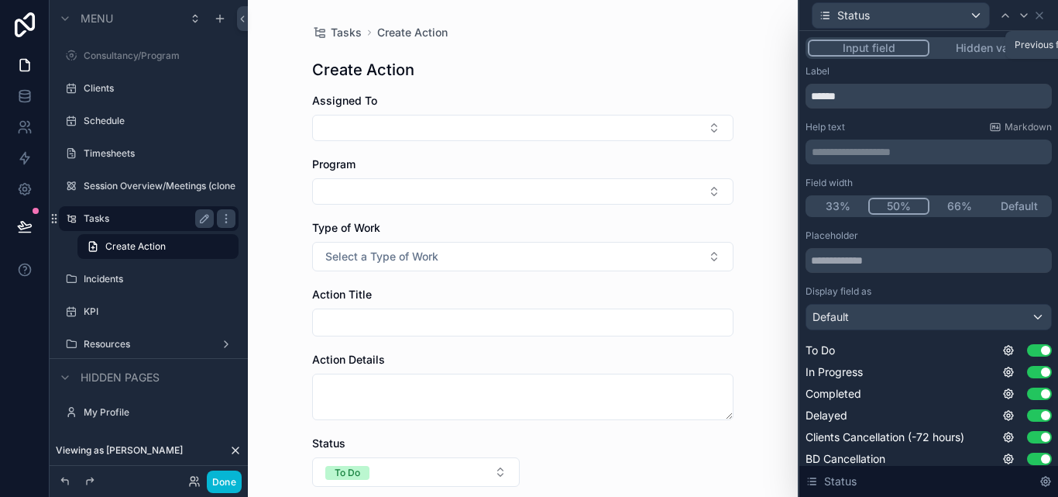
click at [1010, 18] on icon at bounding box center [1005, 15] width 12 height 12
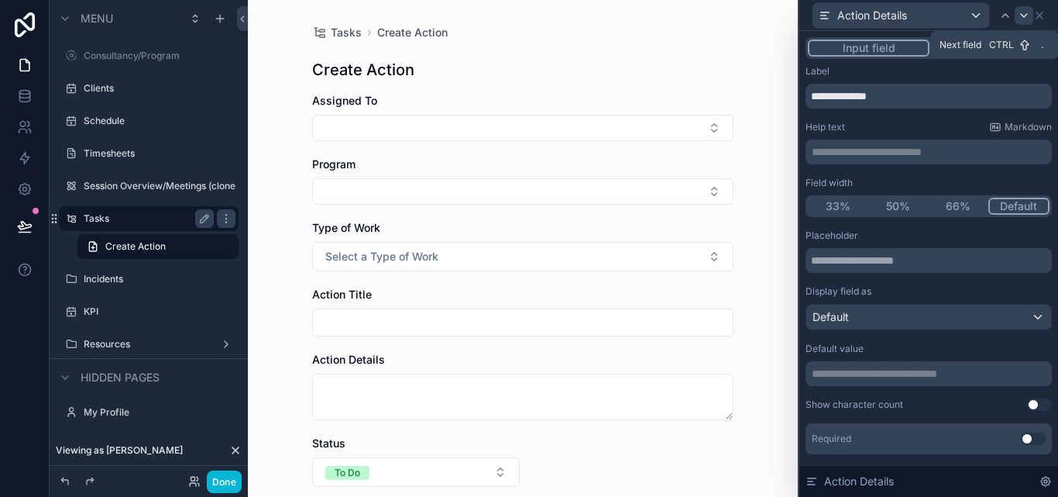
click at [1020, 18] on icon at bounding box center [1024, 15] width 12 height 12
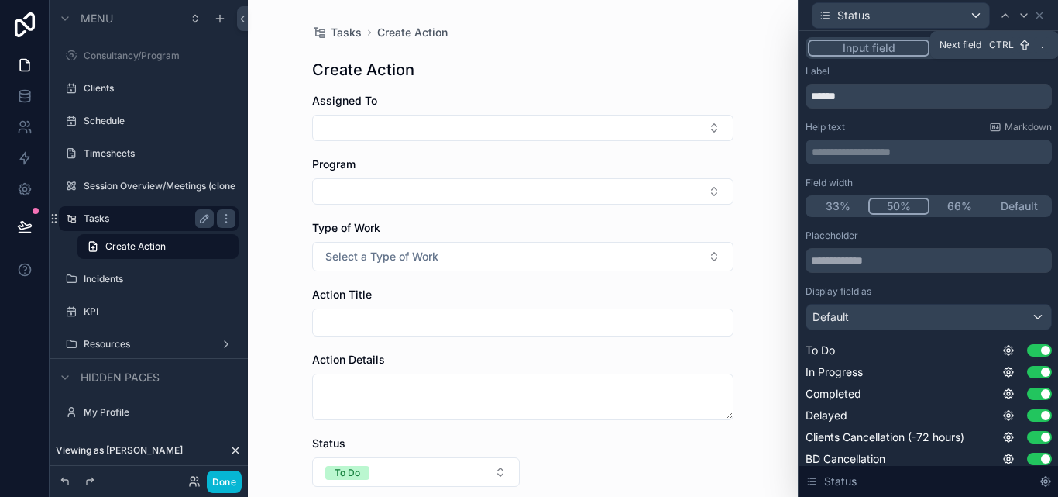
click at [1020, 18] on icon at bounding box center [1024, 15] width 12 height 12
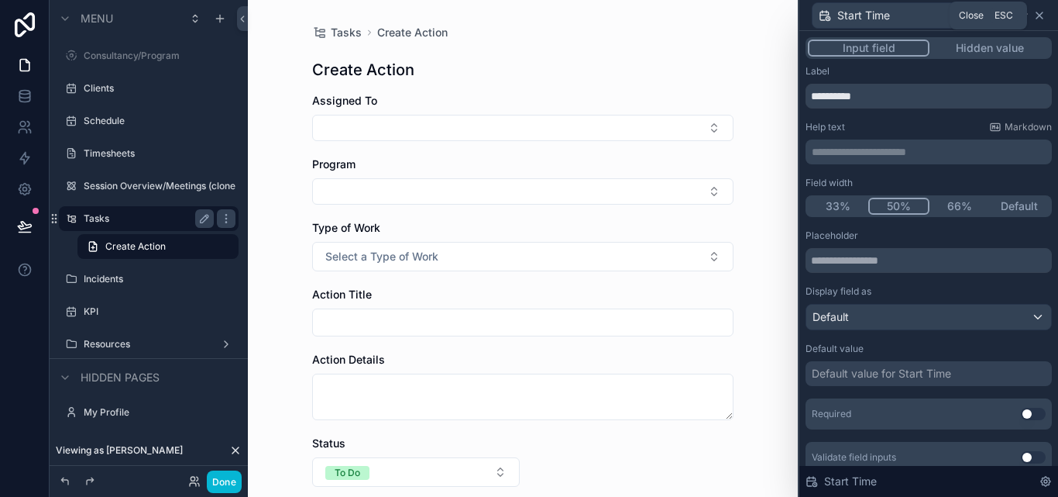
click at [1044, 16] on icon at bounding box center [1039, 15] width 12 height 12
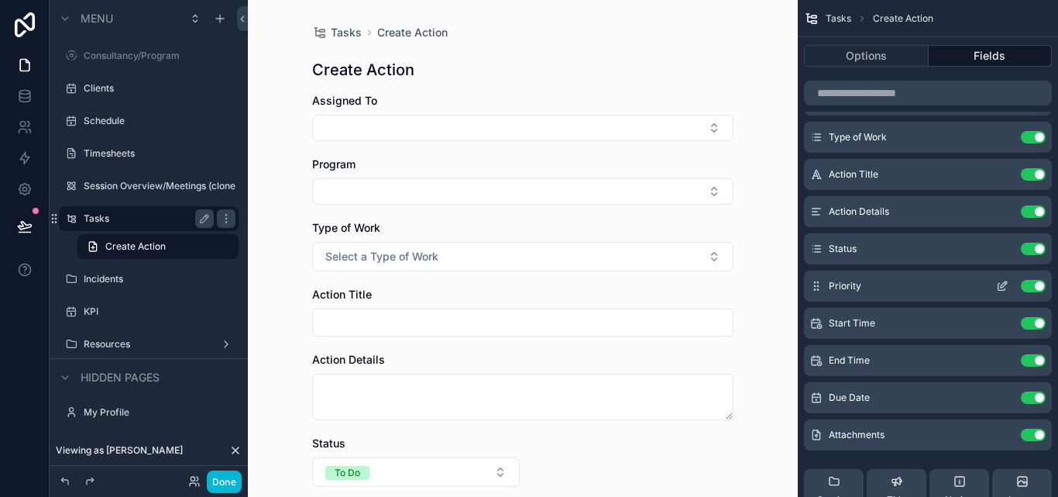
click at [1008, 283] on button "scrollable content" at bounding box center [1002, 286] width 25 height 12
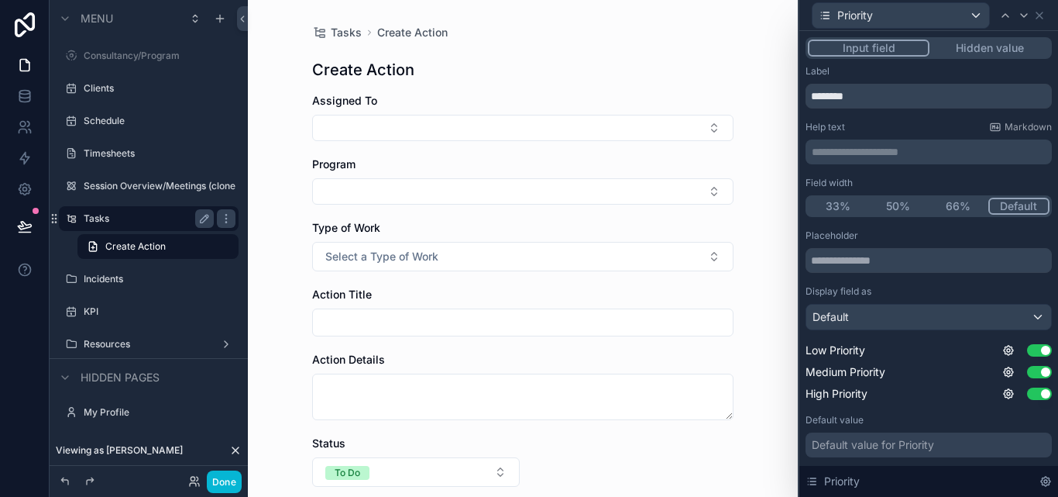
click at [902, 205] on button "50%" at bounding box center [898, 206] width 60 height 17
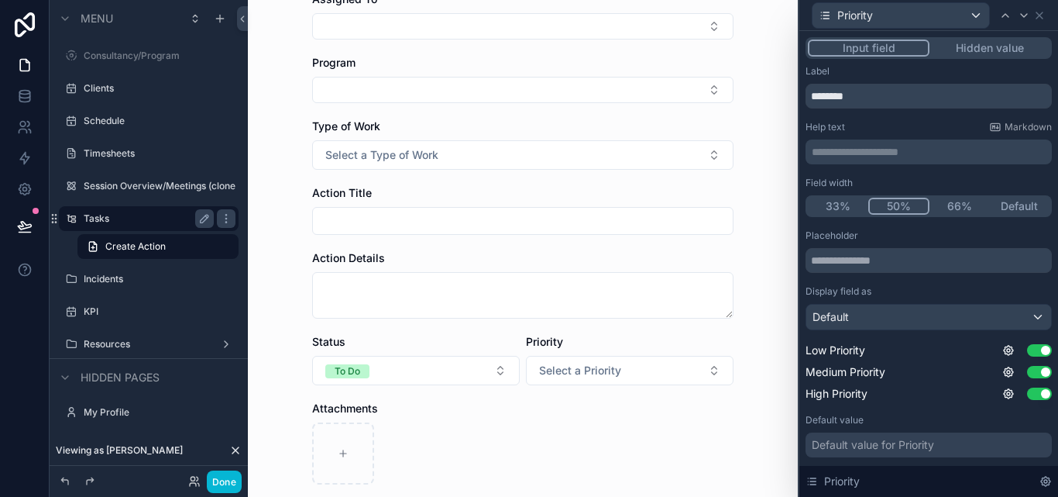
scroll to position [77, 0]
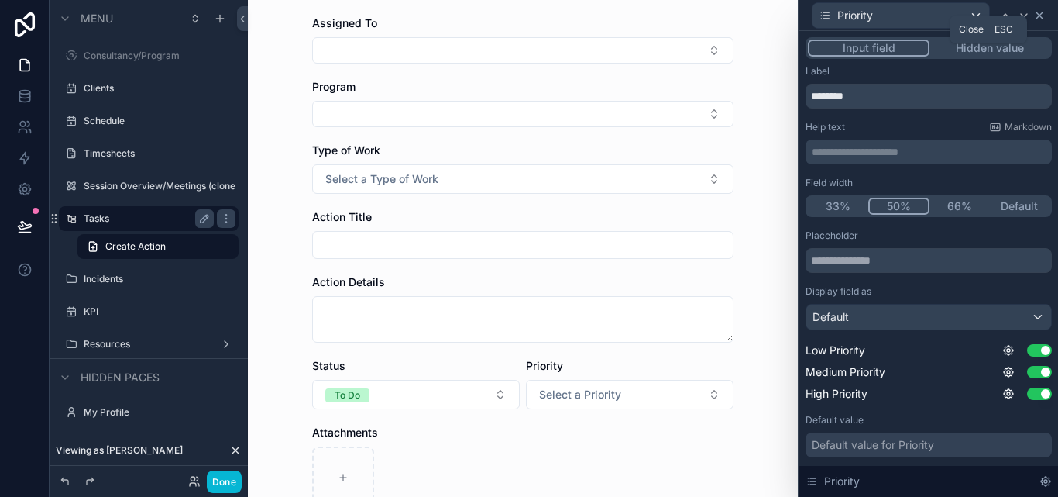
click at [1038, 18] on icon at bounding box center [1039, 15] width 12 height 12
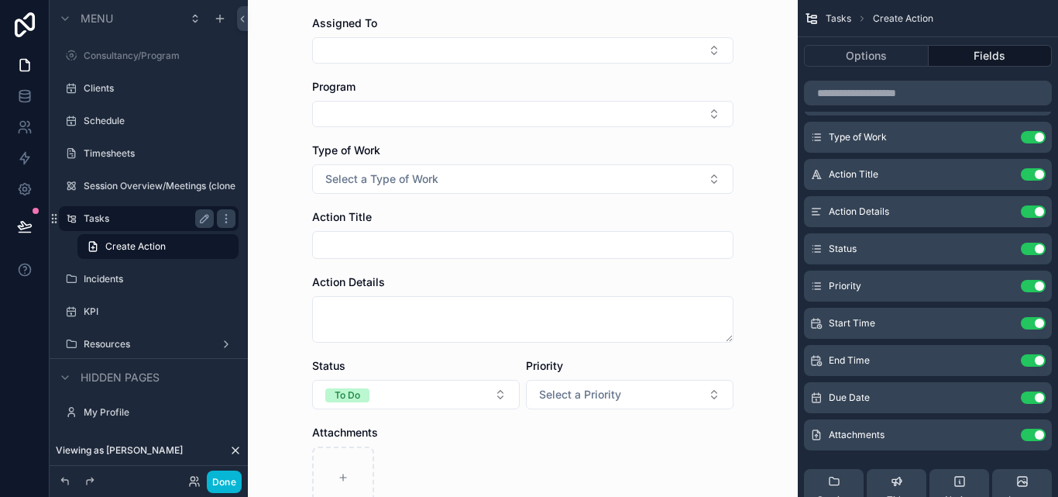
scroll to position [0, 0]
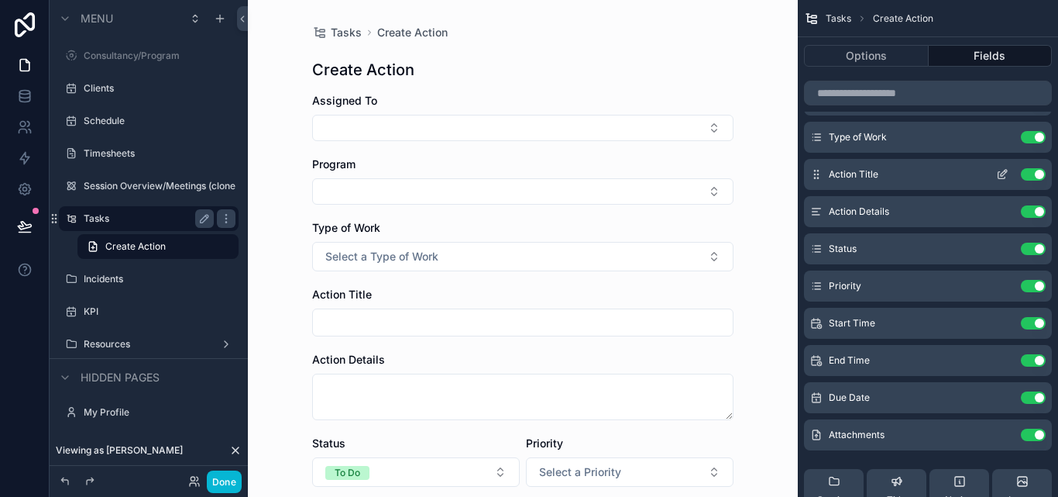
click at [1002, 172] on icon "scrollable content" at bounding box center [1002, 174] width 12 height 12
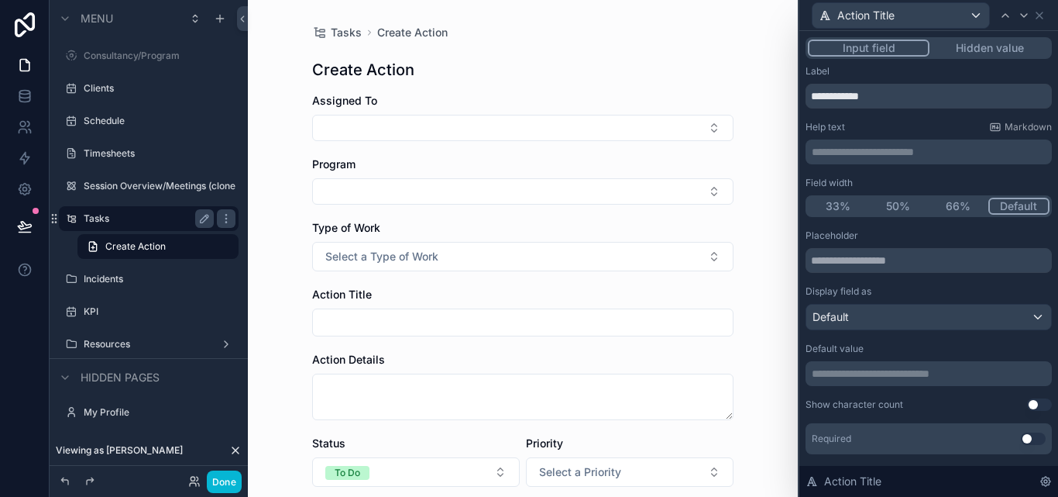
click at [901, 205] on button "50%" at bounding box center [898, 206] width 60 height 17
click at [1037, 18] on icon at bounding box center [1040, 15] width 6 height 6
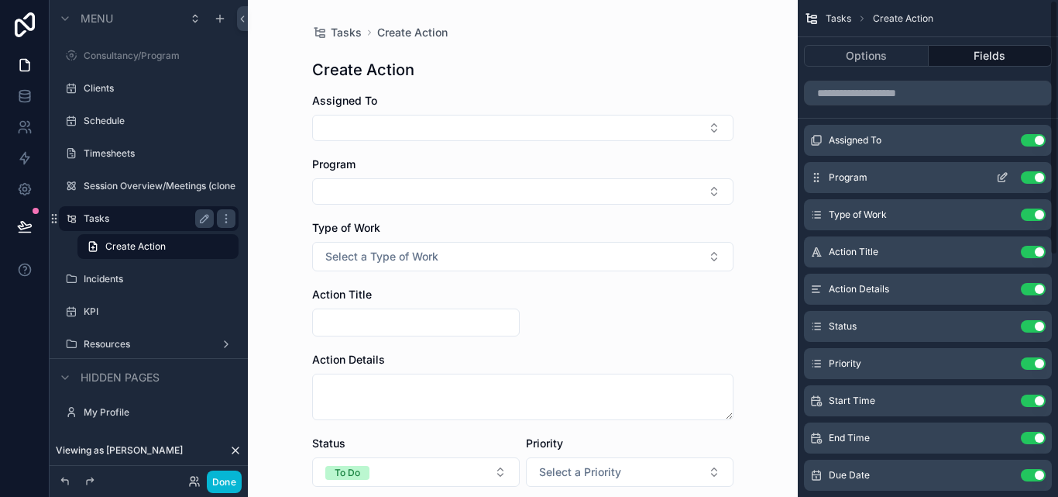
click at [999, 176] on icon "scrollable content" at bounding box center [1002, 178] width 7 height 7
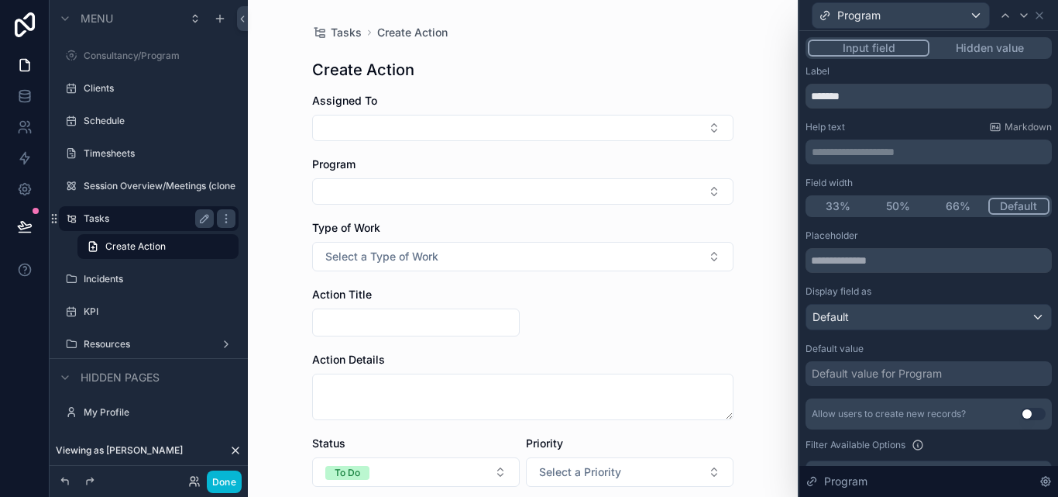
click at [899, 207] on button "50%" at bounding box center [898, 206] width 60 height 17
click at [428, 194] on button "Select Button" at bounding box center [416, 191] width 208 height 26
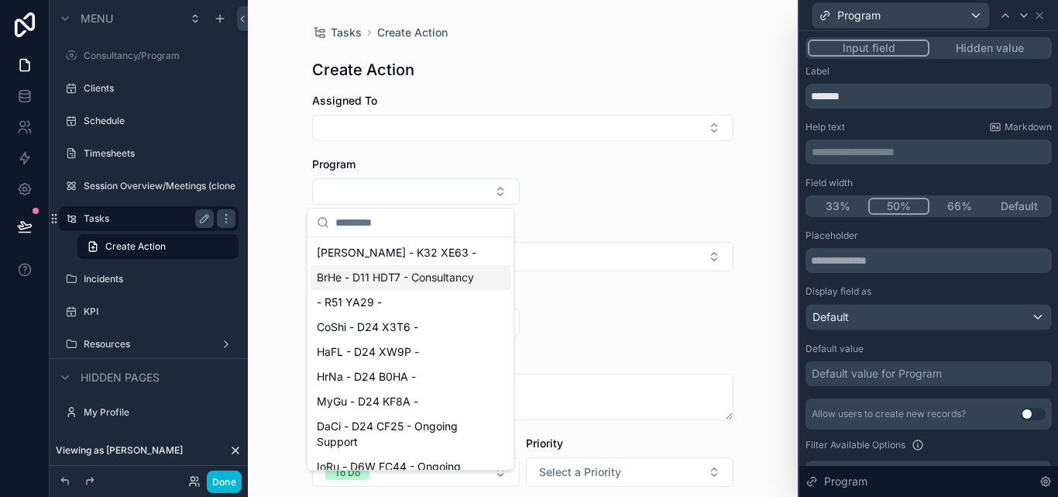
click at [406, 285] on span "BrHe - D11 HDT7 - Consultancy" at bounding box center [395, 277] width 157 height 15
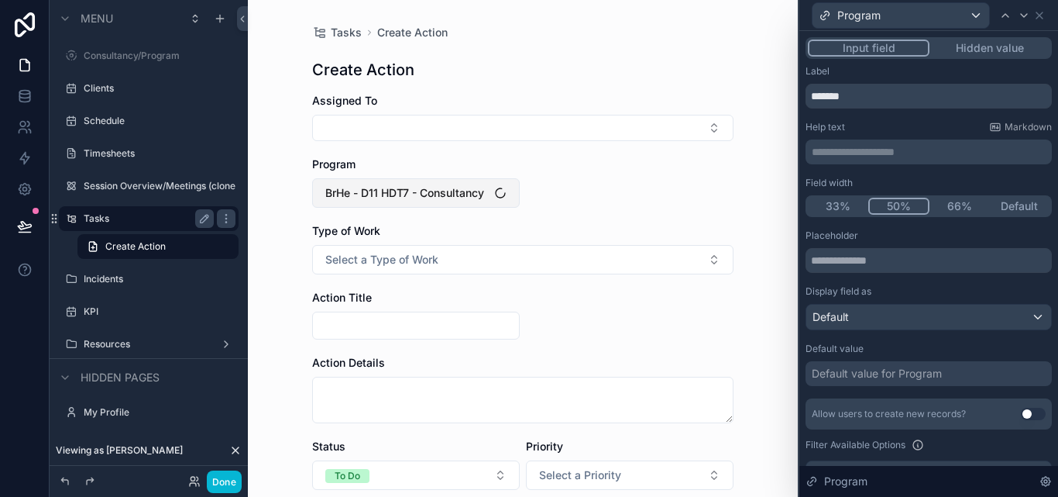
click at [479, 195] on span "BrHe - D11 HDT7 - Consultancy" at bounding box center [404, 192] width 159 height 15
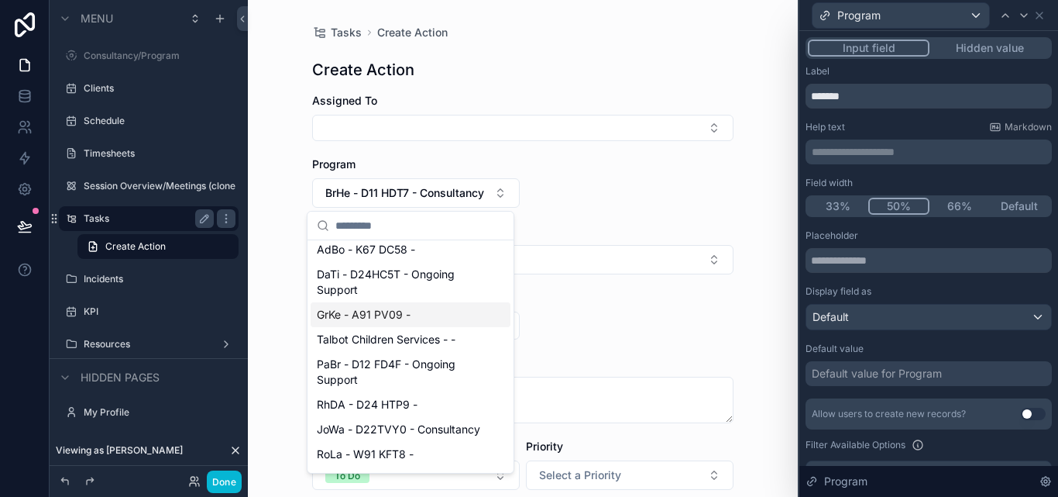
scroll to position [232, 0]
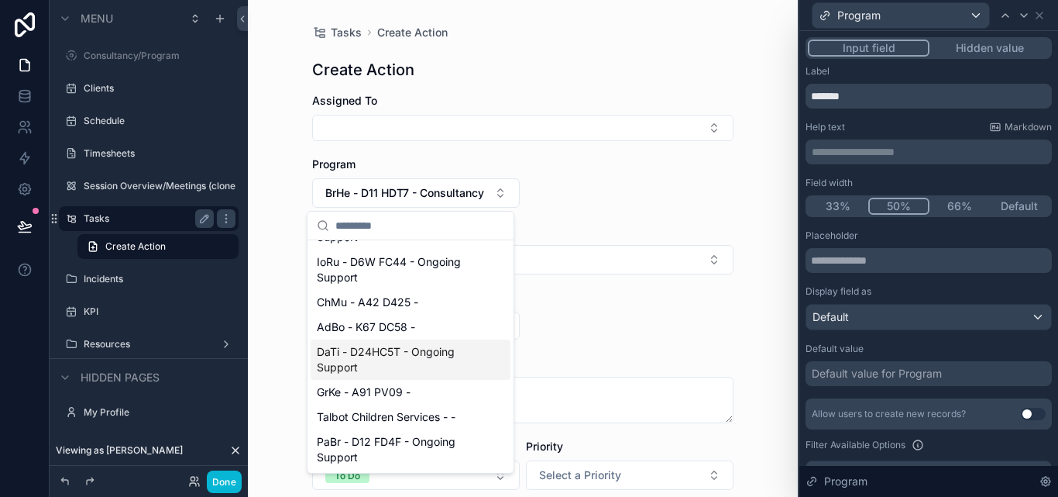
click at [418, 370] on span "DaTi - D24HC5T - Ongoing Support" at bounding box center [401, 359] width 169 height 31
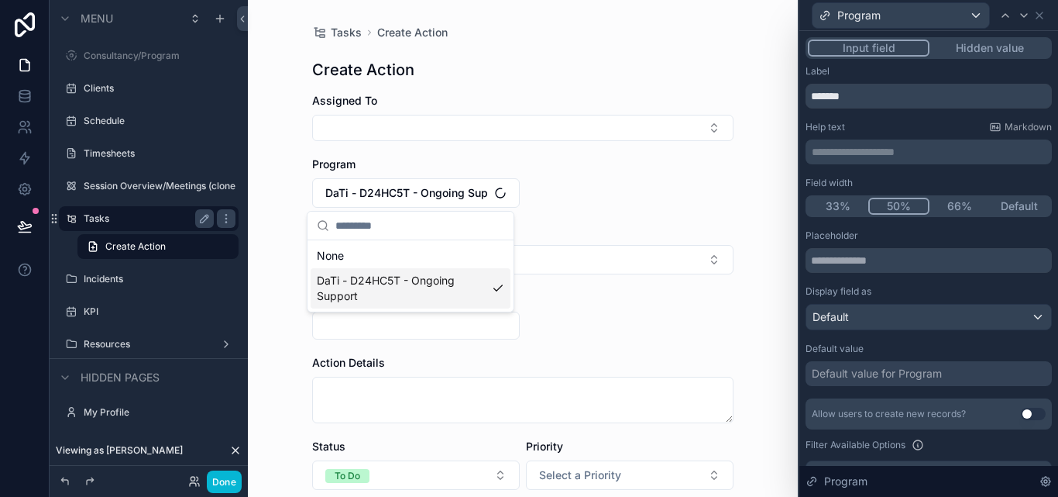
scroll to position [0, 0]
click at [1013, 203] on button "Default" at bounding box center [1020, 206] width 60 height 17
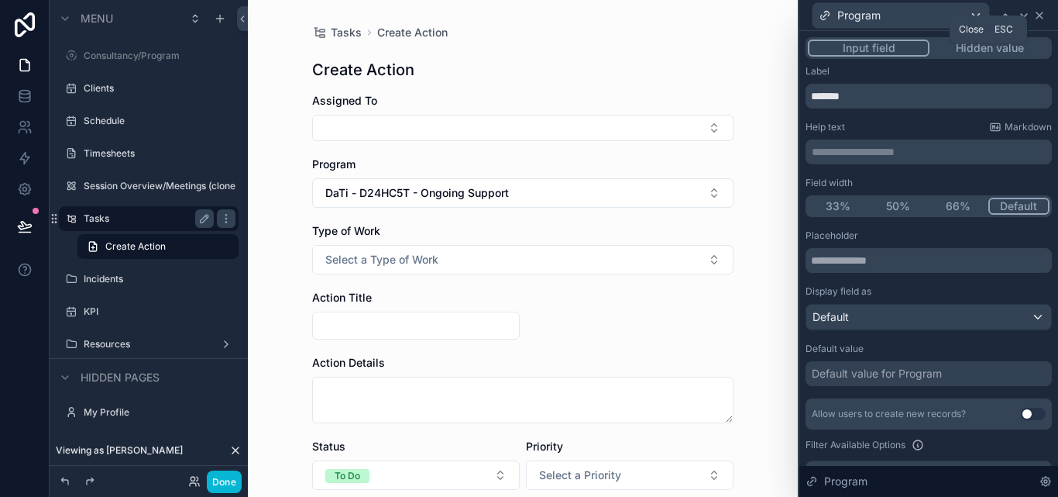
click at [1033, 16] on icon at bounding box center [1039, 15] width 12 height 12
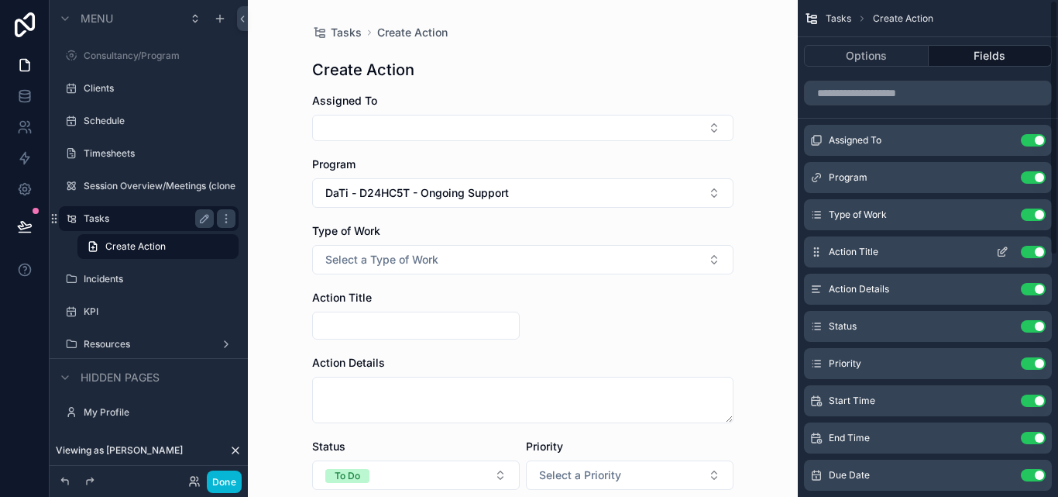
click at [1001, 255] on icon "scrollable content" at bounding box center [1002, 252] width 12 height 12
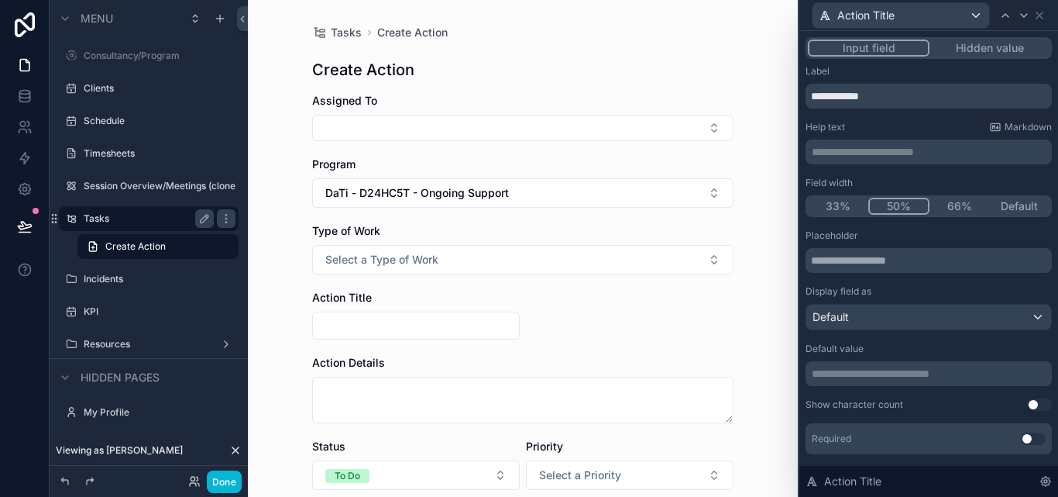
click at [1011, 205] on button "Default" at bounding box center [1020, 206] width 60 height 17
click at [1040, 12] on icon at bounding box center [1039, 15] width 12 height 12
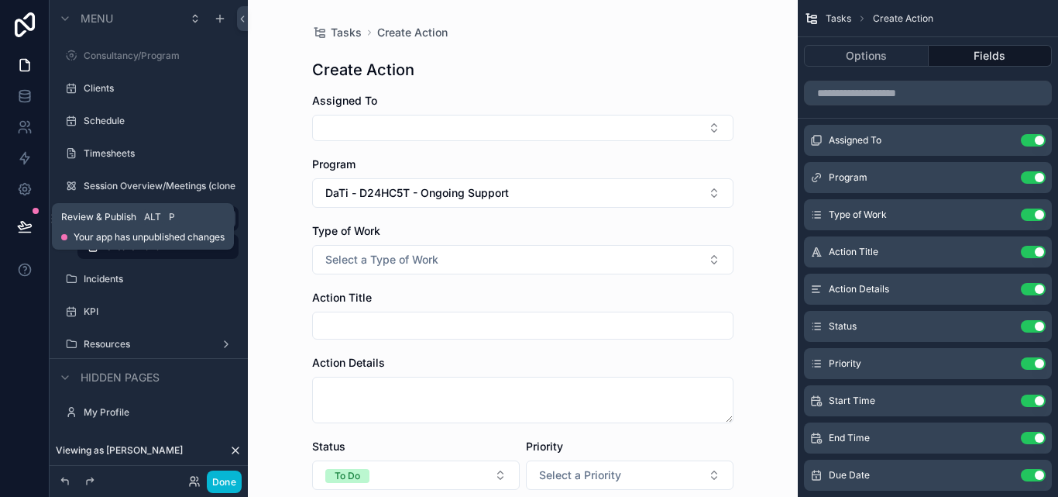
click at [18, 221] on icon at bounding box center [24, 225] width 15 height 15
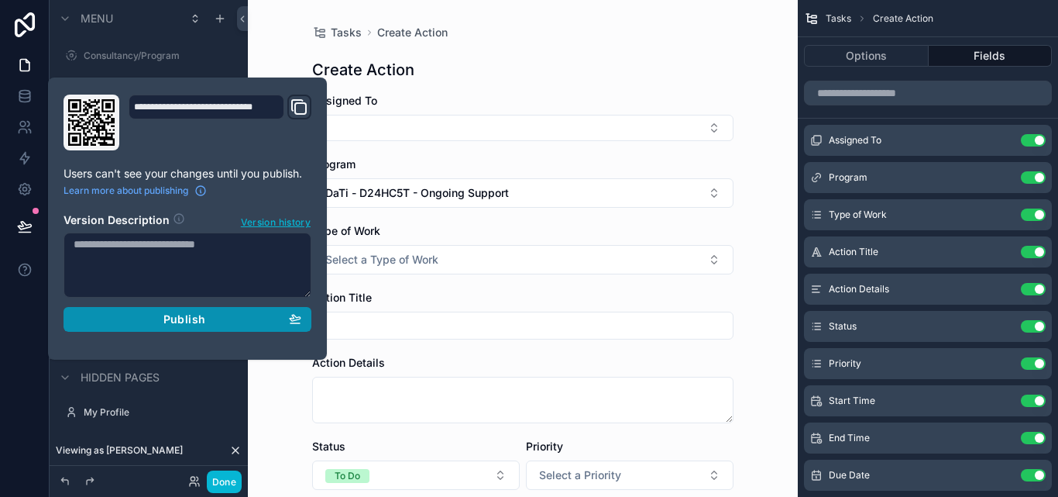
click at [225, 316] on div "Publish" at bounding box center [188, 319] width 228 height 14
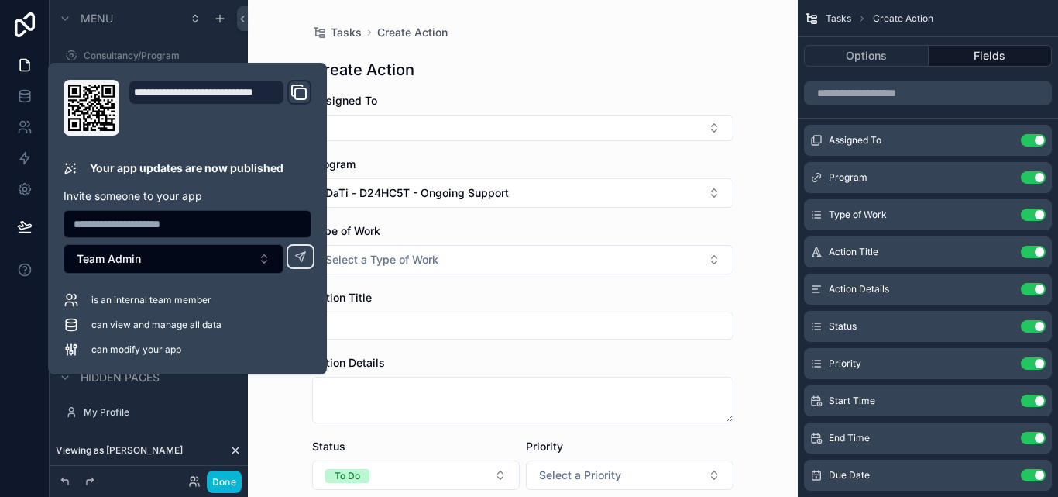
click at [756, 191] on div "Tasks Create Action Create Action Assigned To Program DaTi - D24HC5T - Ongoing …" at bounding box center [523, 248] width 550 height 497
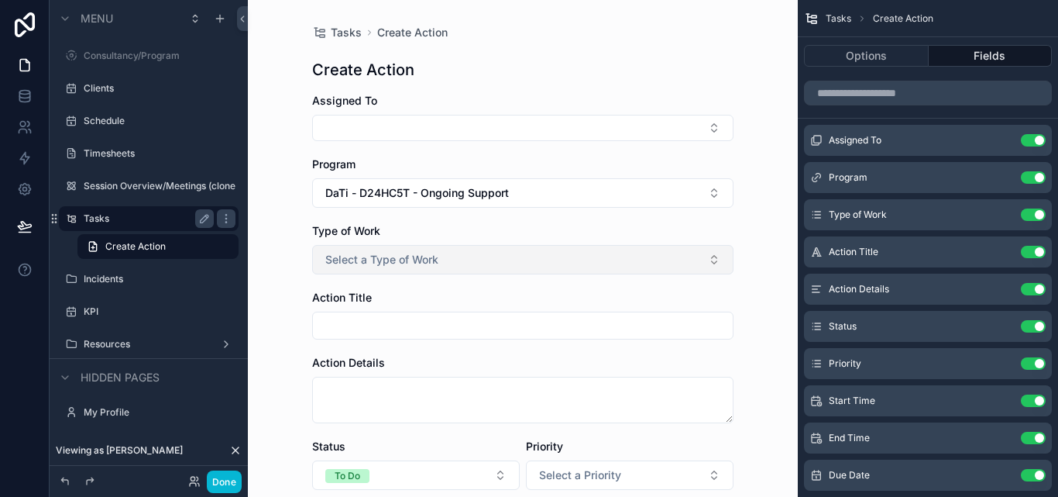
click at [621, 269] on button "Select a Type of Work" at bounding box center [522, 259] width 421 height 29
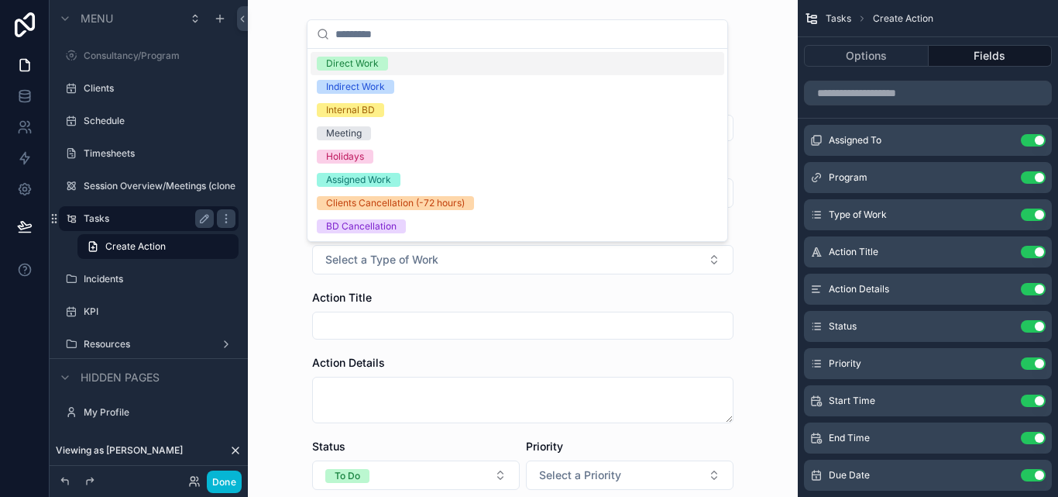
click at [394, 60] on div "Direct Work" at bounding box center [518, 63] width 414 height 23
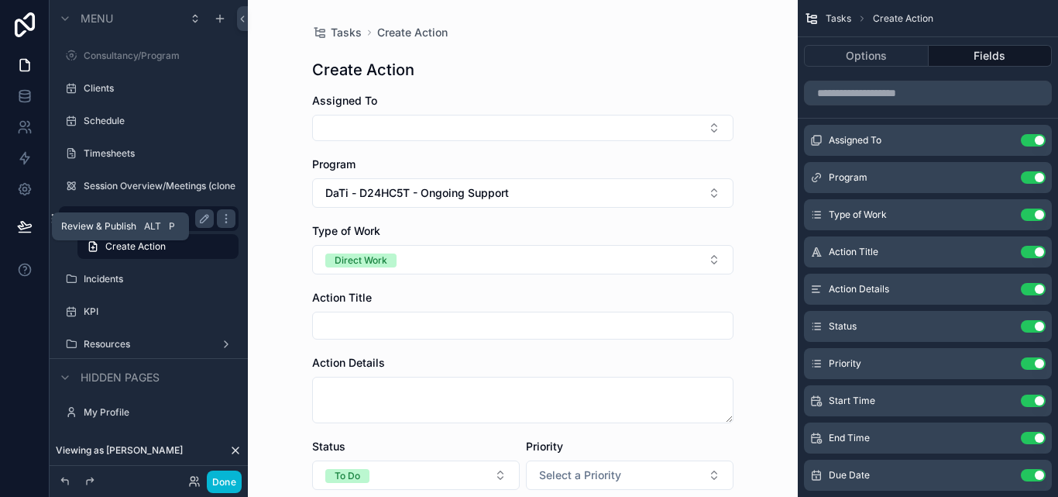
click at [22, 225] on icon at bounding box center [24, 226] width 13 height 8
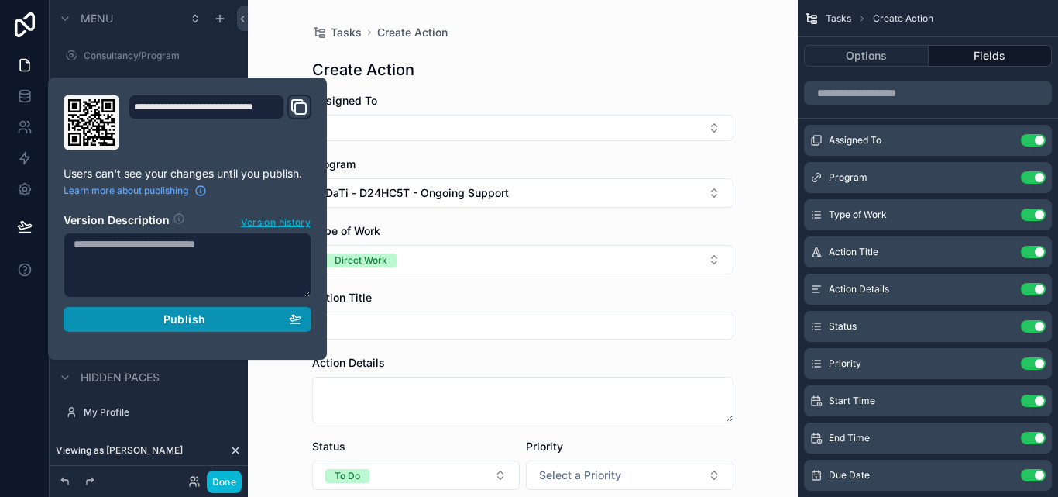
click at [204, 319] on span "Publish" at bounding box center [184, 319] width 42 height 14
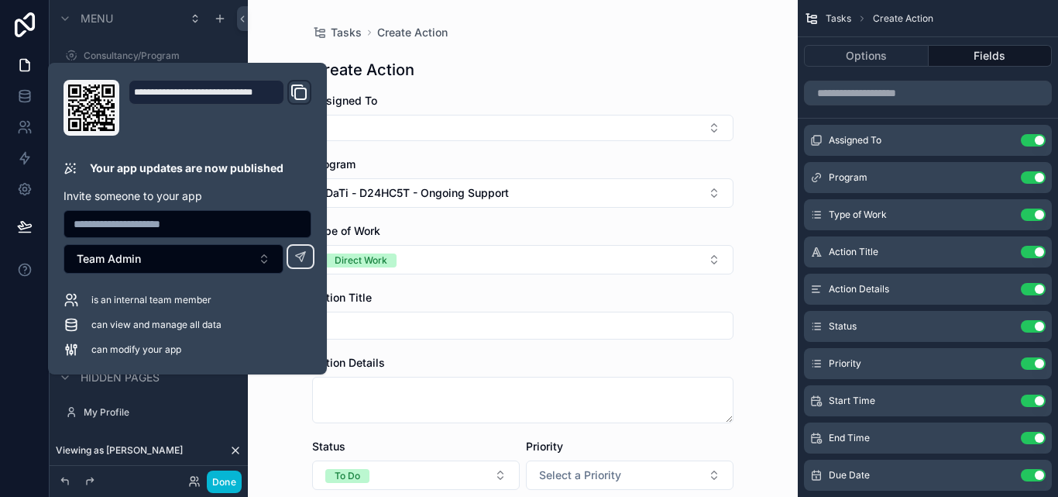
click at [273, 32] on div "Tasks Create Action Create Action Assigned To Program DaTi - D24HC5T - Ongoing …" at bounding box center [523, 248] width 550 height 497
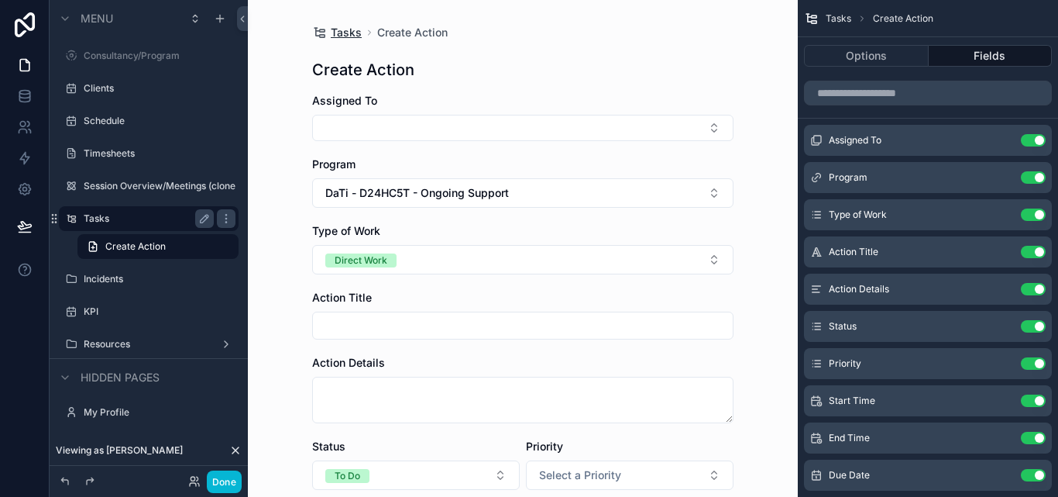
click at [331, 30] on span "Tasks" at bounding box center [346, 32] width 31 height 15
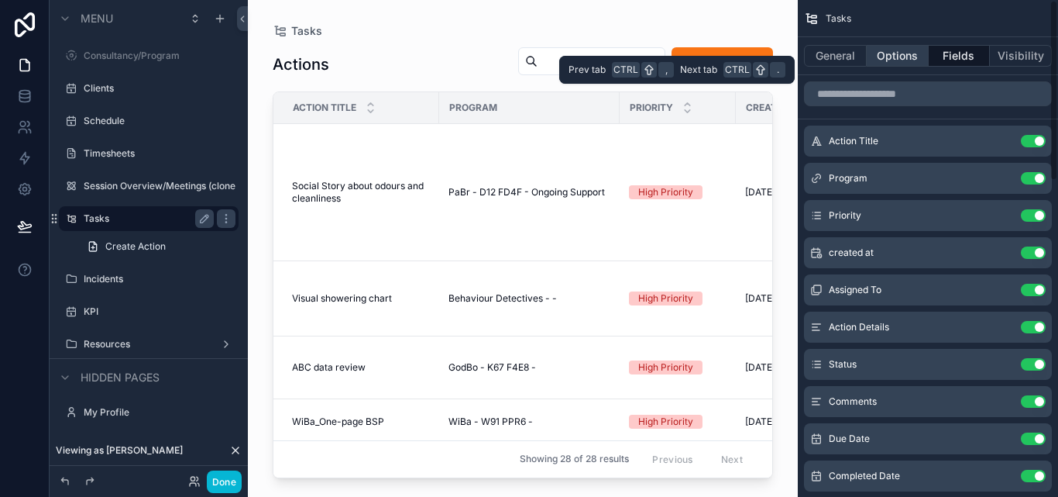
click at [895, 49] on button "Options" at bounding box center [898, 56] width 62 height 22
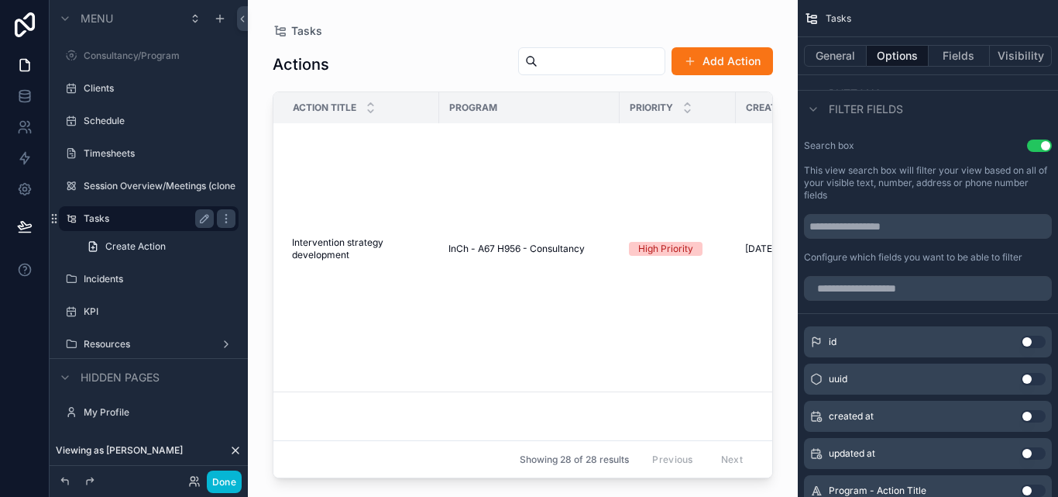
scroll to position [1921, 0]
